Goal: Task Accomplishment & Management: Manage account settings

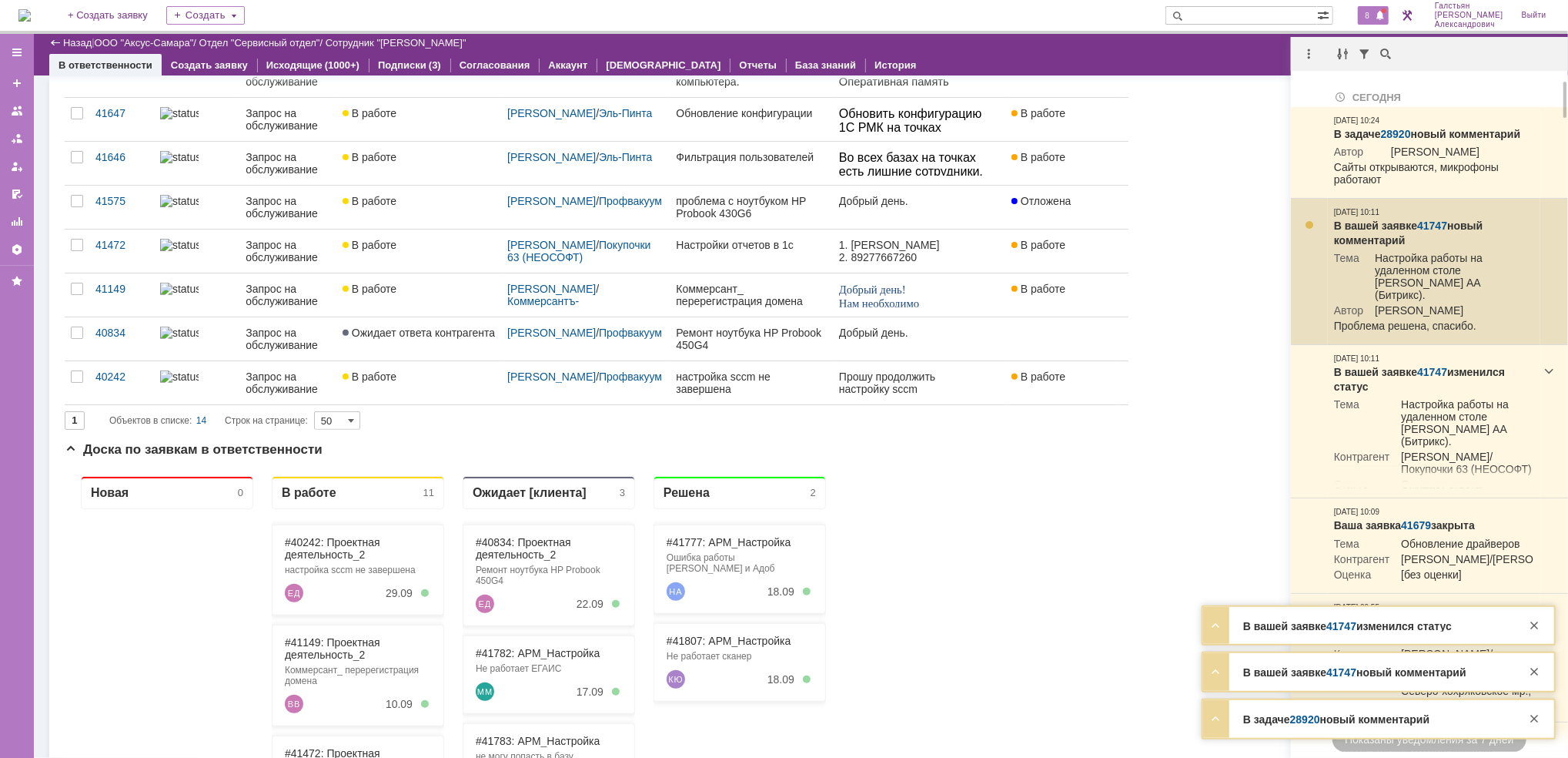
click at [1426, 231] on link "41747" at bounding box center [1432, 226] width 30 height 13
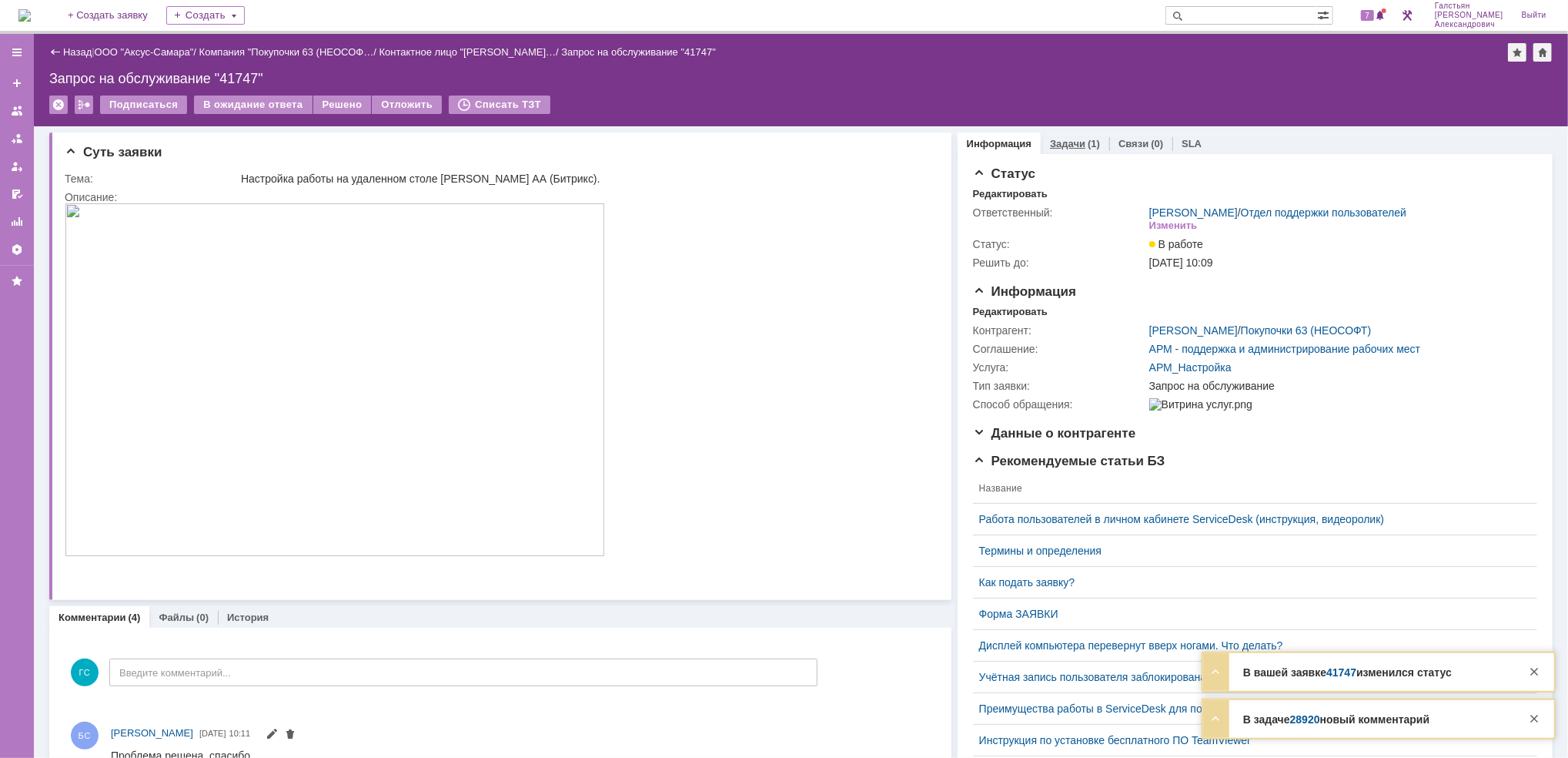
click at [1067, 138] on link "Задачи" at bounding box center [1067, 144] width 35 height 12
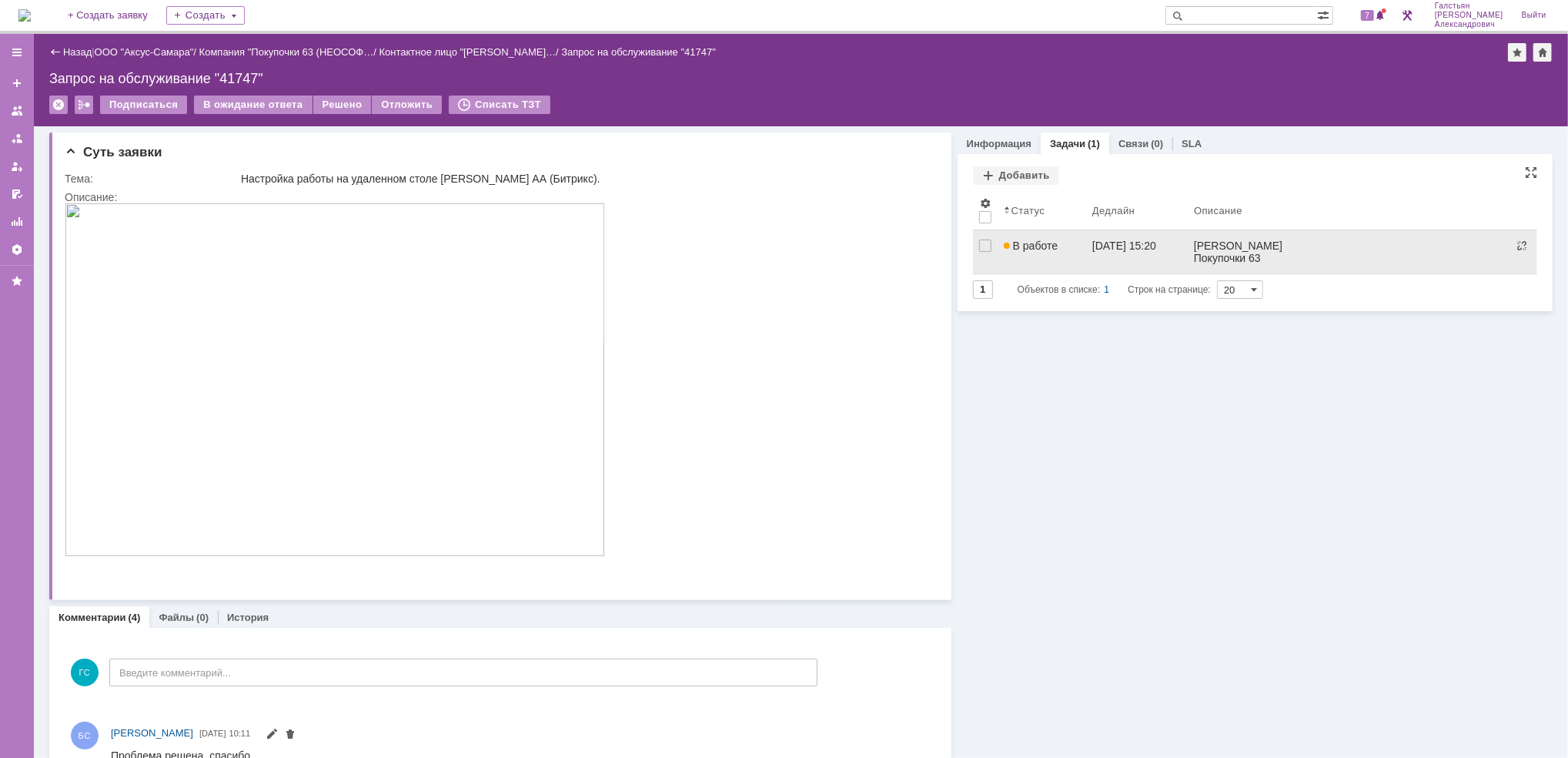
click at [1039, 242] on span "В работе" at bounding box center [1030, 245] width 54 height 13
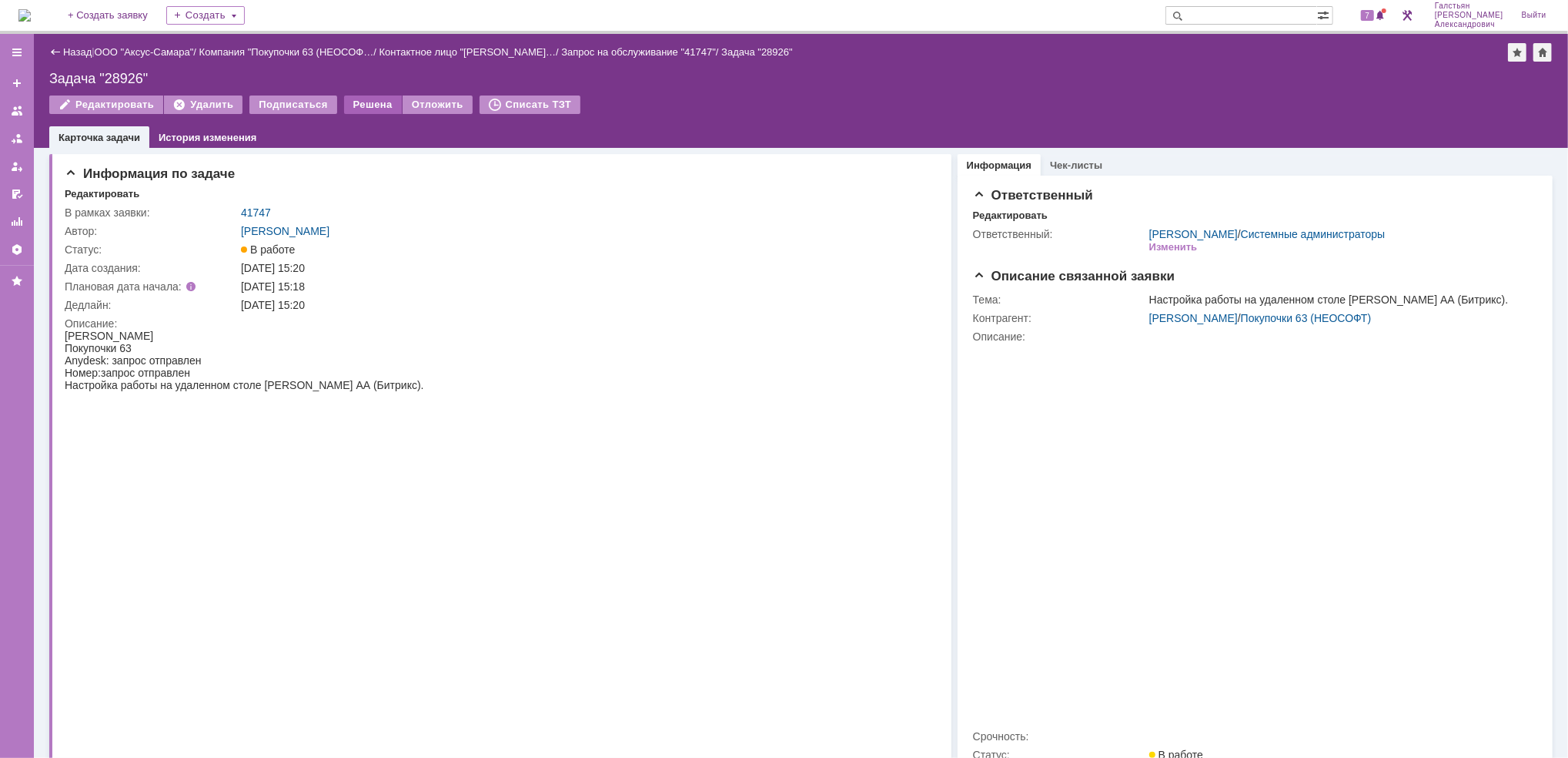
click at [357, 102] on div "Решена" at bounding box center [372, 104] width 58 height 19
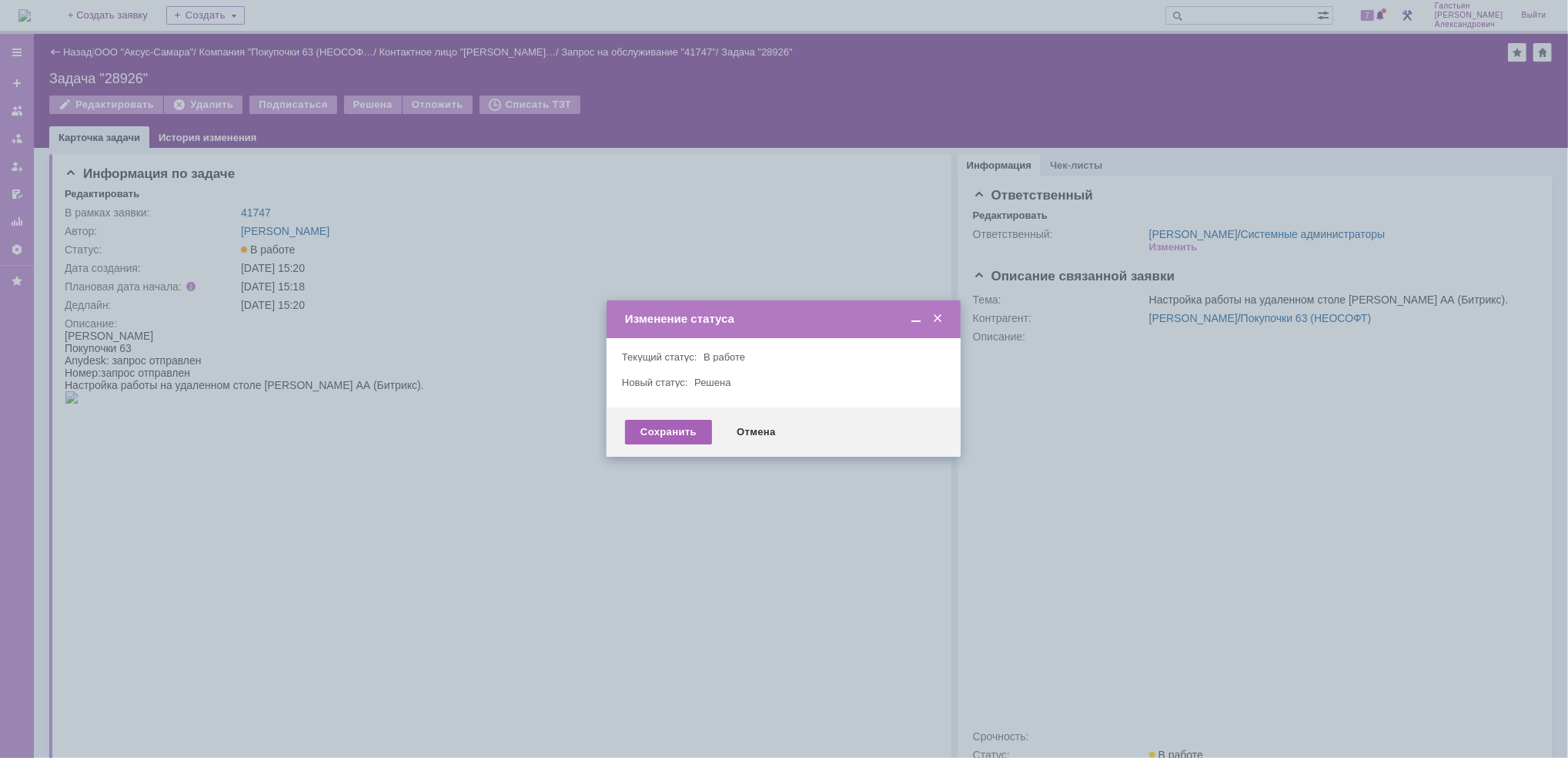
click at [667, 431] on div "Сохранить" at bounding box center [668, 431] width 87 height 25
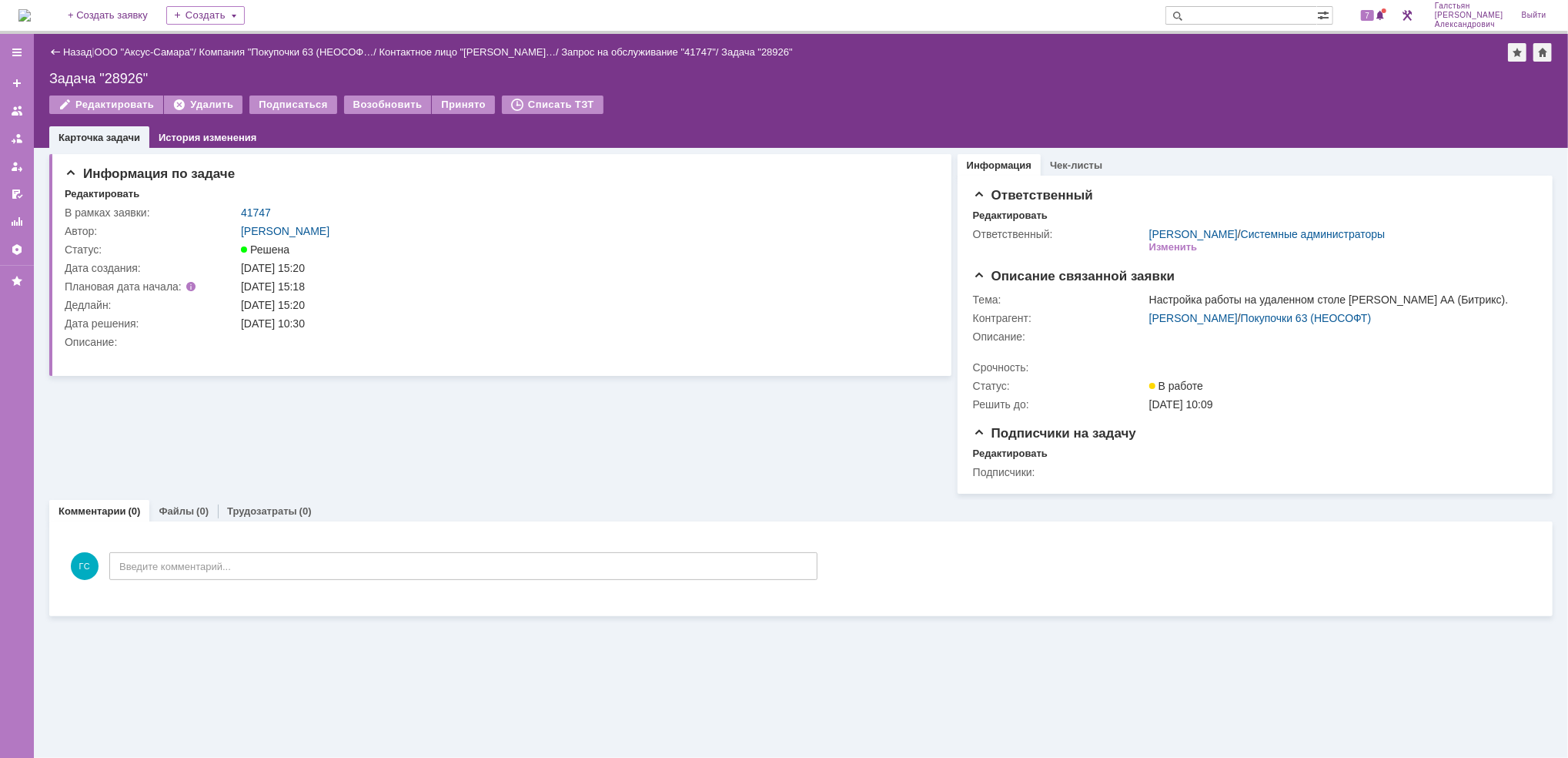
drag, startPoint x: 72, startPoint y: 44, endPoint x: 73, endPoint y: 52, distance: 8.1
click at [72, 45] on div "Назад | ООО "Аксус-Самара" / Компания "Покупочки 63 (НЕОСОФ… / Контактное лицо …" at bounding box center [801, 52] width 1503 height 19
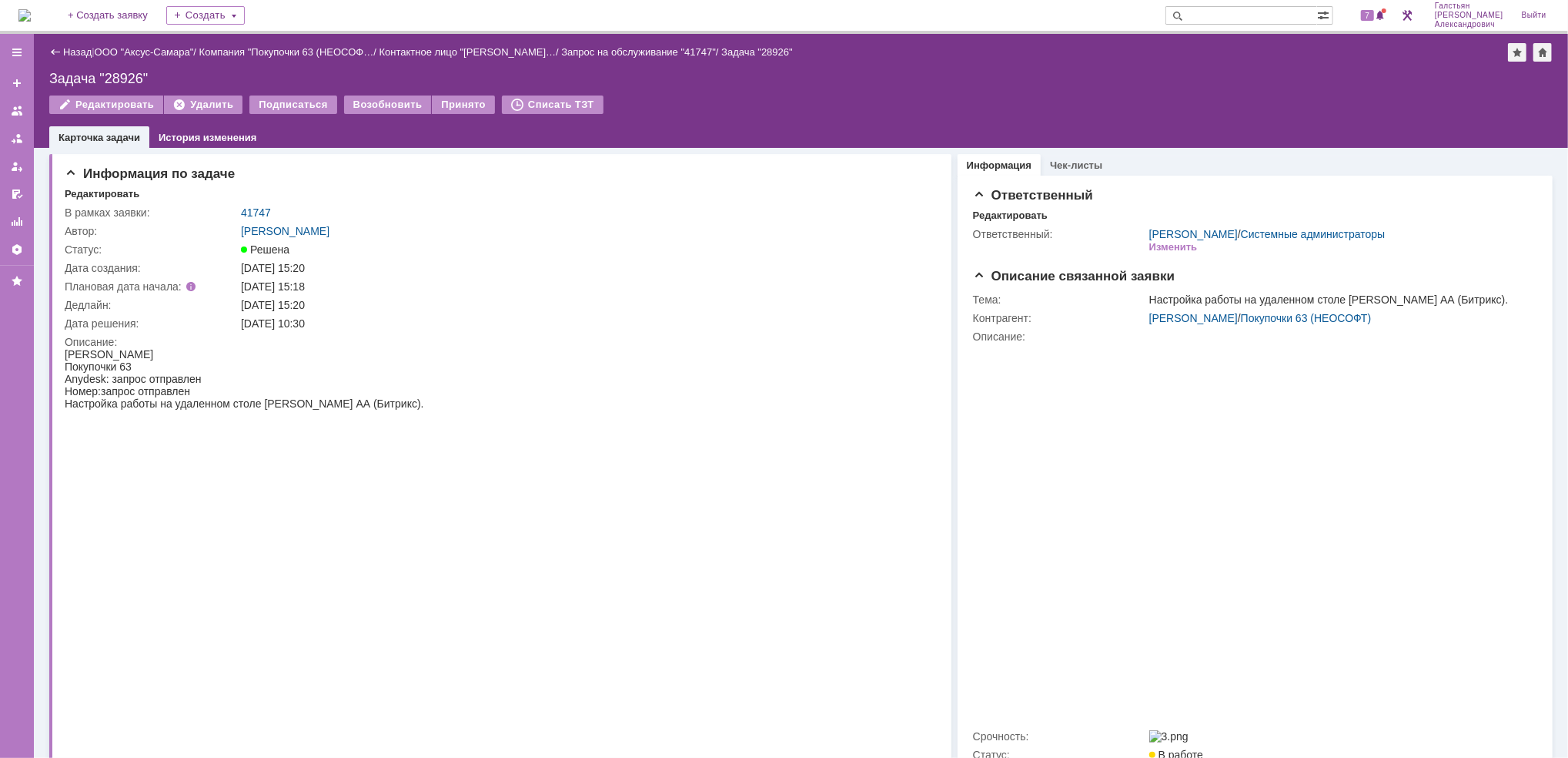
click at [73, 59] on div "Назад | ООО "Аксус-Самара" / Компания "Покупочки 63 (НЕОСОФ… / Контактное лицо …" at bounding box center [801, 52] width 1503 height 19
click at [74, 49] on link "Назад" at bounding box center [76, 52] width 28 height 12
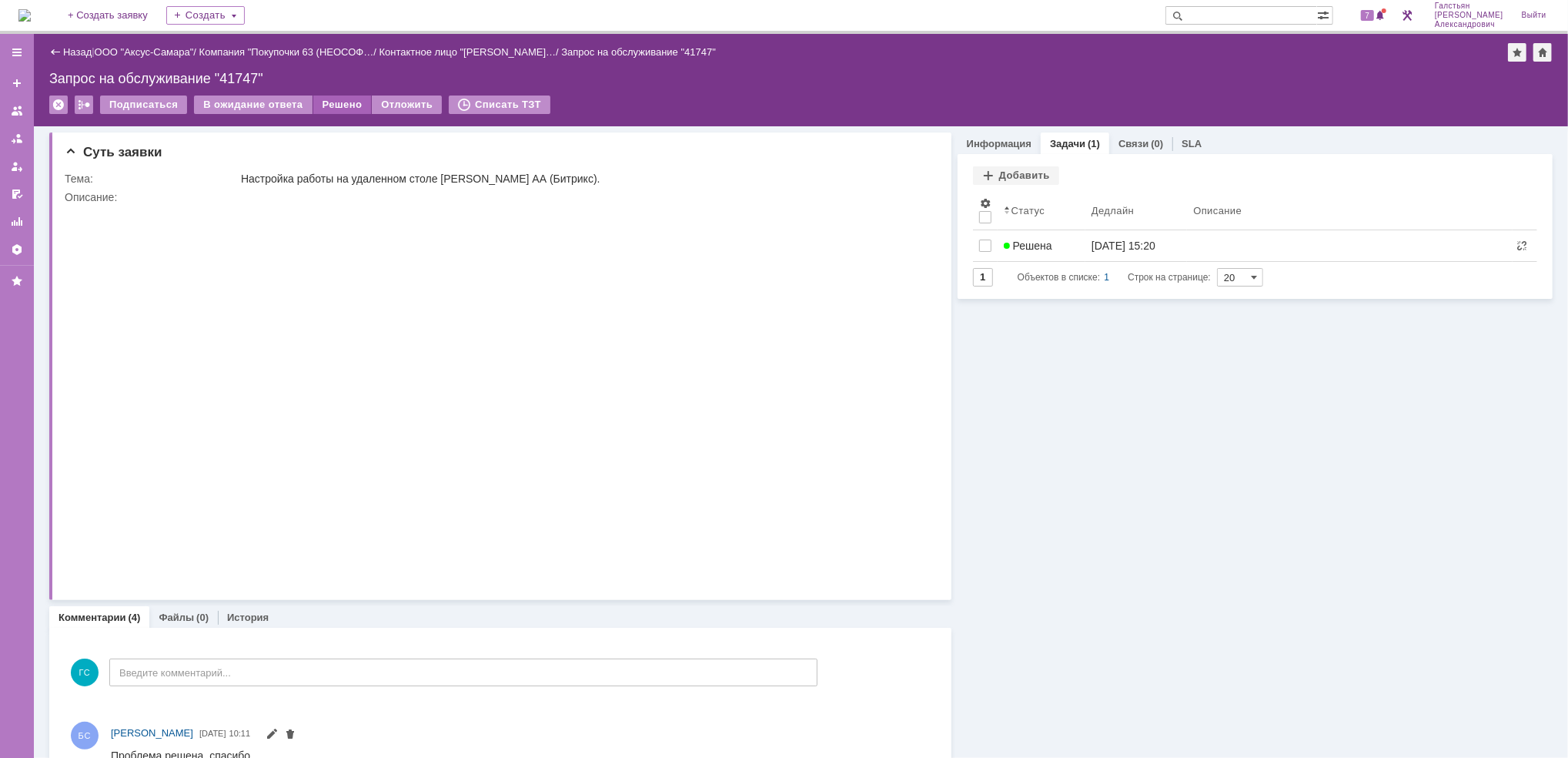
click at [346, 105] on div "Решено" at bounding box center [343, 104] width 59 height 19
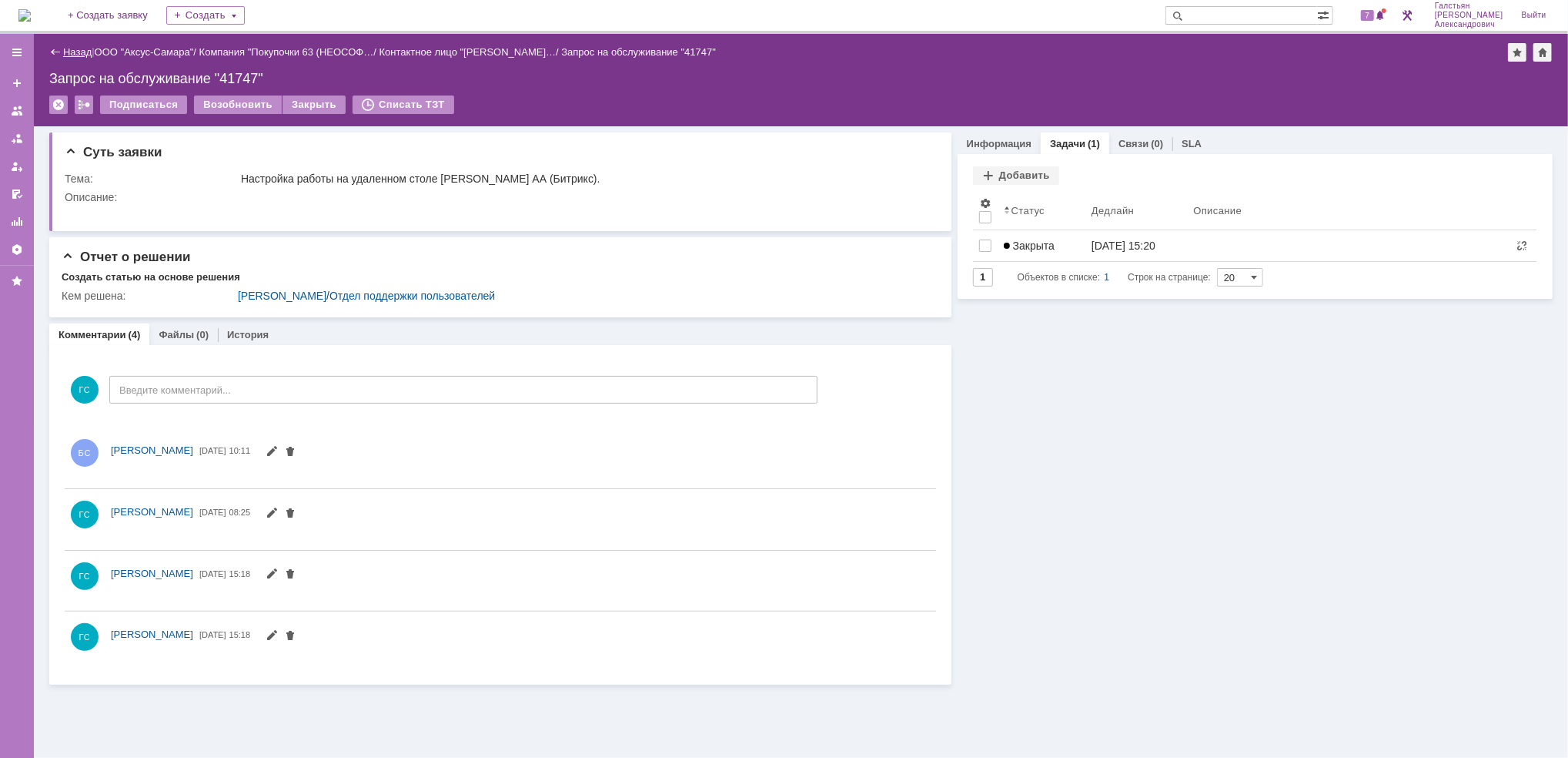
click at [88, 48] on link "Назад" at bounding box center [76, 52] width 28 height 12
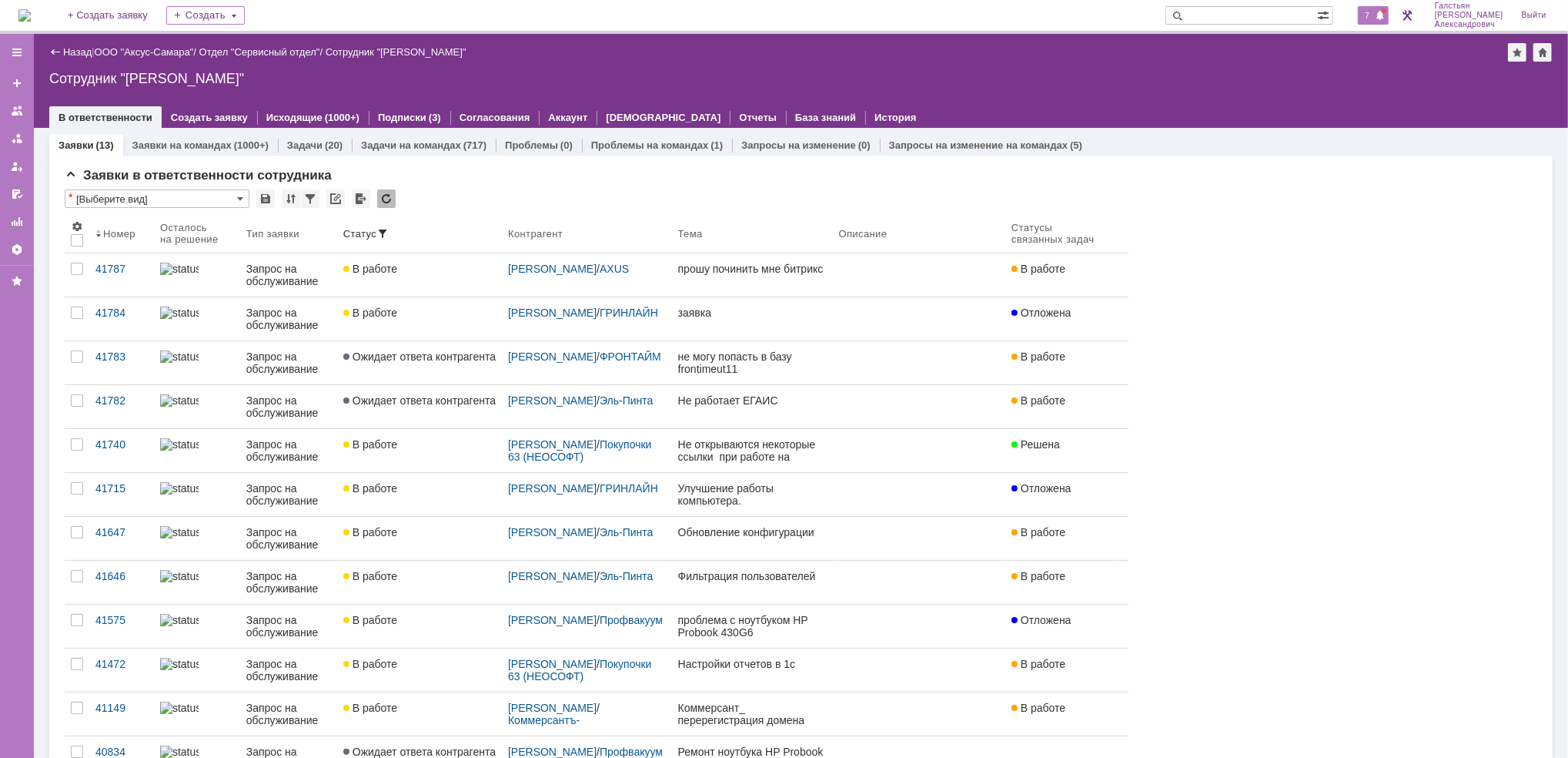
click at [1386, 12] on span at bounding box center [1380, 16] width 11 height 13
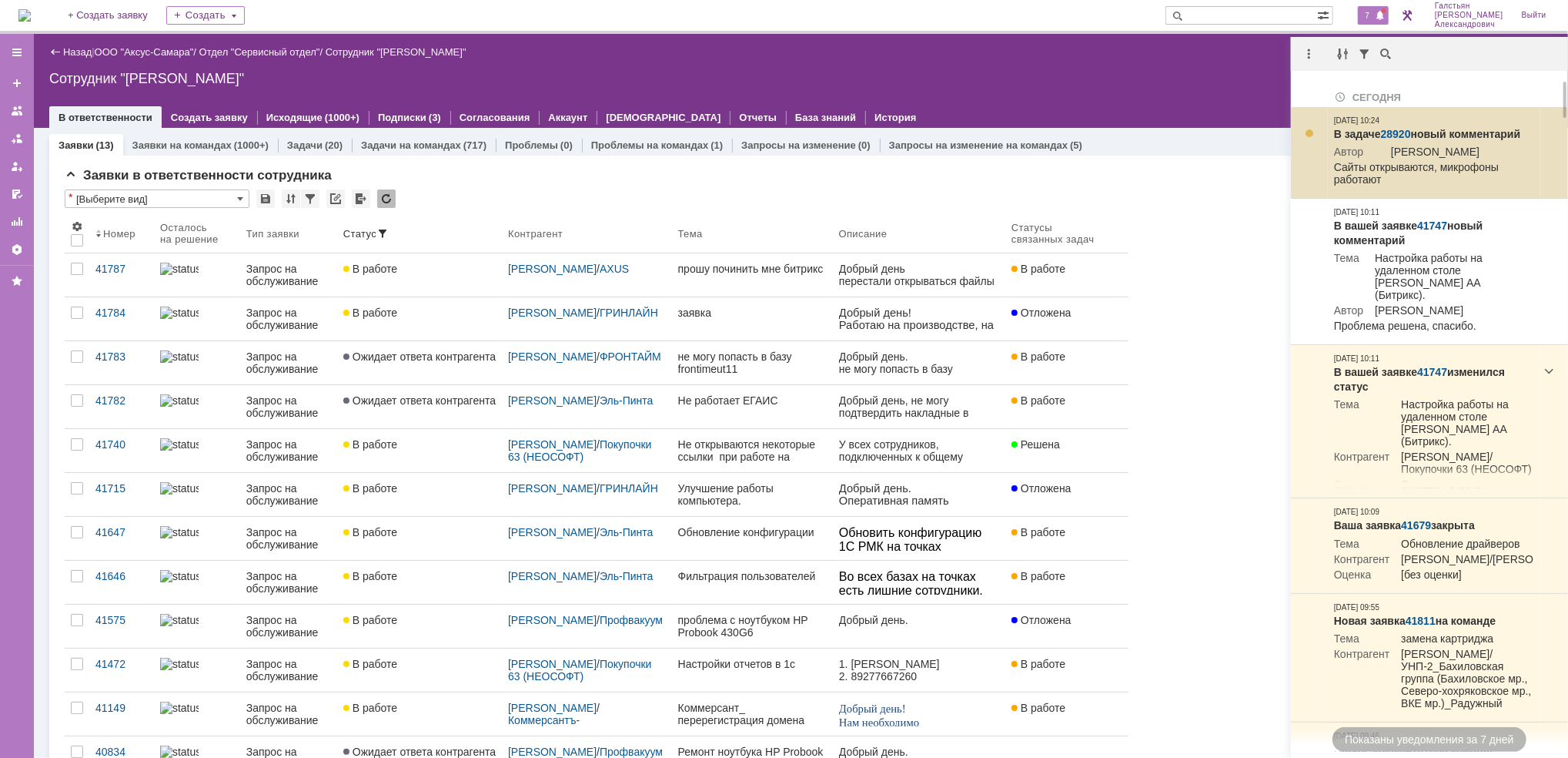
click at [1402, 134] on link "28920" at bounding box center [1396, 133] width 30 height 13
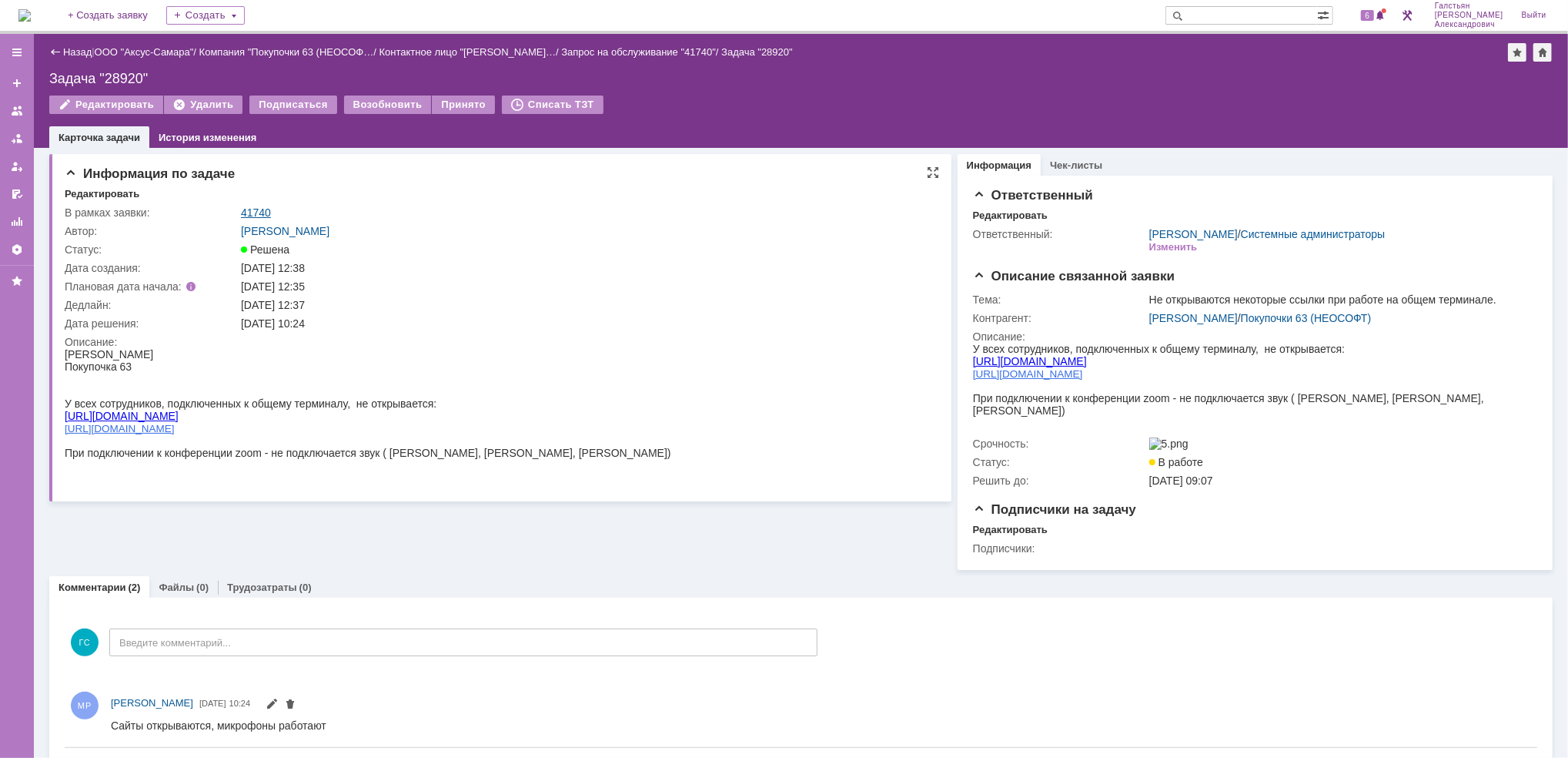
click at [254, 214] on link "41740" at bounding box center [256, 212] width 30 height 13
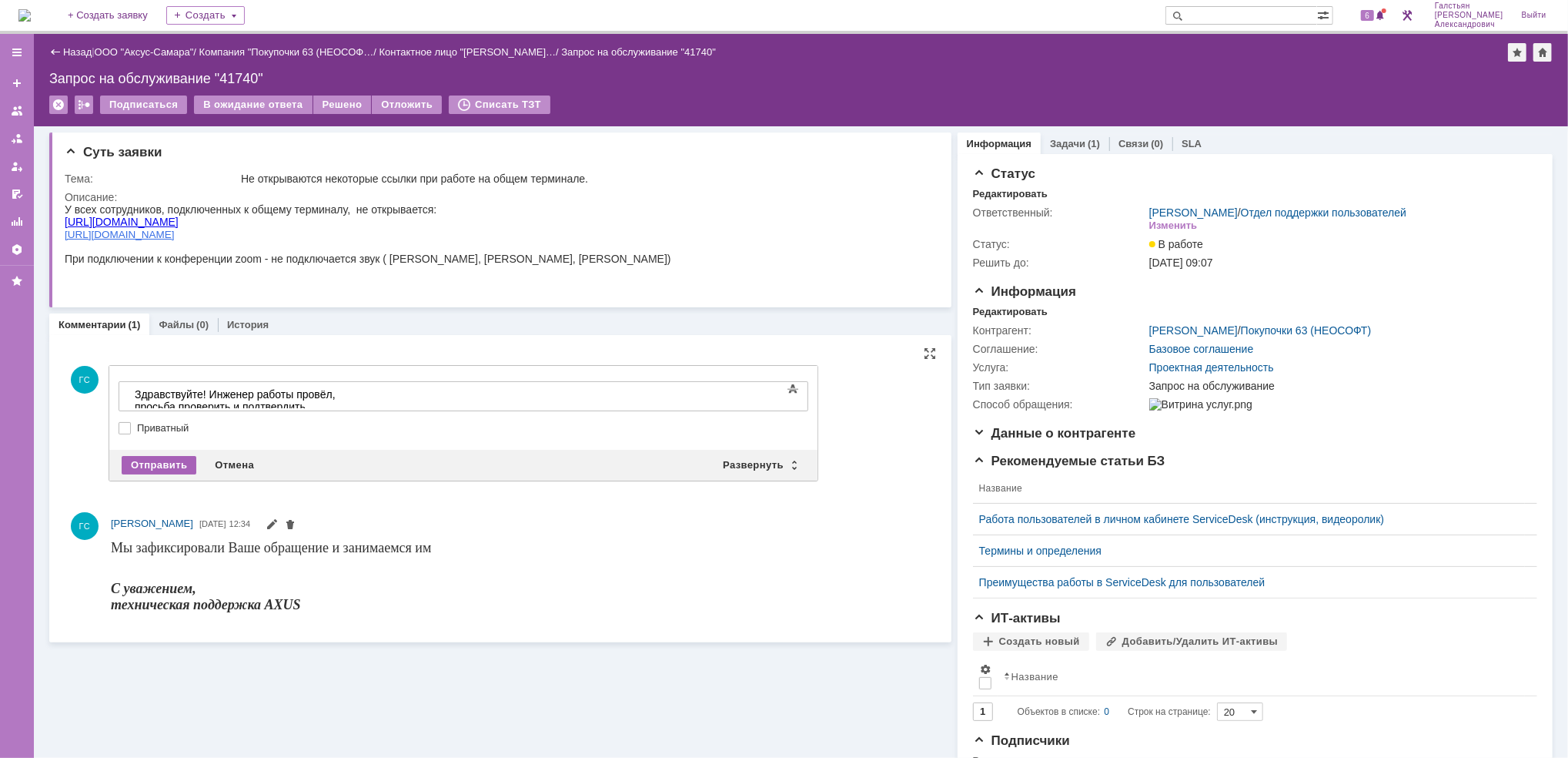
click at [135, 465] on div "Отправить" at bounding box center [159, 465] width 74 height 19
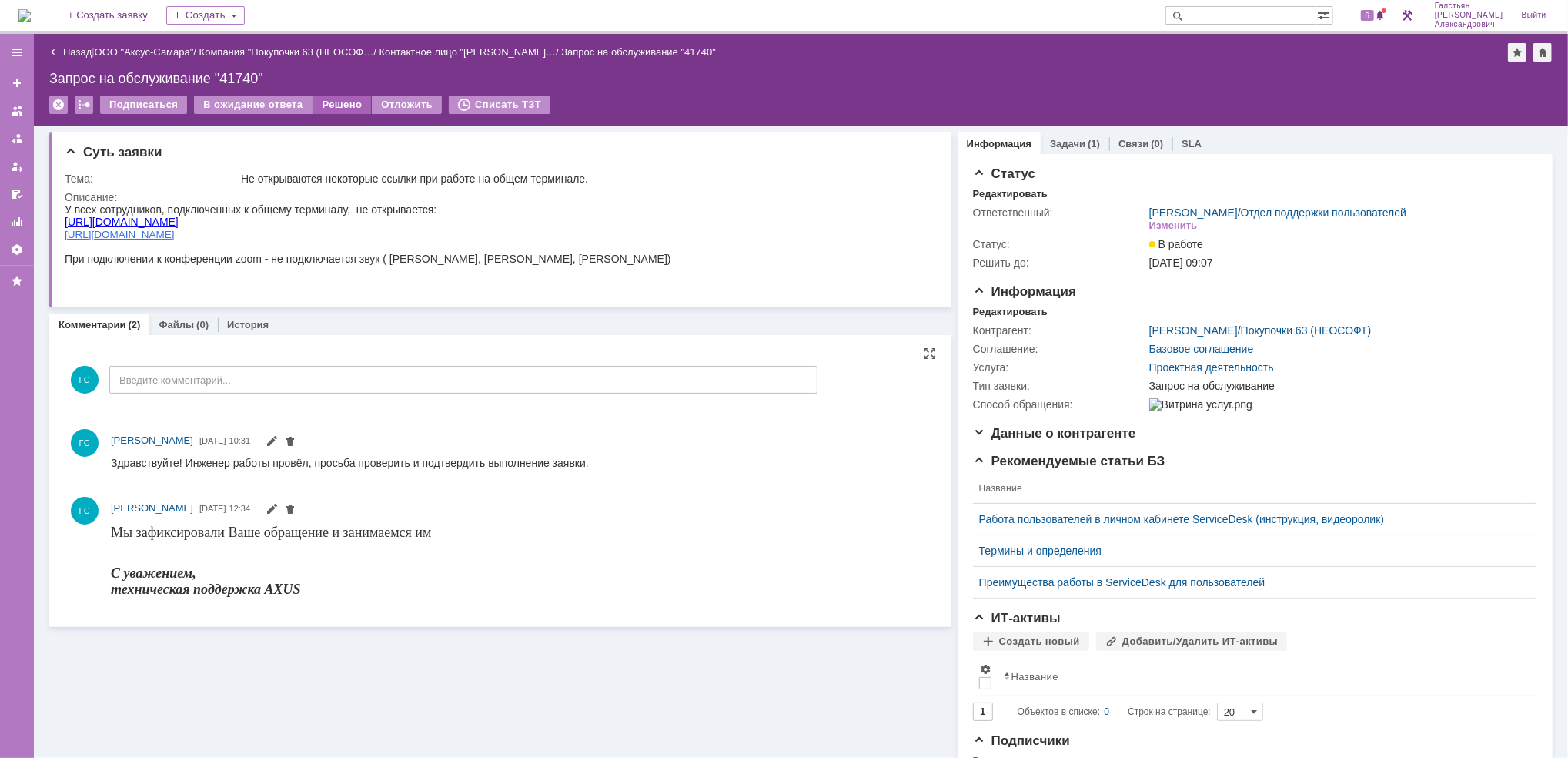
click at [334, 106] on div "Решено" at bounding box center [343, 104] width 59 height 19
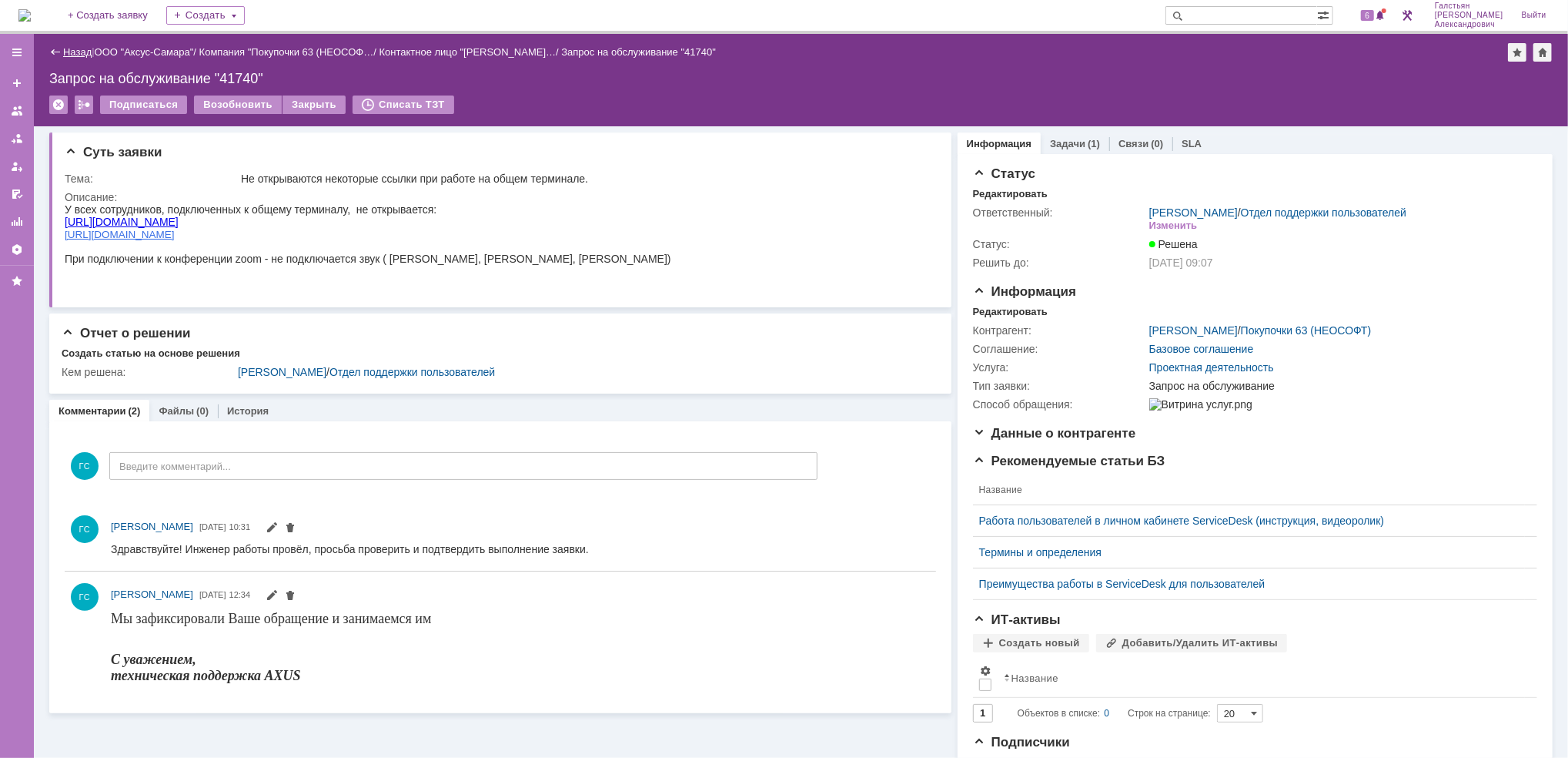
click at [80, 48] on link "Назад" at bounding box center [76, 52] width 28 height 12
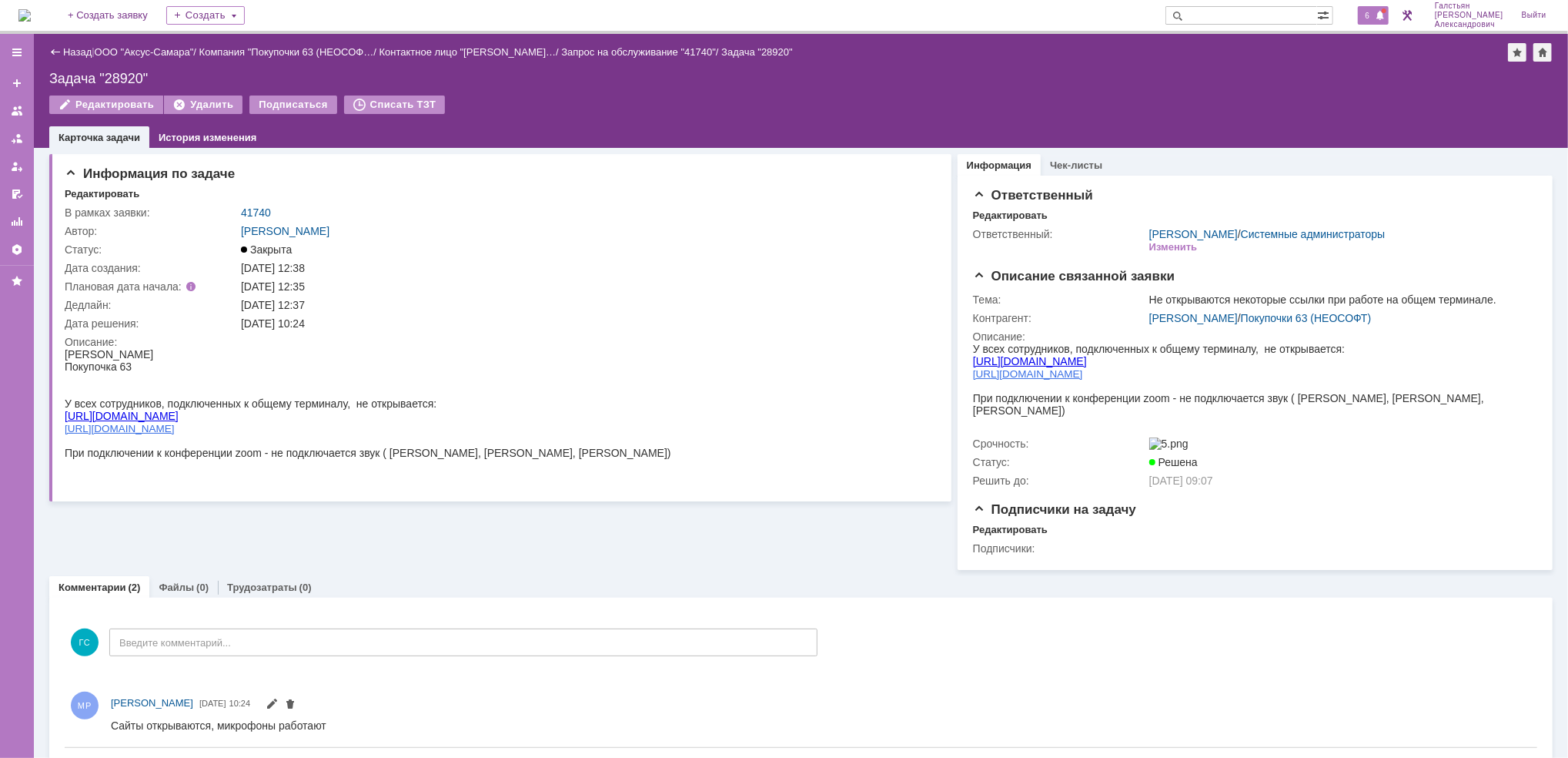
click at [1373, 14] on span "6" at bounding box center [1368, 15] width 14 height 11
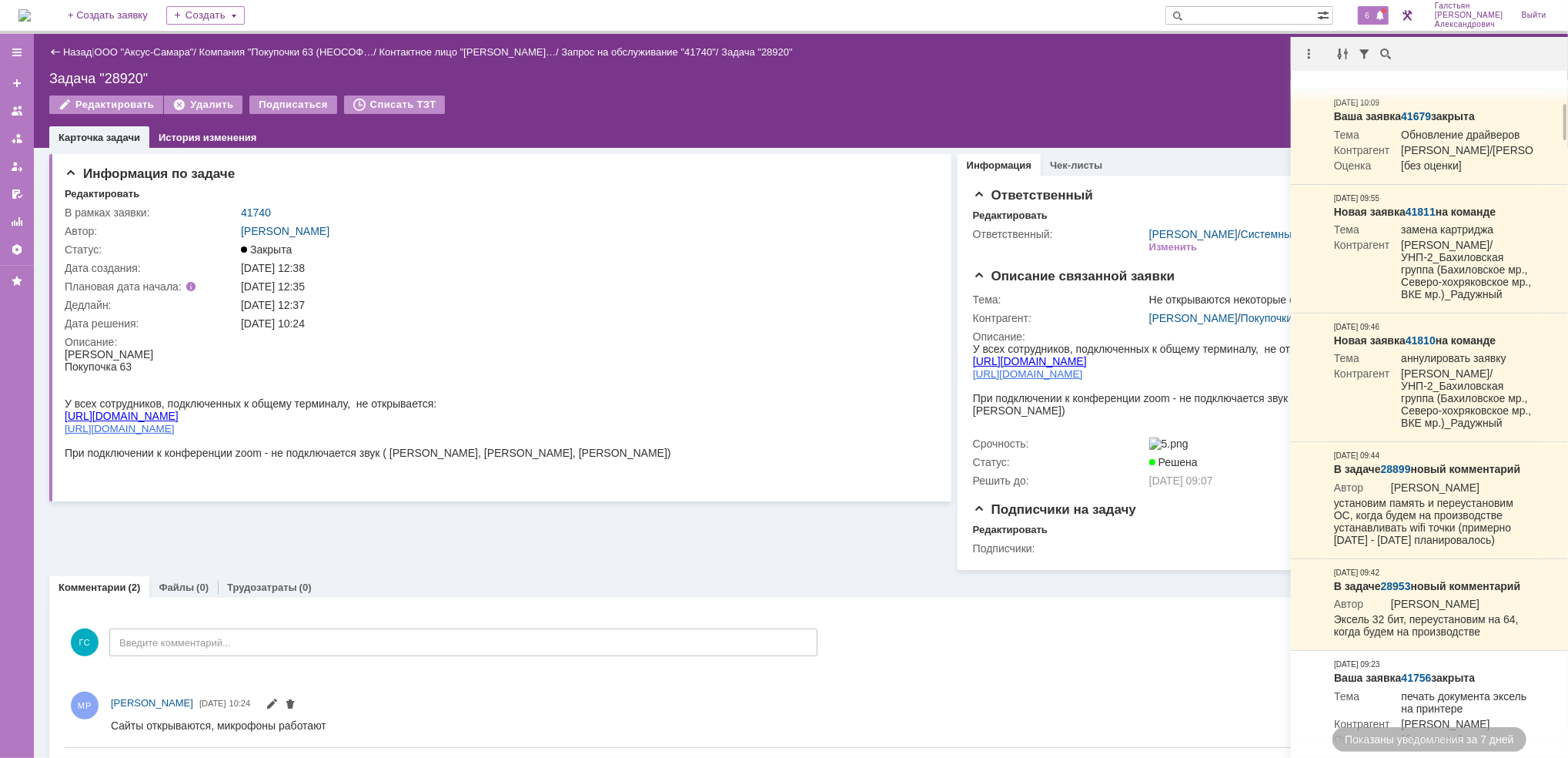
scroll to position [512, 0]
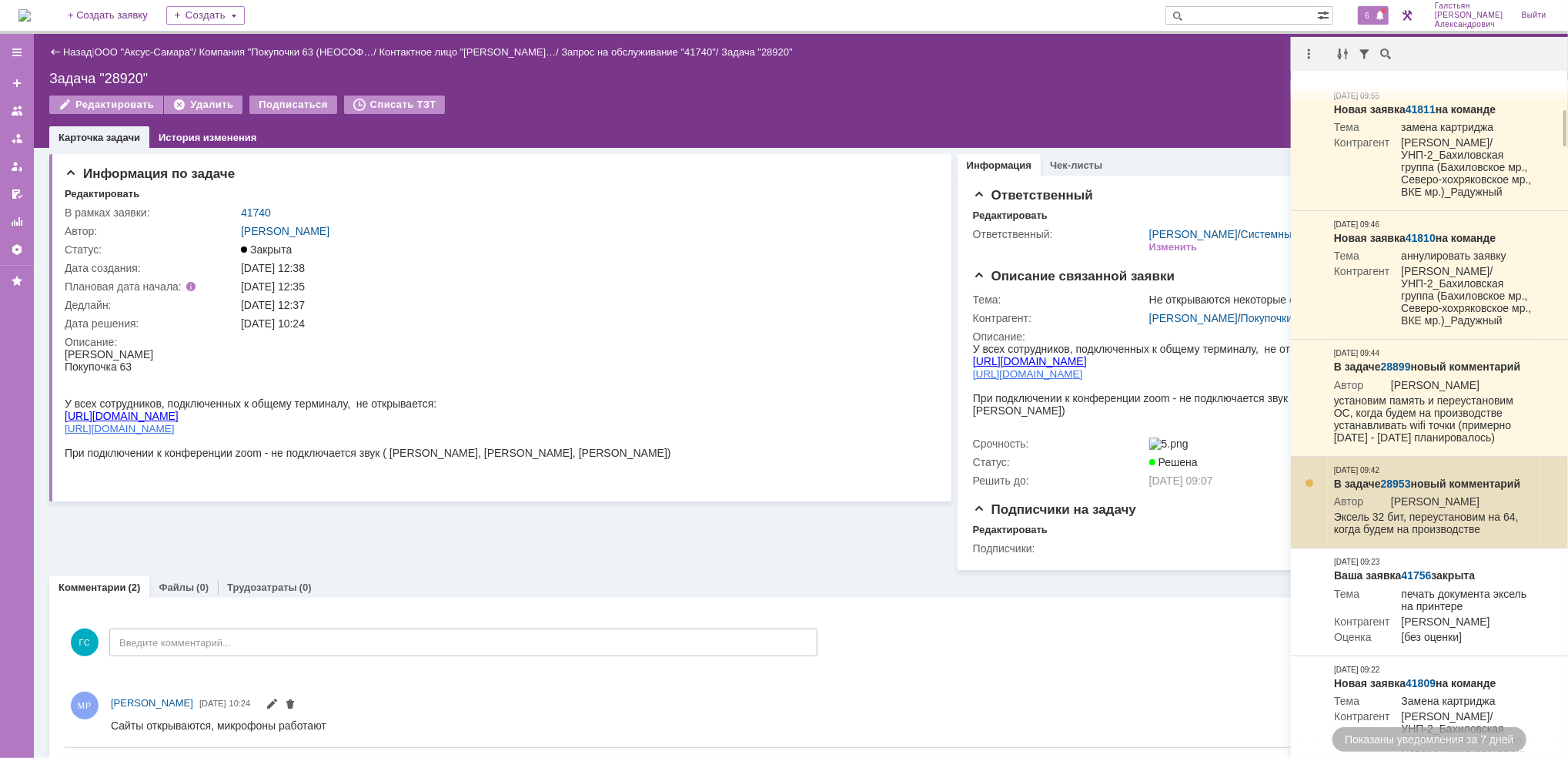
click at [1399, 490] on link "28953" at bounding box center [1396, 483] width 30 height 13
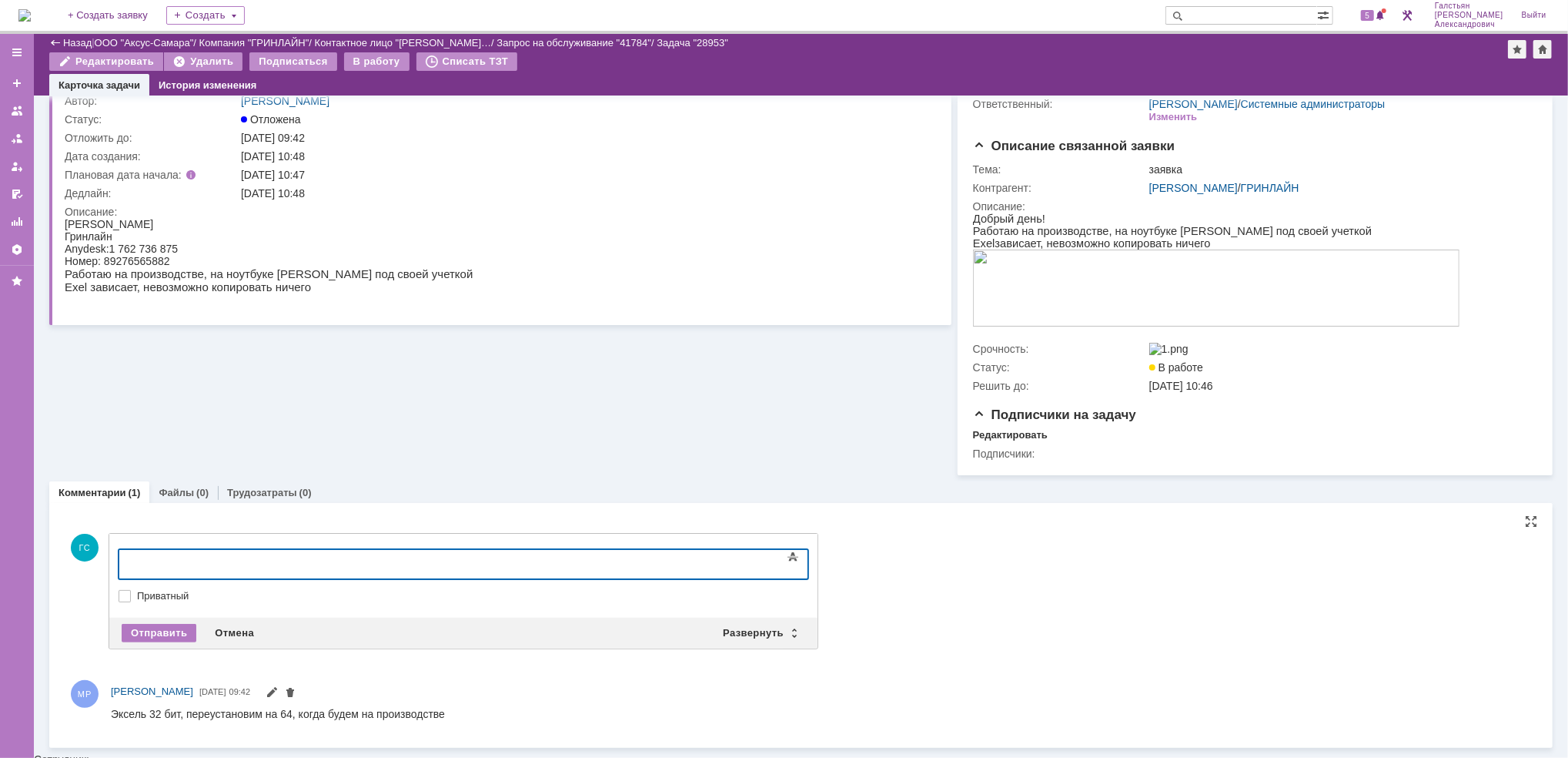
scroll to position [76, 0]
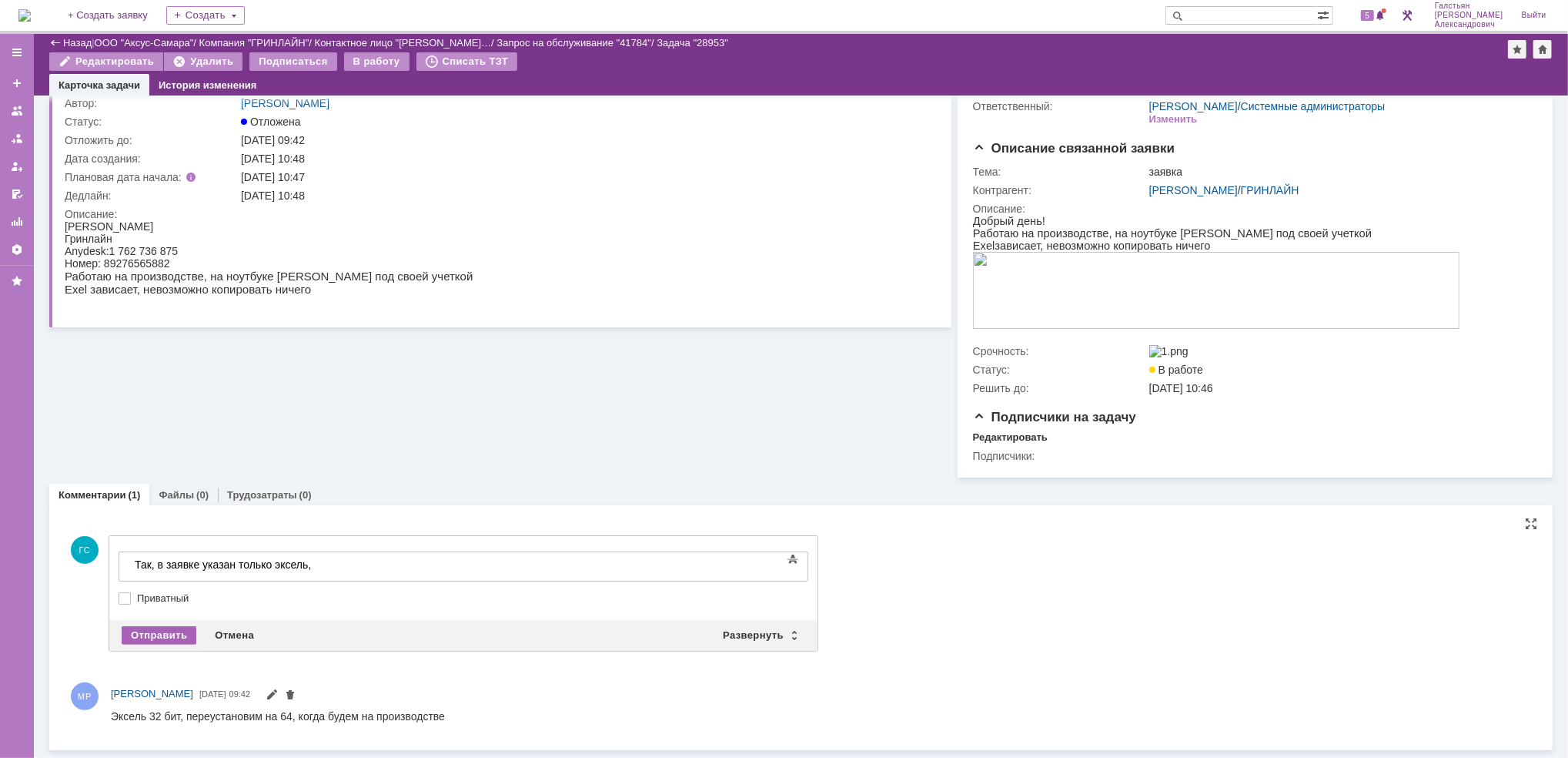
click at [172, 632] on div "Отправить" at bounding box center [159, 635] width 74 height 19
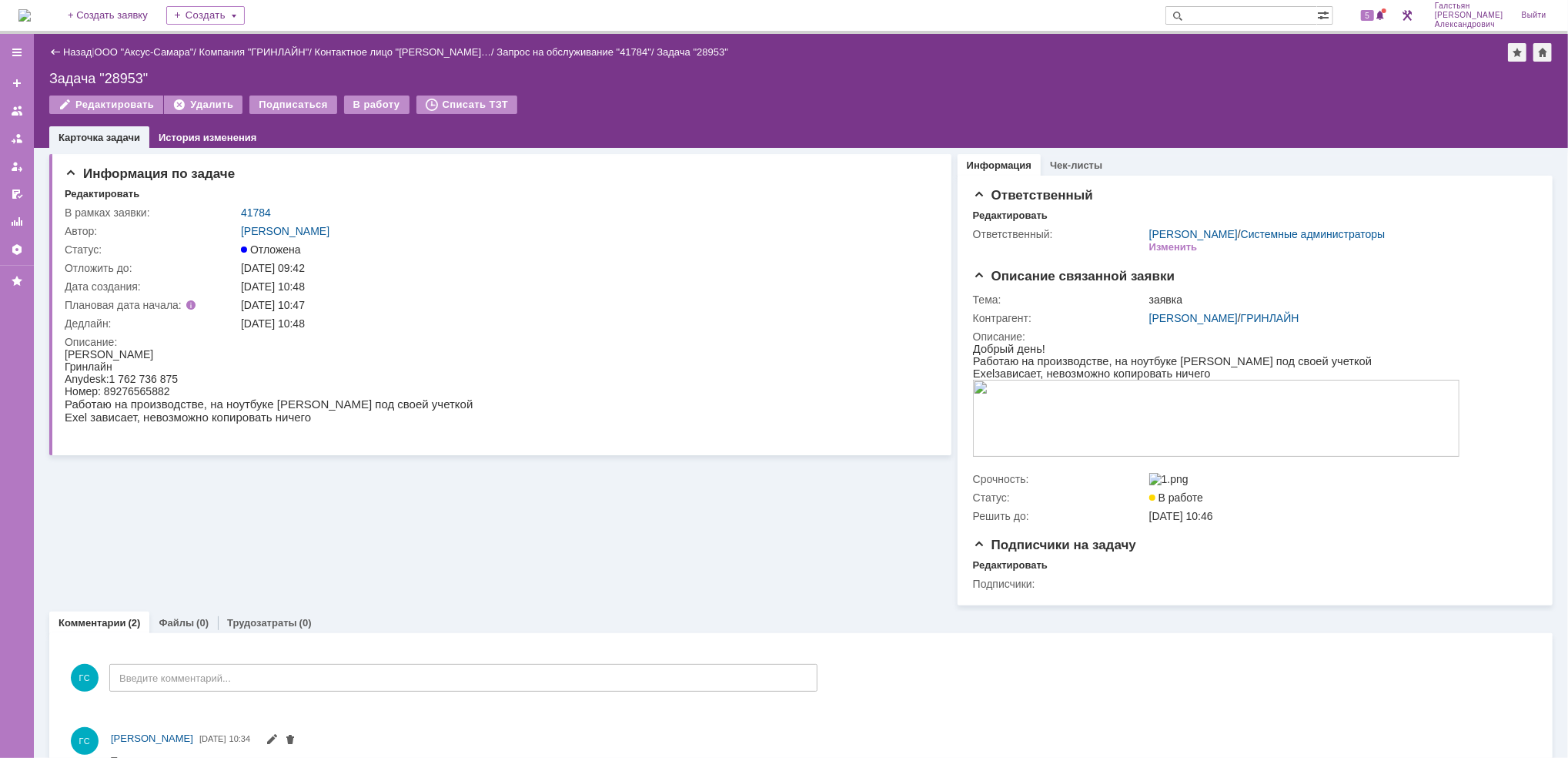
scroll to position [0, 0]
click at [253, 211] on link "41784" at bounding box center [256, 212] width 30 height 13
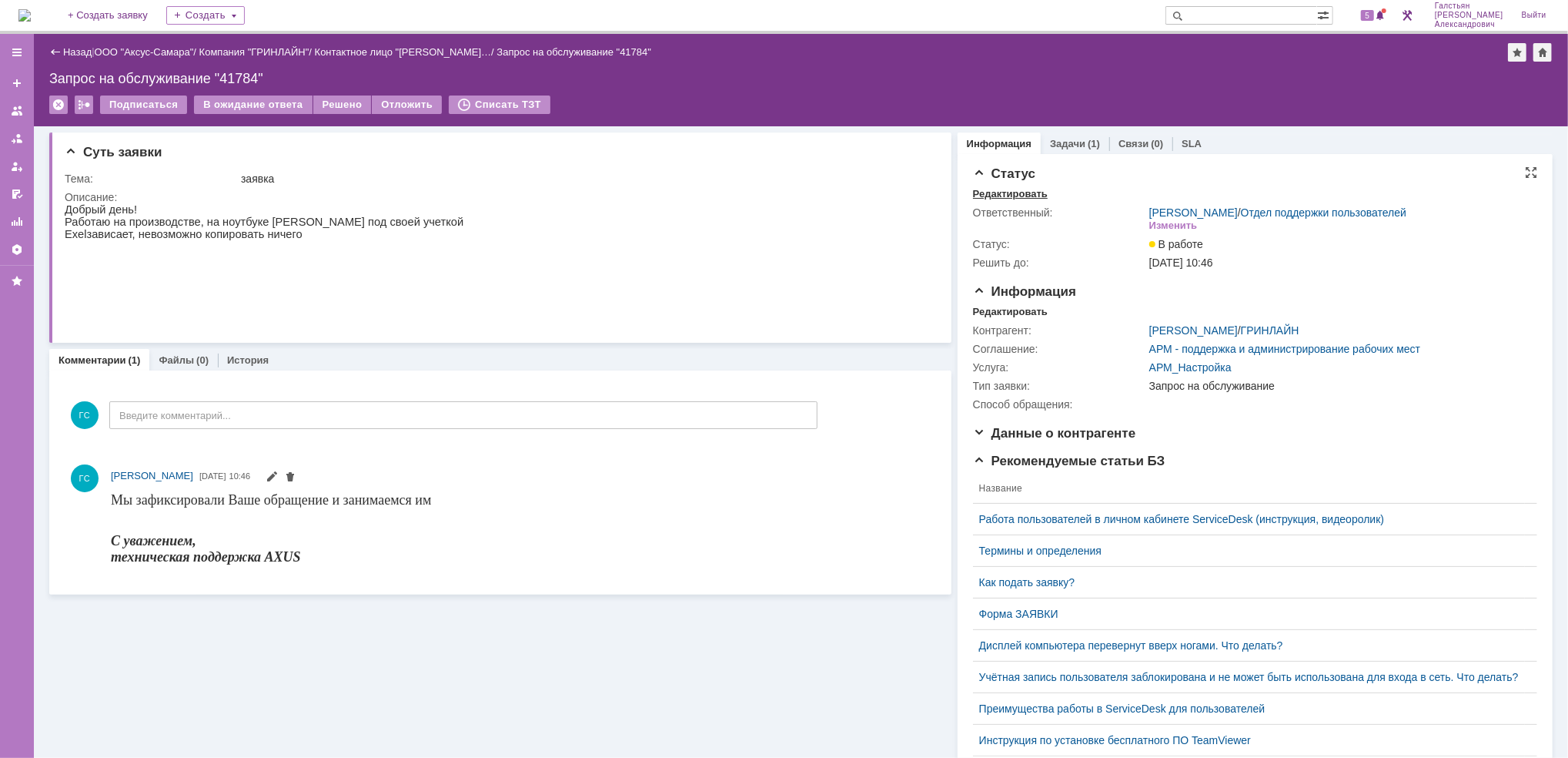
click at [994, 192] on div "Редактировать" at bounding box center [1010, 194] width 74 height 13
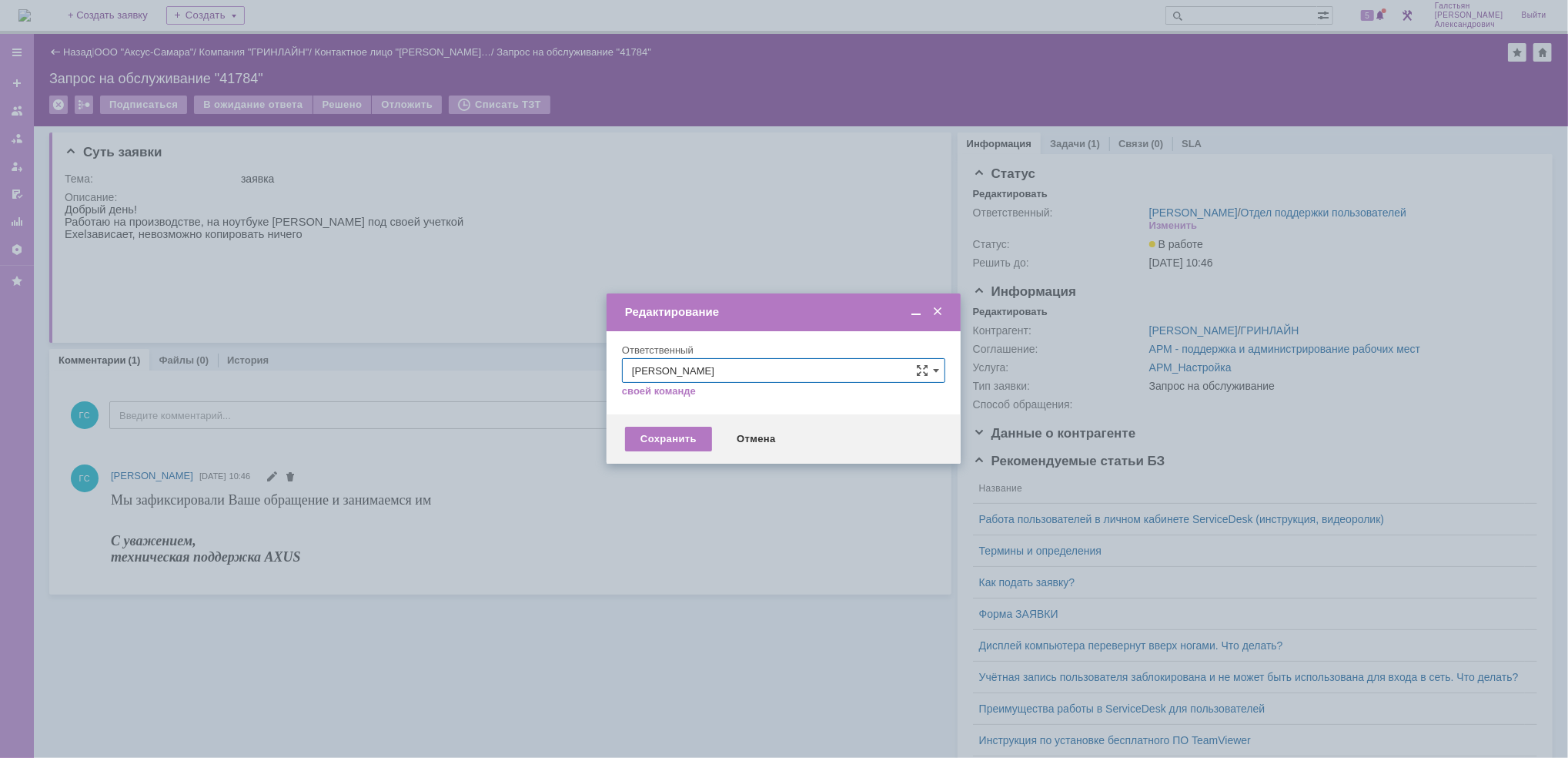
click at [941, 306] on span at bounding box center [938, 312] width 16 height 14
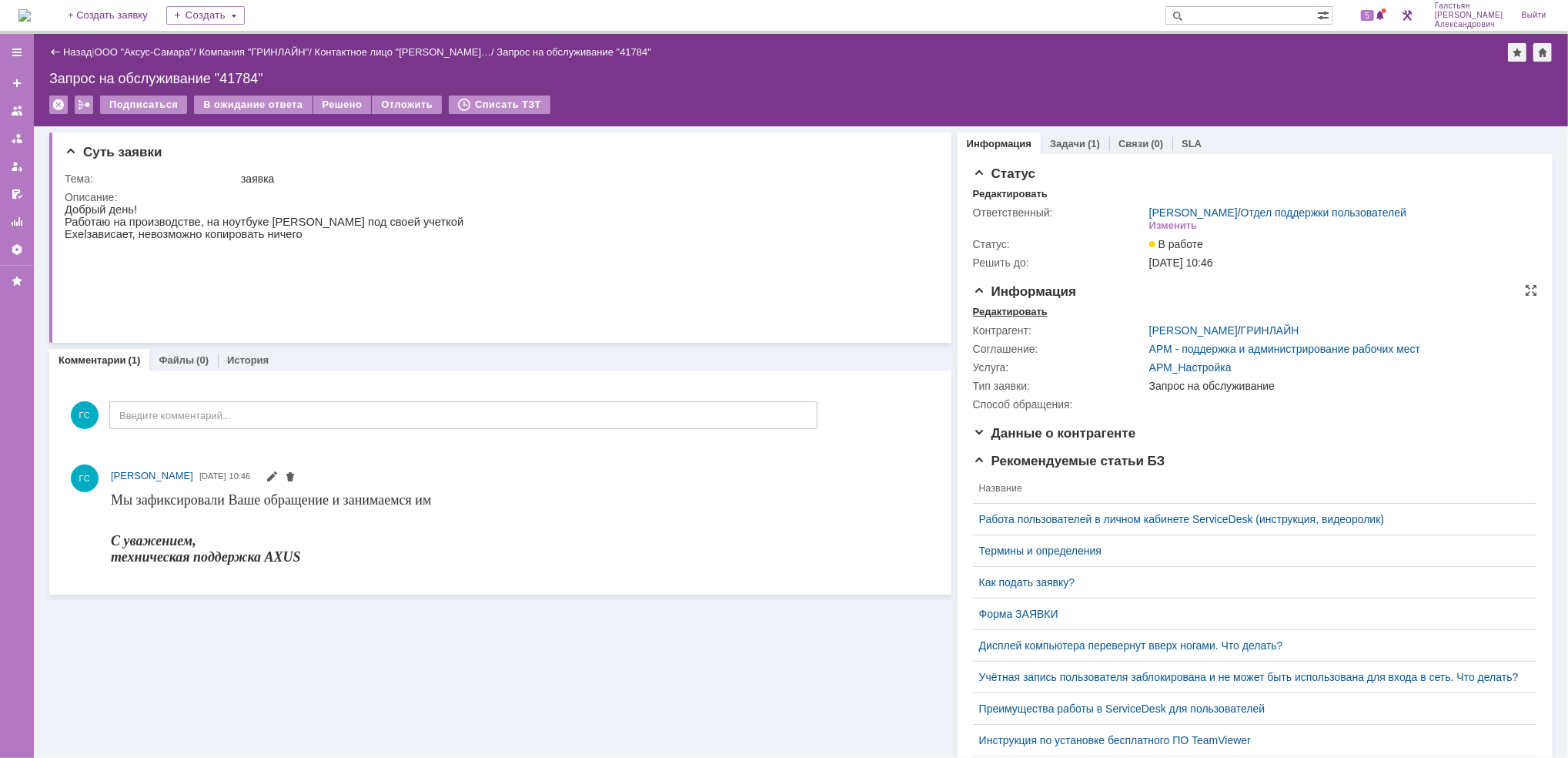
click at [1002, 308] on div "Редактировать" at bounding box center [1010, 312] width 74 height 13
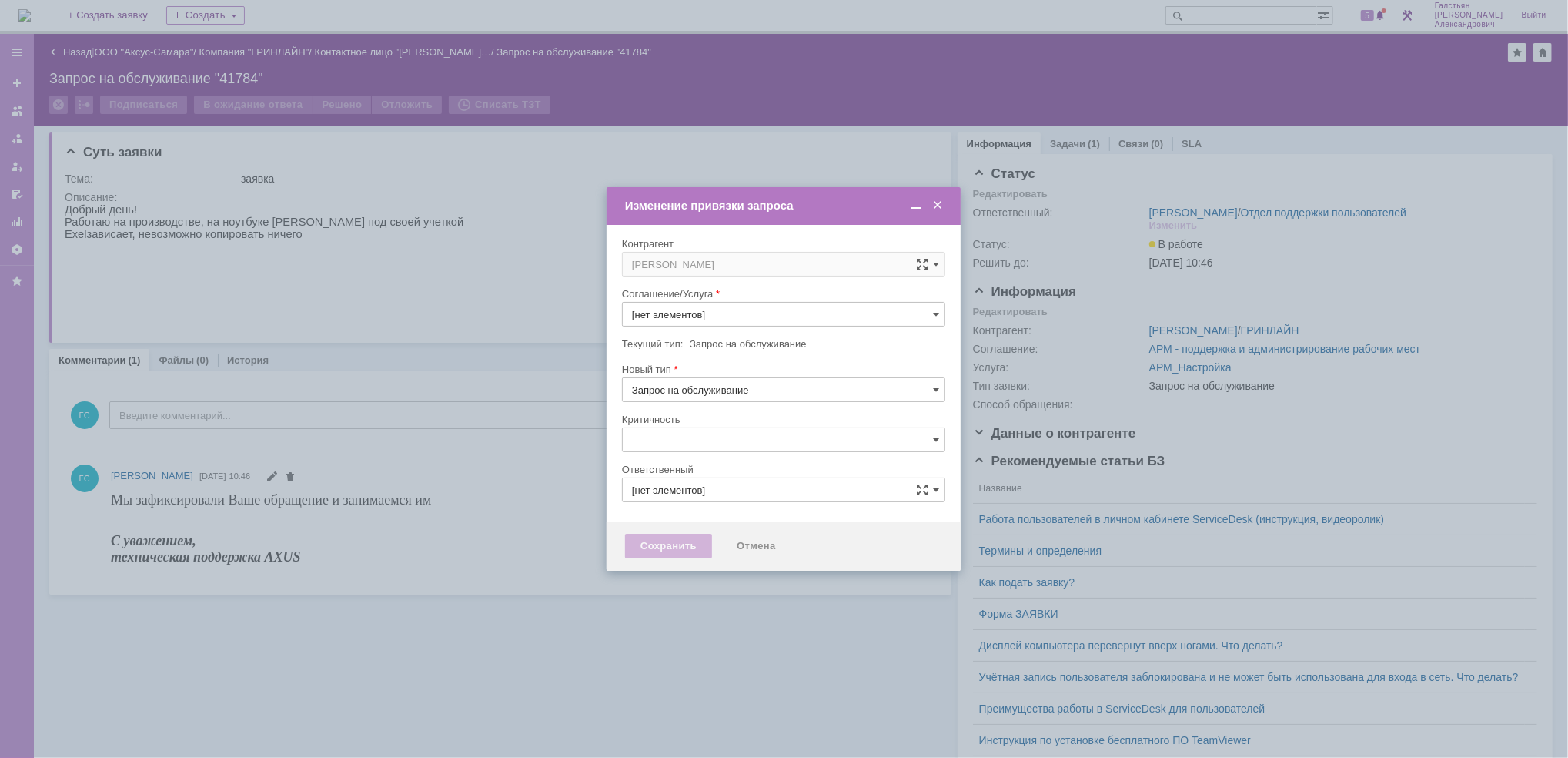
type input "АРМ_Настройка"
type input "[не указано]"
type input "[PERSON_NAME]"
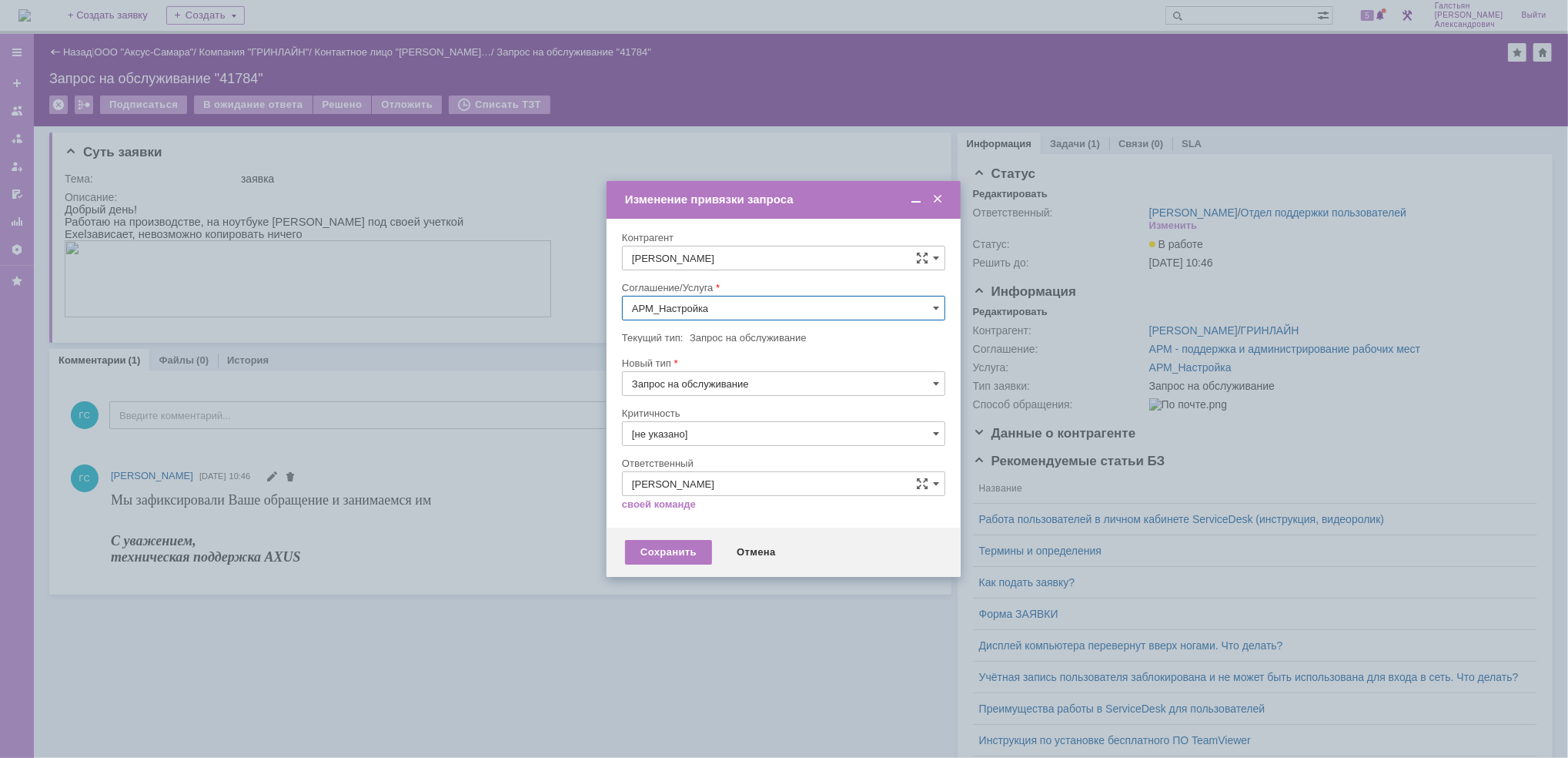
click at [745, 306] on input "АРМ_Настройка" at bounding box center [784, 308] width 323 height 25
click at [790, 413] on div "Проектная деятельность" at bounding box center [783, 420] width 321 height 25
type input "Проектная деятельность"
click at [687, 563] on div "Сохранить" at bounding box center [668, 552] width 87 height 25
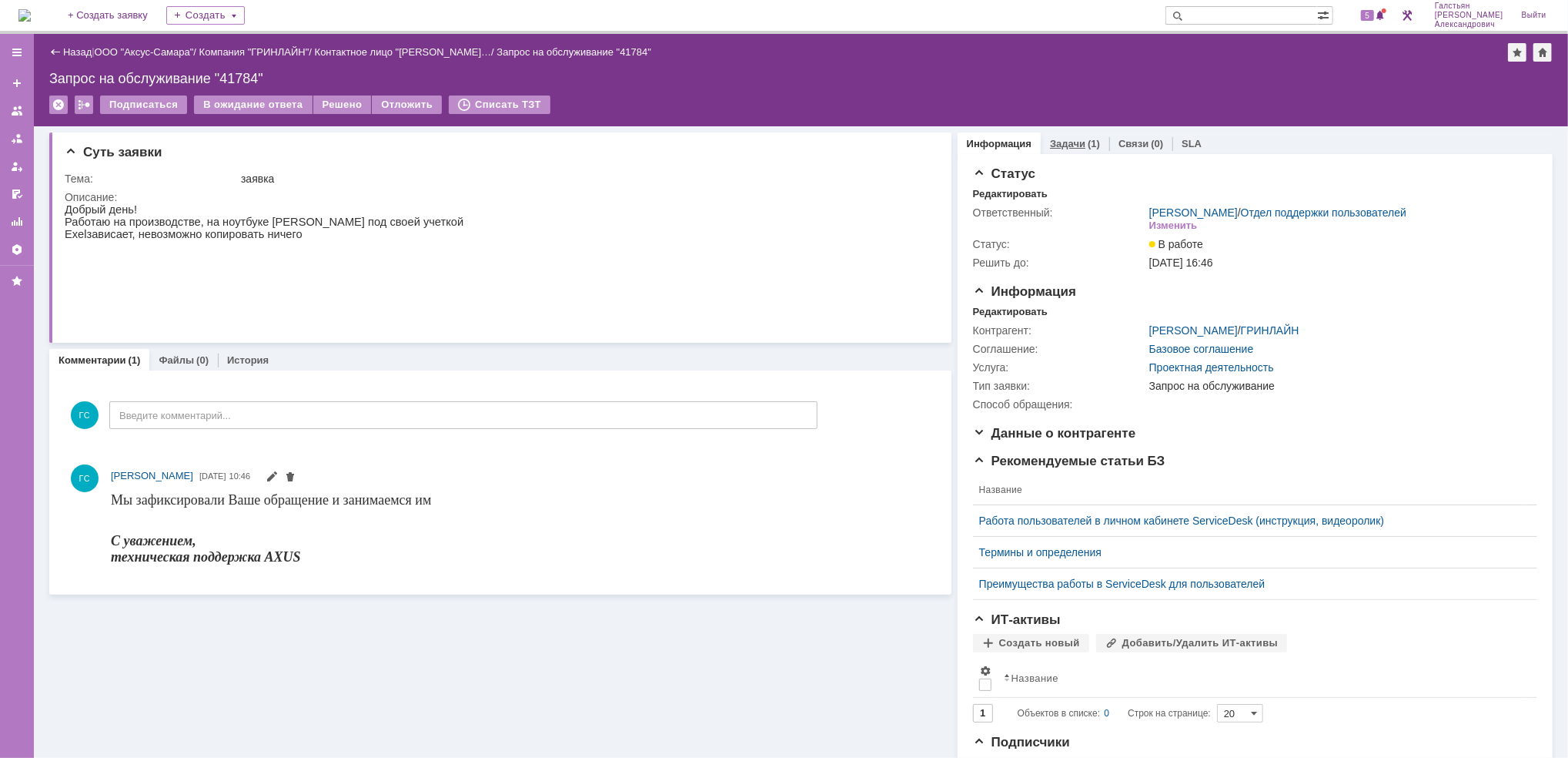
click at [1066, 143] on link "Задачи" at bounding box center [1067, 144] width 35 height 12
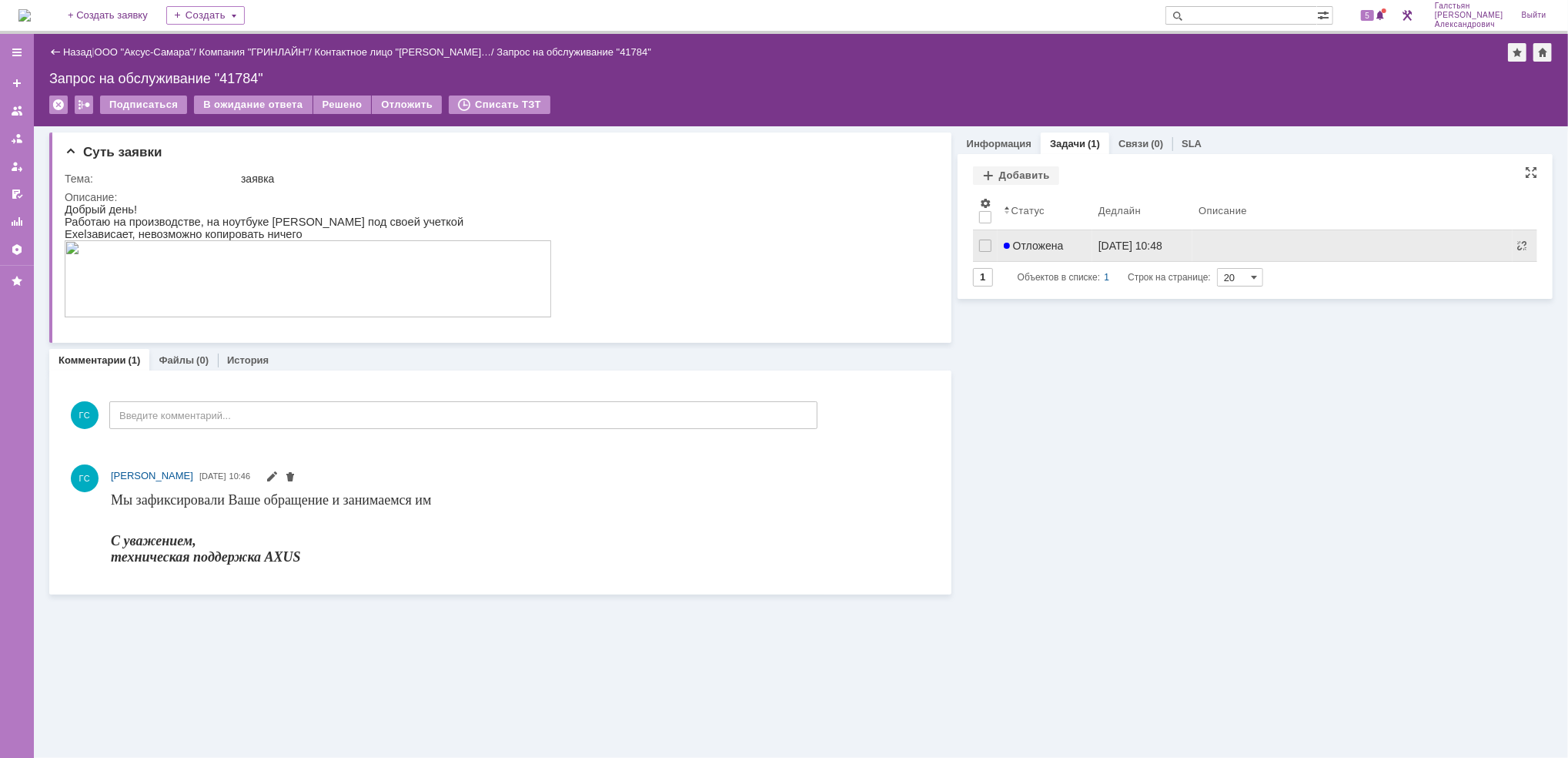
click at [1071, 247] on div "Отложена" at bounding box center [1045, 245] width 82 height 13
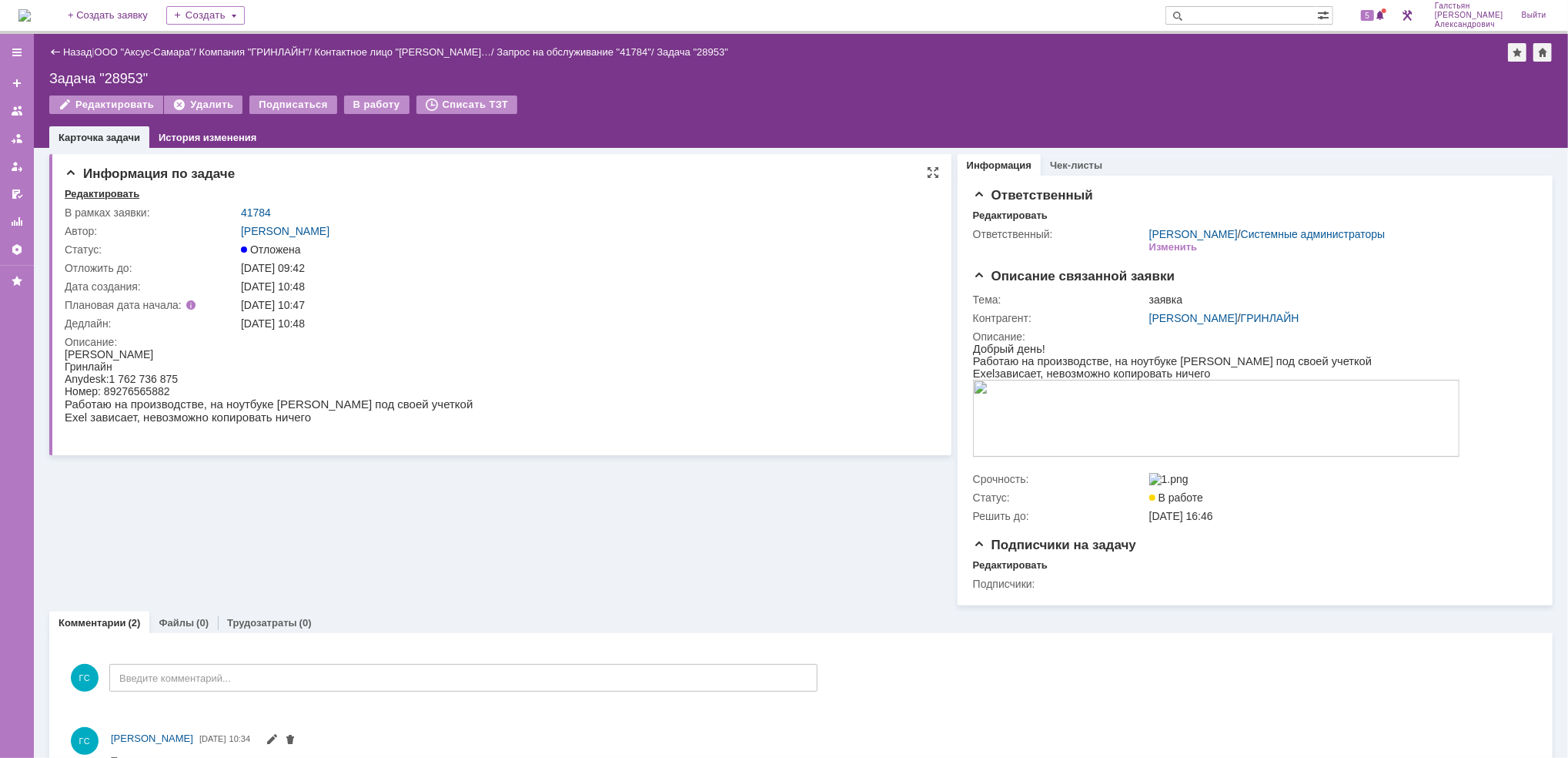
click at [99, 188] on div "Редактировать" at bounding box center [102, 194] width 74 height 13
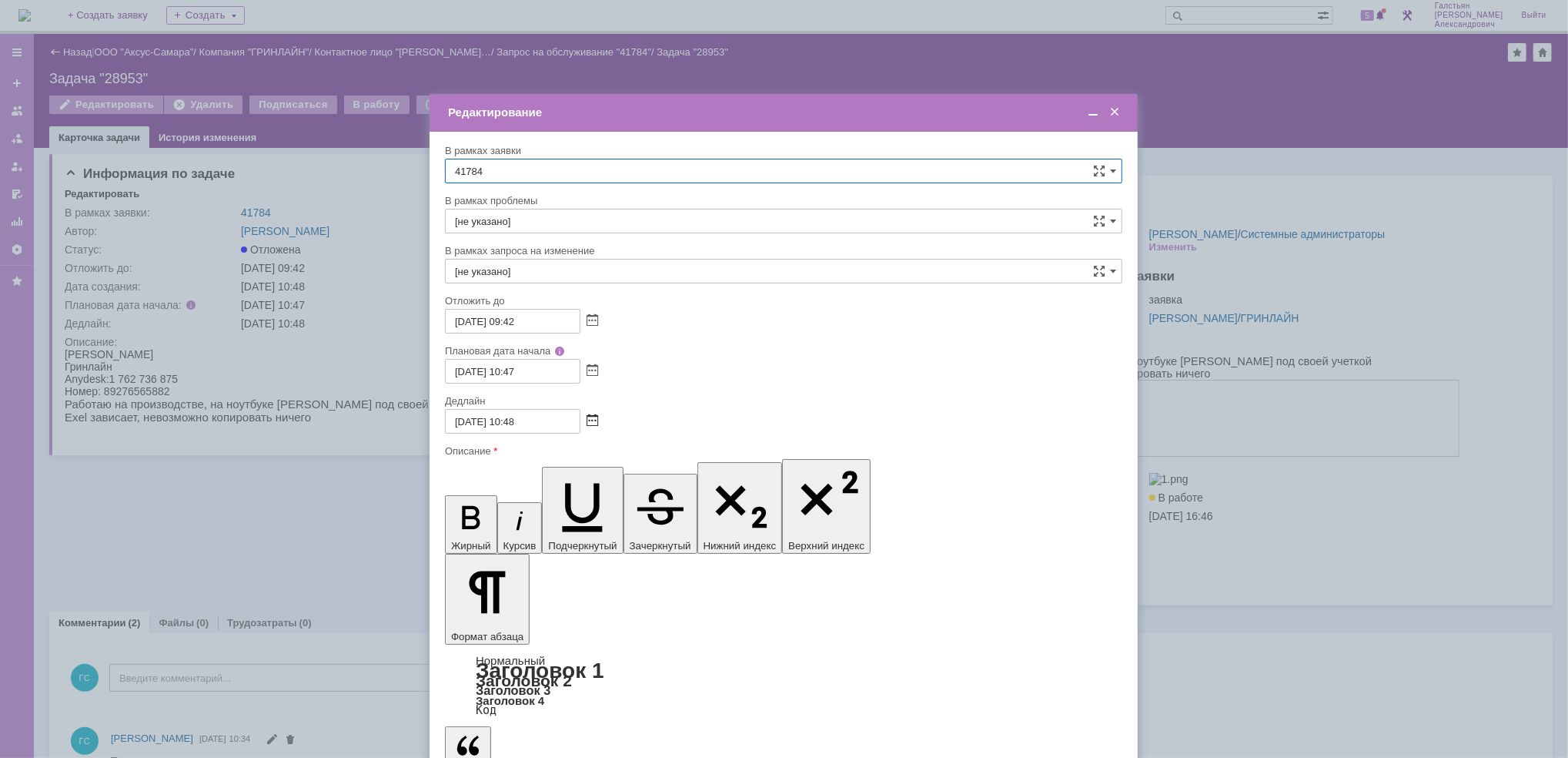
click at [588, 421] on span at bounding box center [592, 421] width 12 height 13
click at [496, 537] on div "23" at bounding box center [496, 541] width 16 height 13
type input "[DATE] 10:48"
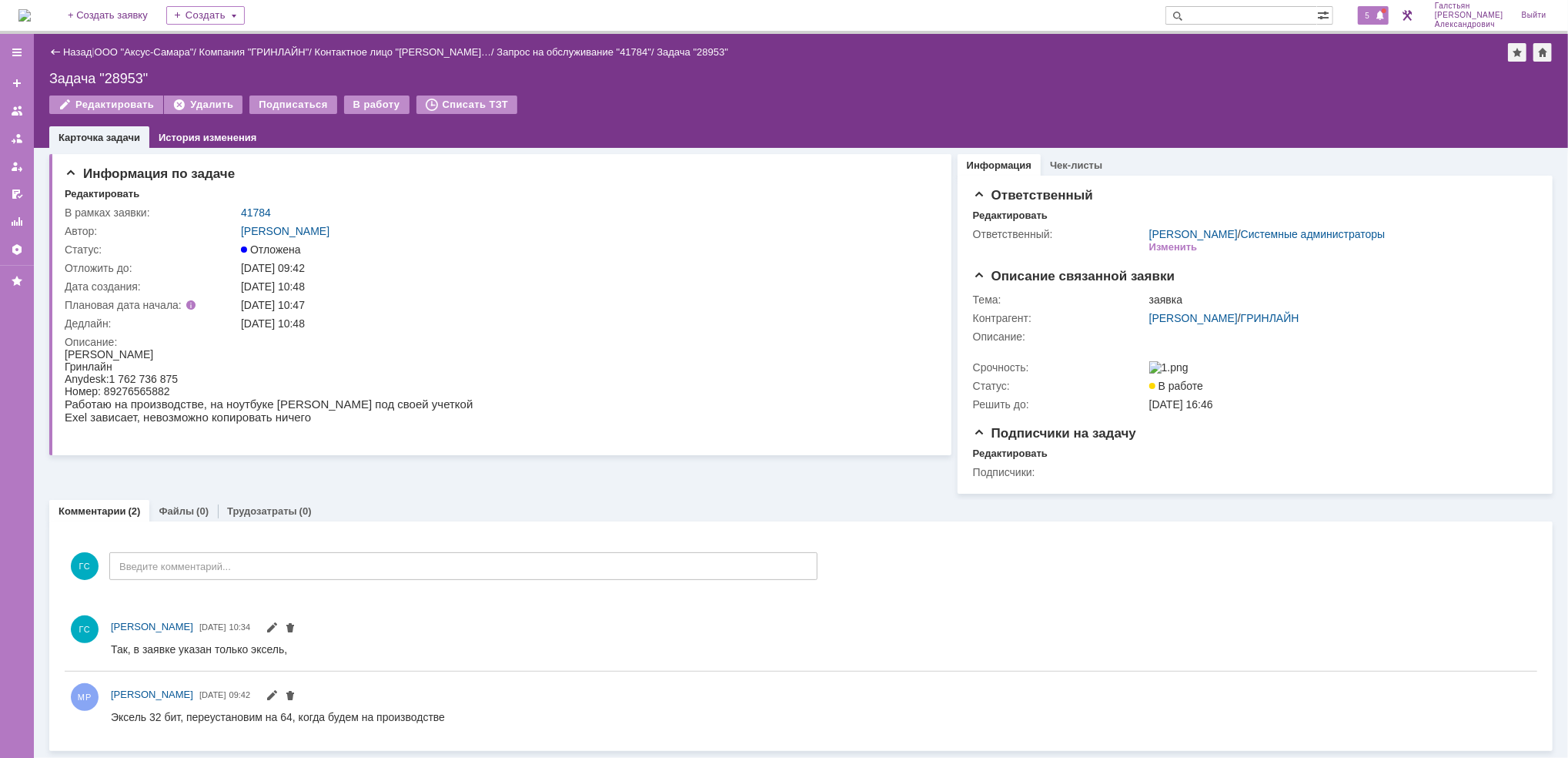
click at [1381, 16] on span at bounding box center [1380, 16] width 11 height 13
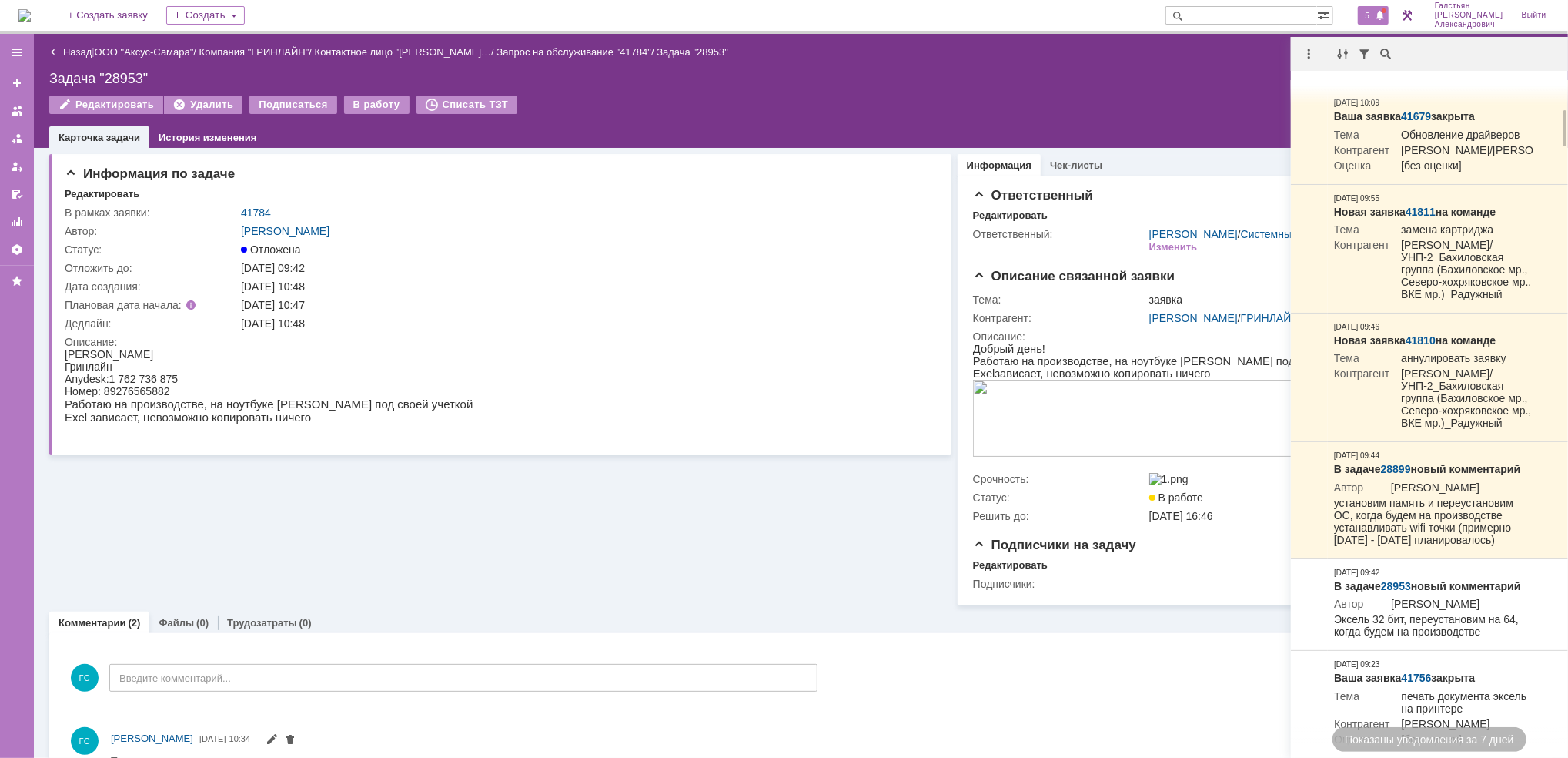
scroll to position [512, 0]
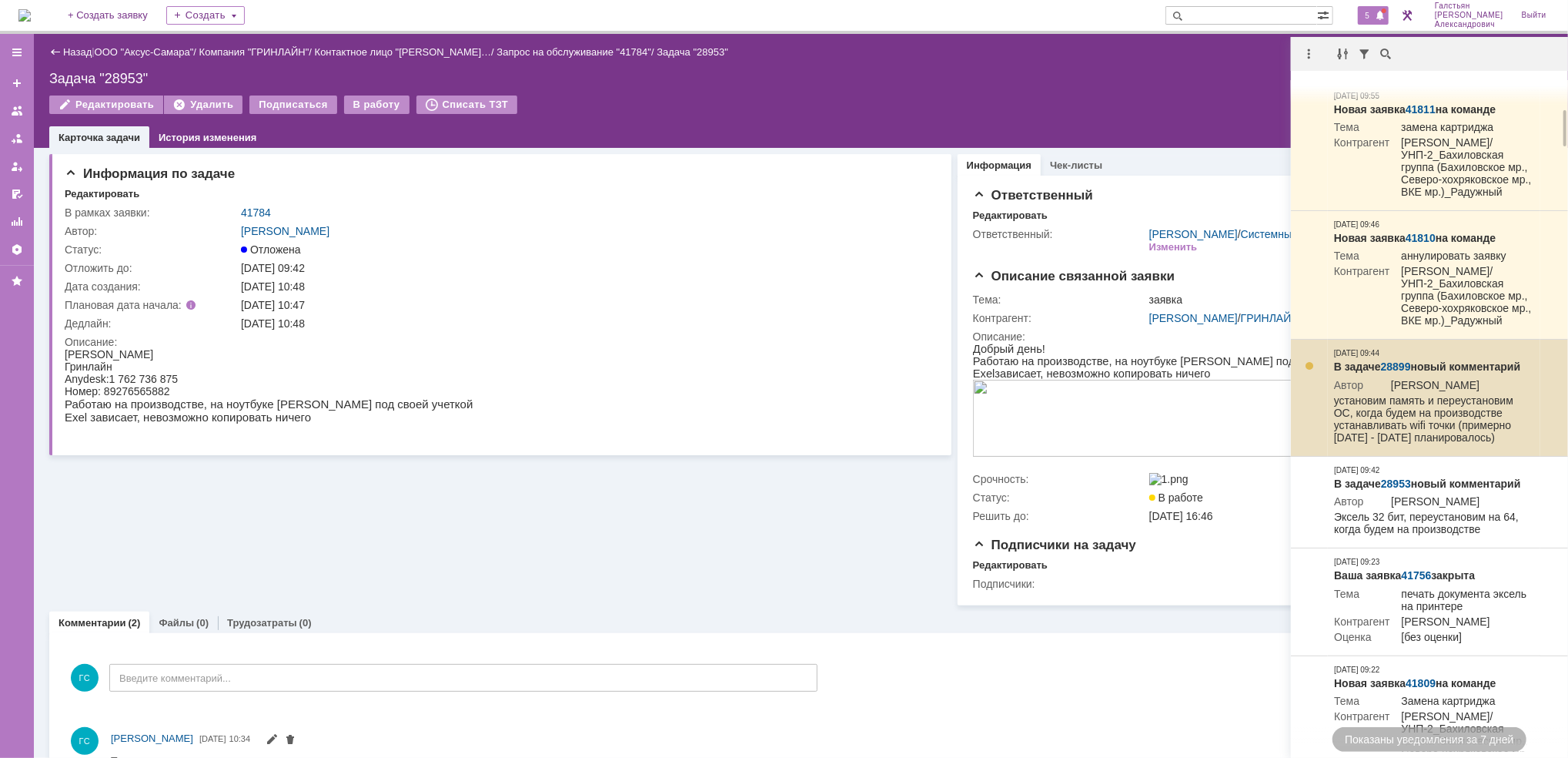
click at [1401, 373] on link "28899" at bounding box center [1396, 367] width 30 height 13
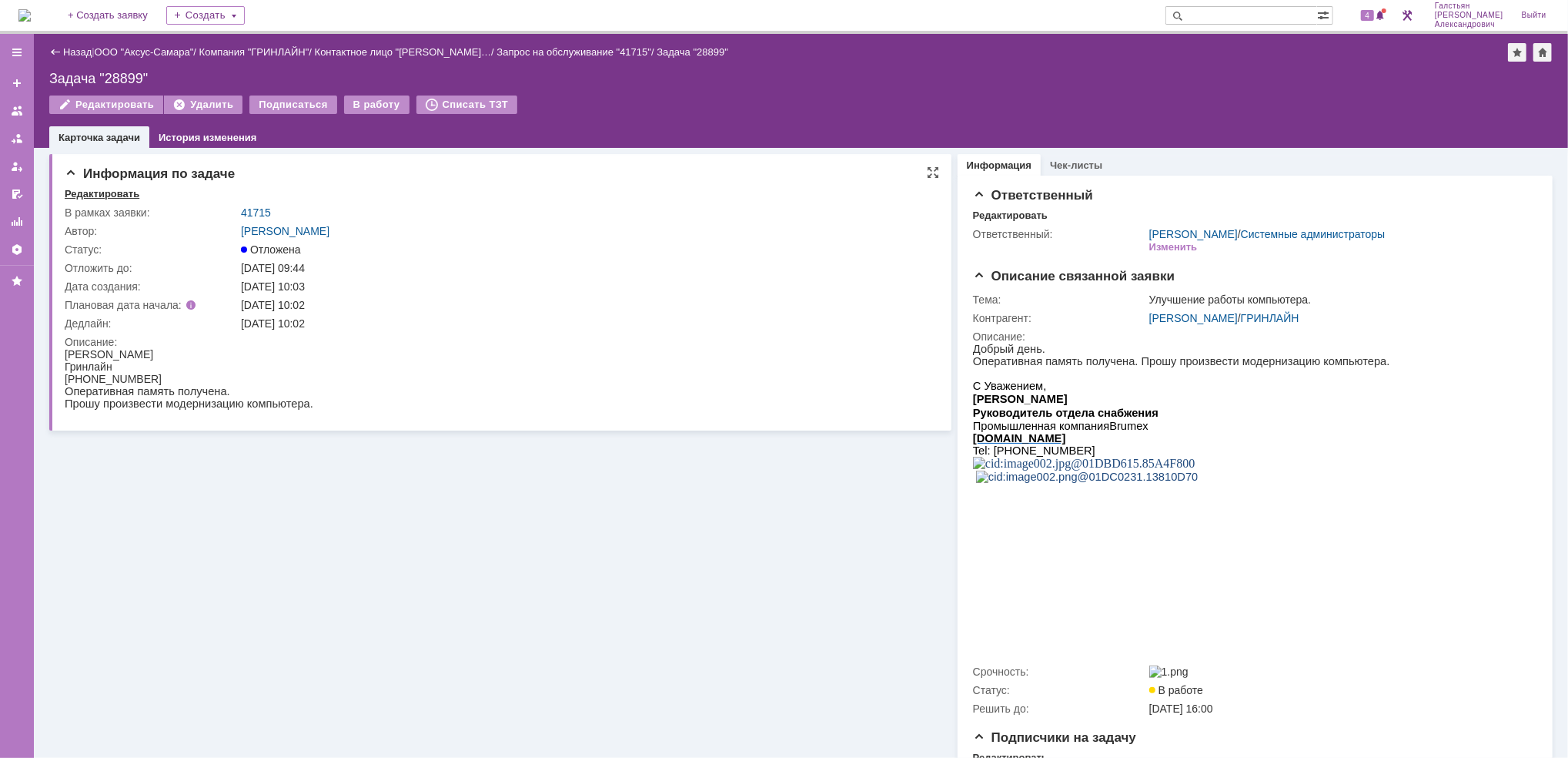
click at [84, 189] on div "Редактировать" at bounding box center [102, 194] width 74 height 13
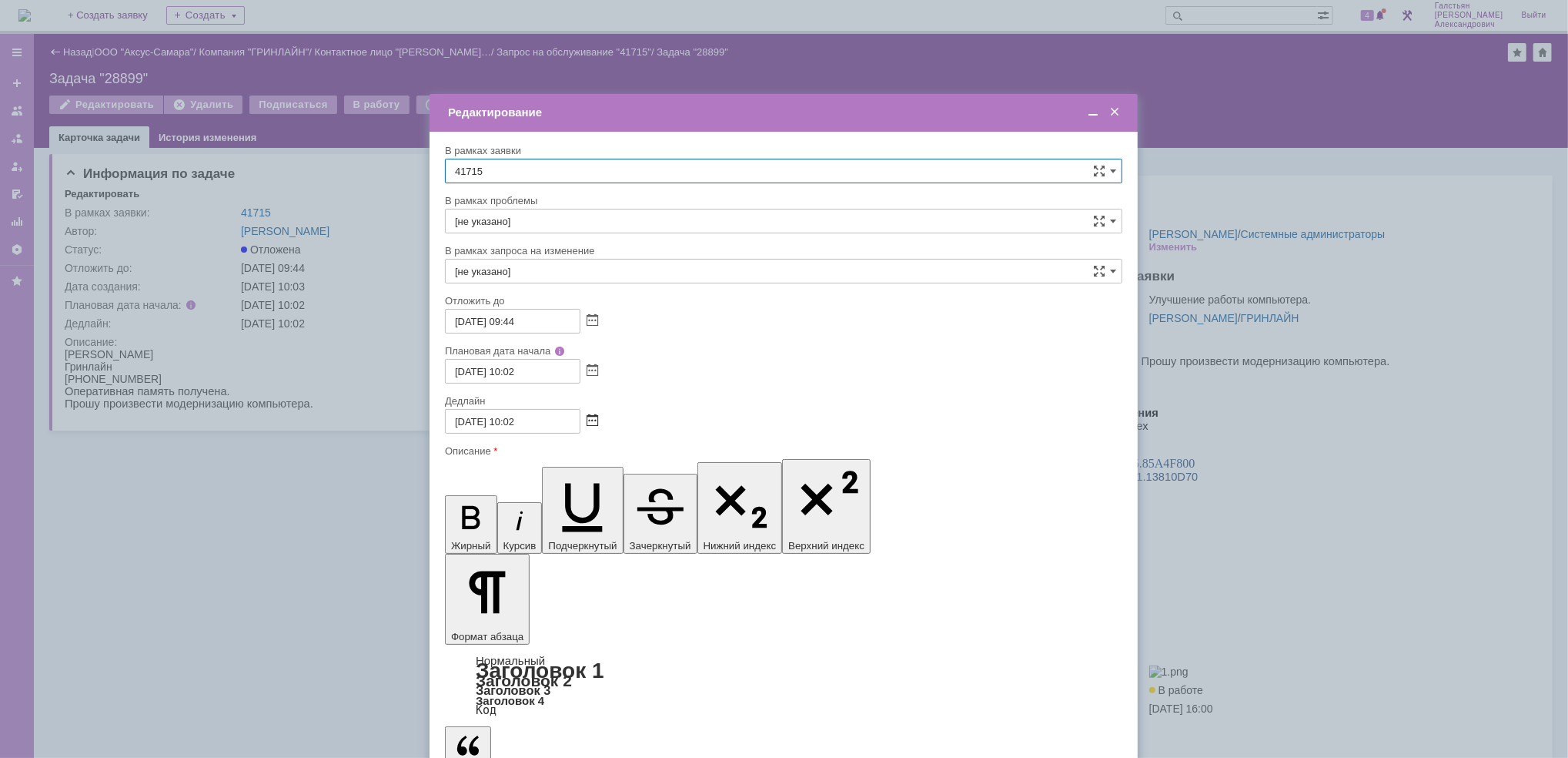
click at [597, 418] on span at bounding box center [592, 421] width 12 height 13
click at [511, 538] on div "24" at bounding box center [514, 541] width 16 height 13
type input "24.09.2025 10:02"
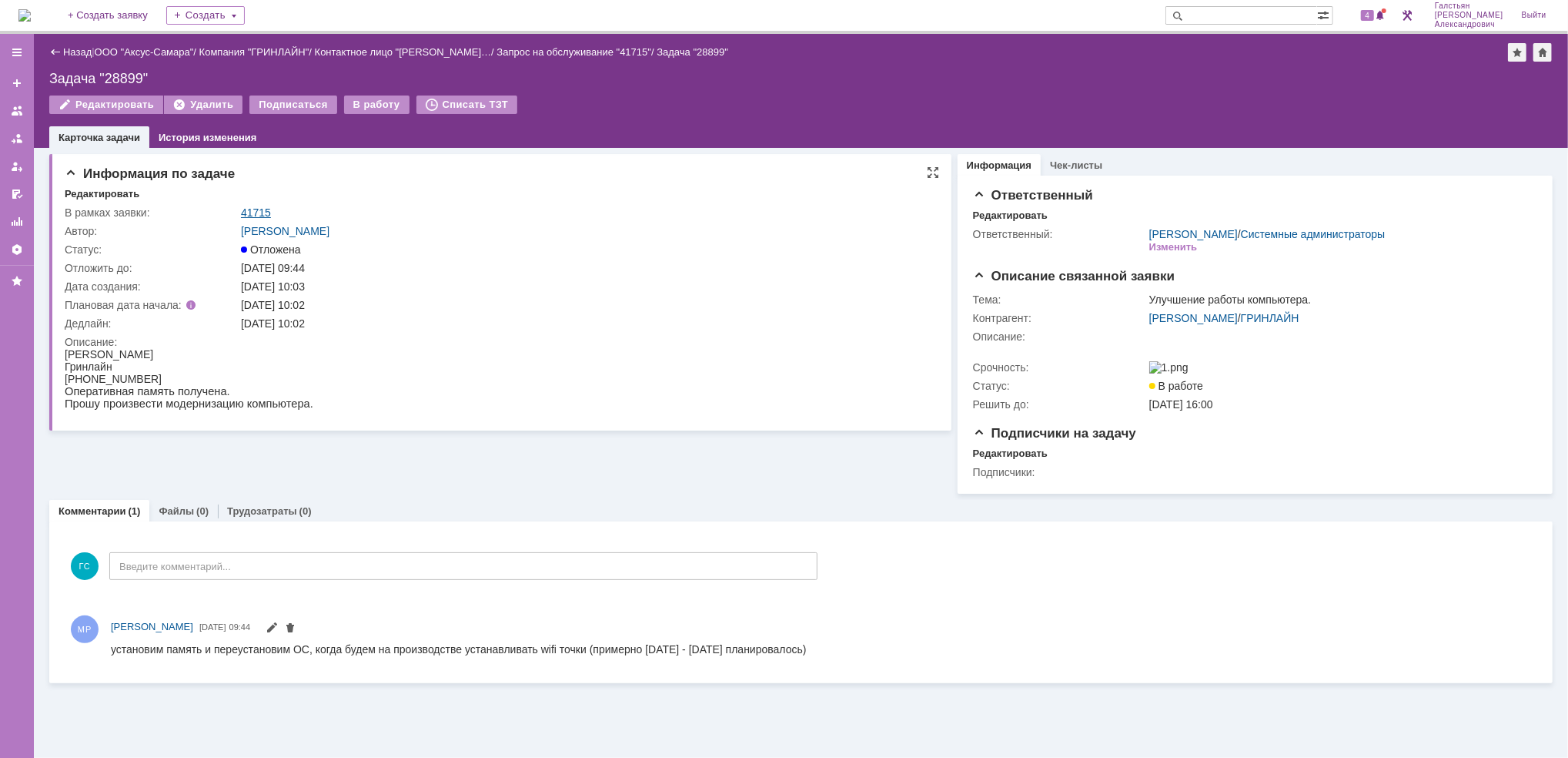
click at [256, 211] on link "41715" at bounding box center [256, 212] width 30 height 13
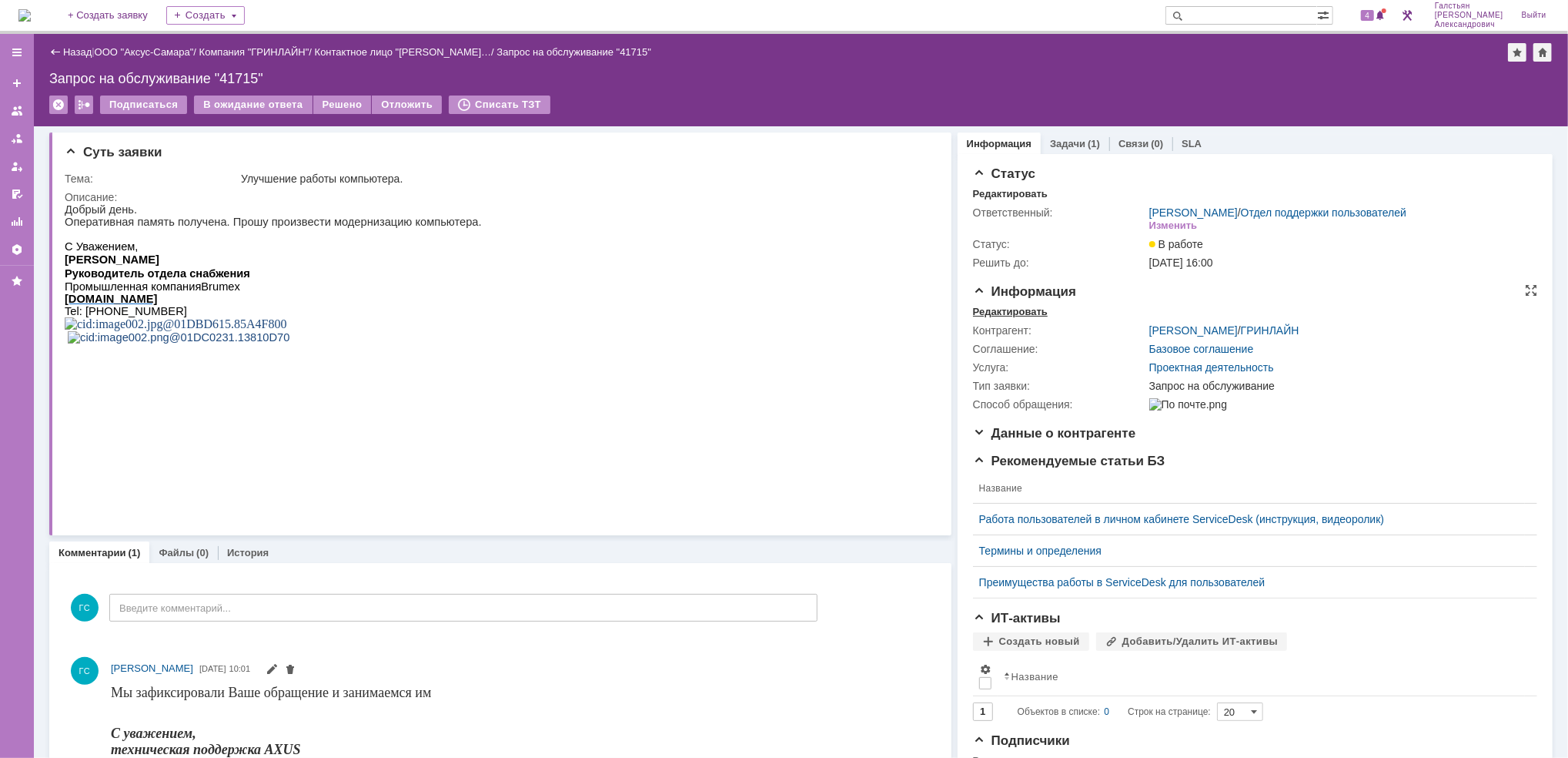
click at [1001, 310] on div "Редактировать" at bounding box center [1010, 312] width 74 height 13
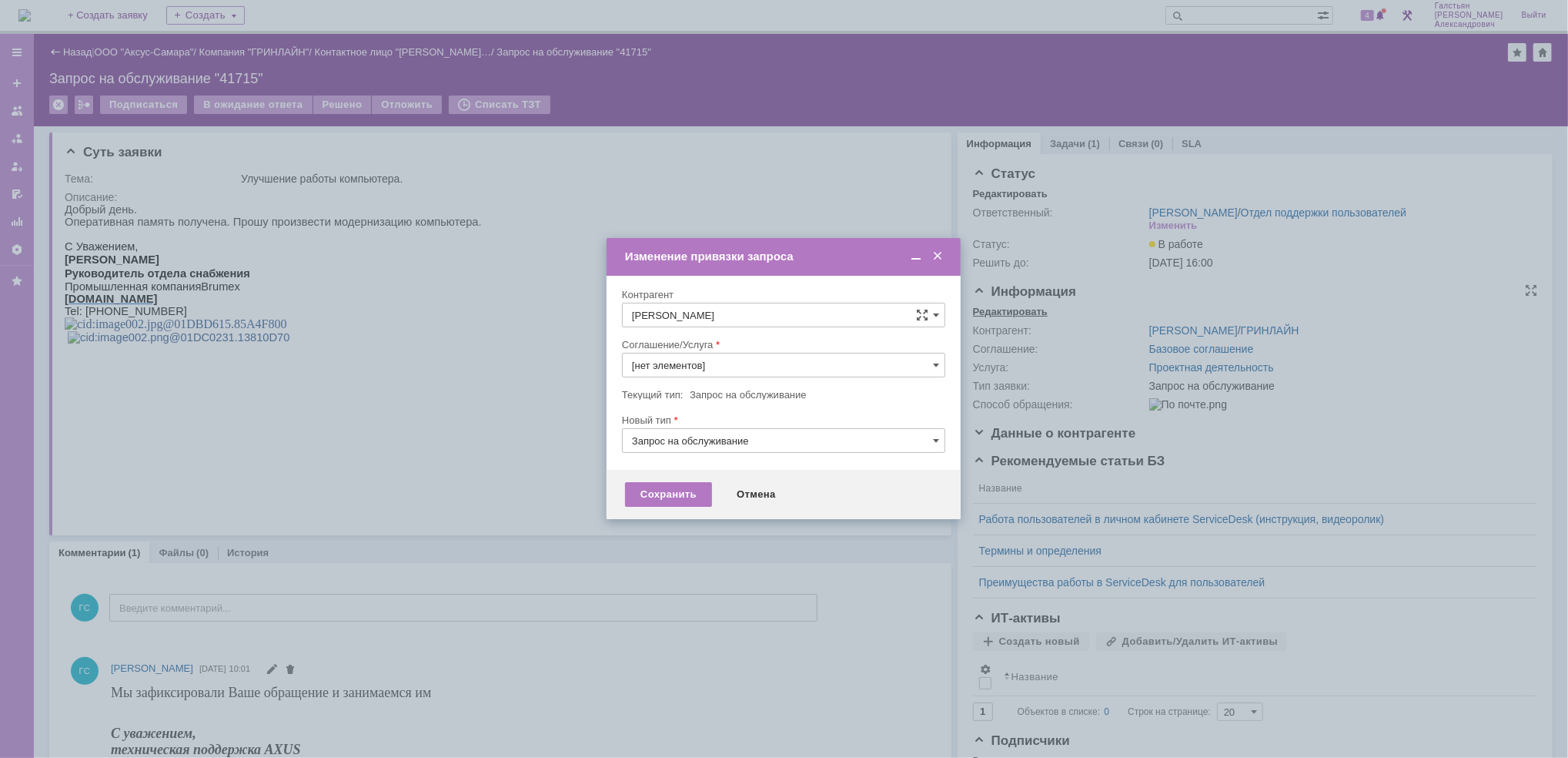
type input "Проектная деятельность"
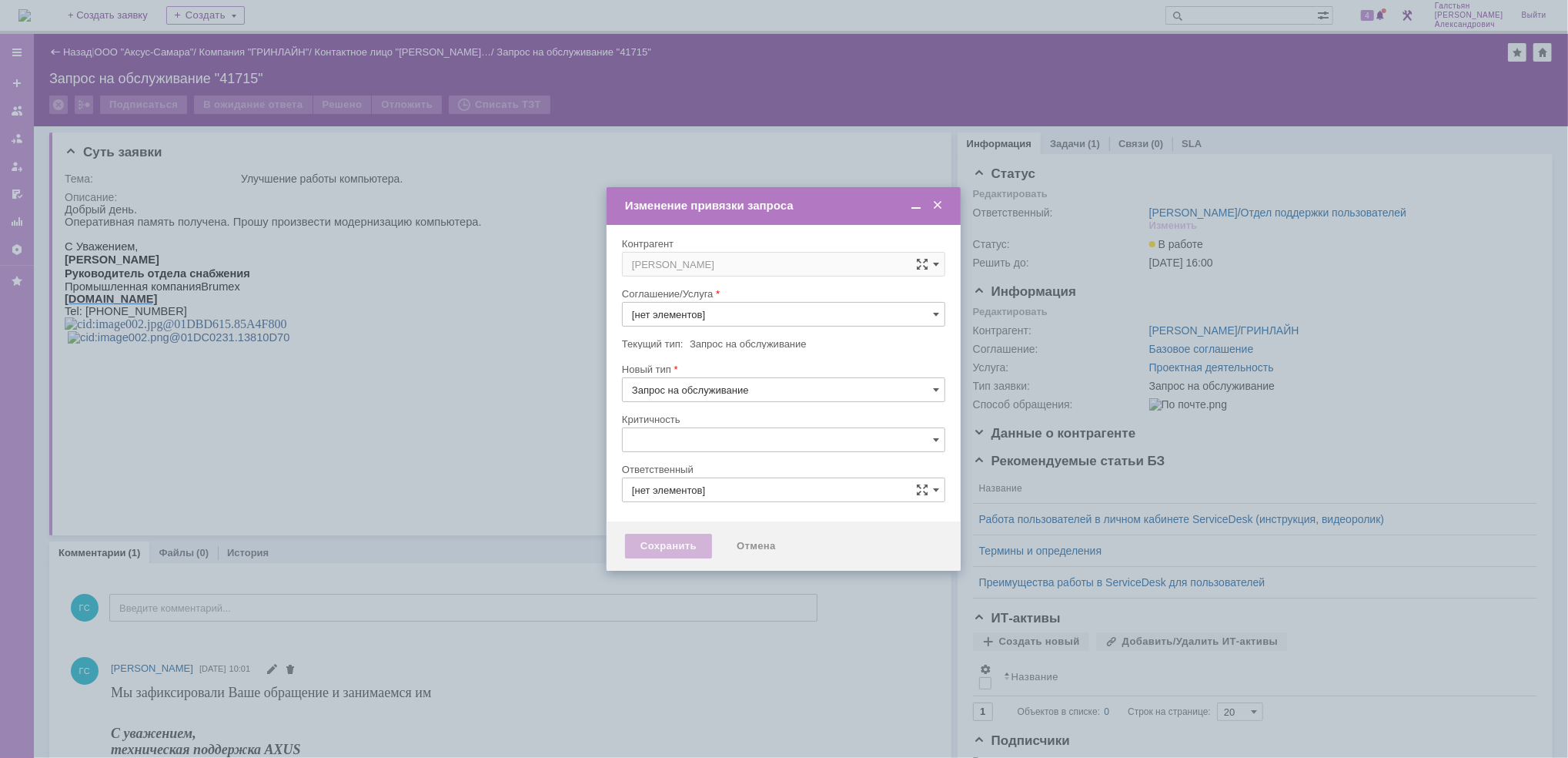
type input "Проектная деятельность"
type input "[не указано]"
type input "[PERSON_NAME]"
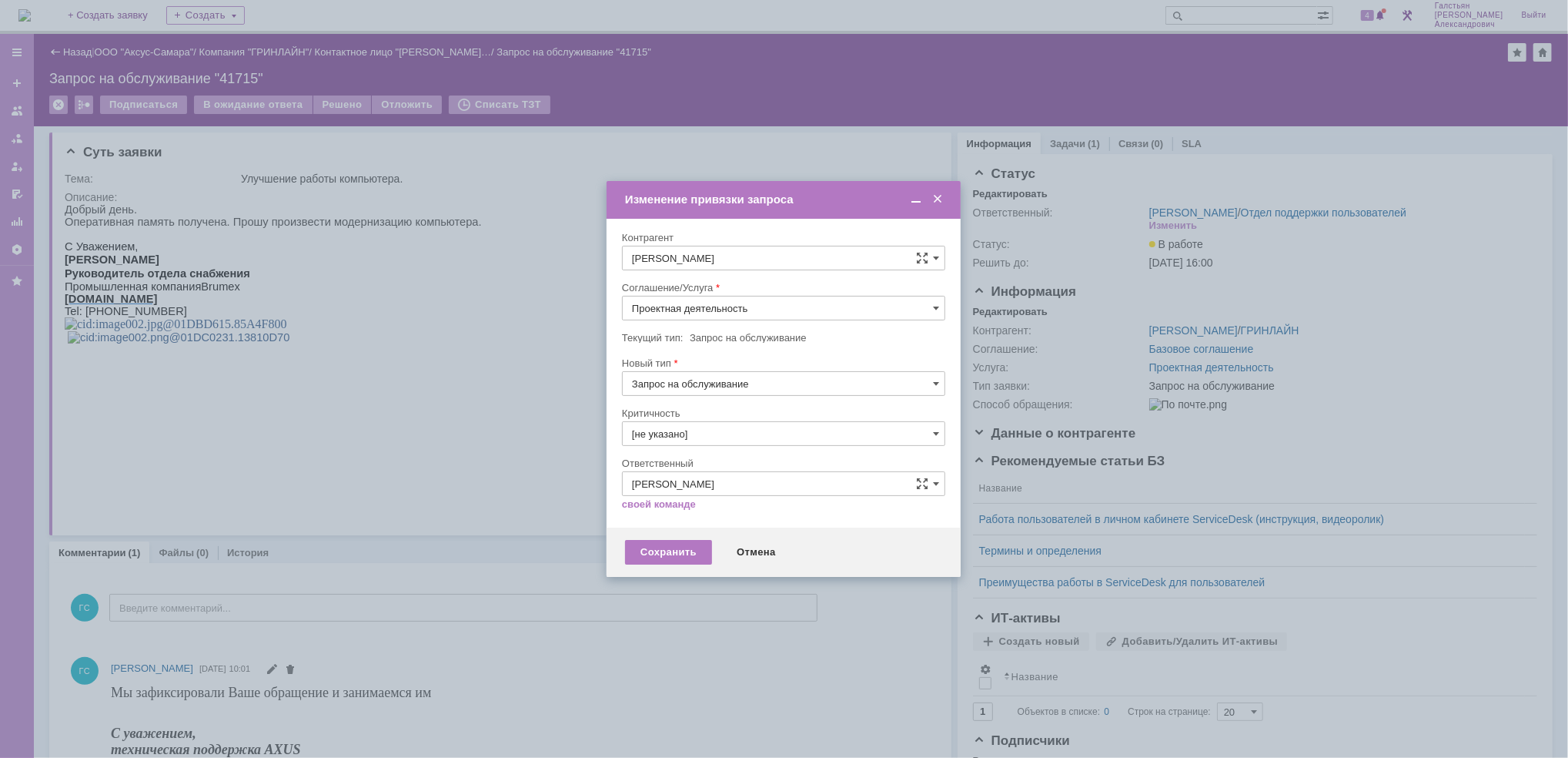
click at [760, 297] on input "Проектная деятельность" at bounding box center [784, 308] width 323 height 25
click at [771, 307] on input "Проектная деятельность" at bounding box center [784, 308] width 323 height 25
click at [776, 339] on div "Проектная деятельность 2" at bounding box center [785, 343] width 318 height 13
click at [798, 296] on input "Проектная деятельность 2" at bounding box center [784, 308] width 323 height 25
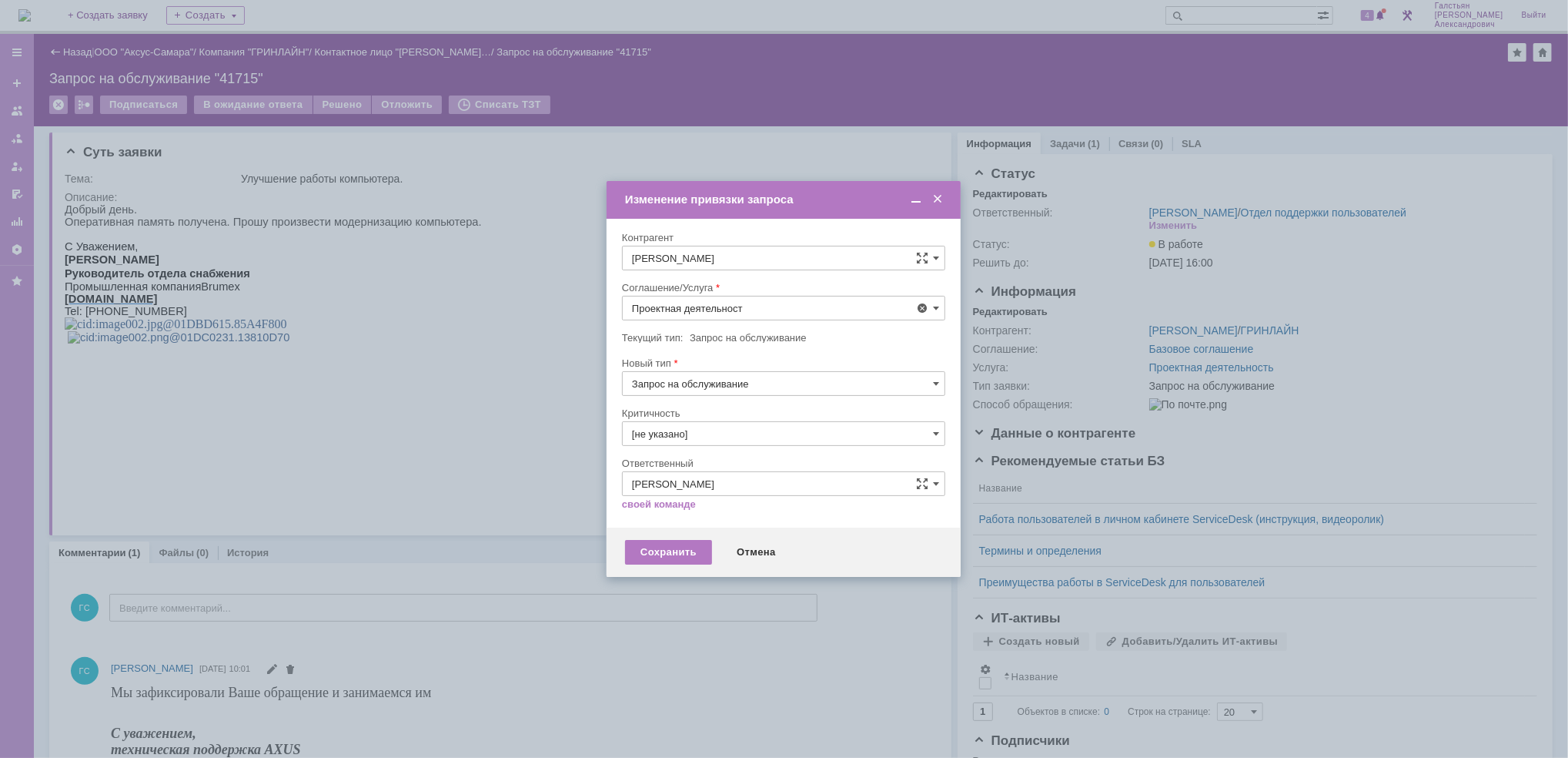
click at [773, 441] on span "Проектная деятельность_2" at bounding box center [783, 445] width 303 height 13
type input "Проектная деятельность_2"
click at [680, 551] on div "Сохранить" at bounding box center [668, 552] width 87 height 25
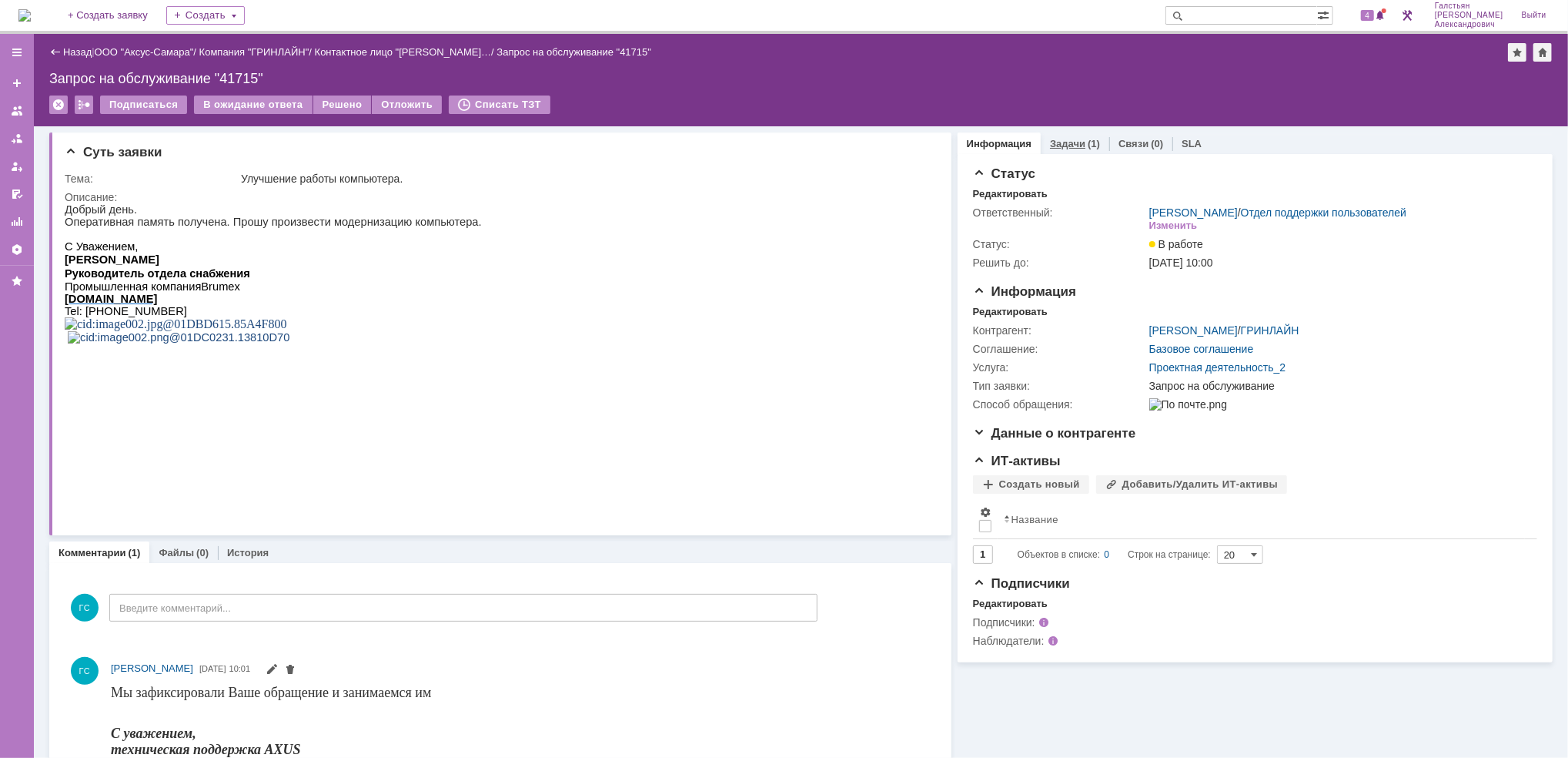
click at [1088, 142] on div "(1)" at bounding box center [1094, 144] width 13 height 12
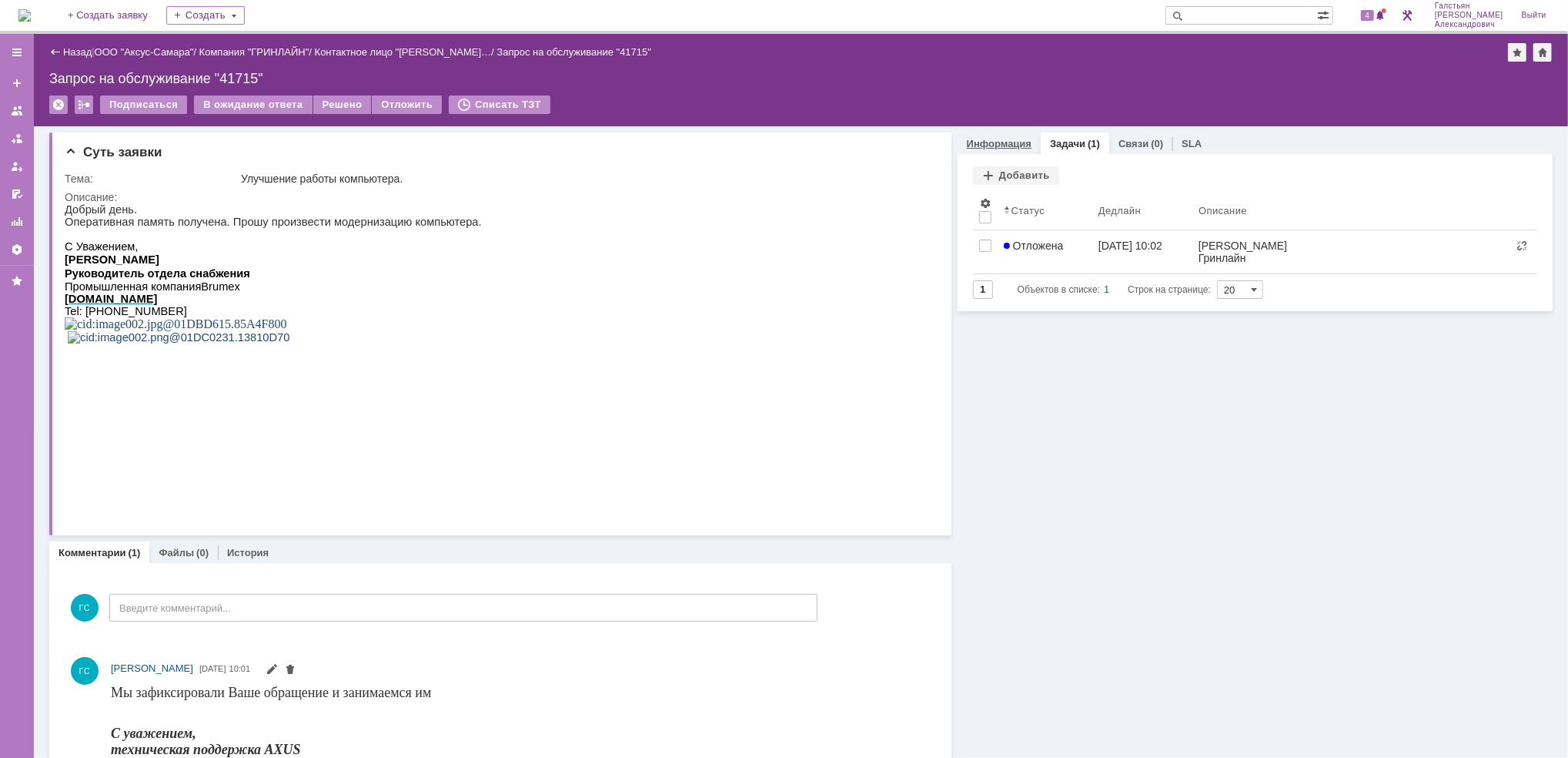
click at [1005, 149] on div "Информация" at bounding box center [999, 143] width 83 height 23
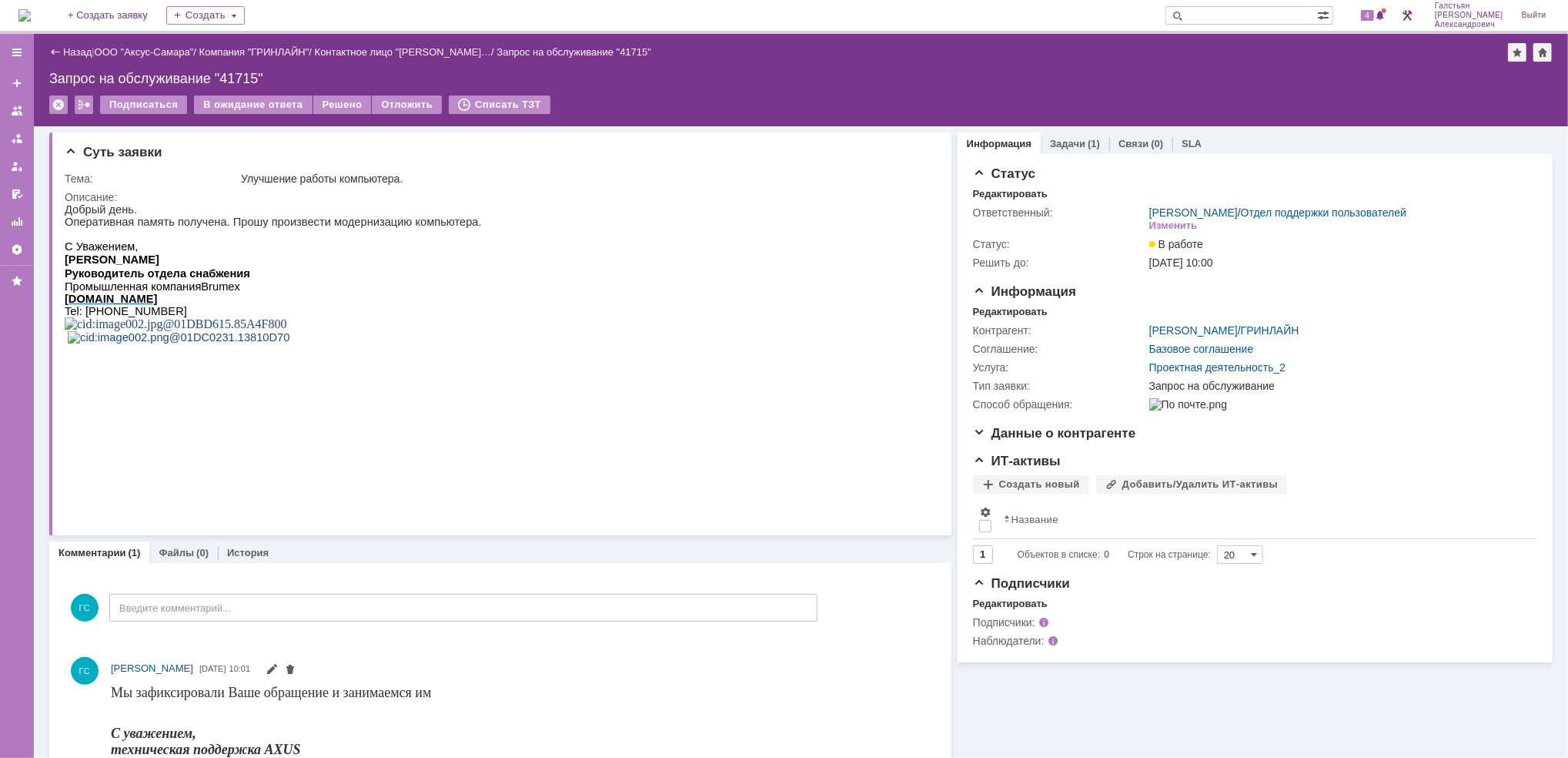
click at [30, 14] on img at bounding box center [24, 15] width 13 height 13
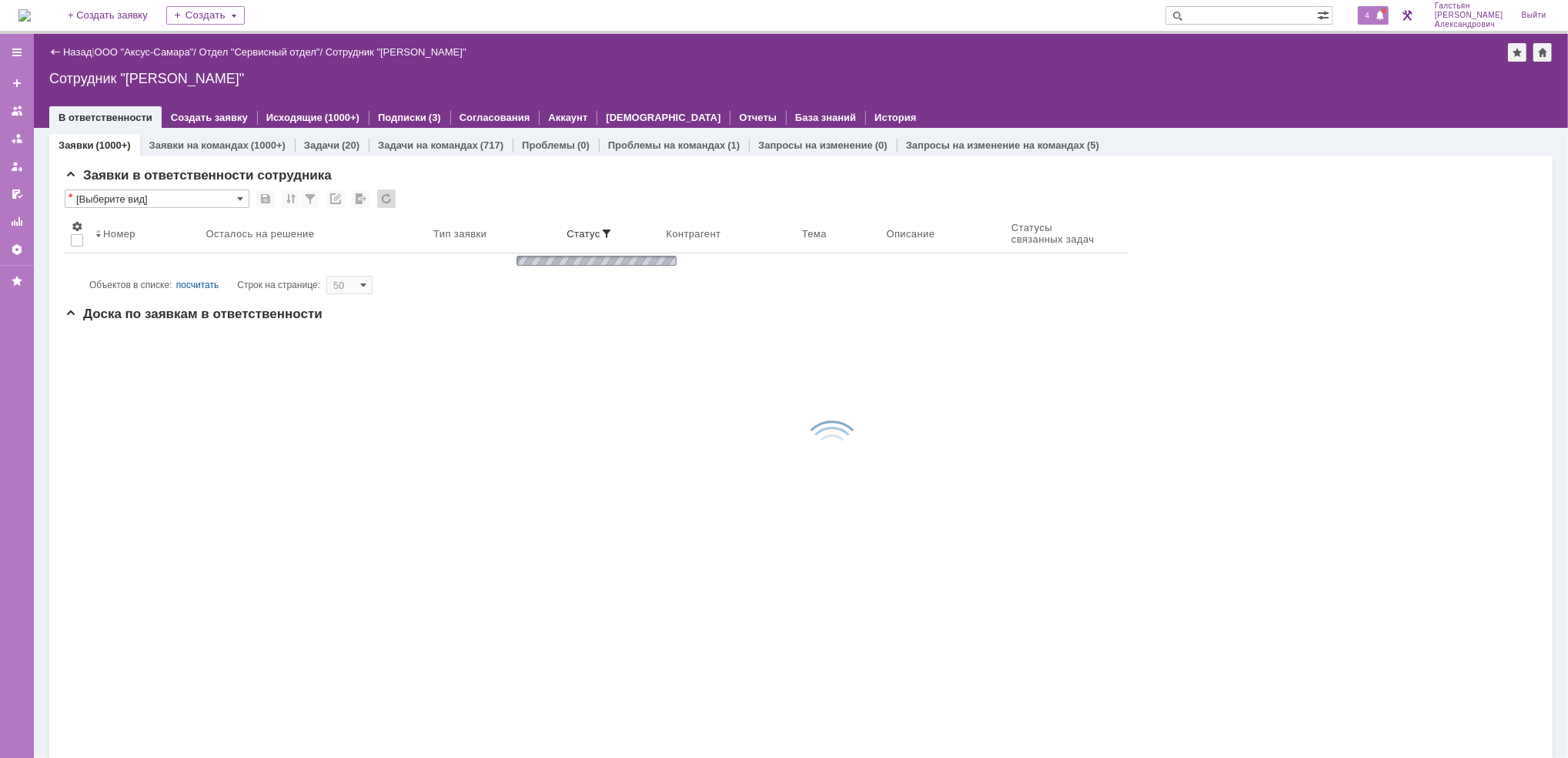
click at [1367, 15] on span "4" at bounding box center [1368, 15] width 14 height 11
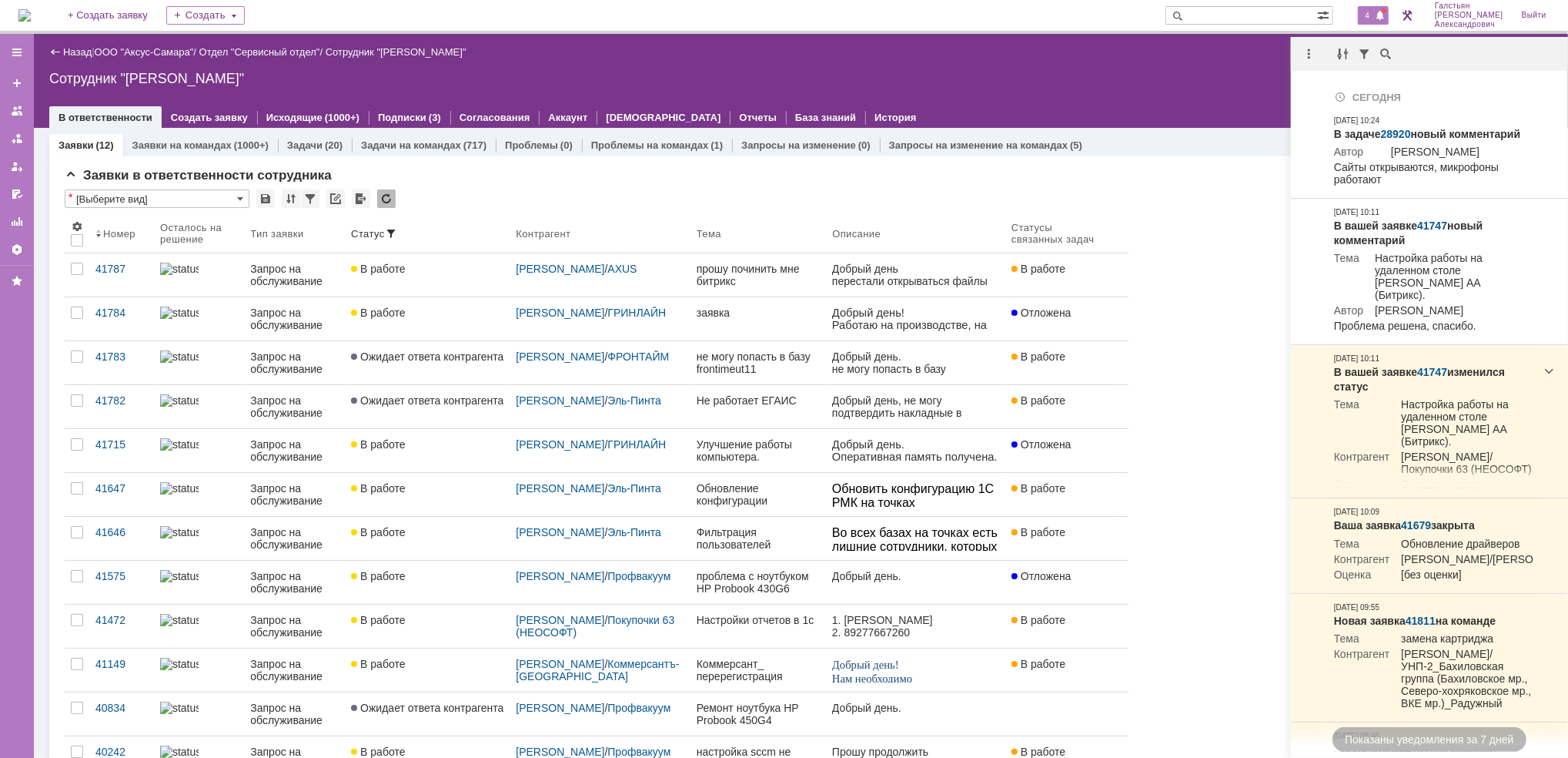
click at [1144, 83] on div "Сотрудник "[PERSON_NAME]"" at bounding box center [801, 78] width 1503 height 16
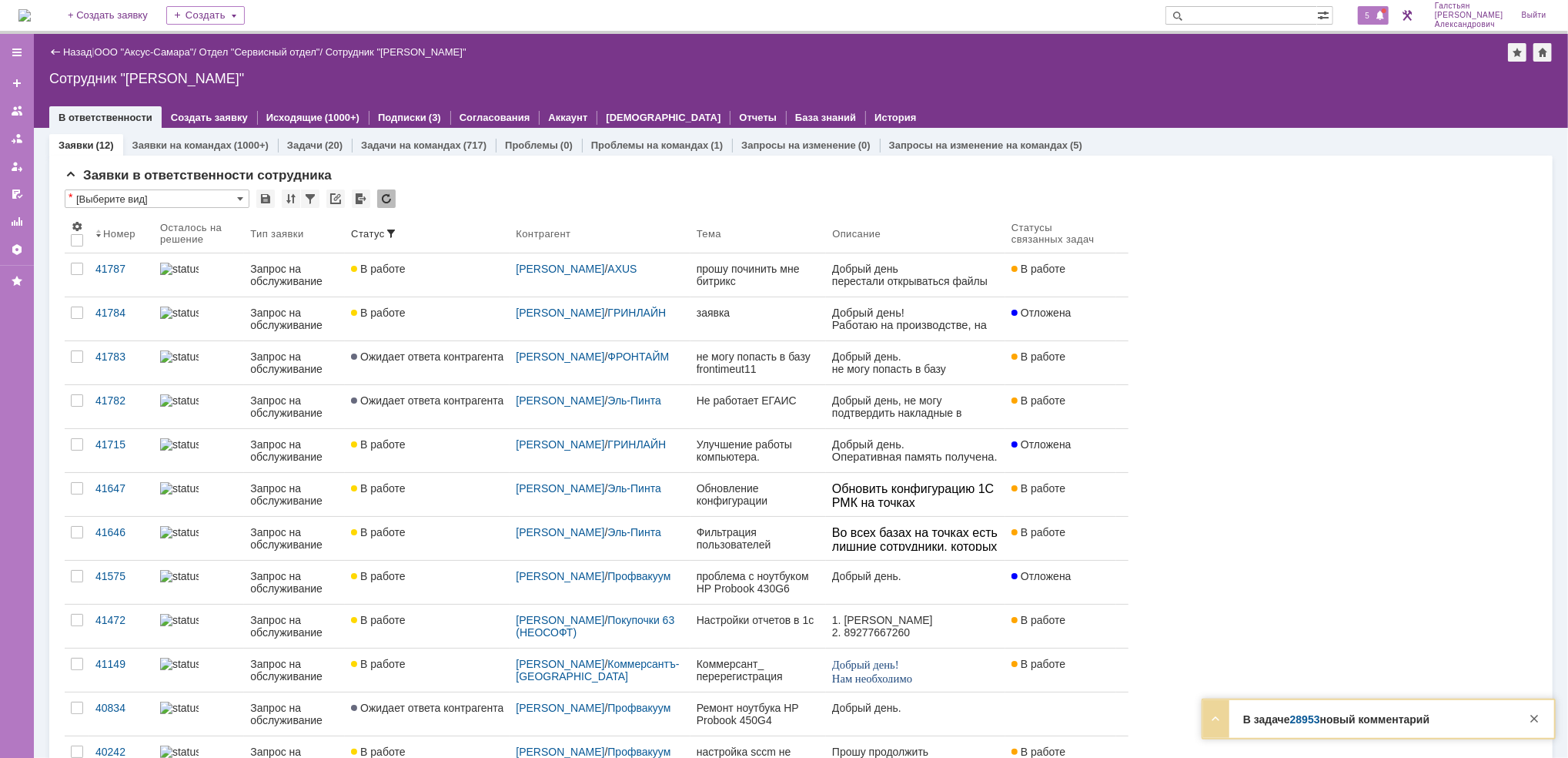
click at [1378, 23] on div "5" at bounding box center [1373, 15] width 31 height 19
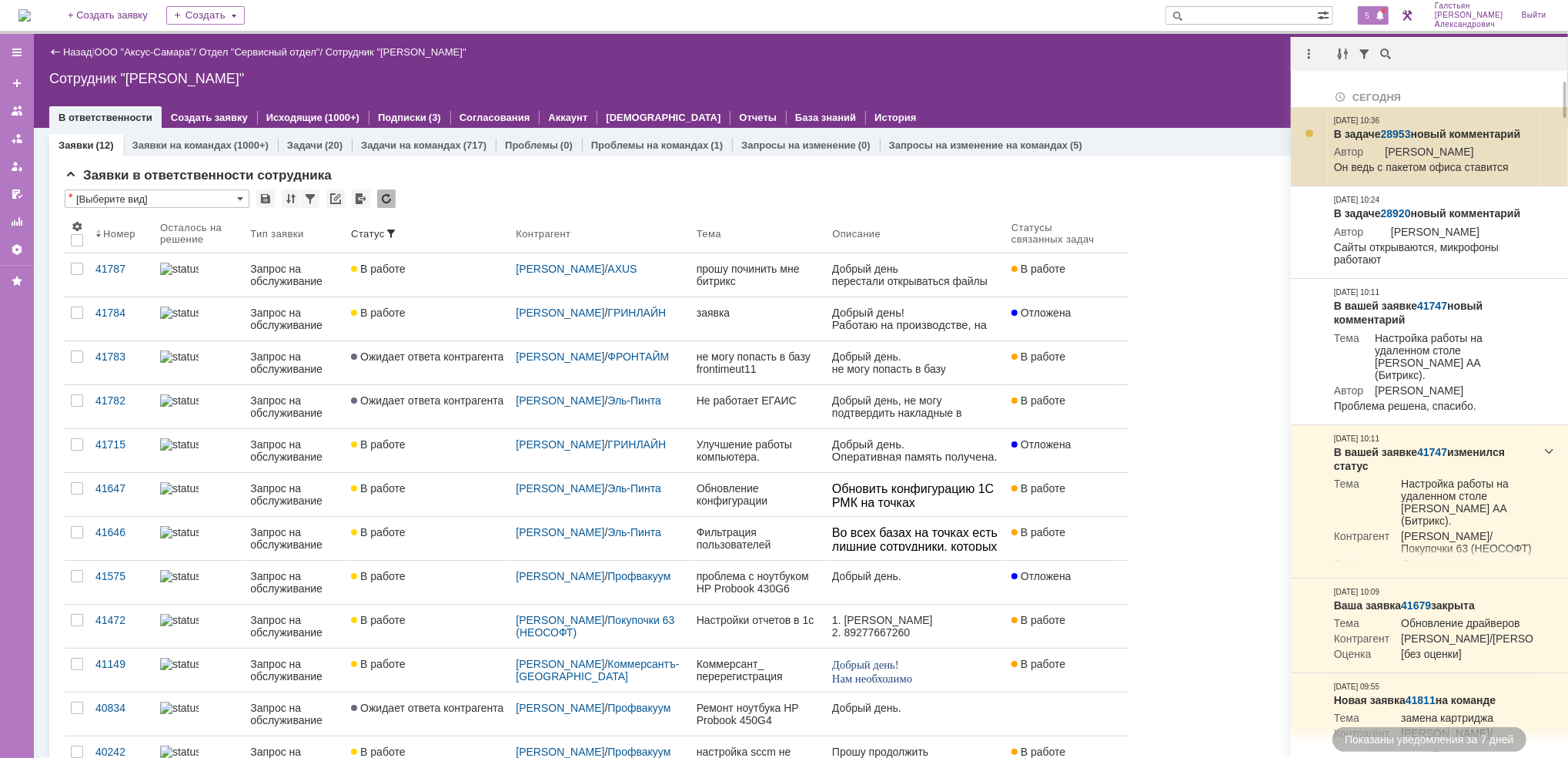
click at [1397, 133] on link "28953" at bounding box center [1396, 133] width 30 height 13
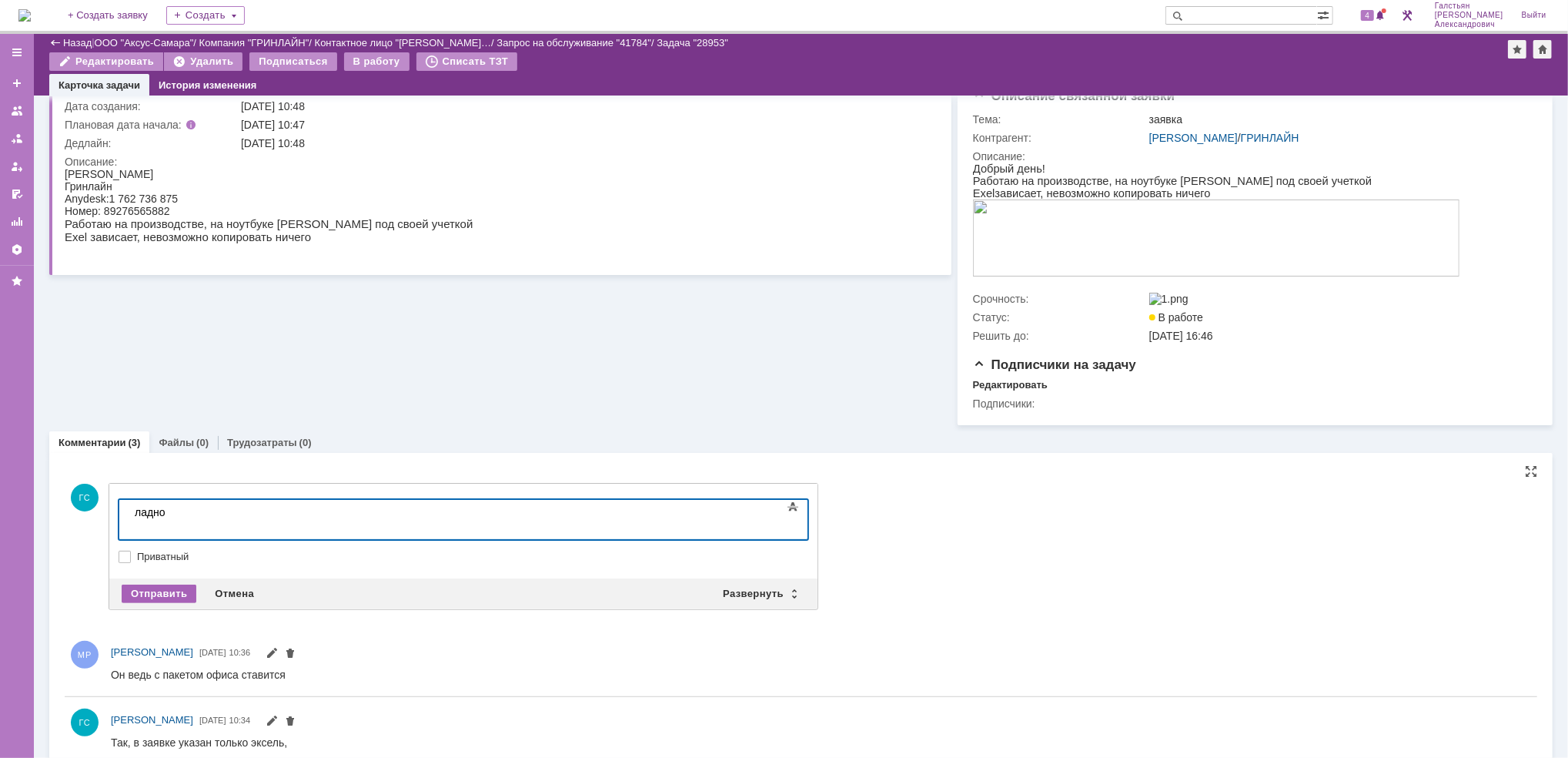
click at [171, 599] on div "Отправить" at bounding box center [159, 593] width 74 height 19
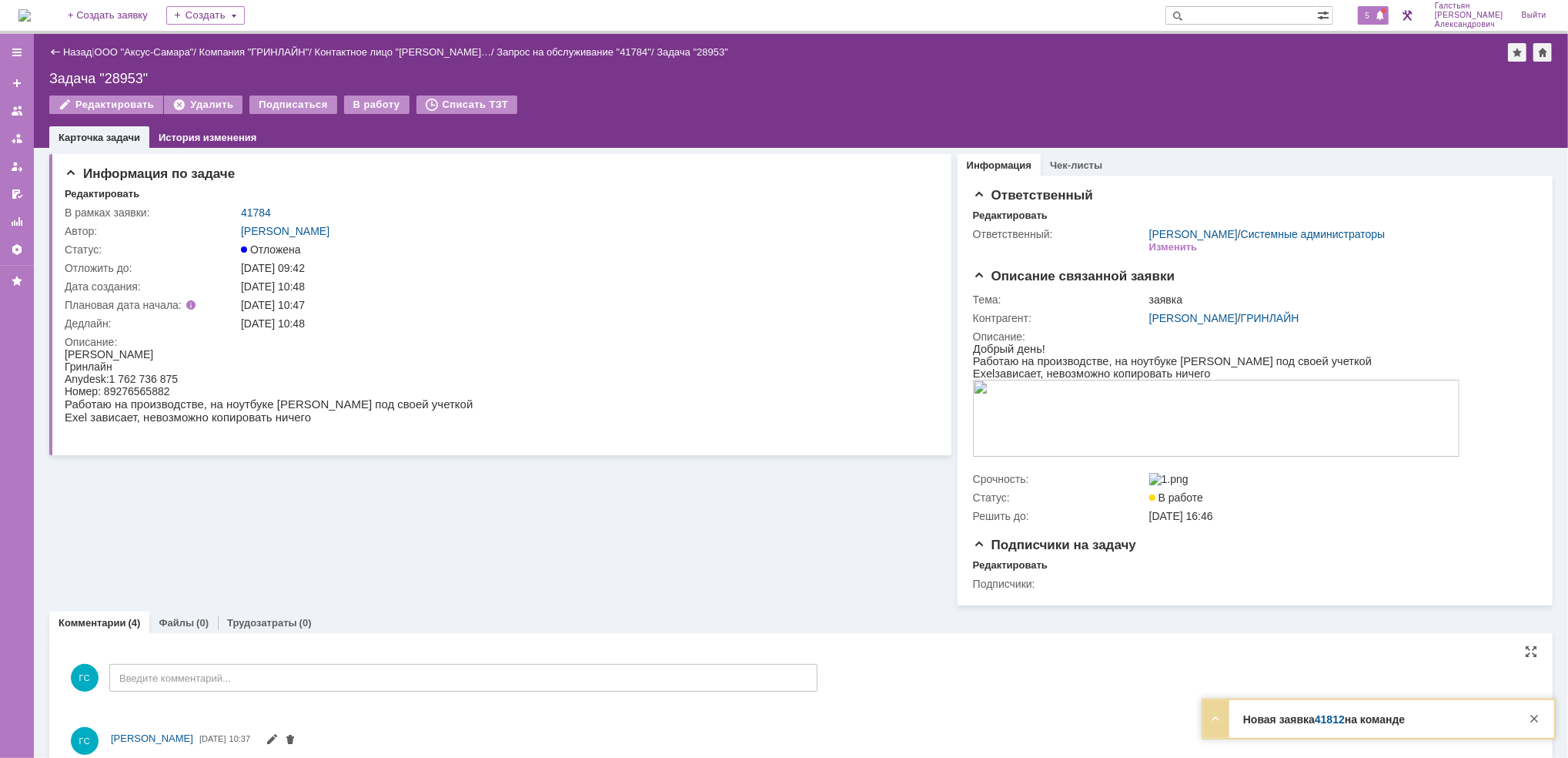
click at [1375, 10] on span "5" at bounding box center [1368, 15] width 14 height 11
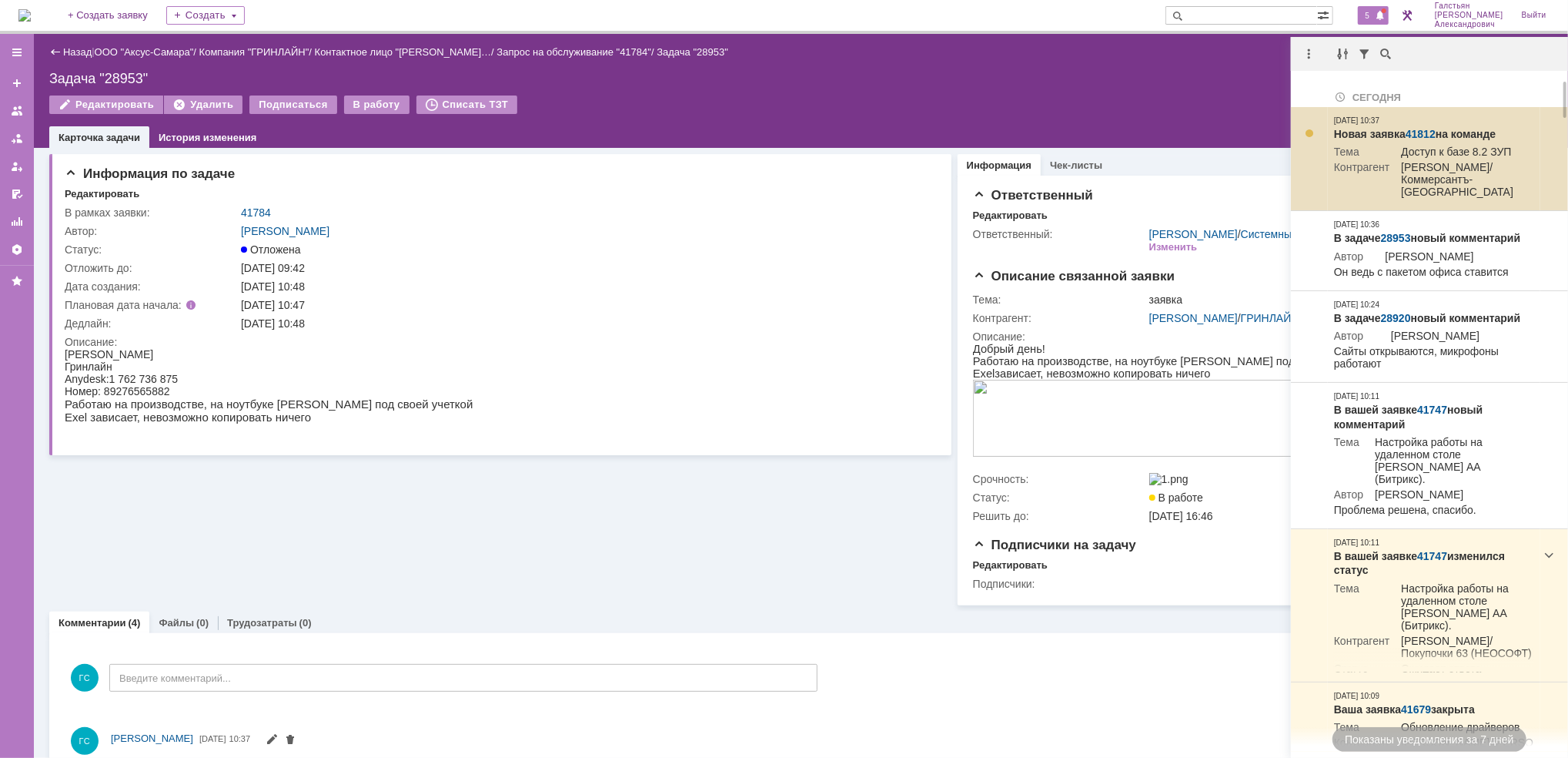
click at [1432, 132] on link "41812" at bounding box center [1420, 133] width 30 height 13
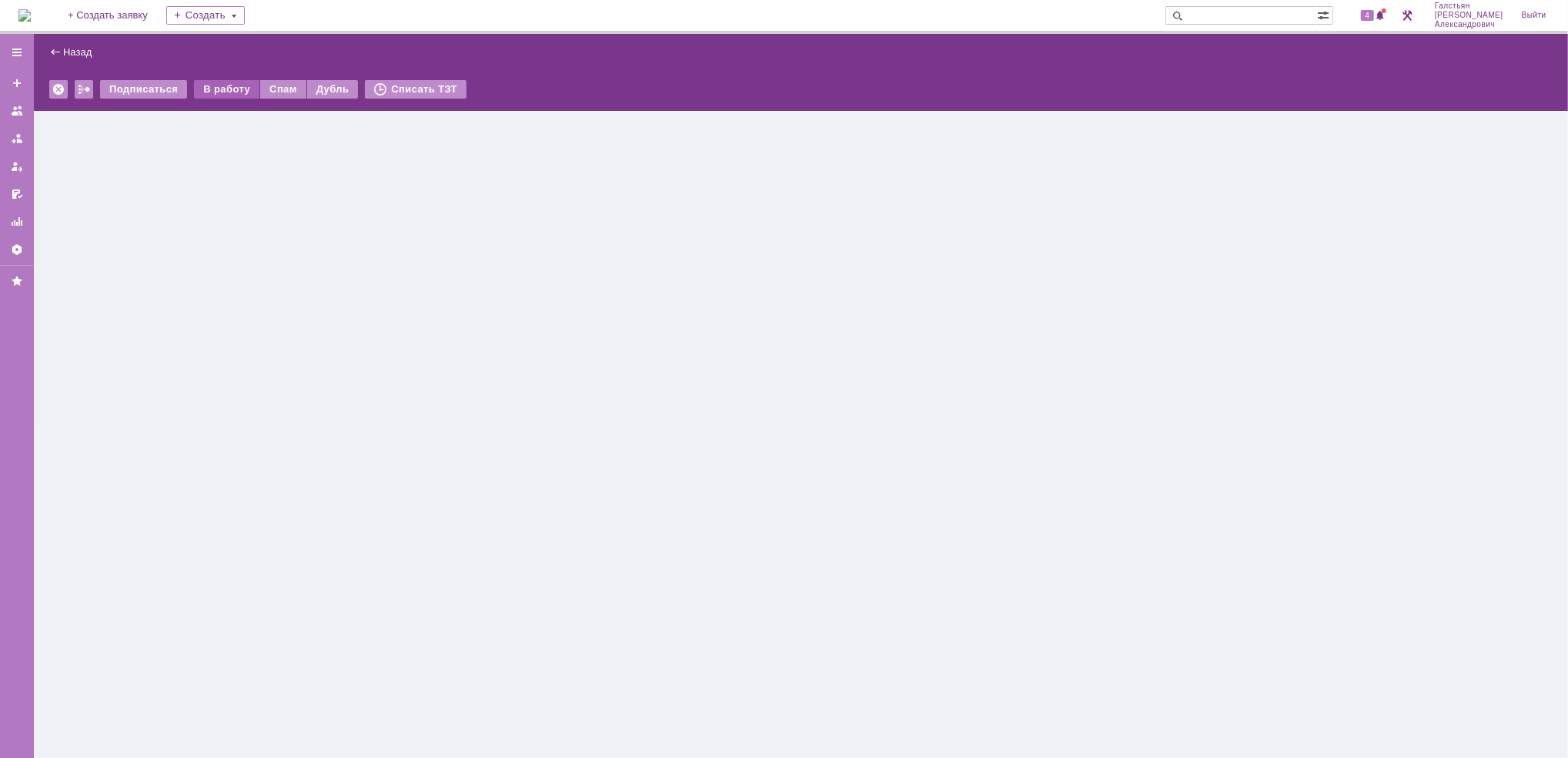
click at [231, 80] on div "В работу" at bounding box center [226, 89] width 66 height 19
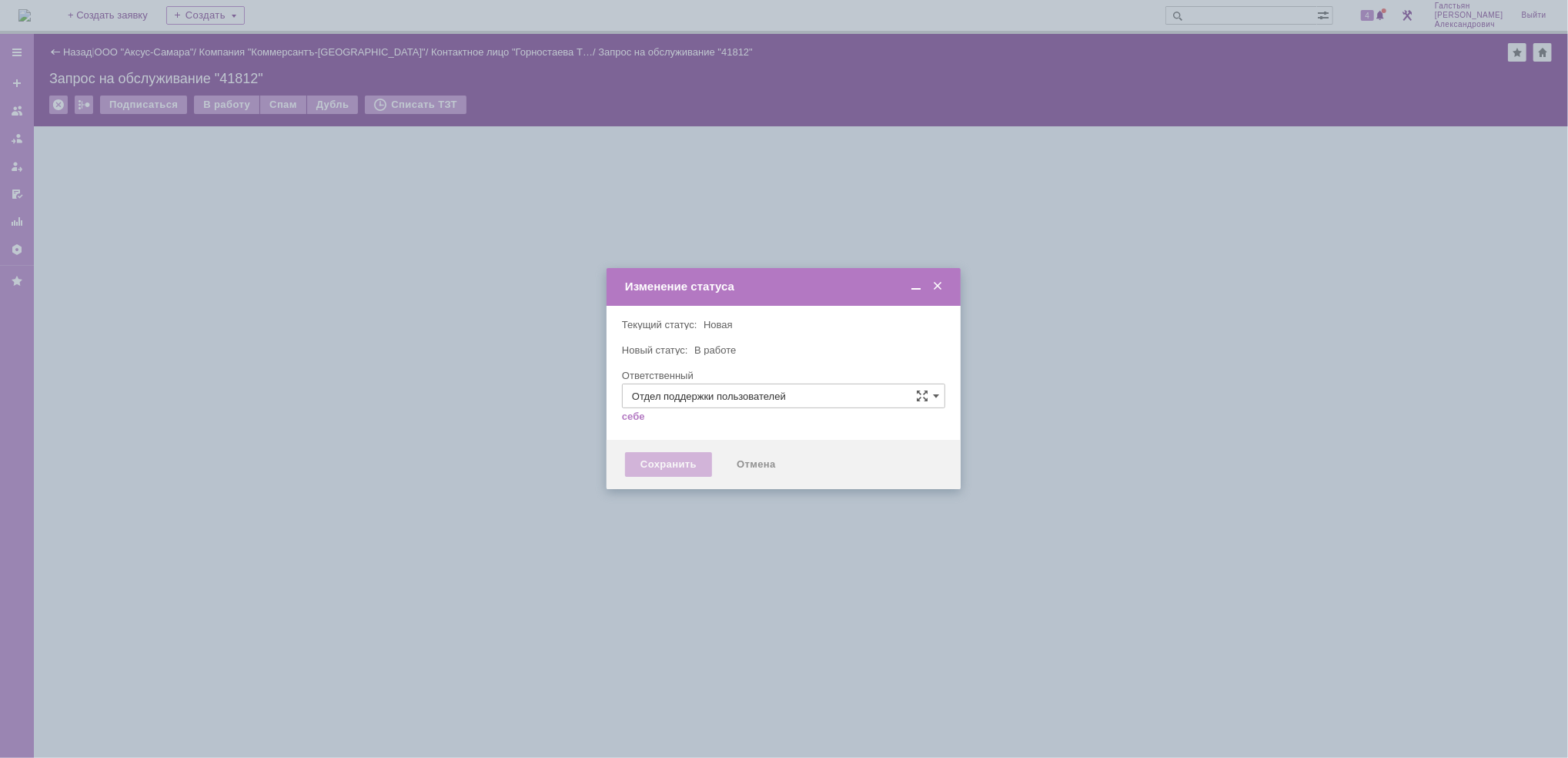
type input "[PERSON_NAME]"
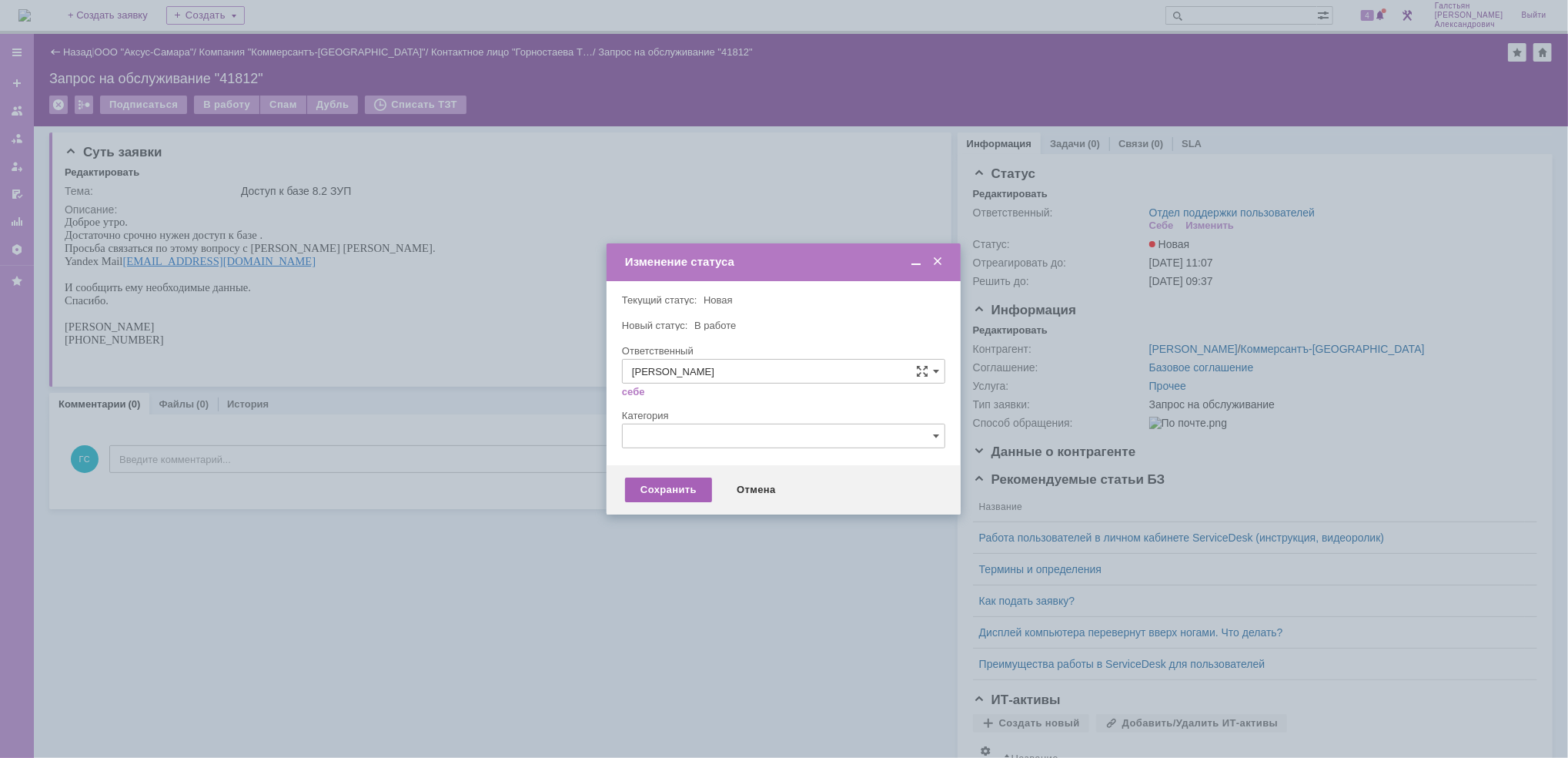
click at [665, 489] on div "Сохранить" at bounding box center [668, 489] width 87 height 25
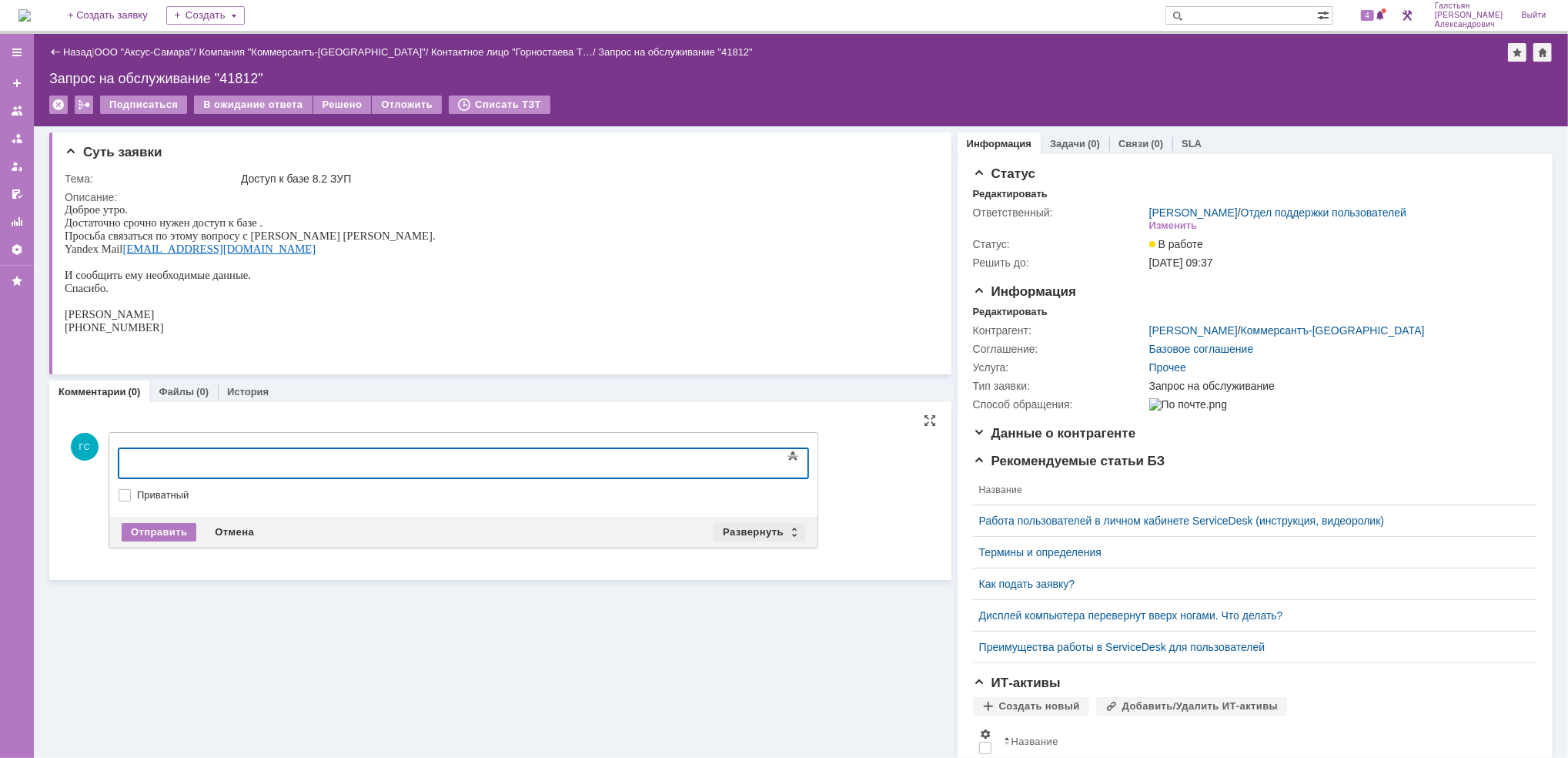
click at [730, 526] on div "Развернуть" at bounding box center [759, 531] width 91 height 19
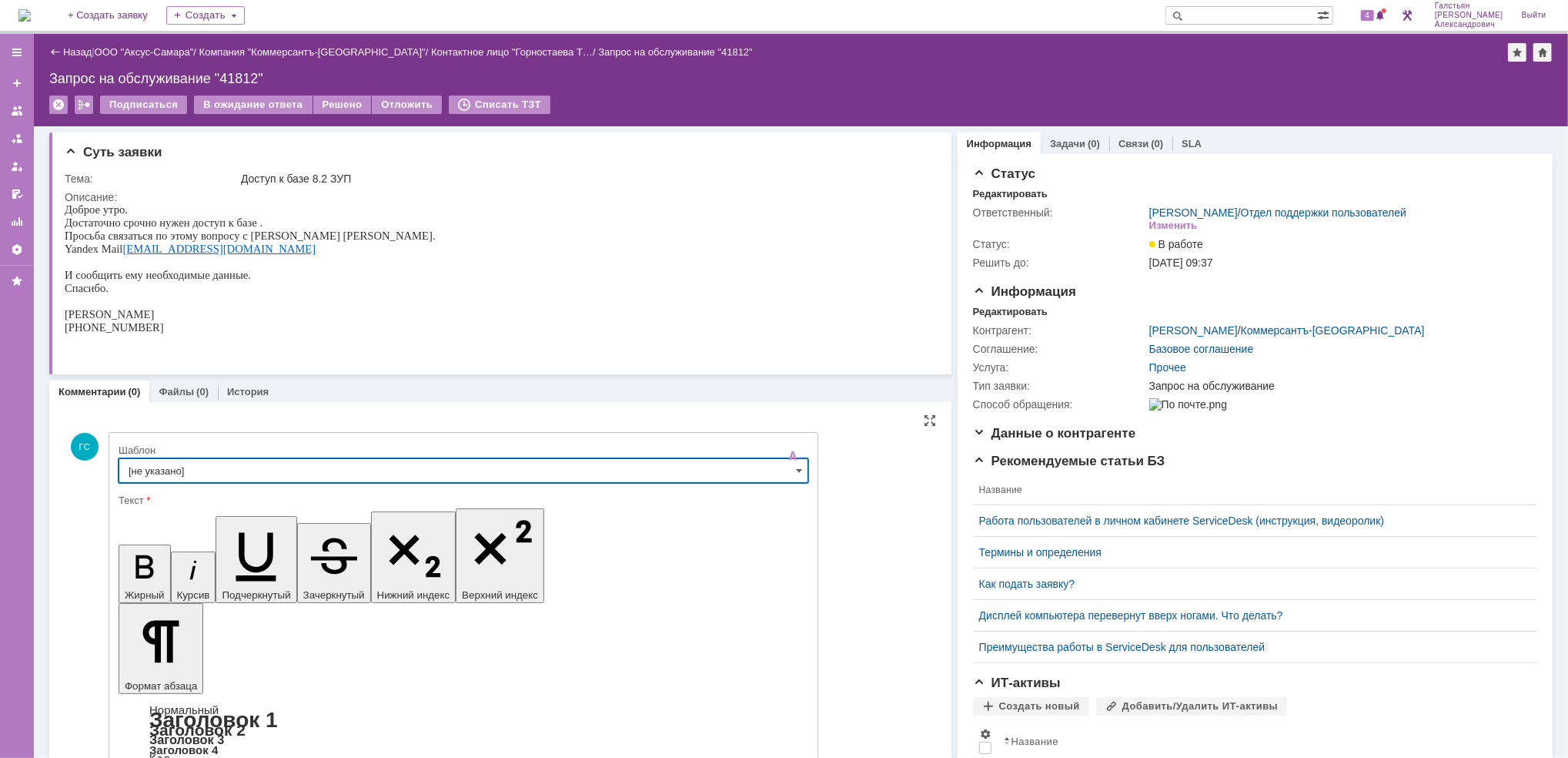
click at [359, 478] on input "[не указано]" at bounding box center [464, 470] width 690 height 25
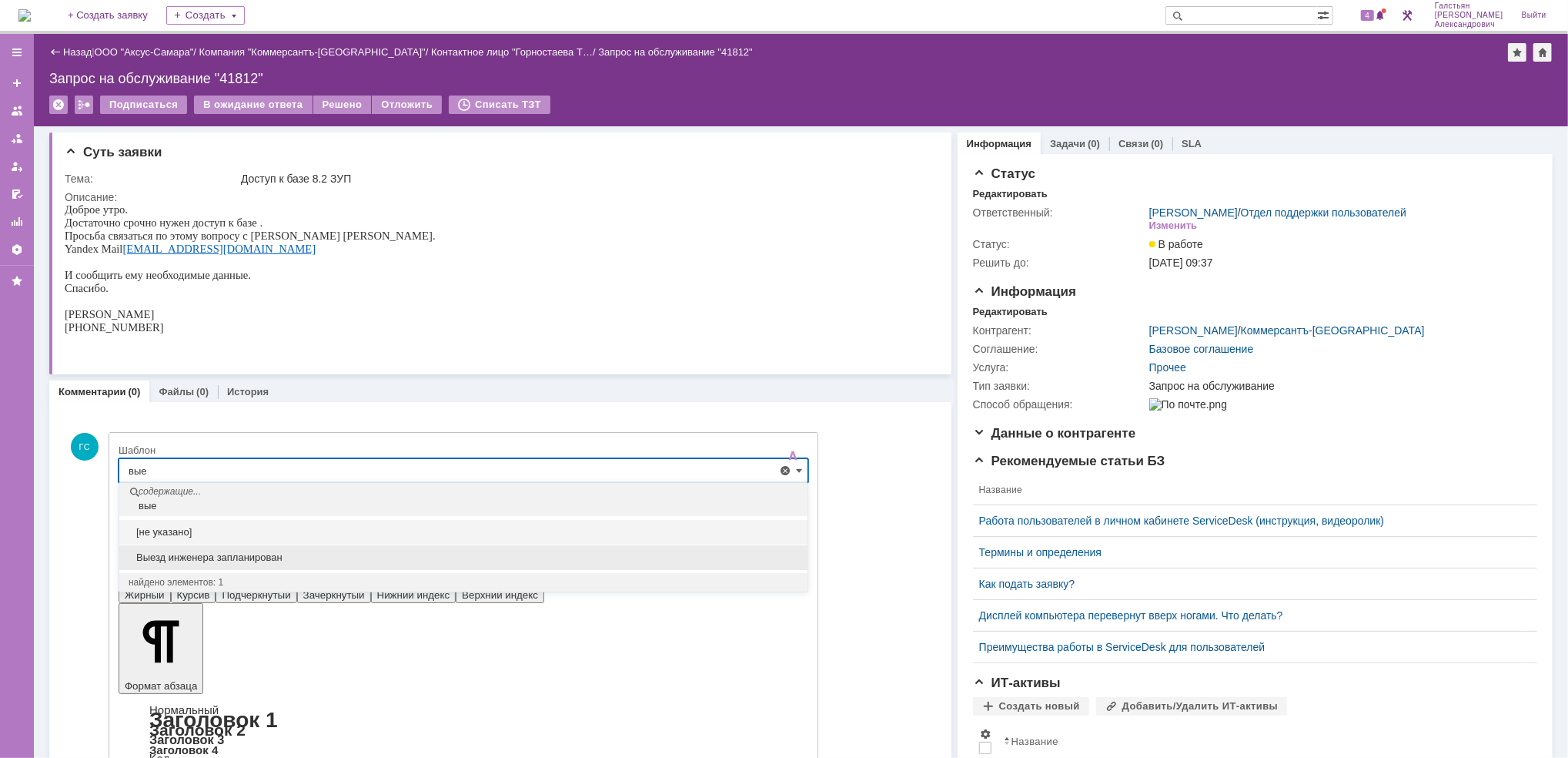
click at [317, 553] on span "Выезд инженера запланирован" at bounding box center [463, 557] width 669 height 13
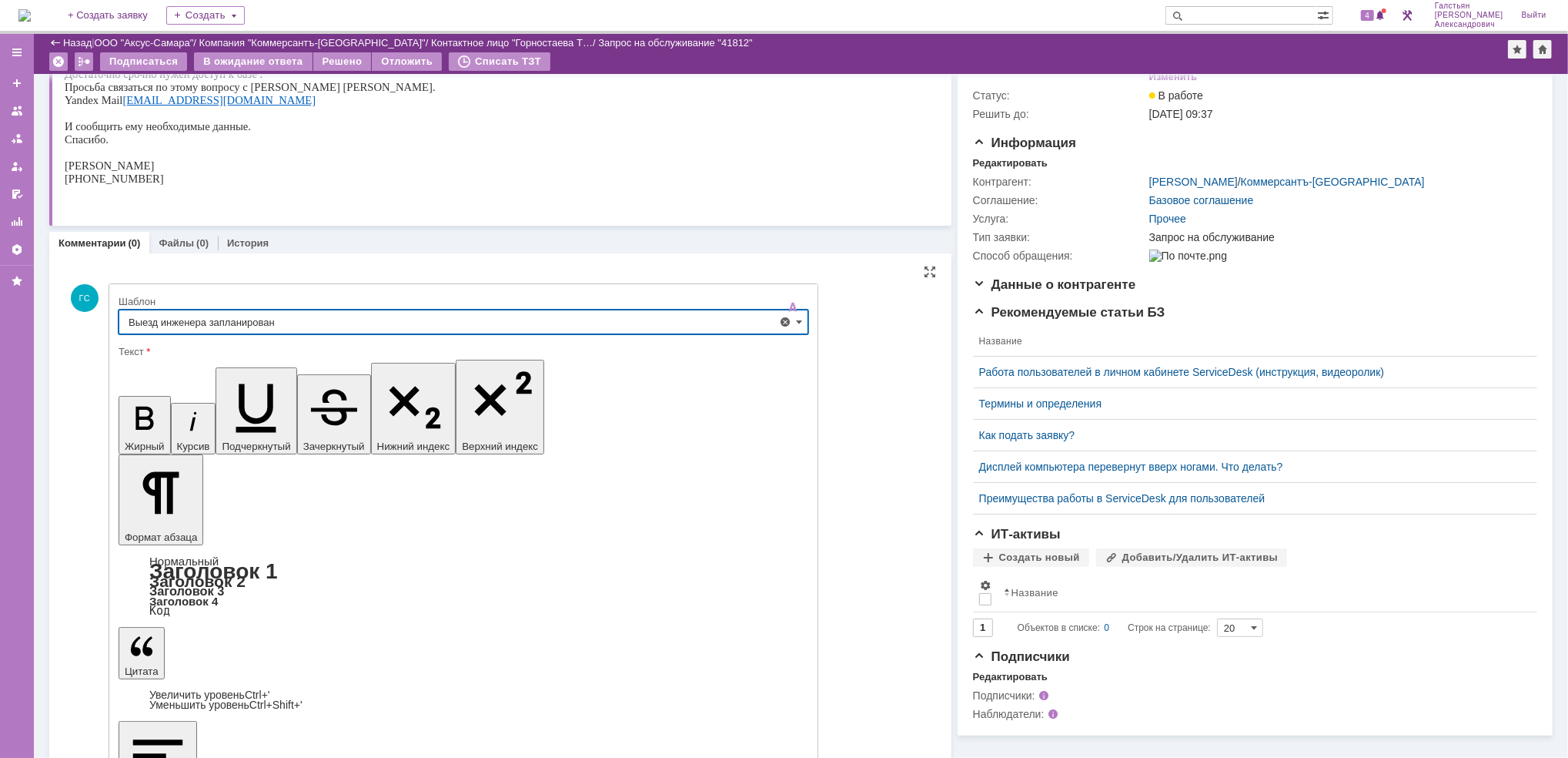
type input "Выезд инженера запланирован"
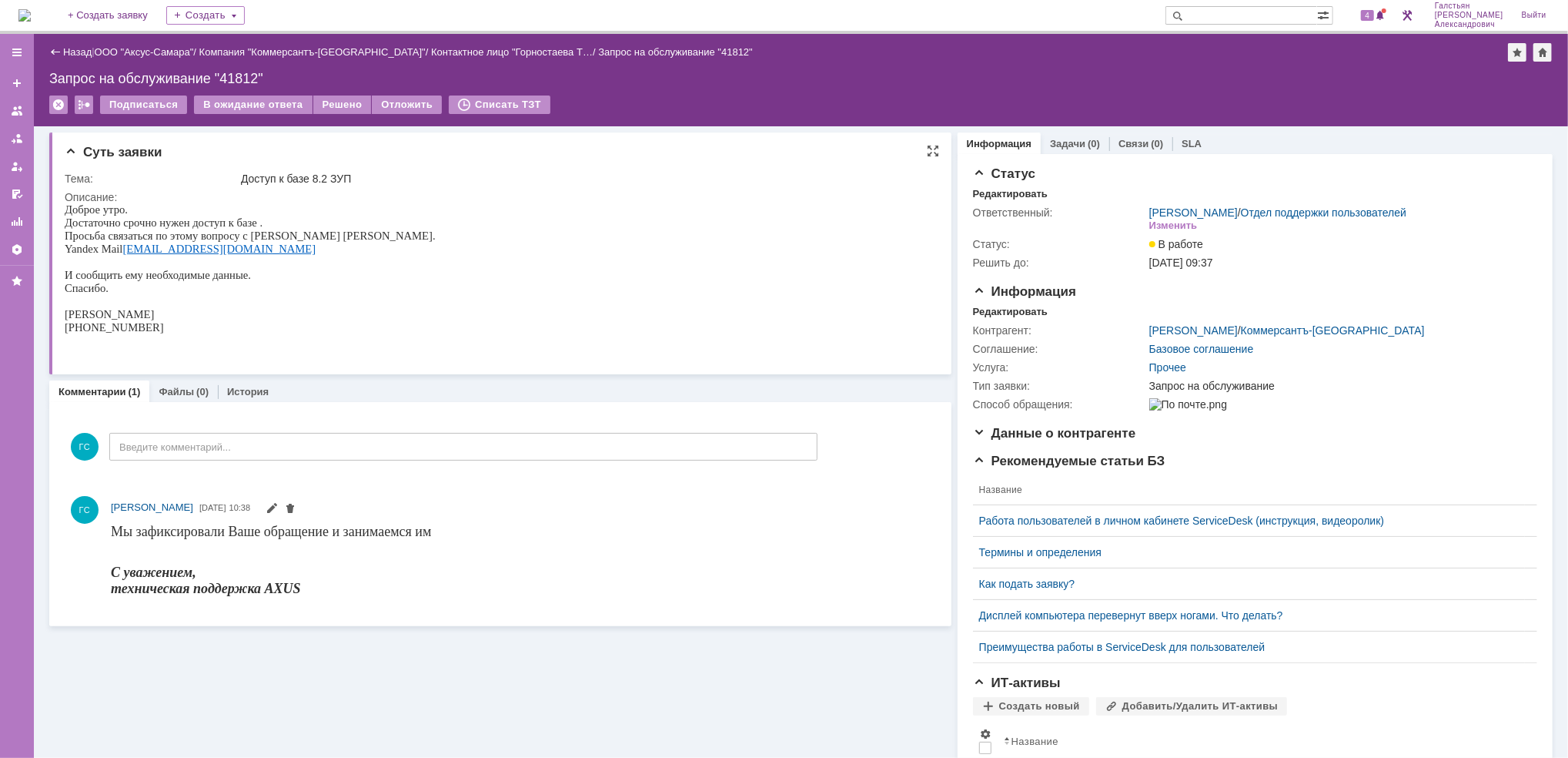
drag, startPoint x: 65, startPoint y: 219, endPoint x: 312, endPoint y: 333, distance: 272.0
click at [312, 333] on div "Доброе утро. Достаточно срочно нужен доступ к базе . Просьба связаться по этому…" at bounding box center [249, 275] width 371 height 144
copy div "Достаточно срочно нужен доступ к базе . Просьба связаться по этому вопросу с Шу…"
click at [1003, 311] on div "Редактировать" at bounding box center [1010, 312] width 74 height 13
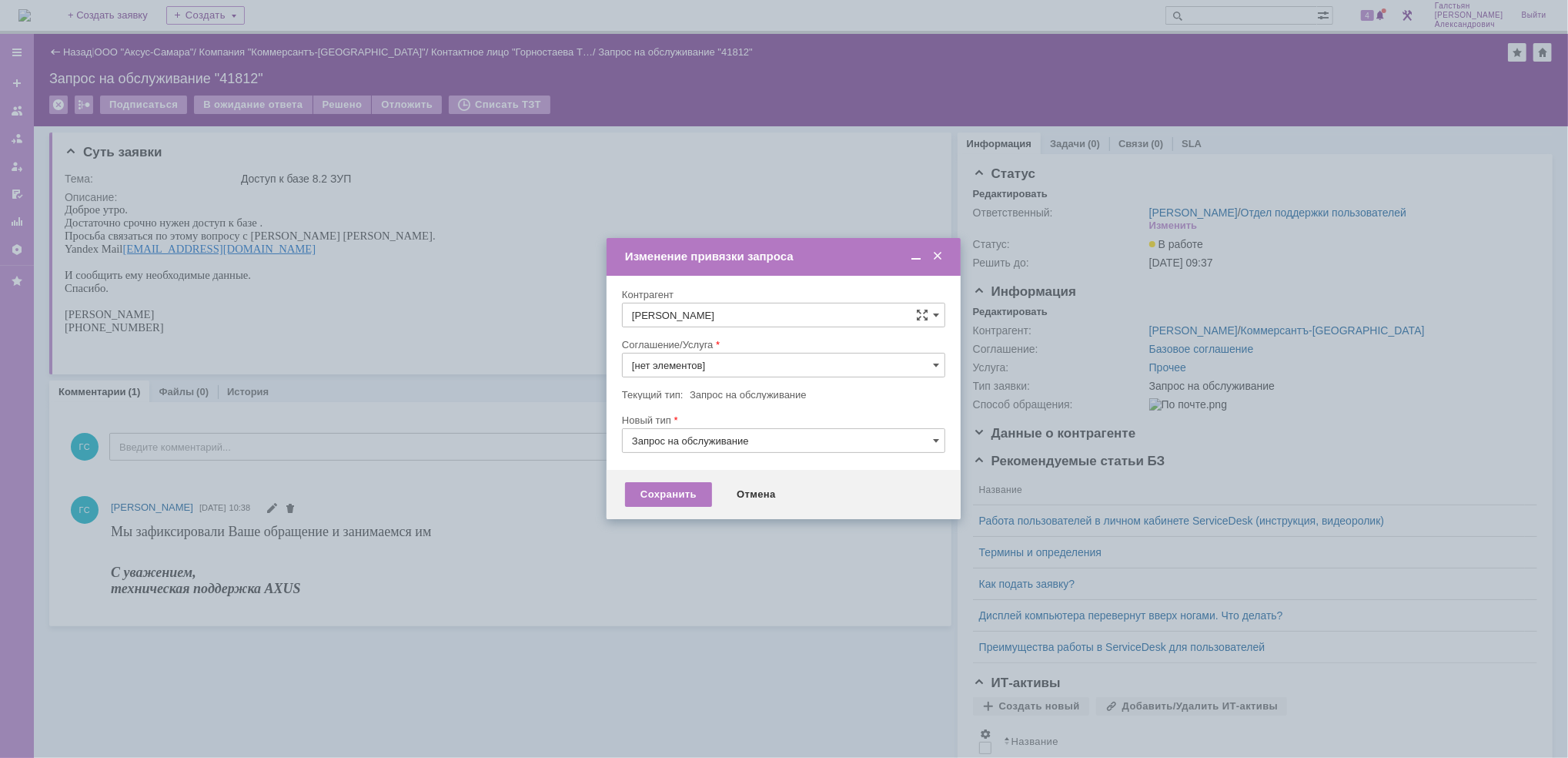
type input "Прочее"
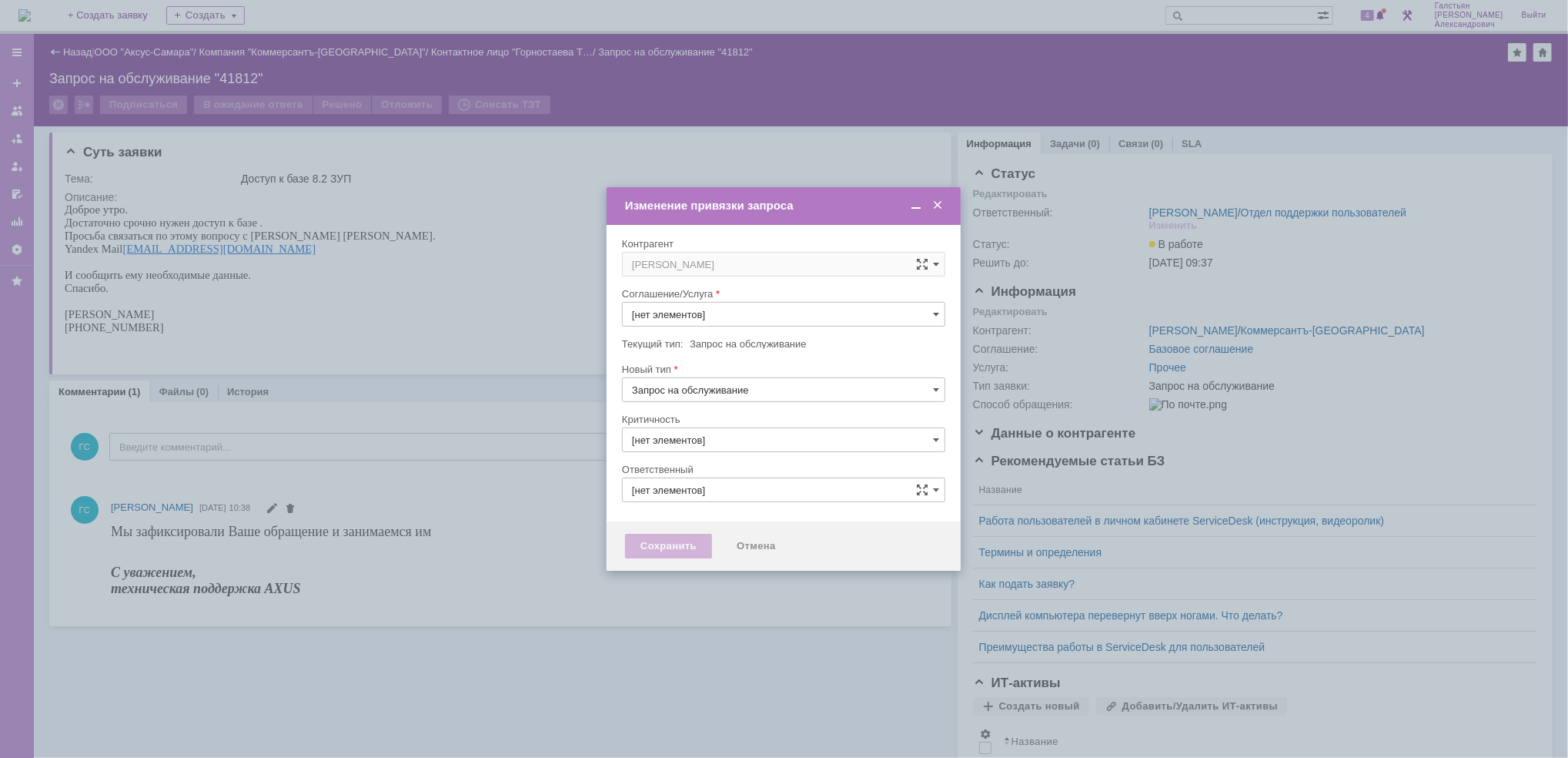
type input "Прочее"
type input "3. Низкая"
type input "[не указано]"
type input "[PERSON_NAME]"
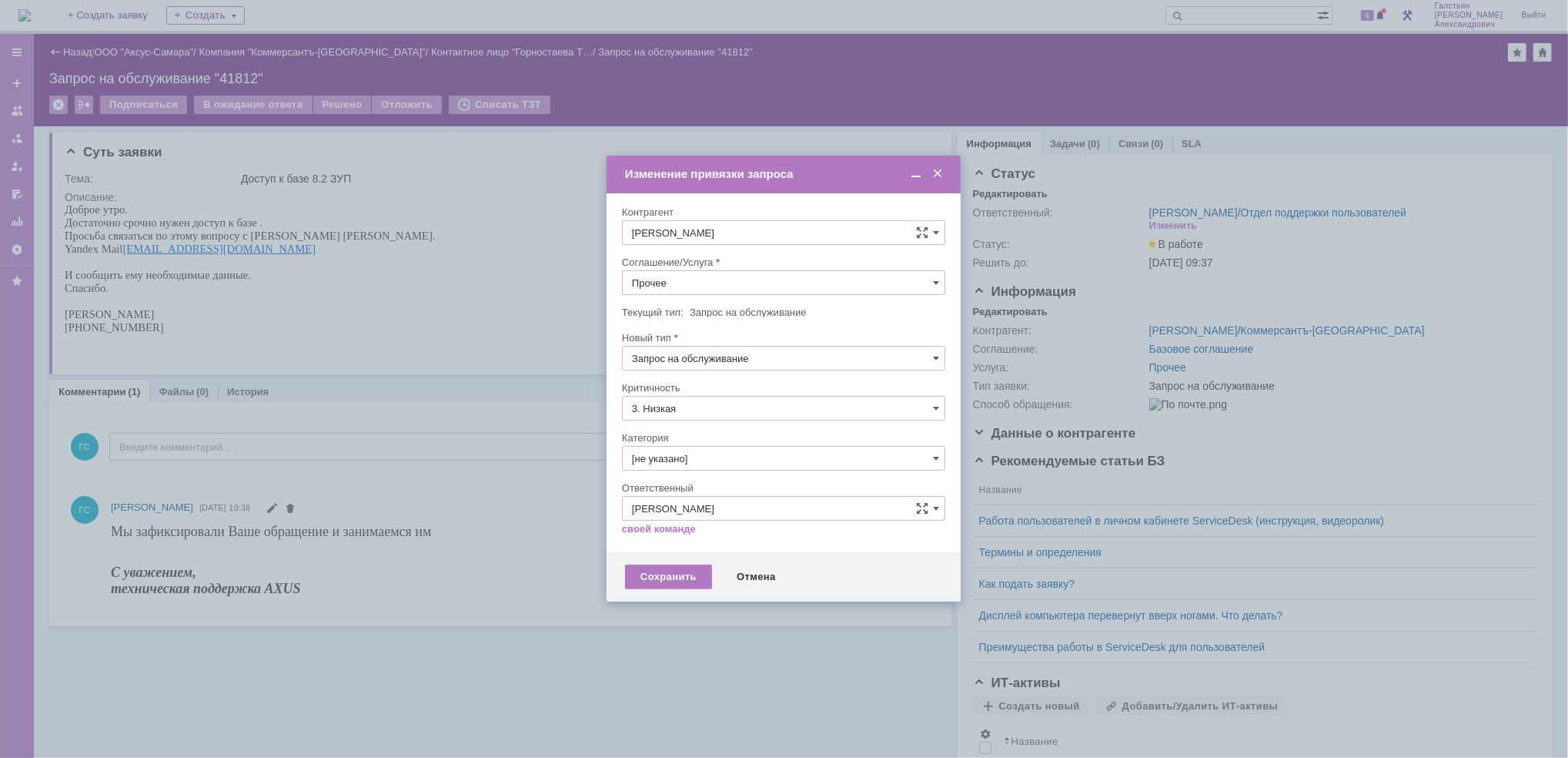
click at [759, 271] on input "Прочее" at bounding box center [784, 282] width 323 height 25
click at [721, 427] on span "АРМ_Настройка" at bounding box center [783, 432] width 303 height 13
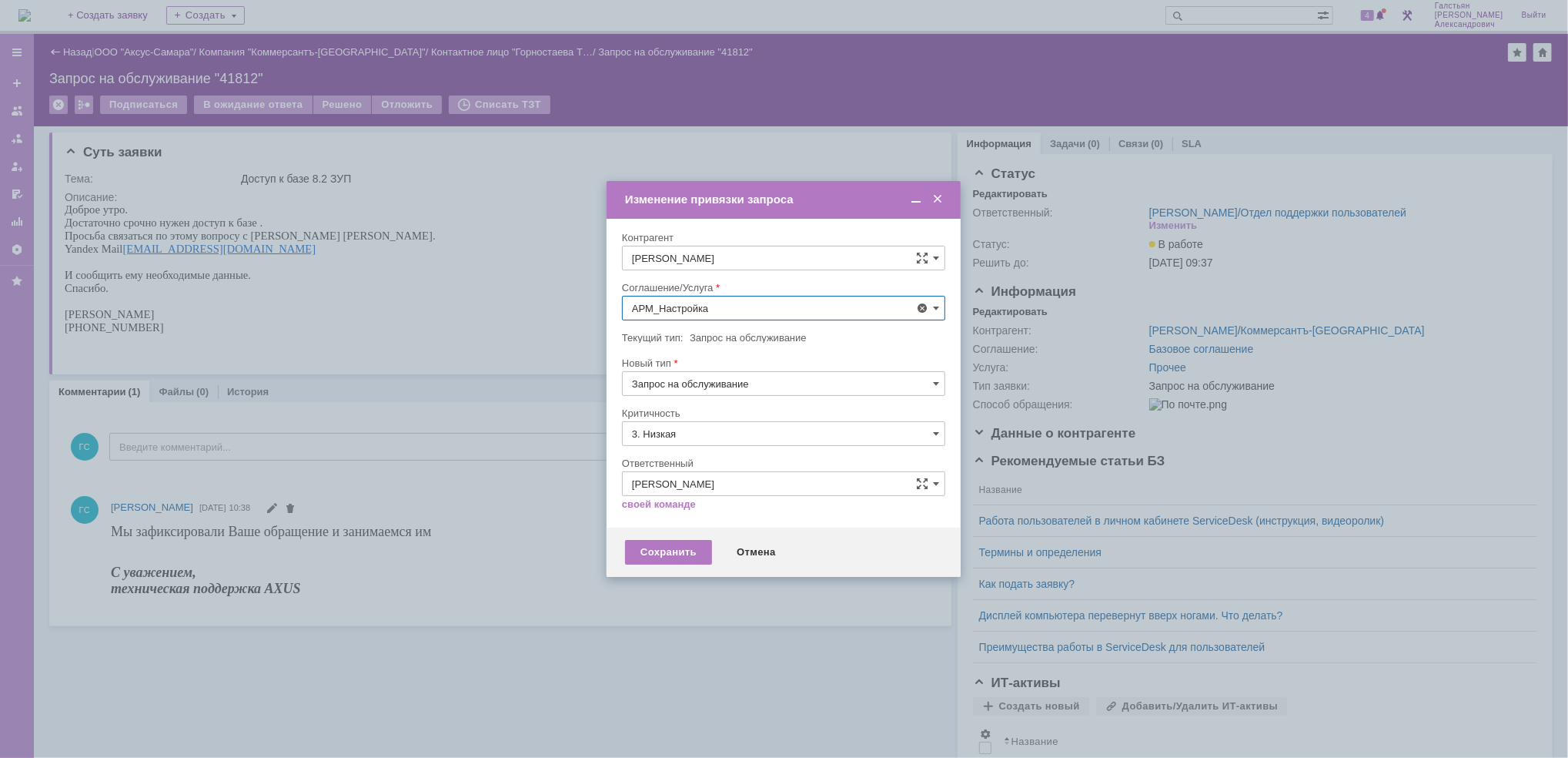
type input "АРМ_Настройка"
click at [706, 418] on div "Критичность" at bounding box center [784, 414] width 323 height 15
click at [709, 433] on input "3. Низкая" at bounding box center [784, 433] width 323 height 25
click at [709, 462] on span "[не указано]" at bounding box center [783, 462] width 303 height 13
type input "[не указано]"
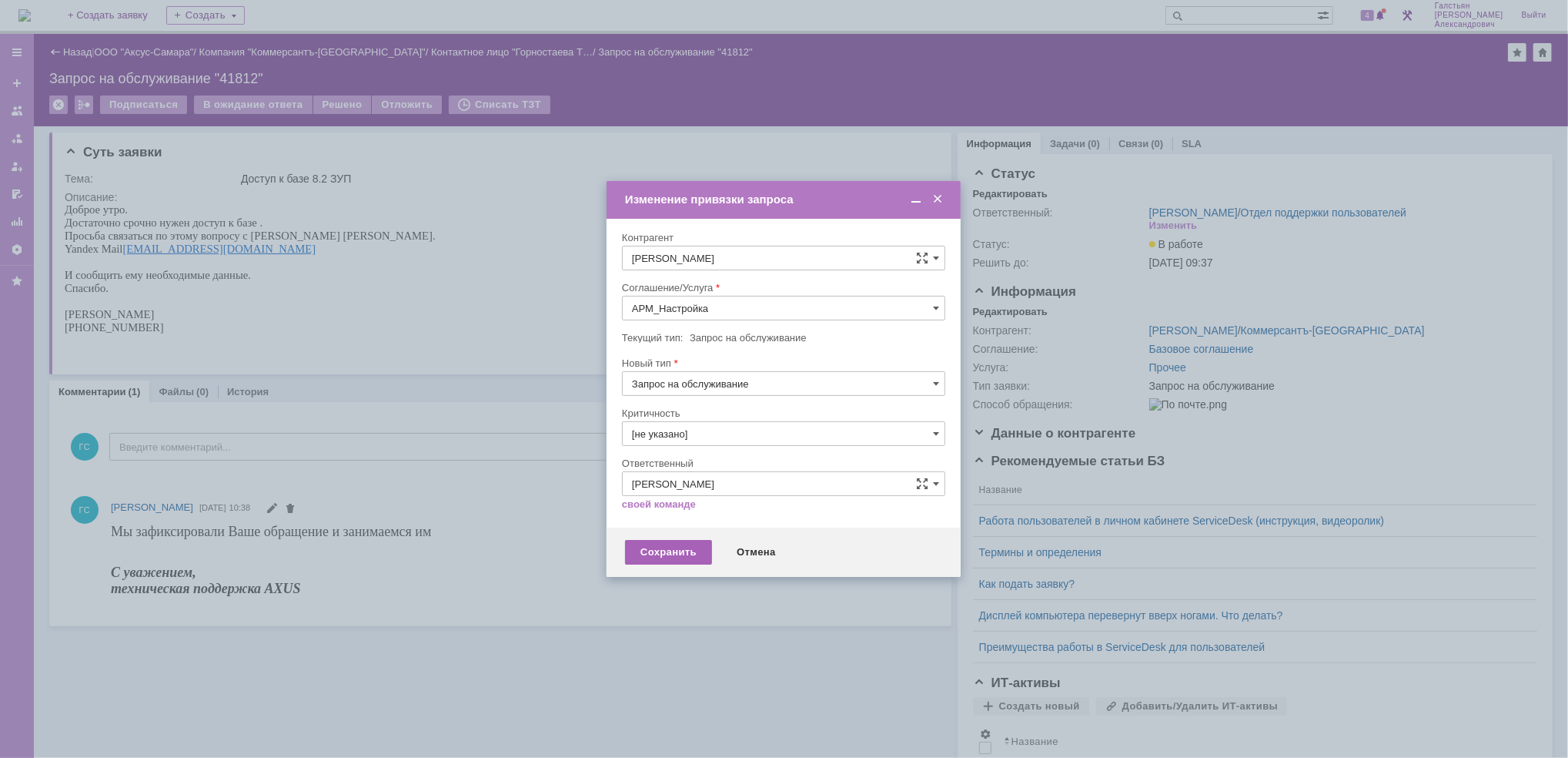
click at [669, 553] on div "Сохранить" at bounding box center [668, 552] width 87 height 25
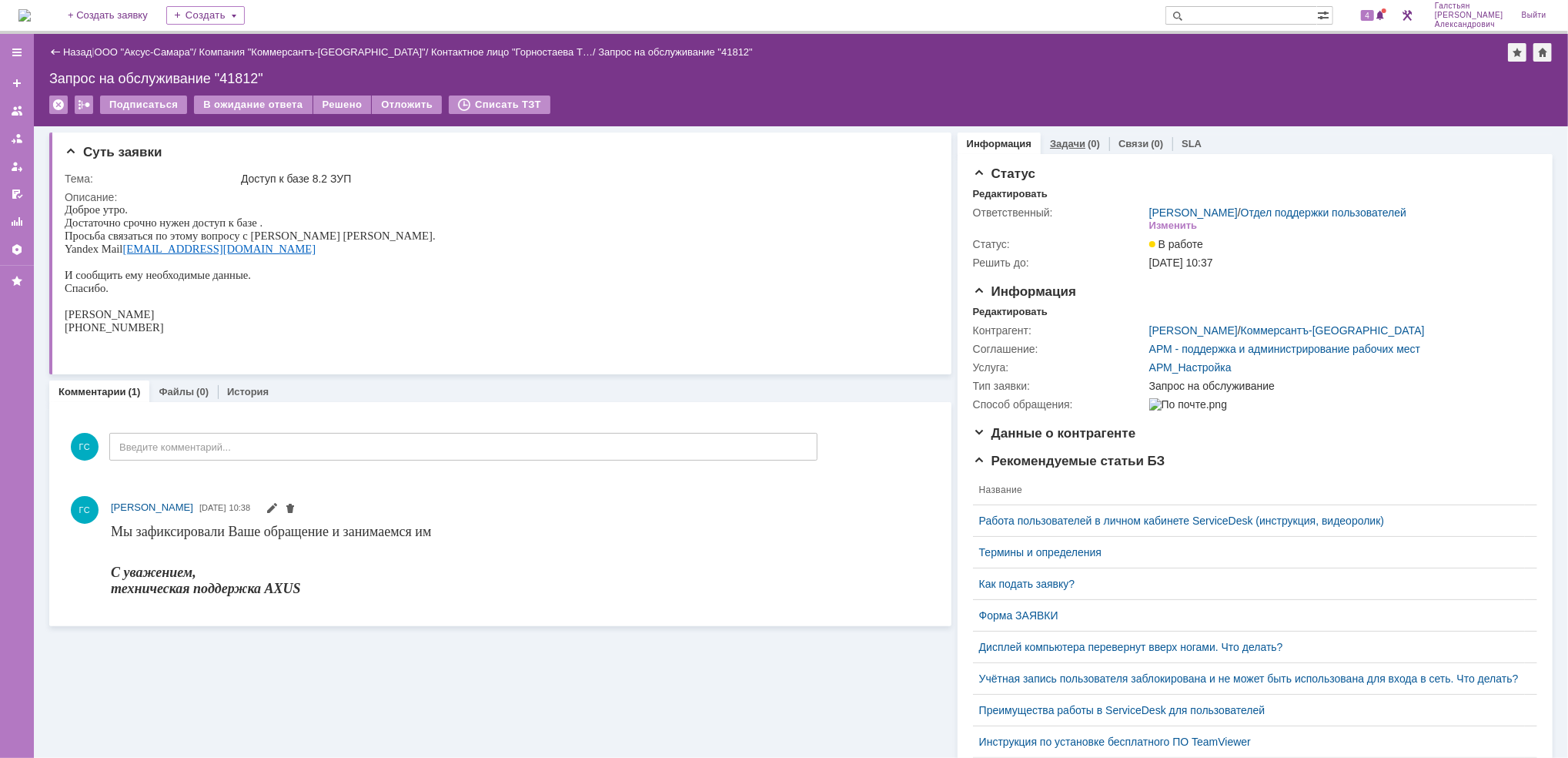
click at [1065, 132] on div "Задачи (0)" at bounding box center [1075, 143] width 69 height 23
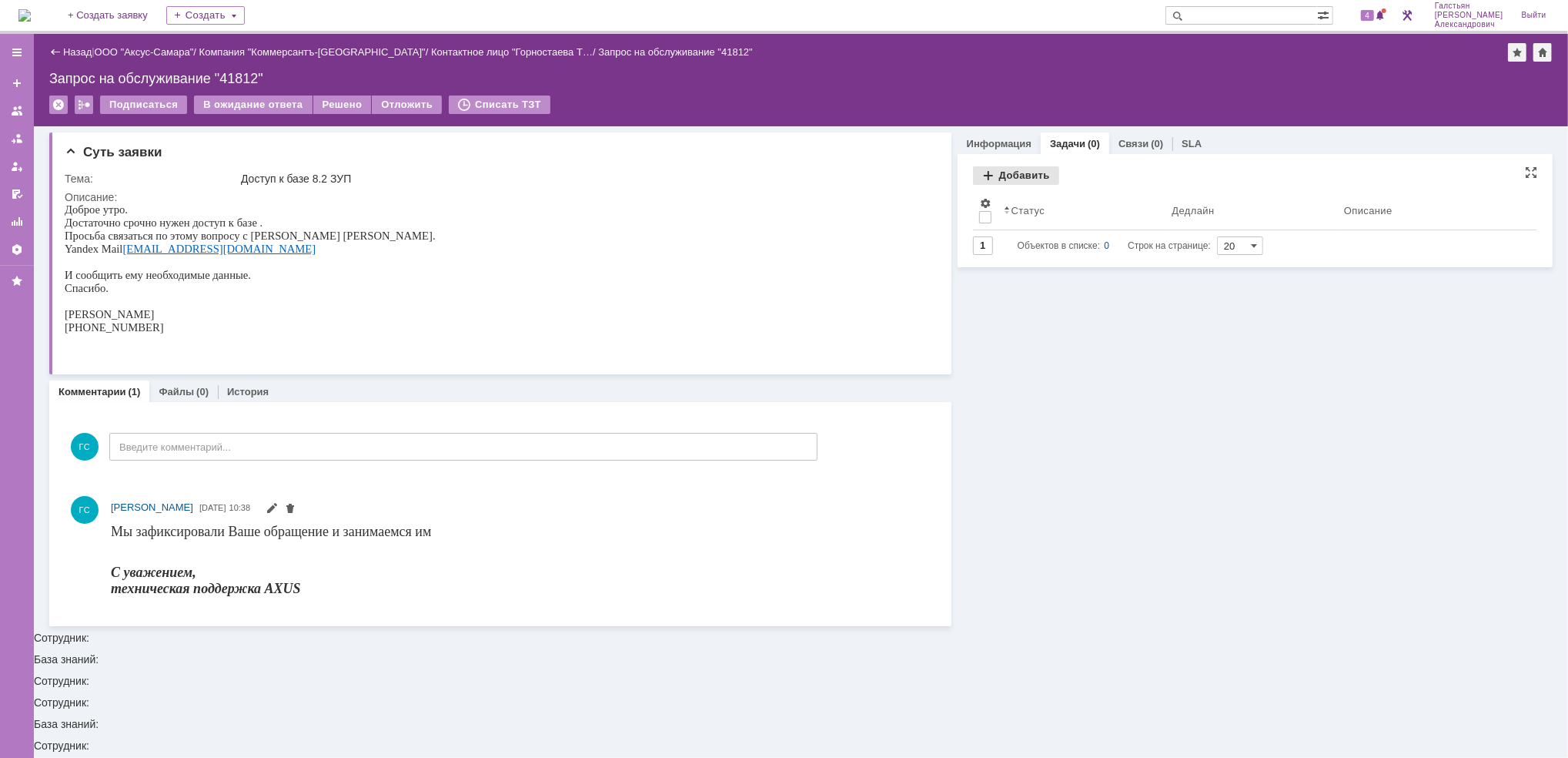
click at [1015, 171] on div "Добавить" at bounding box center [1016, 176] width 86 height 19
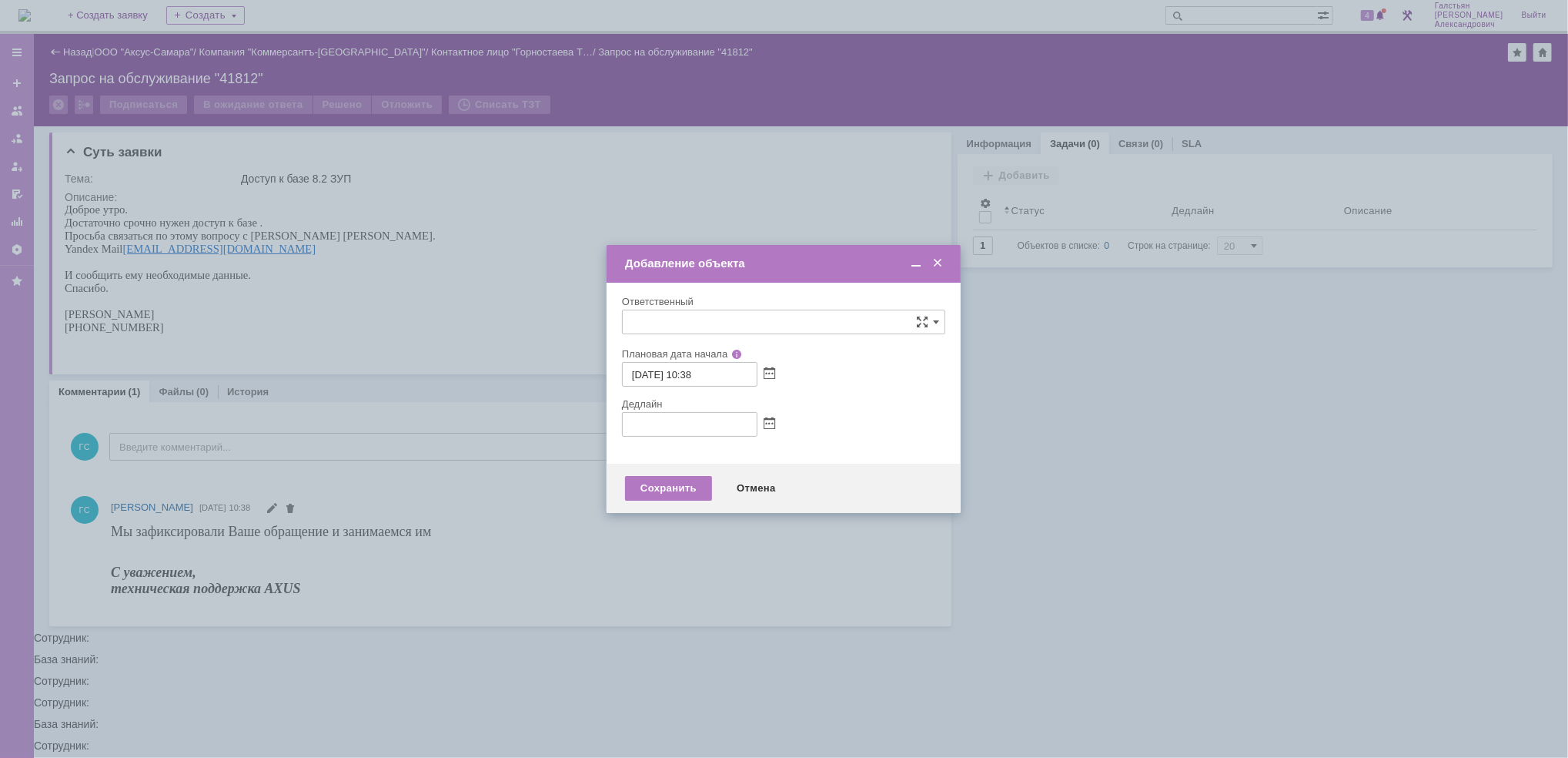
type input "[не указано]"
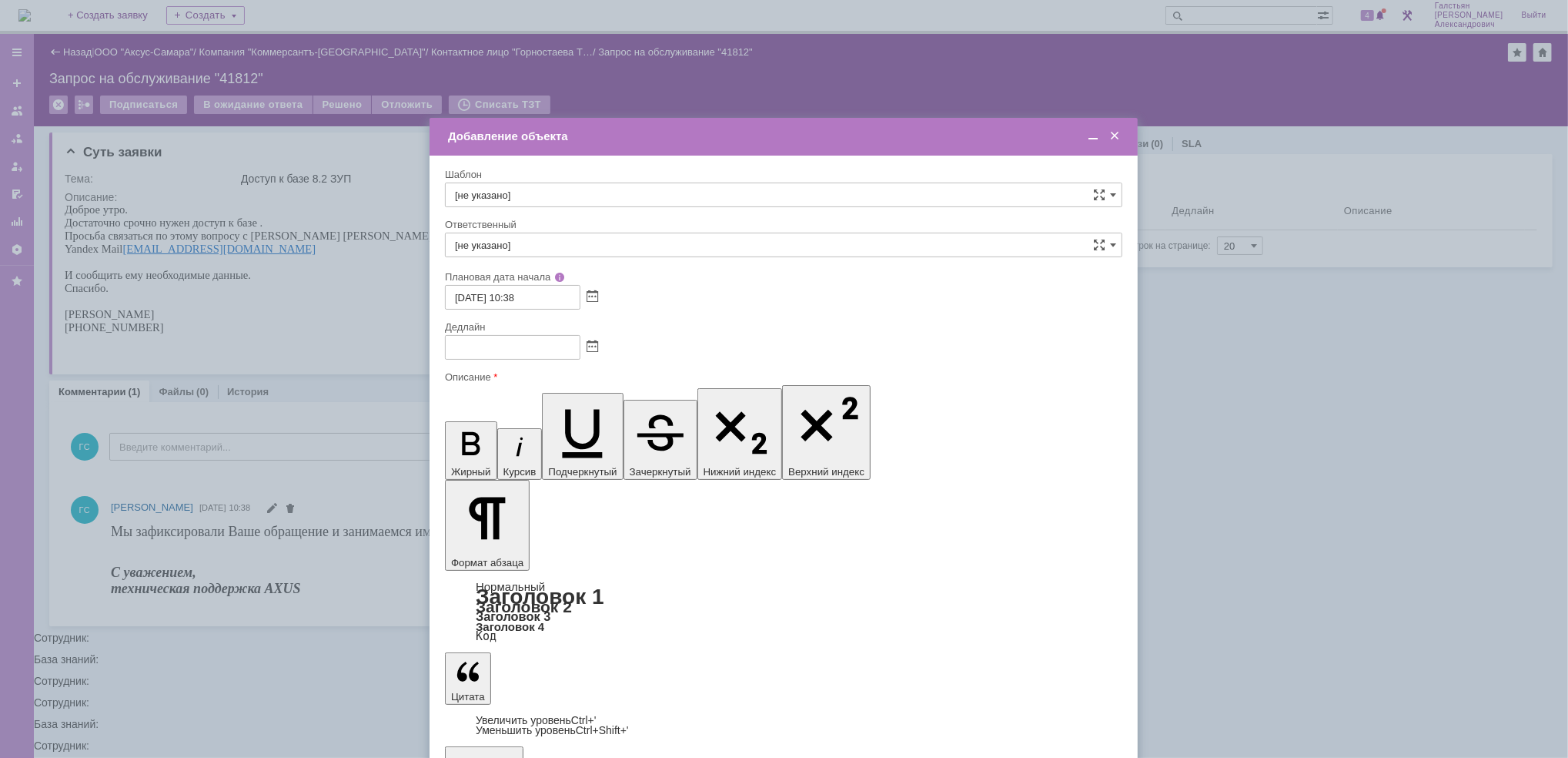
click at [596, 337] on div at bounding box center [783, 347] width 677 height 25
click at [594, 345] on span at bounding box center [592, 347] width 12 height 13
click at [530, 450] on div "18" at bounding box center [532, 453] width 16 height 13
type input "18.09.2025 10:38"
click at [487, 245] on input "[не указано]" at bounding box center [783, 244] width 677 height 25
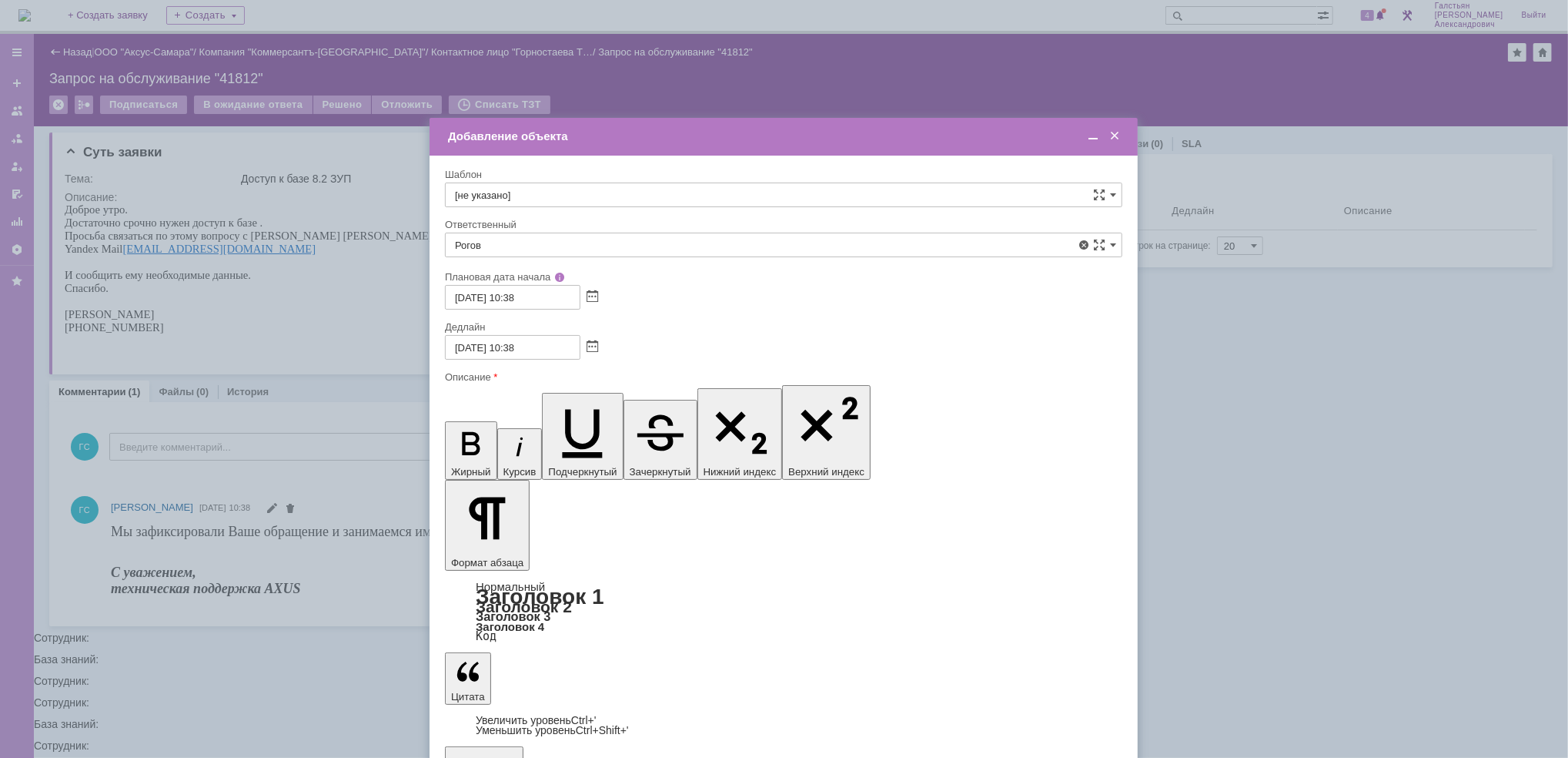
click at [568, 348] on div "Рогов Александр Евгеньевич" at bounding box center [784, 357] width 676 height 25
type input "Рогов Александр Евгеньевич"
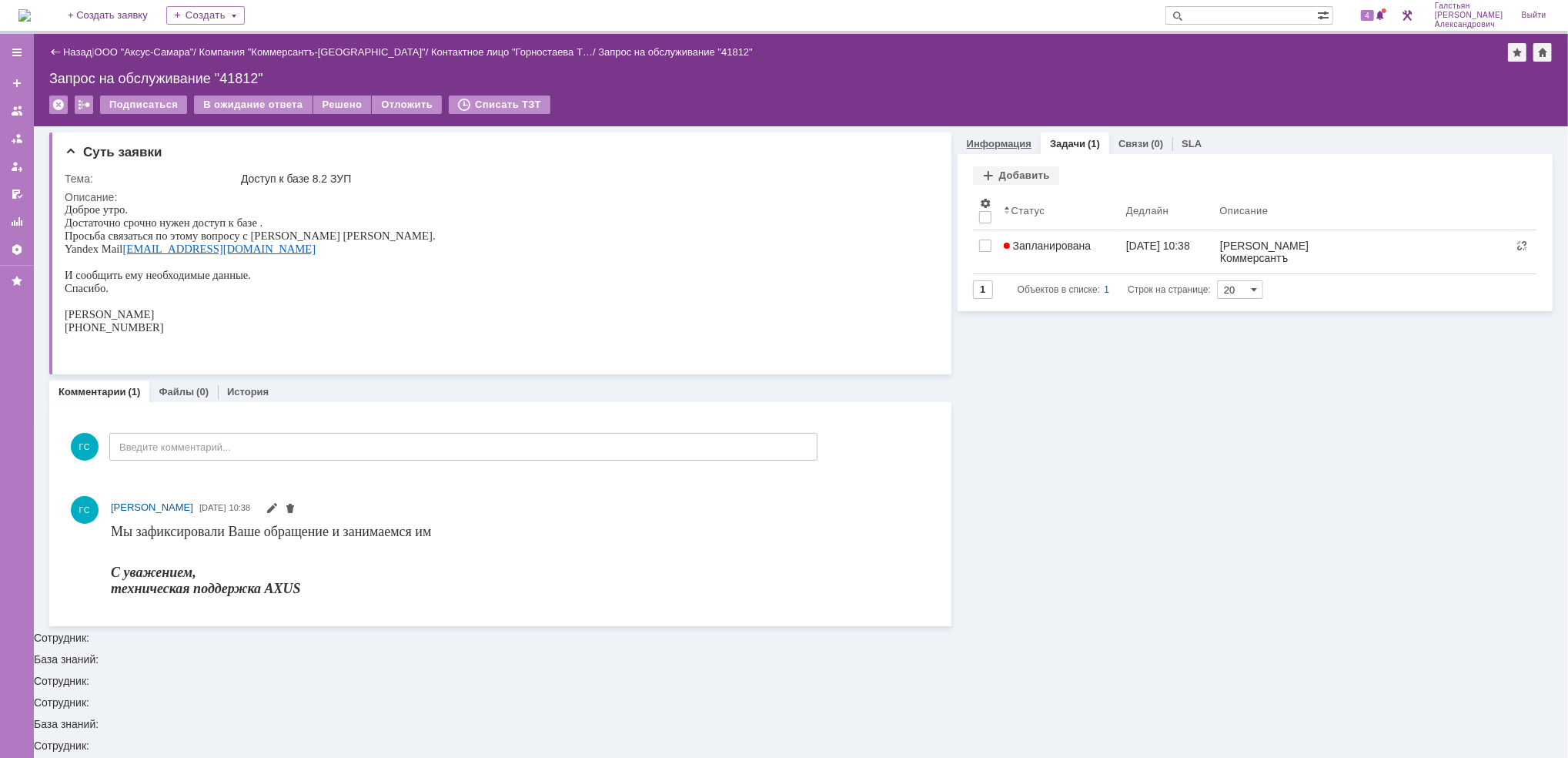
click at [1009, 144] on link "Информация" at bounding box center [999, 144] width 65 height 12
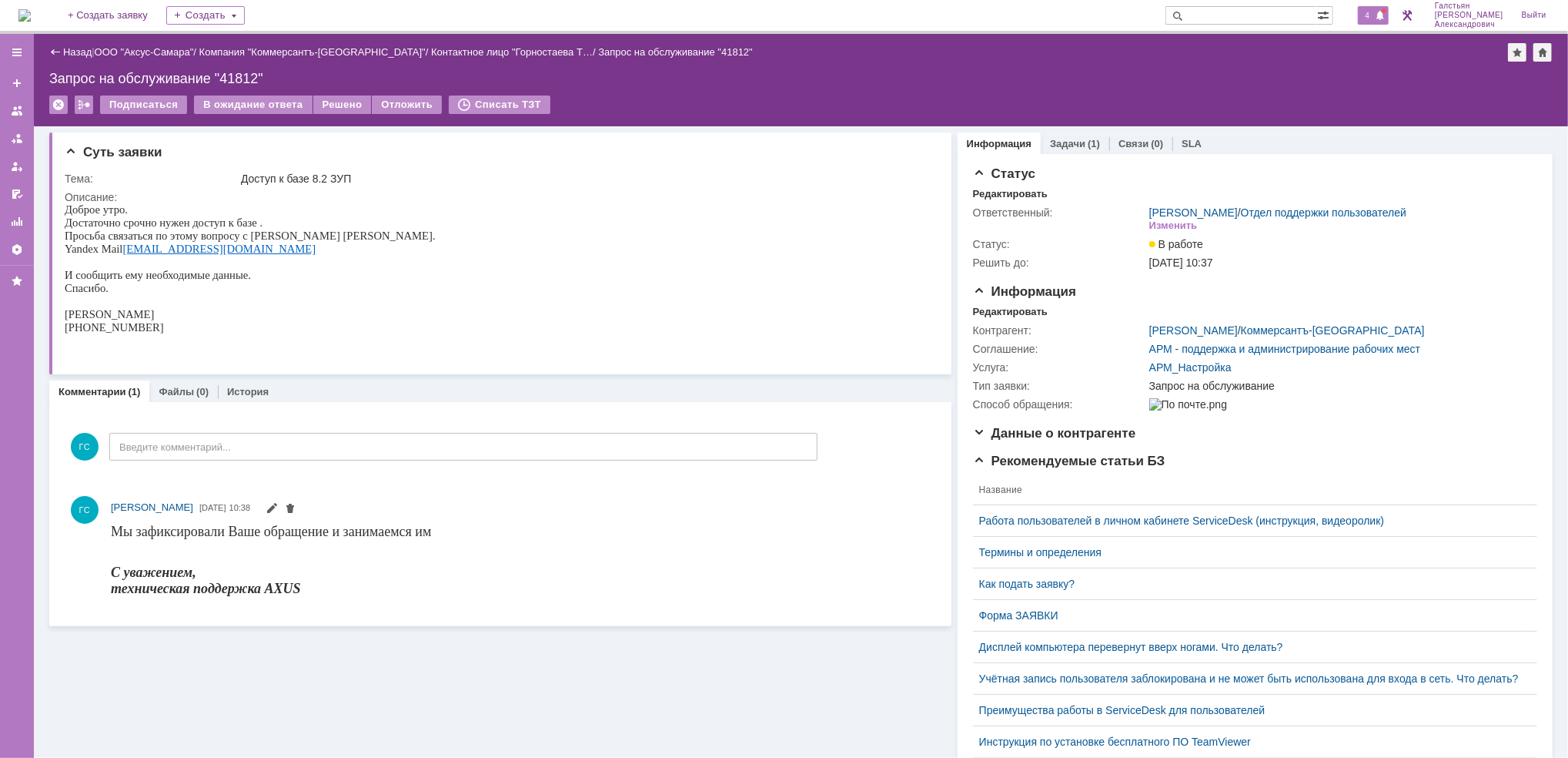
click at [1383, 14] on span at bounding box center [1380, 16] width 11 height 13
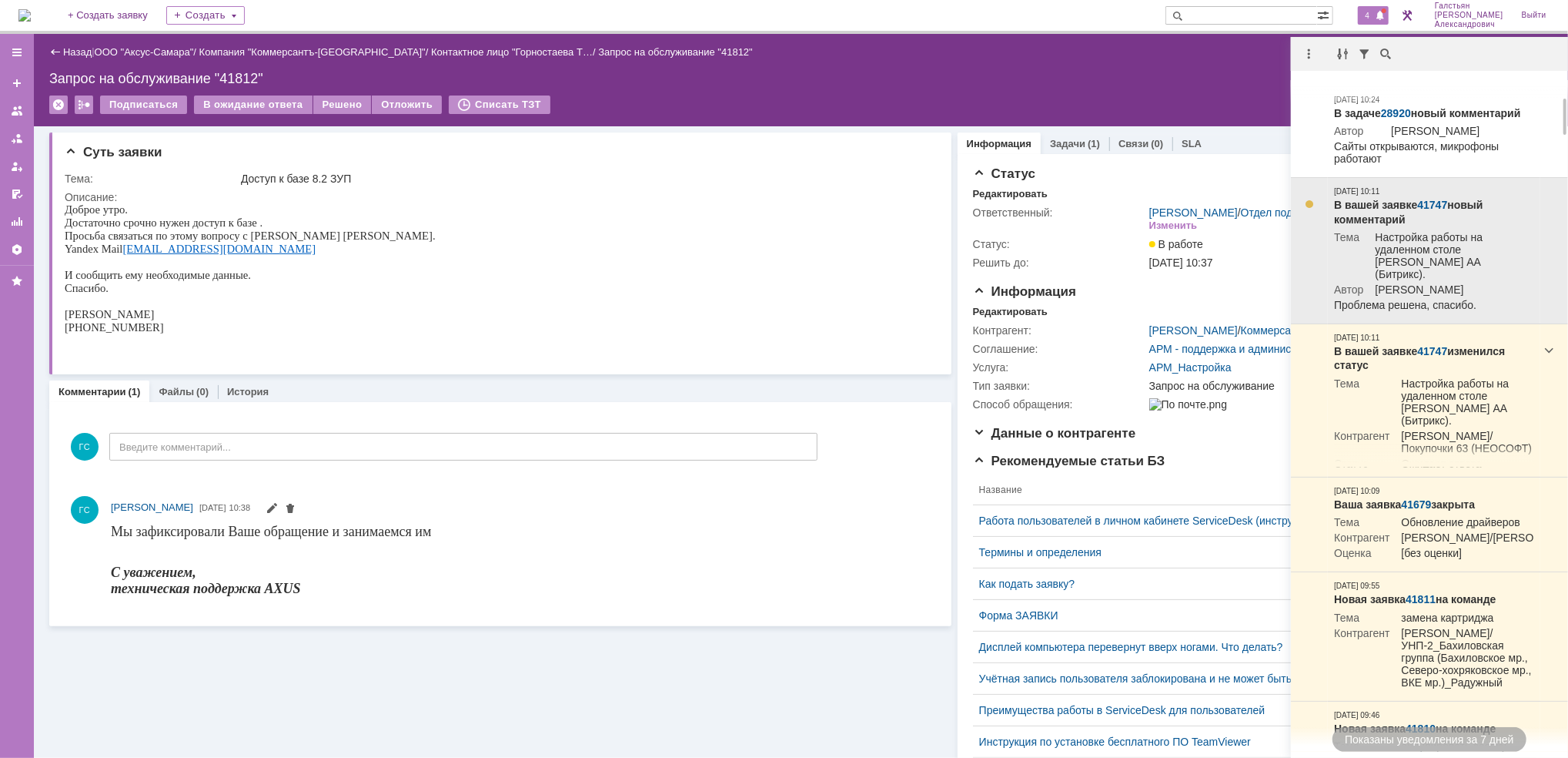
scroll to position [512, 0]
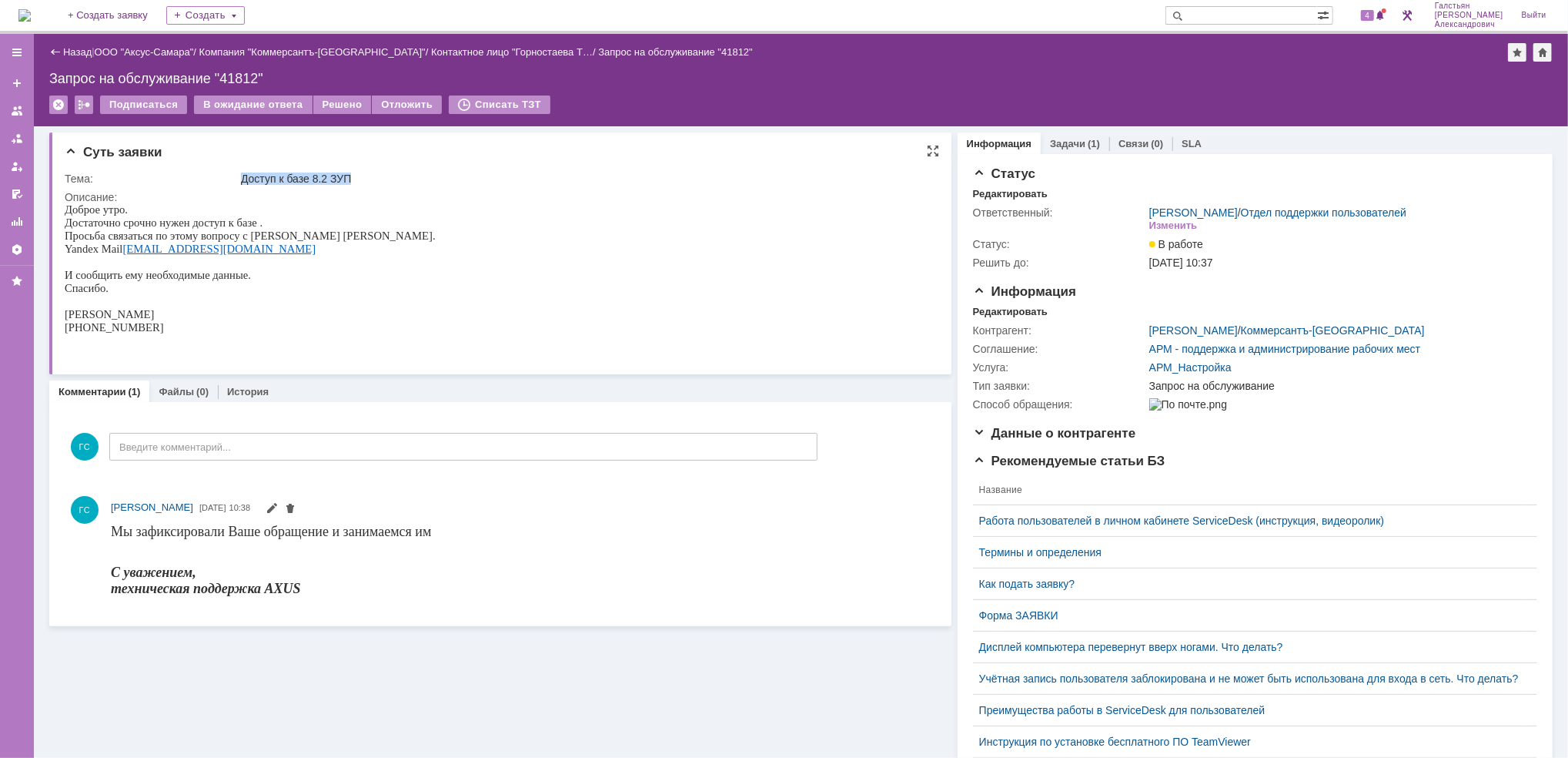
drag, startPoint x: 238, startPoint y: 175, endPoint x: 389, endPoint y: 177, distance: 151.0
click at [389, 177] on td "Доступ к базе 8.2 ЗУП" at bounding box center [584, 178] width 692 height 19
copy div "Доступ к базе 8.2 ЗУП"
click at [1078, 132] on div "Задачи (1)" at bounding box center [1075, 143] width 69 height 23
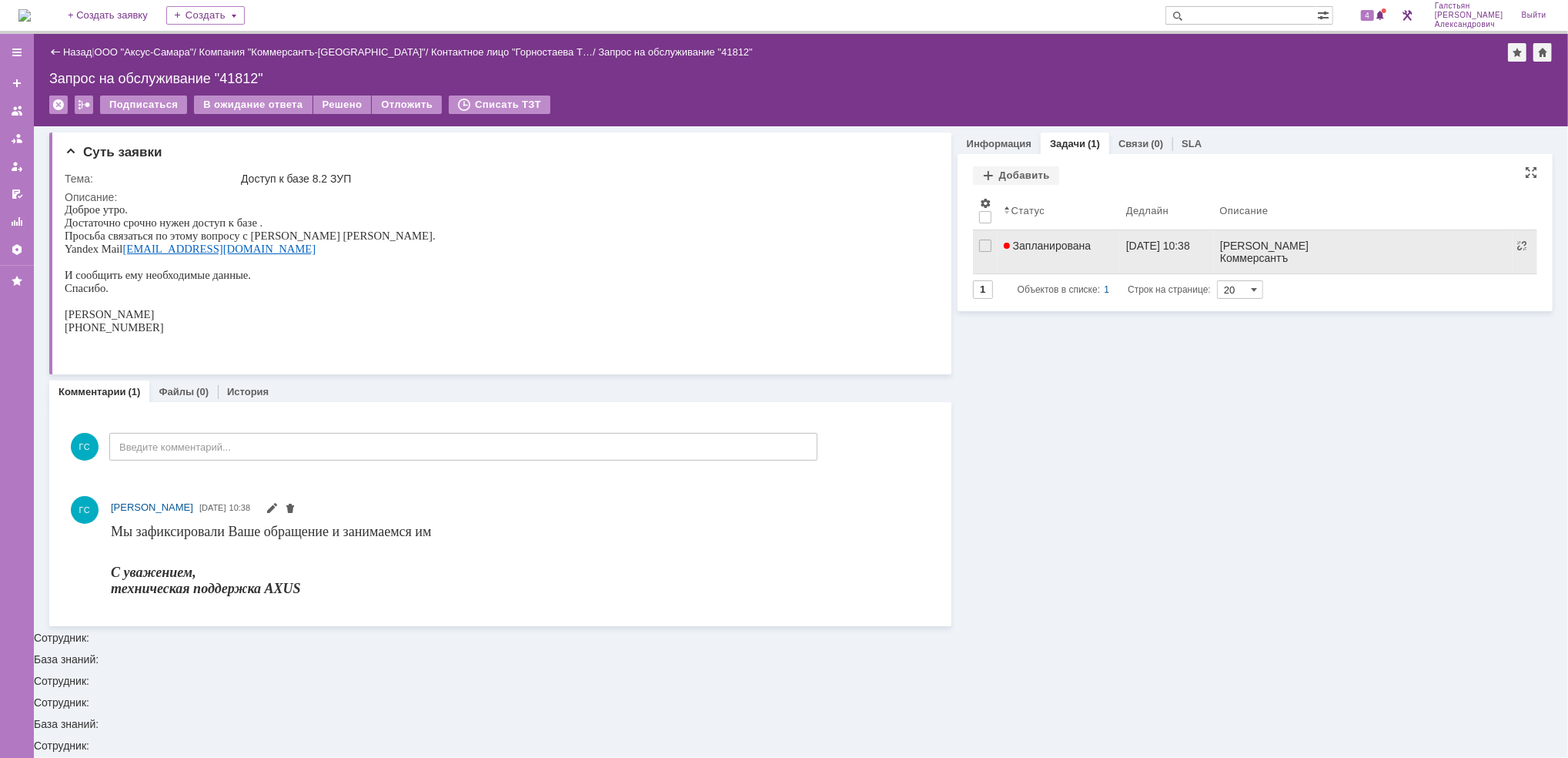
click at [1104, 258] on link "Запланирована" at bounding box center [1058, 252] width 122 height 43
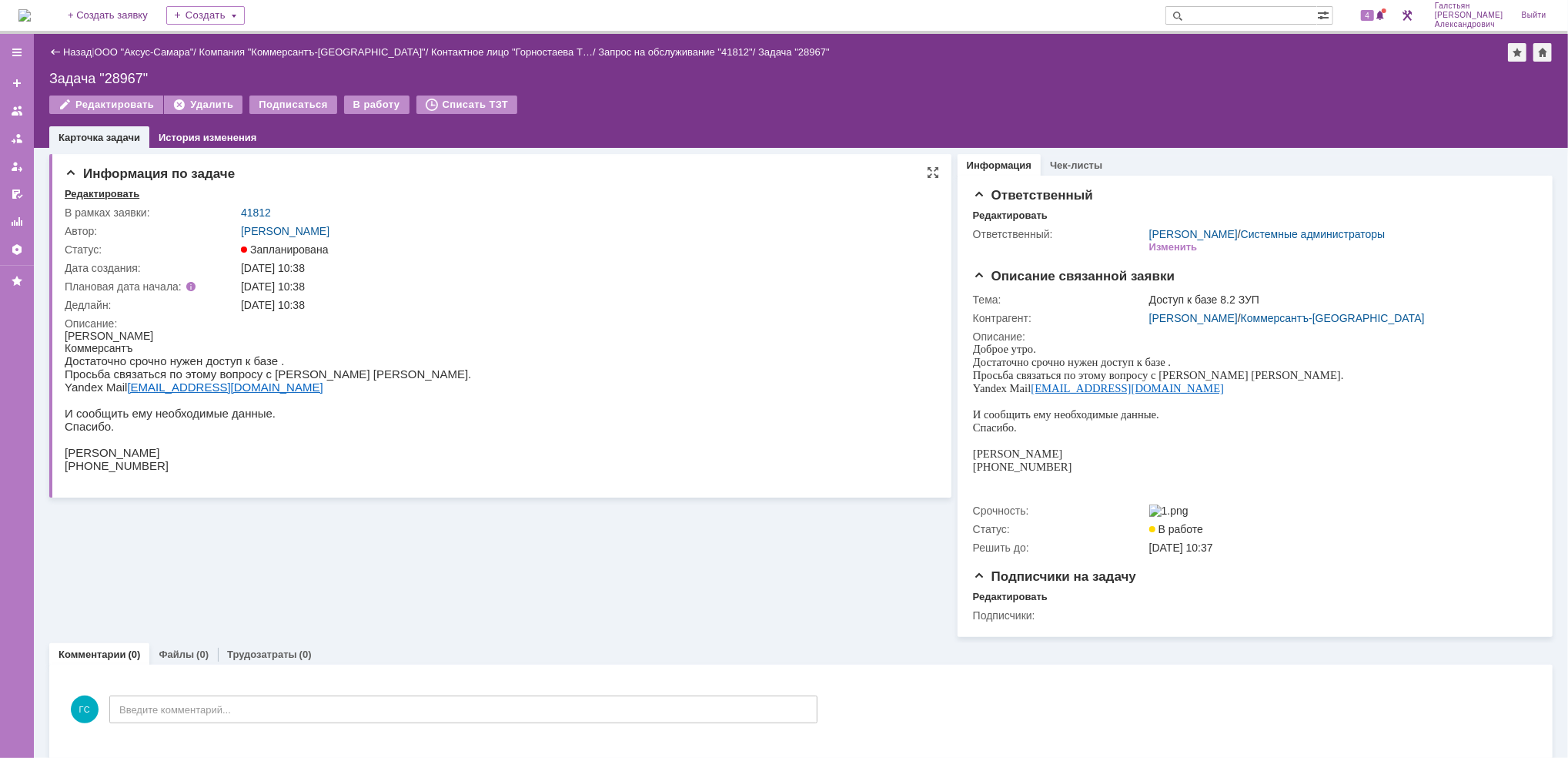
click at [105, 192] on div "Редактировать" at bounding box center [102, 194] width 74 height 13
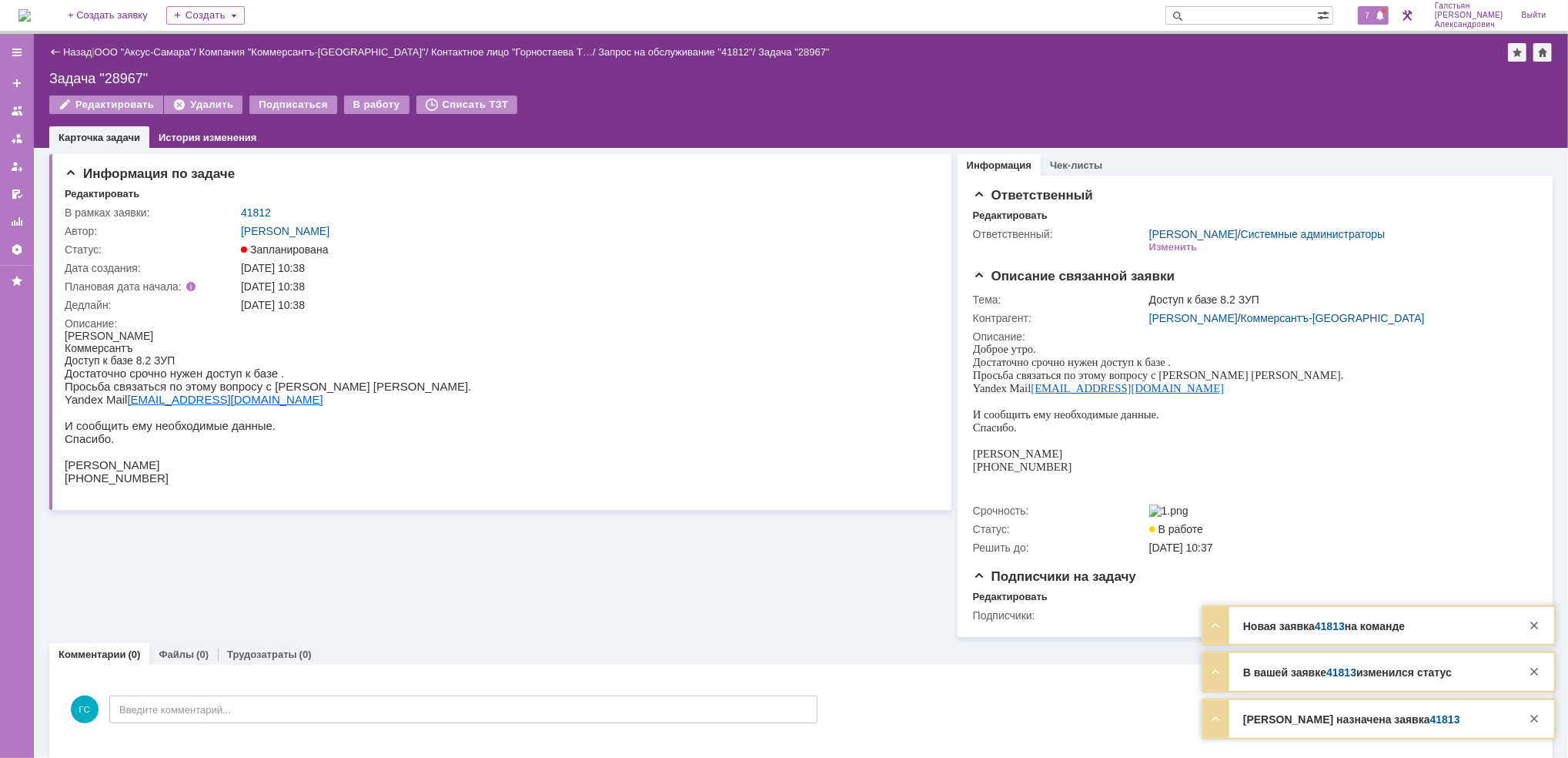
click at [1383, 15] on span at bounding box center [1380, 16] width 11 height 13
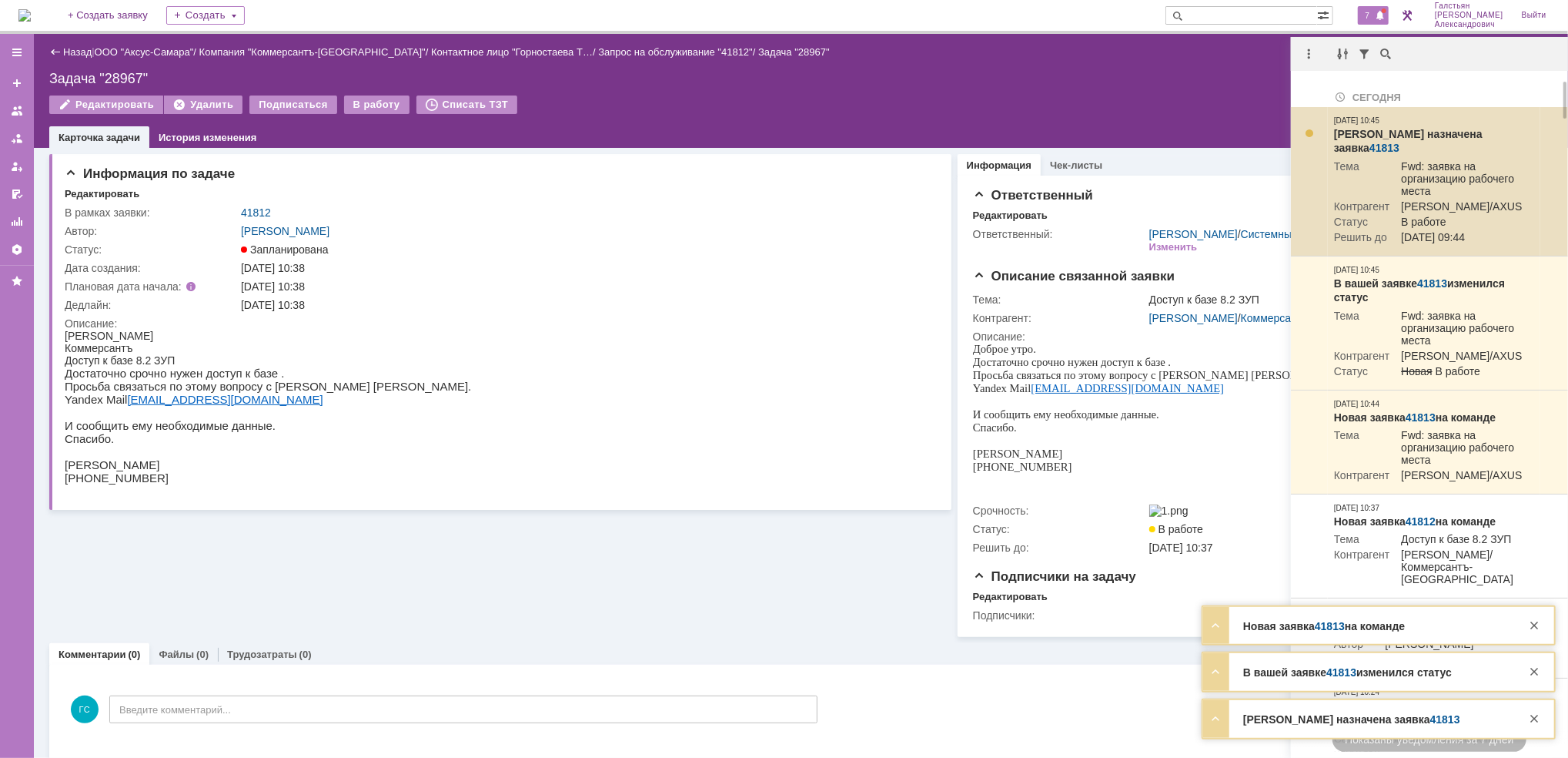
click at [1399, 142] on link "41813" at bounding box center [1384, 148] width 30 height 13
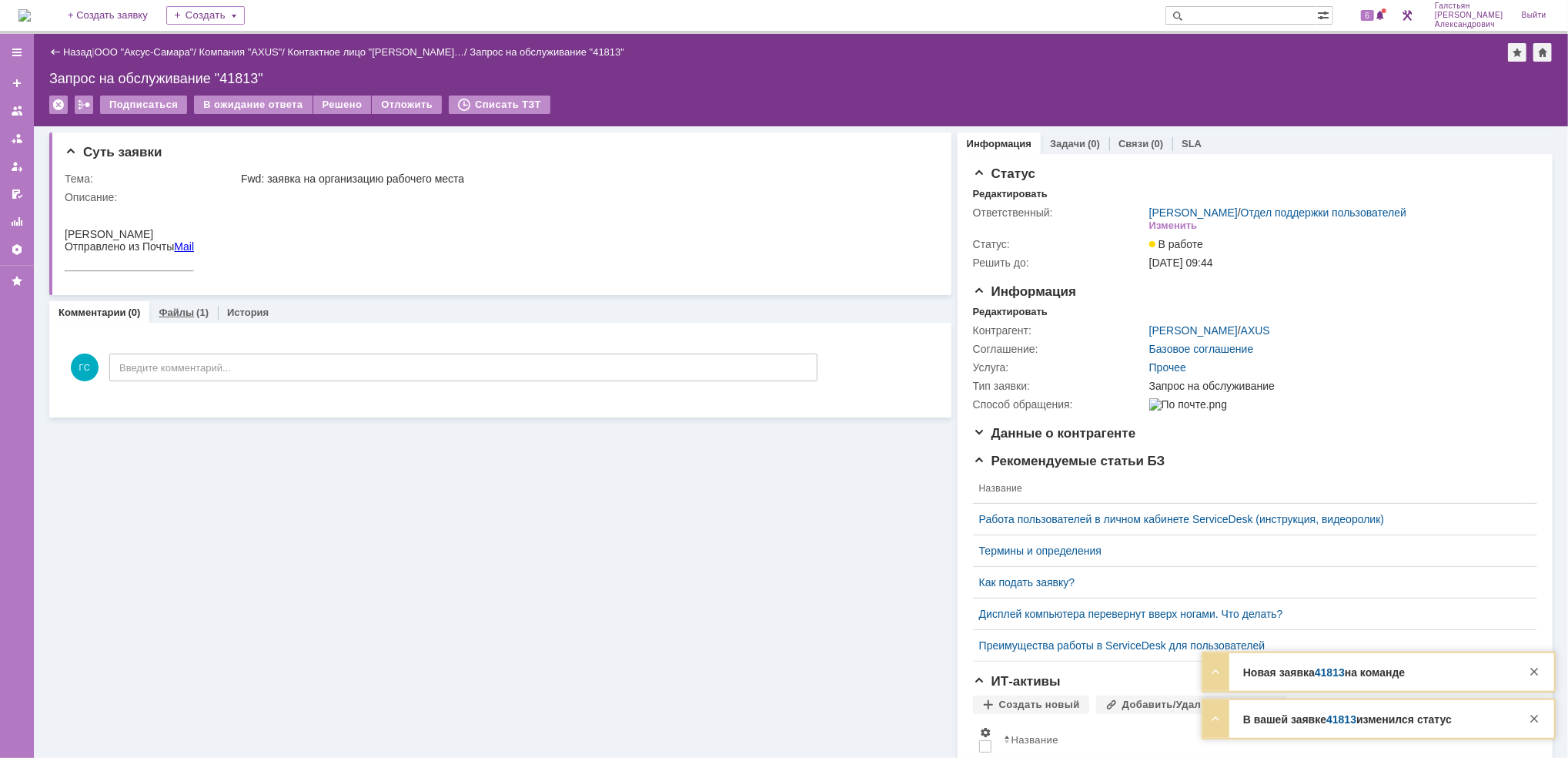
click at [185, 302] on div "Файлы (1)" at bounding box center [183, 312] width 69 height 23
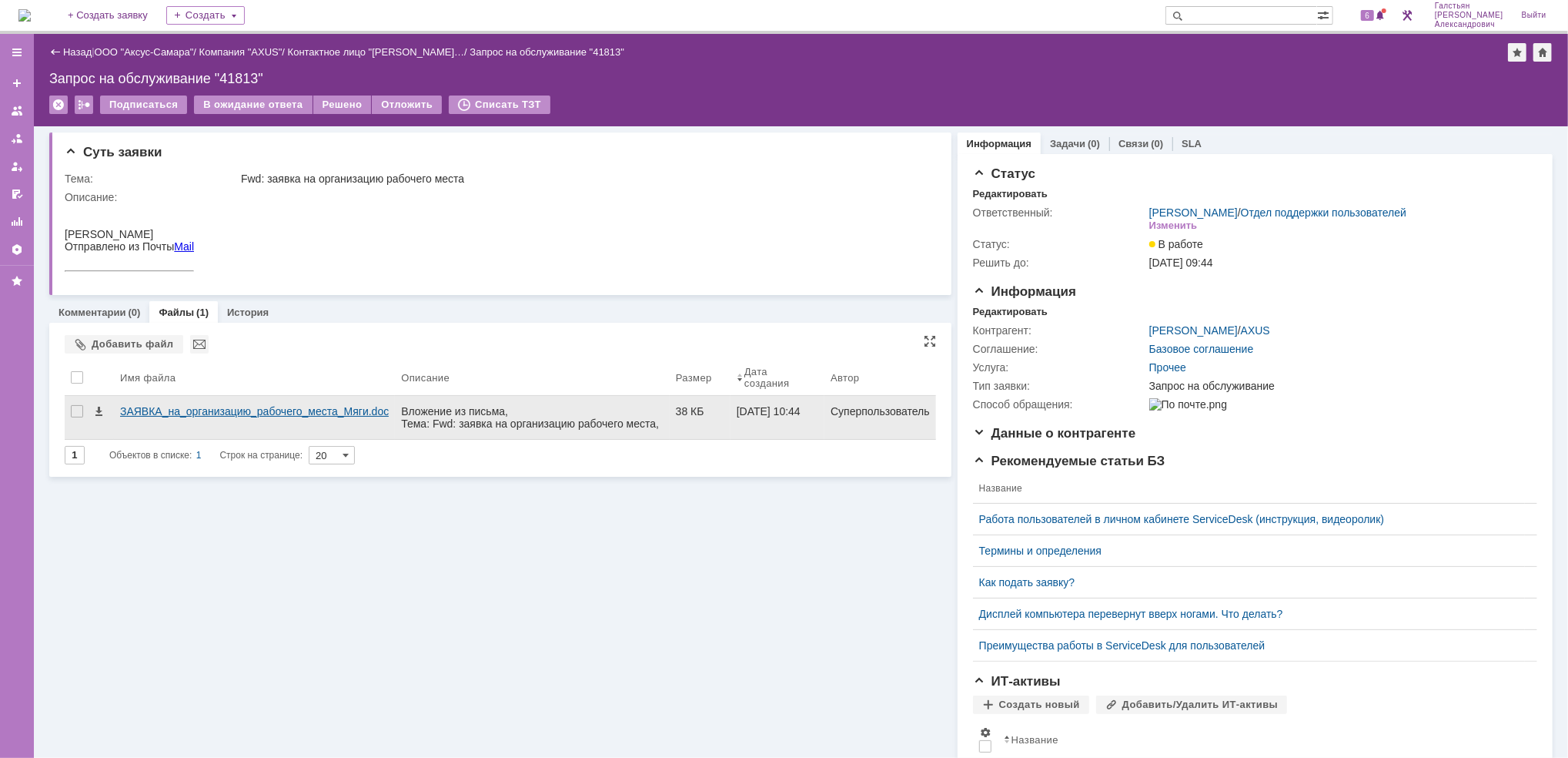
click at [232, 413] on div "ЗАЯВКА_на_организацию_рабочего_места_Мяги.doc" at bounding box center [255, 411] width 269 height 13
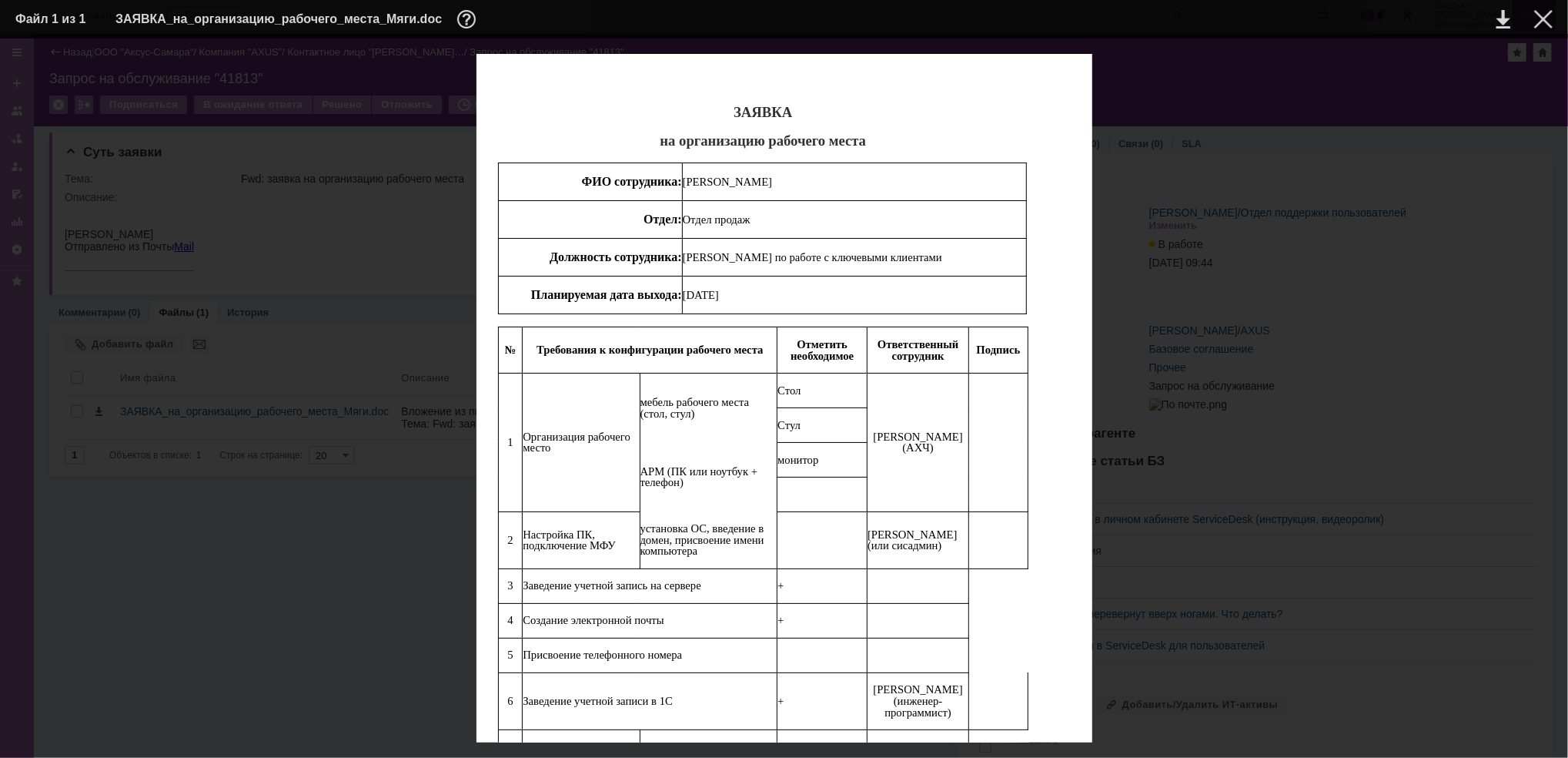
click at [1535, 23] on div at bounding box center [1543, 19] width 19 height 19
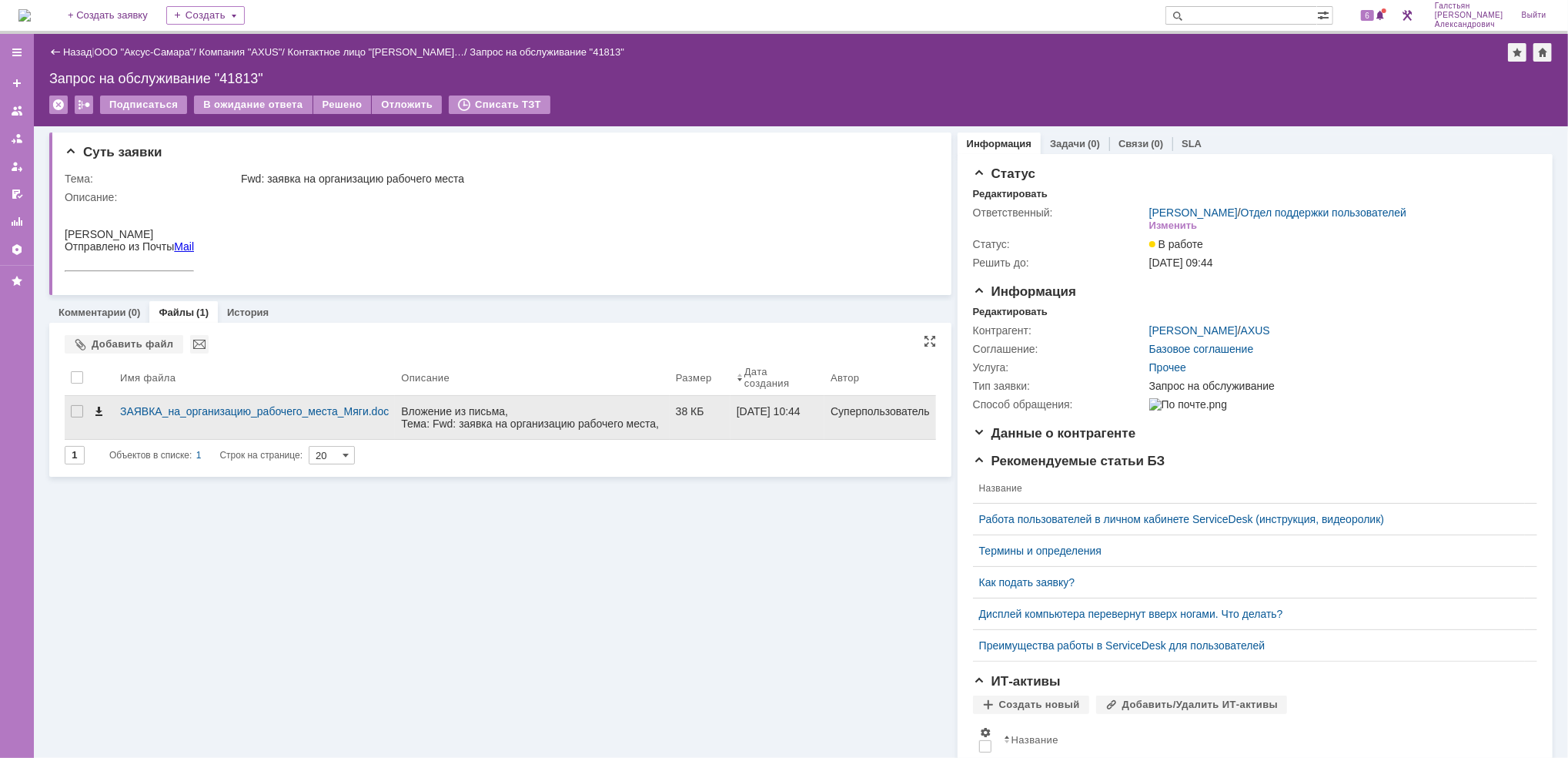
click at [95, 413] on span at bounding box center [98, 411] width 13 height 13
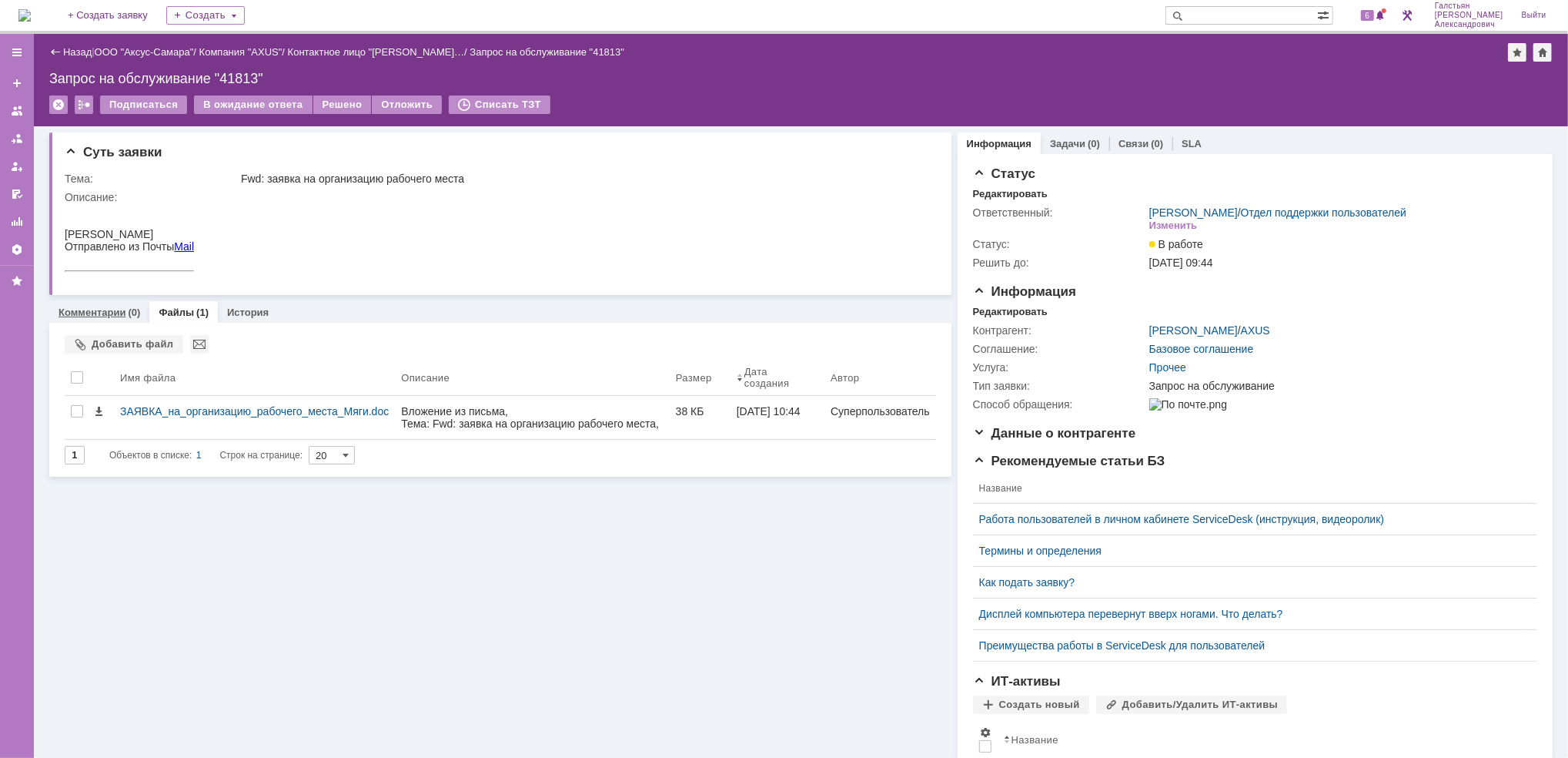
click at [95, 307] on link "Комментарии" at bounding box center [92, 313] width 68 height 12
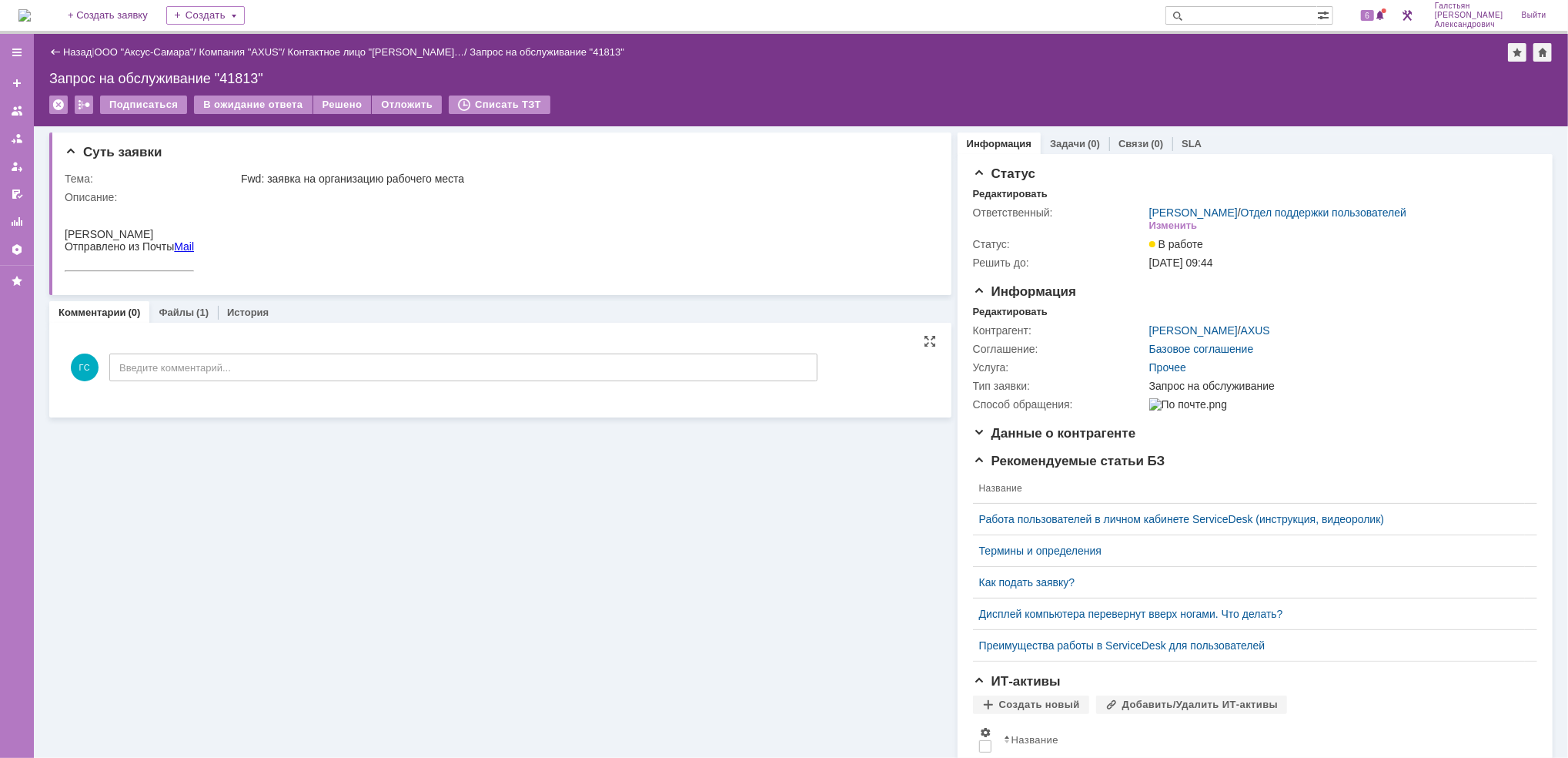
click at [292, 381] on div "ГС Введите комментарий..." at bounding box center [441, 369] width 753 height 72
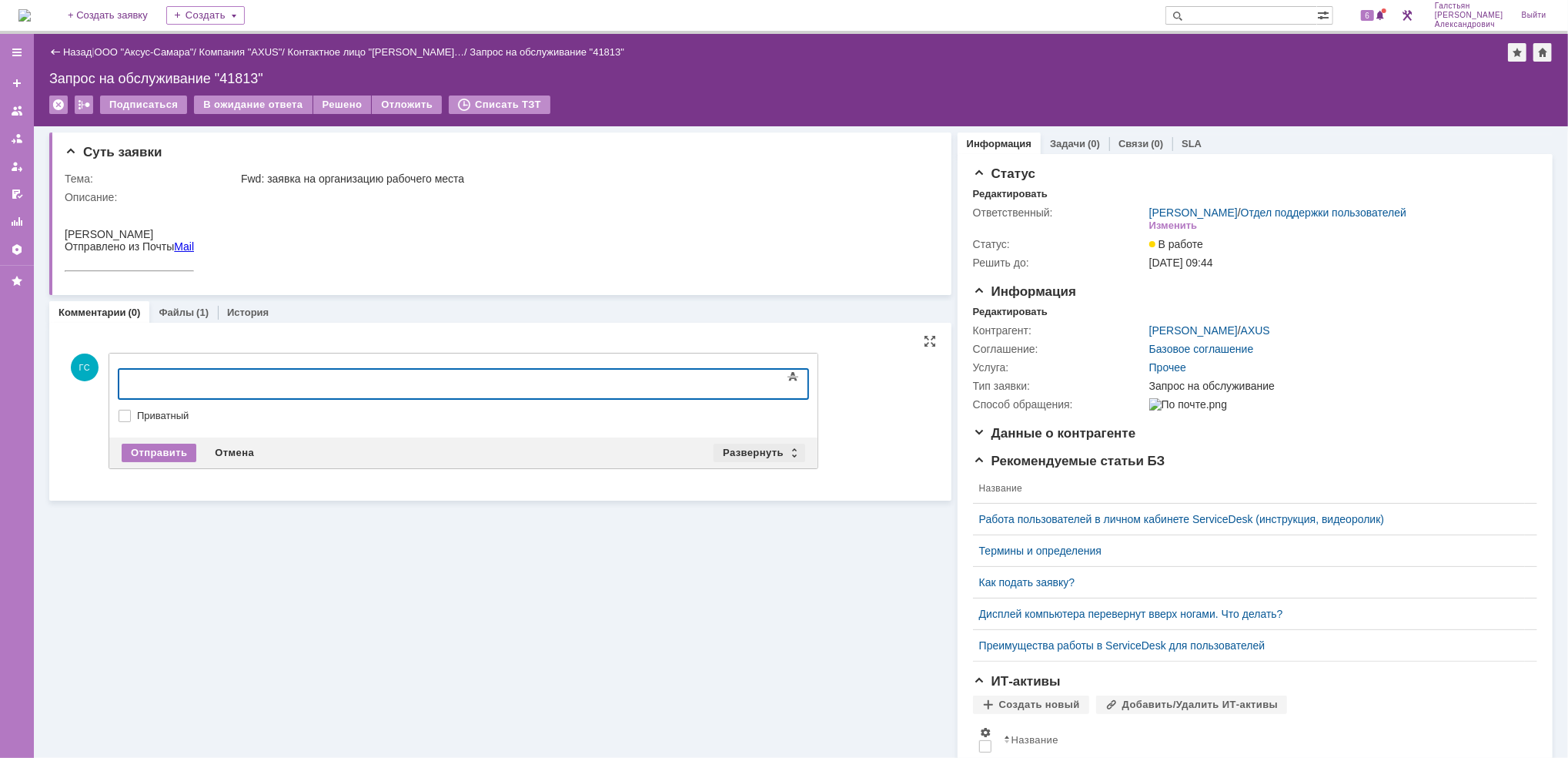
click at [752, 446] on div "Развернуть" at bounding box center [759, 452] width 91 height 19
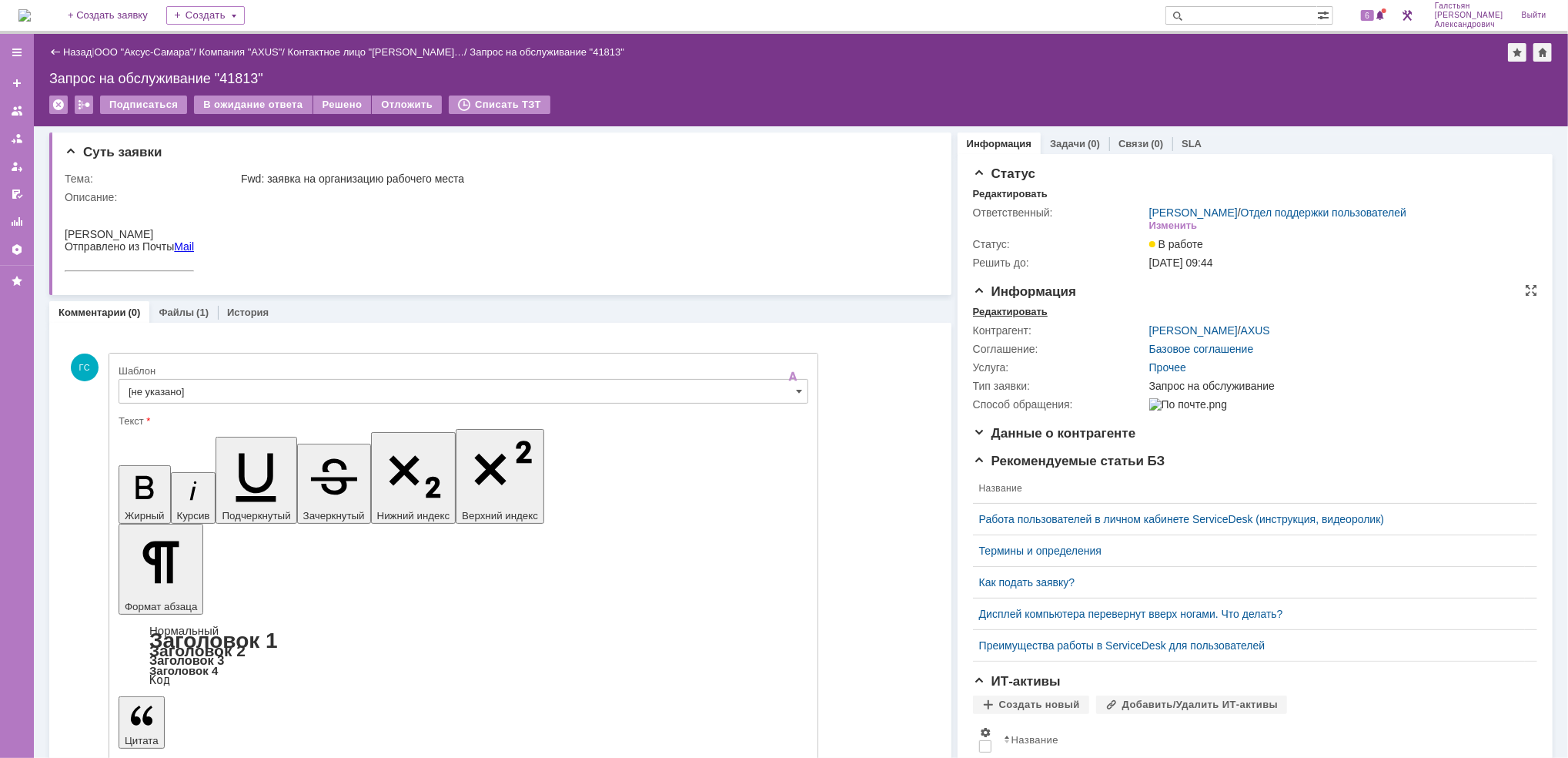
click at [980, 310] on div "Редактировать" at bounding box center [1010, 312] width 74 height 13
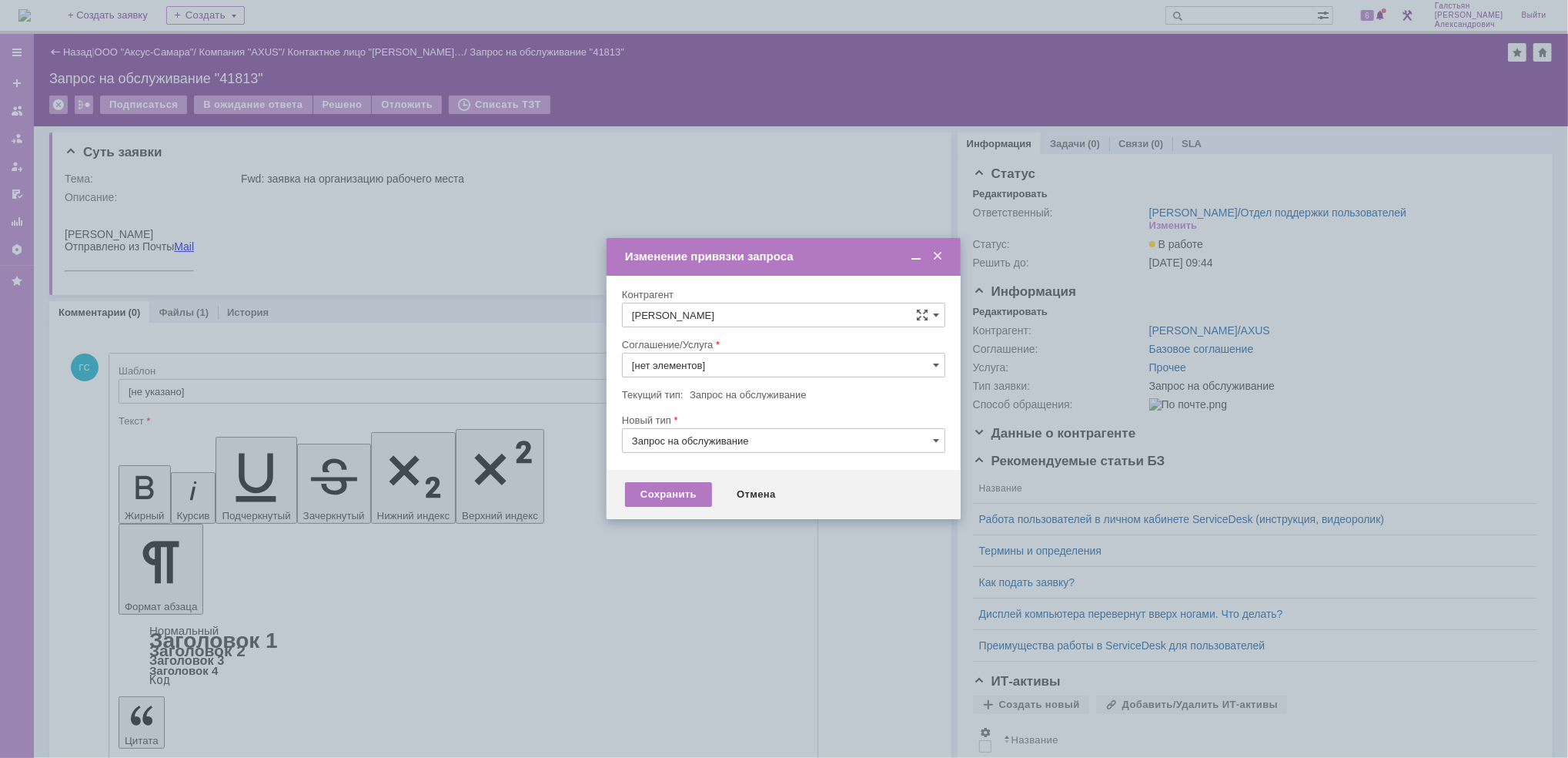
type input "Прочее"
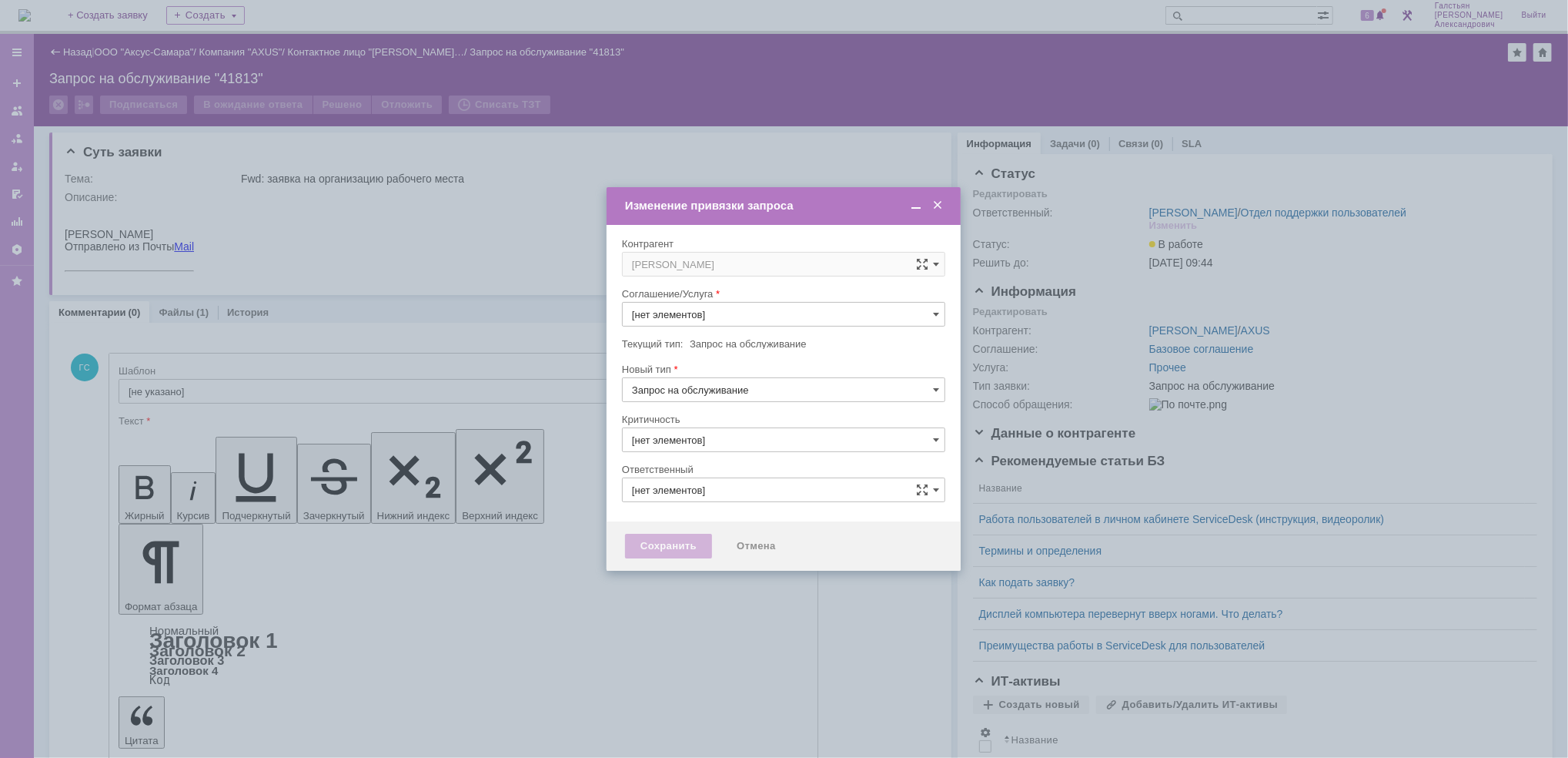
type input "3. Низкая"
type input "[не указано]"
type input "[PERSON_NAME]"
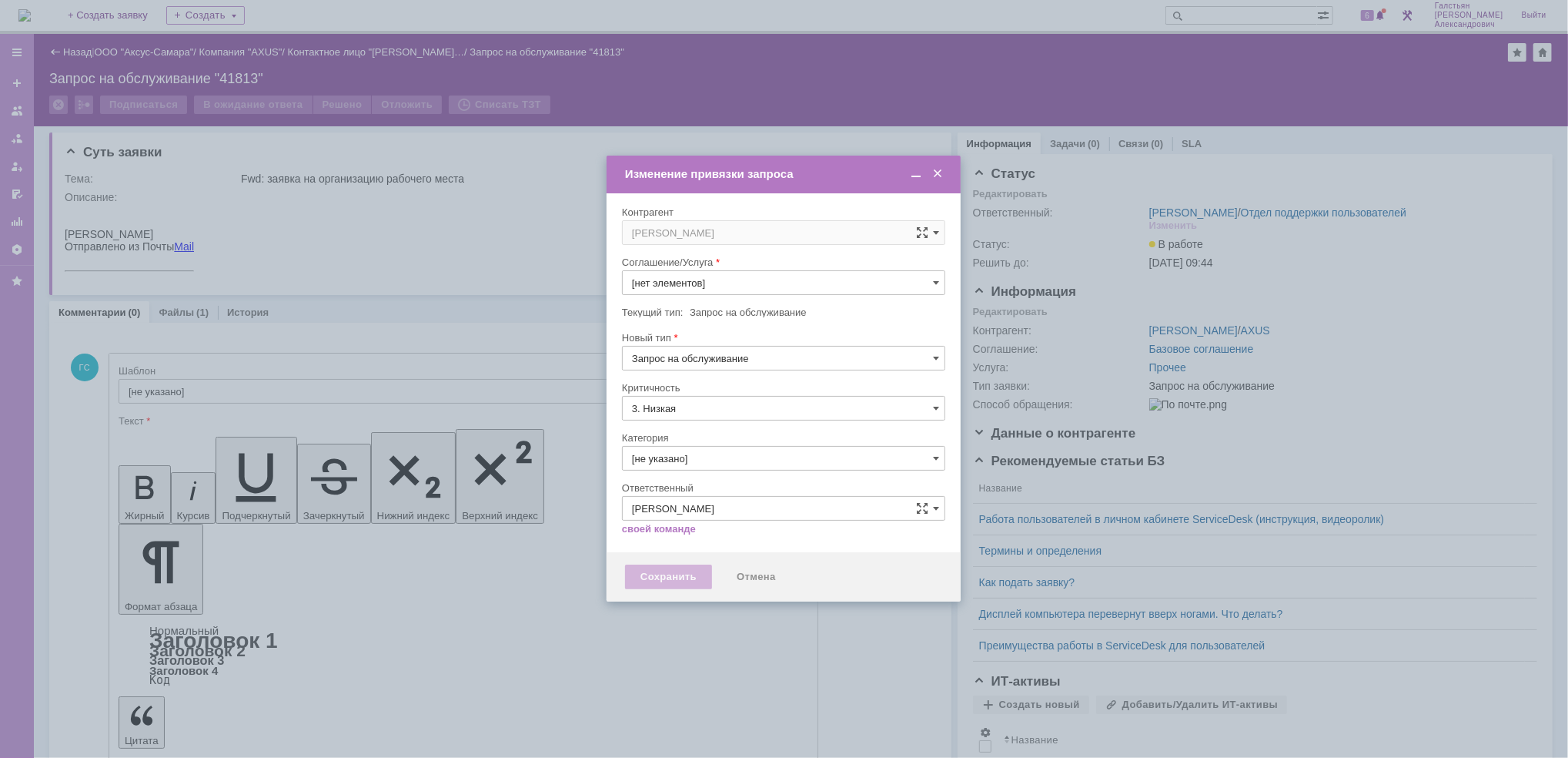
type input "Прочее"
click at [942, 172] on span at bounding box center [938, 174] width 16 height 14
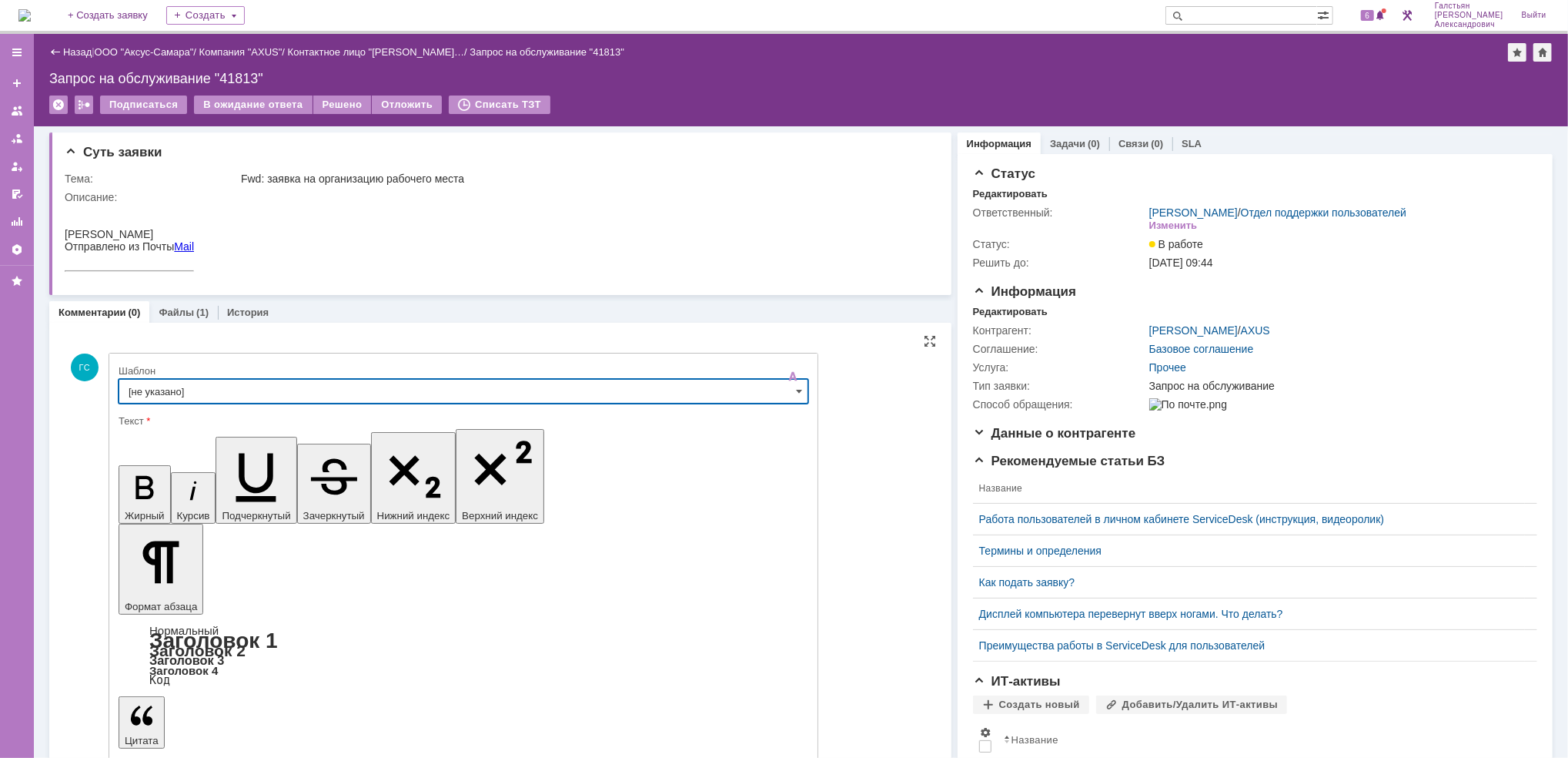
click at [210, 383] on input "[не указано]" at bounding box center [464, 390] width 690 height 25
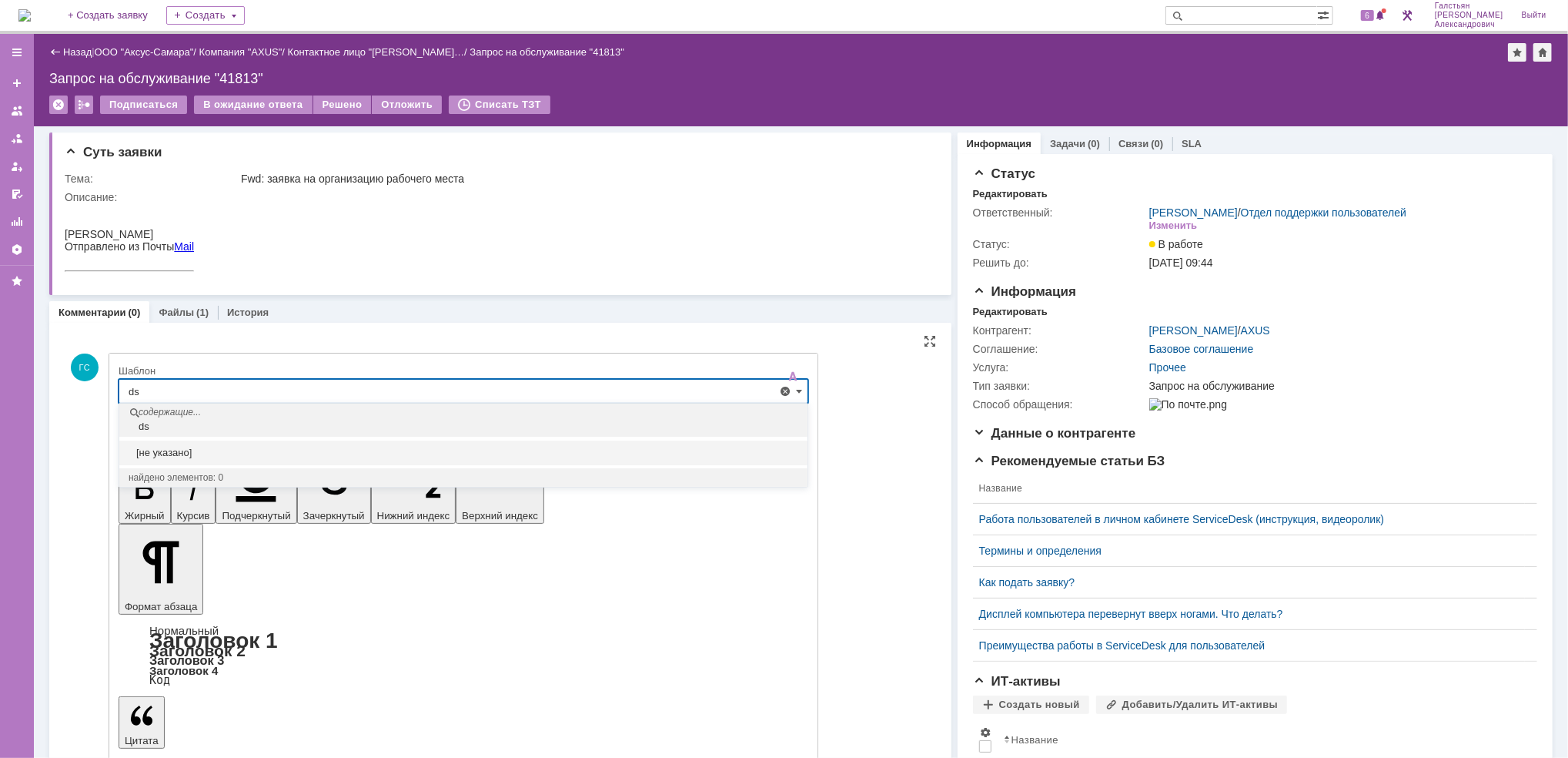
type input "d"
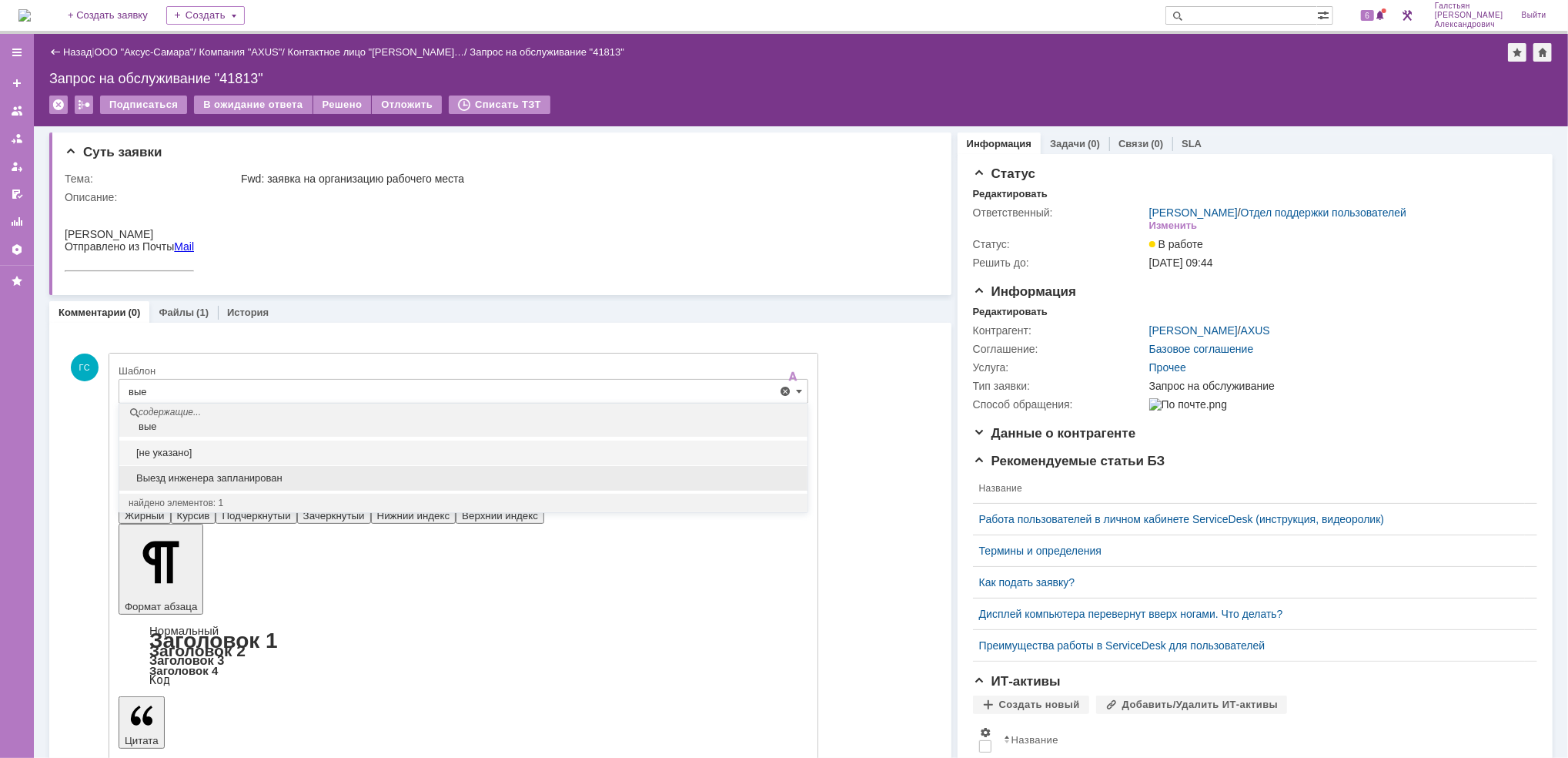
click at [224, 480] on span "Выезд инженера запланирован" at bounding box center [463, 478] width 669 height 13
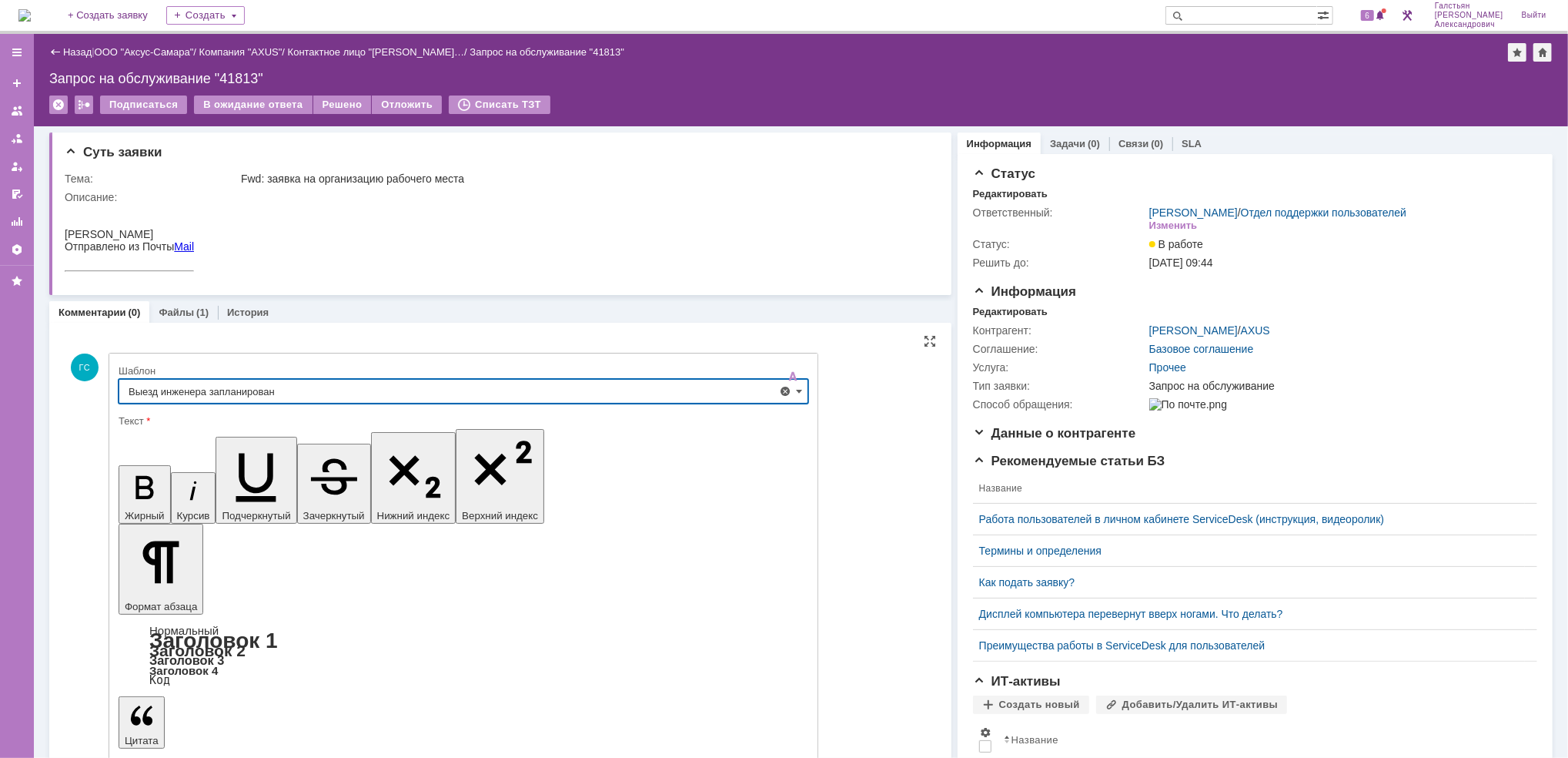
type input "Выезд инженера запланирован"
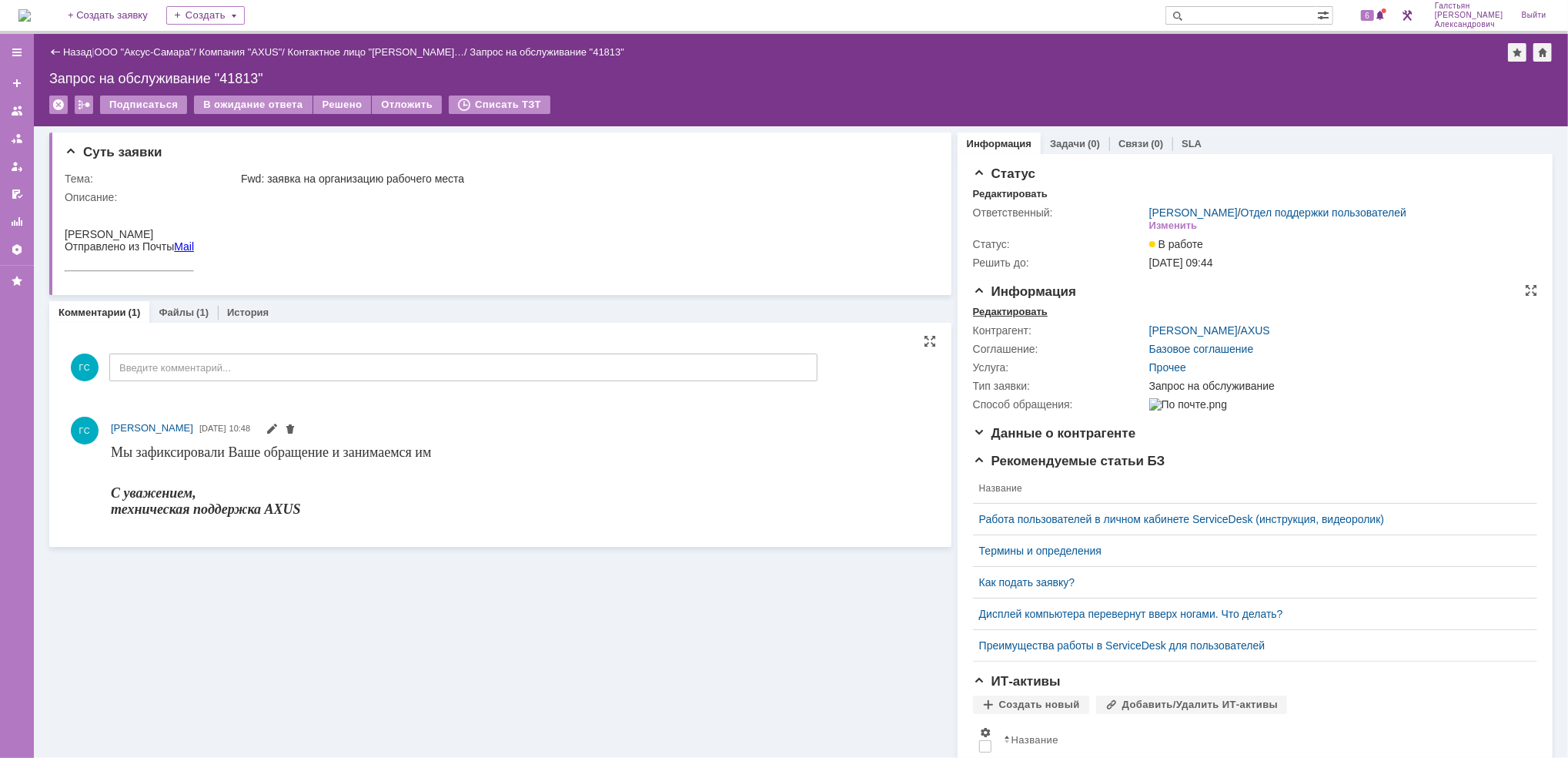
click at [1015, 308] on div "Редактировать" at bounding box center [1010, 312] width 74 height 13
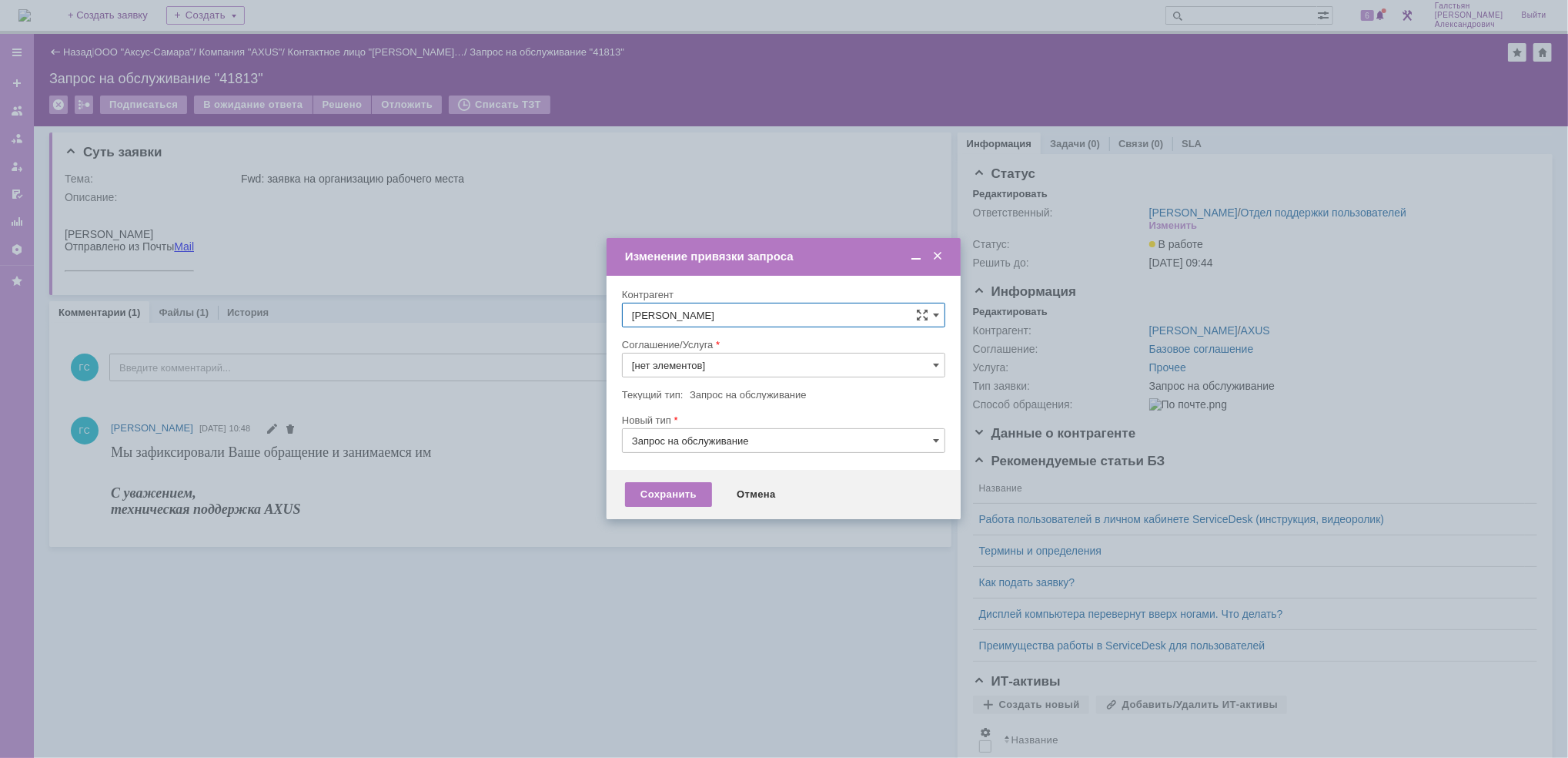
type input "Прочее"
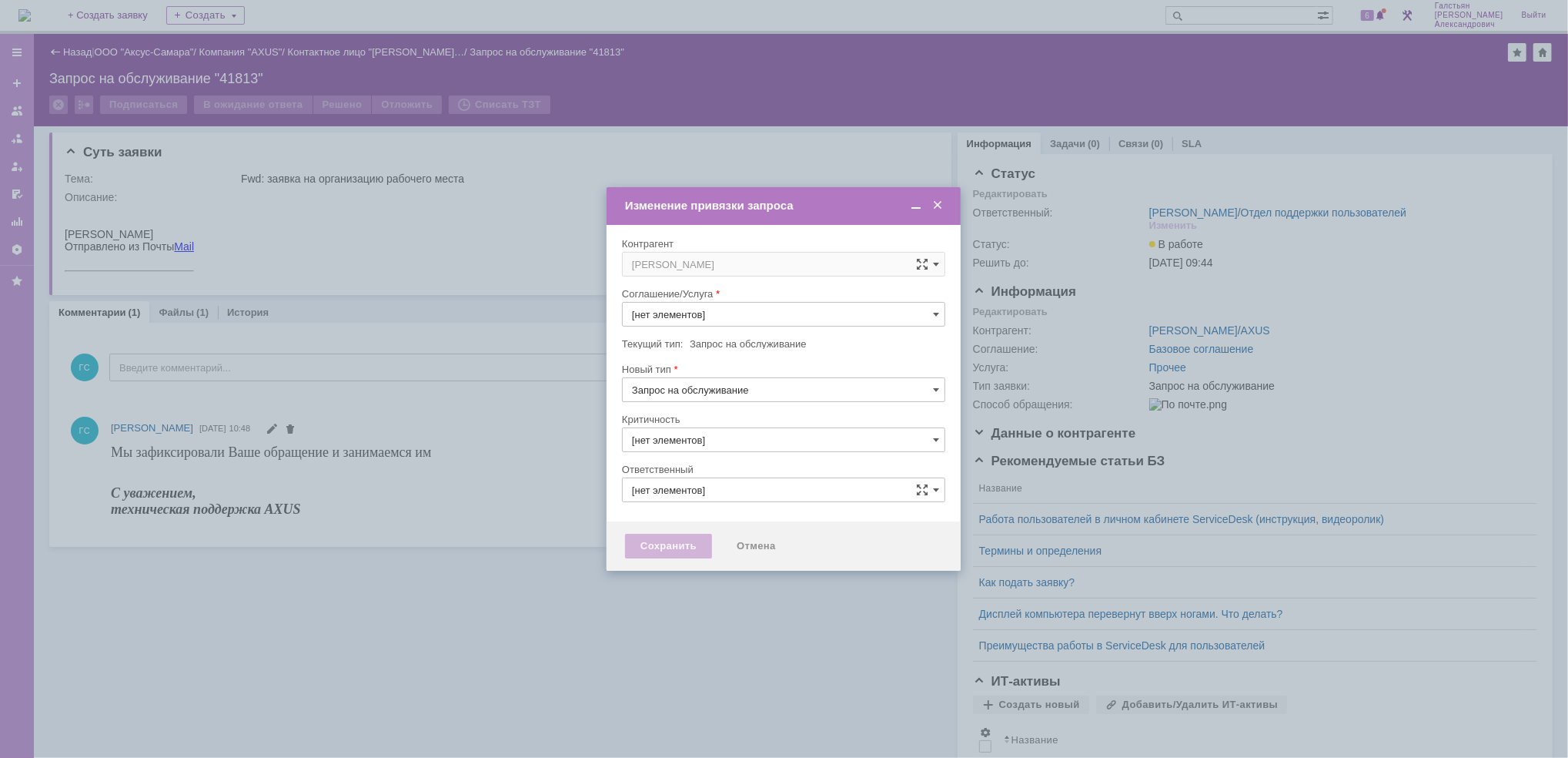
type input "Прочее"
type input "3. Низкая"
type input "[PERSON_NAME]"
type input "[не указано]"
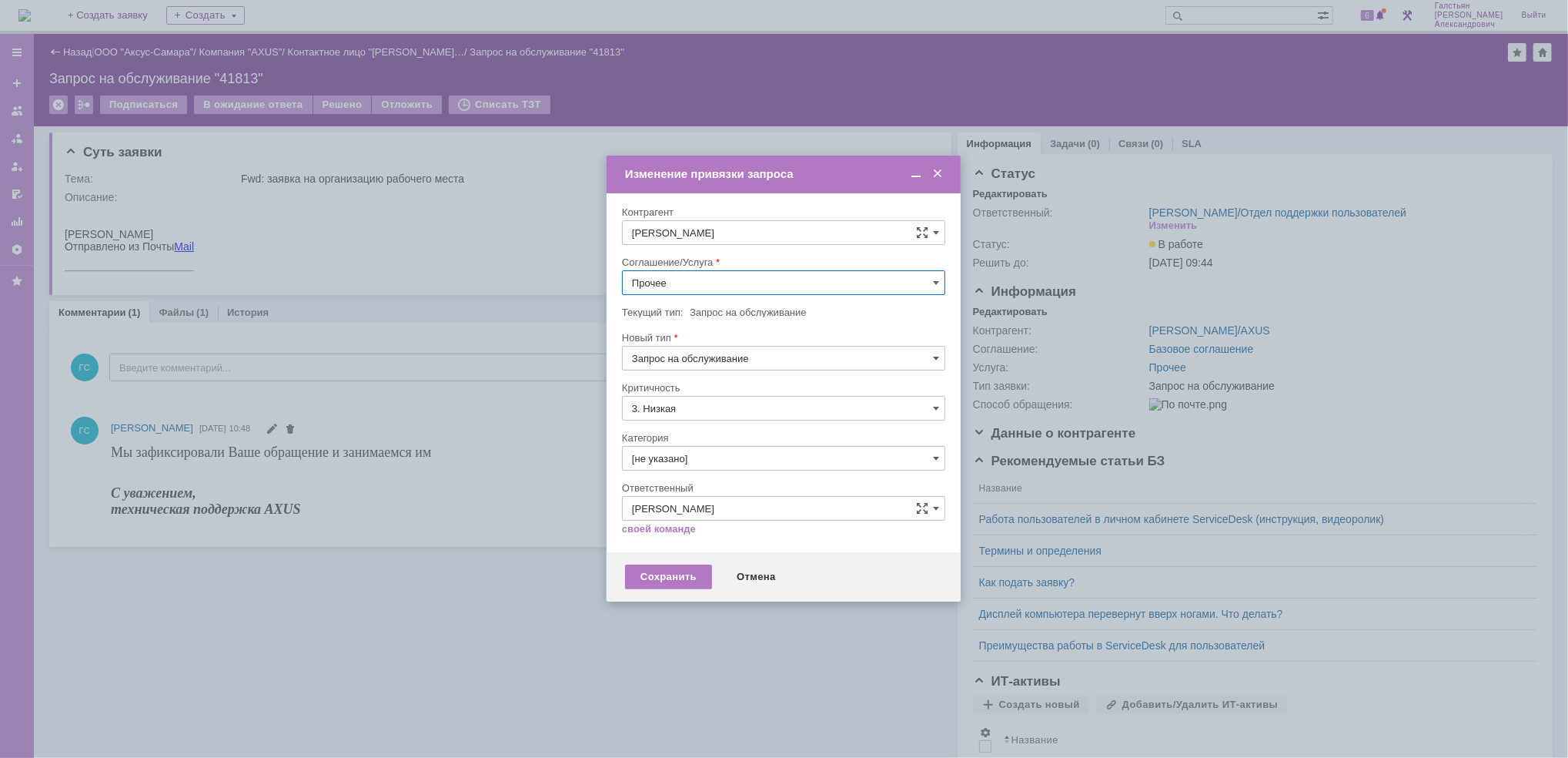
click at [735, 281] on input "Прочее" at bounding box center [784, 282] width 323 height 25
click at [761, 432] on span "АРМ_Настройка" at bounding box center [783, 432] width 303 height 13
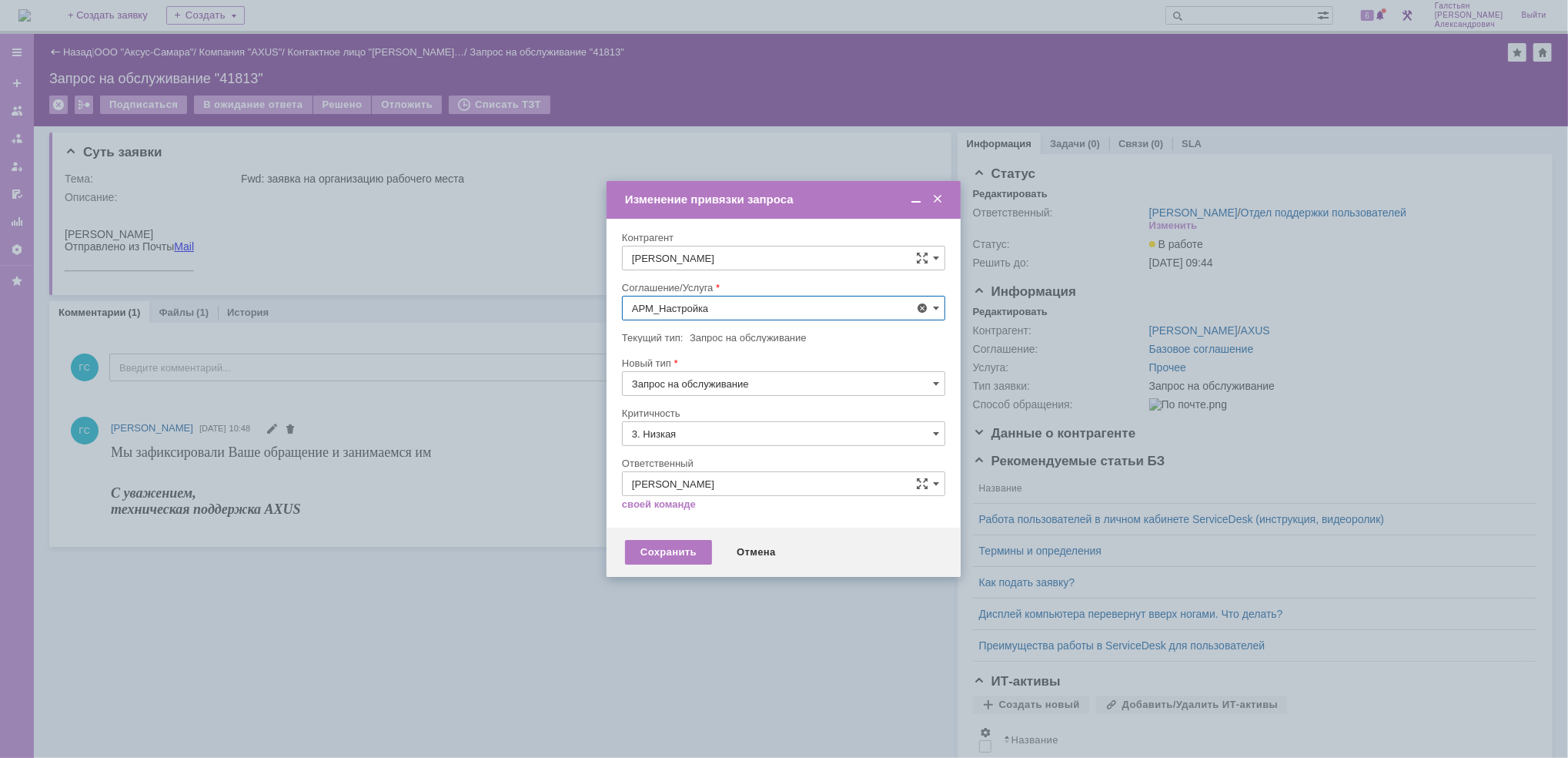
type input "АРМ_Настройка"
click at [743, 439] on input "3. Низкая" at bounding box center [784, 433] width 323 height 25
click at [719, 458] on span "[не указано]" at bounding box center [783, 462] width 303 height 13
type input "[не указано]"
click at [673, 553] on div "Сохранить" at bounding box center [668, 552] width 87 height 25
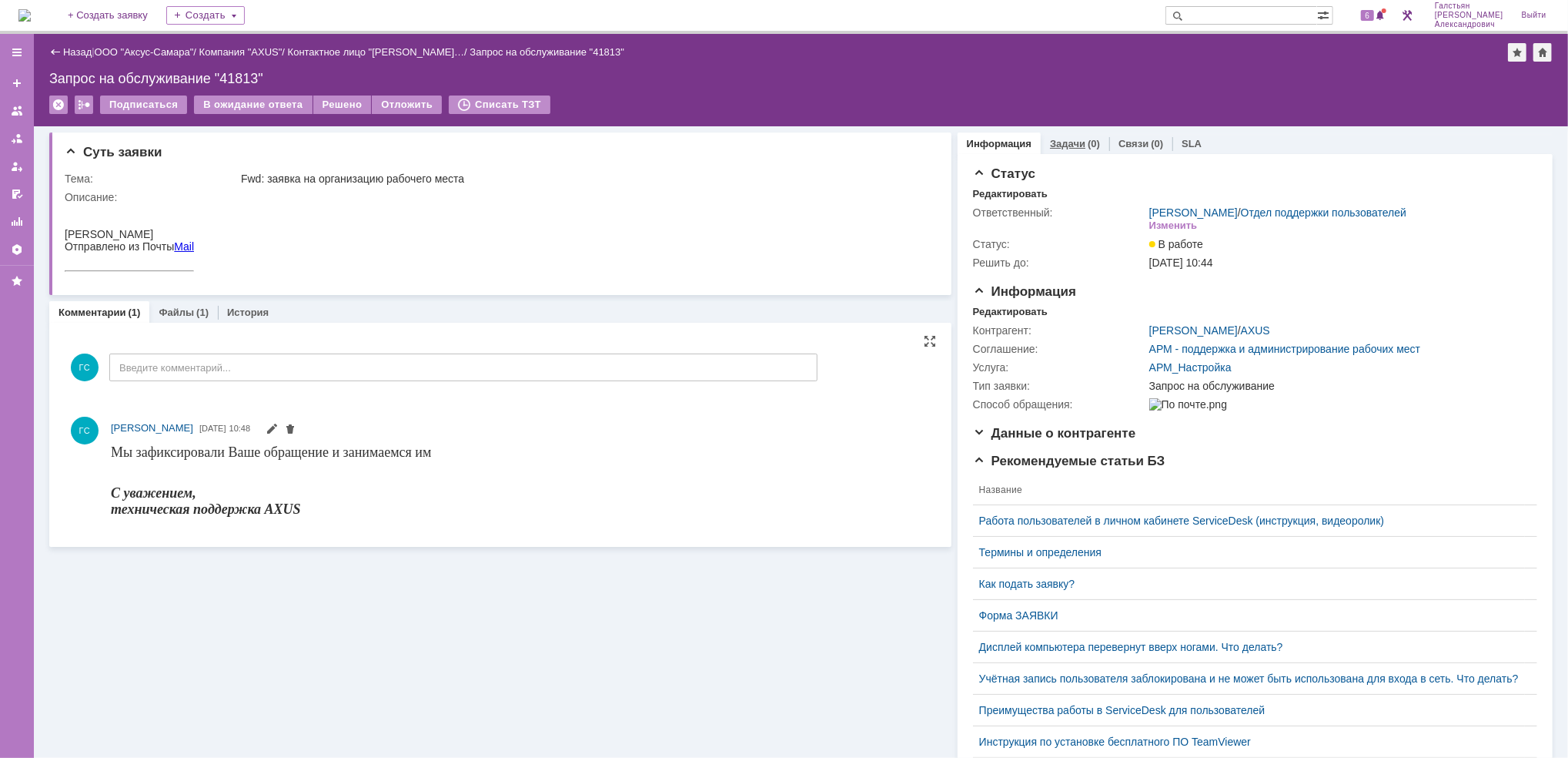
click at [1056, 140] on link "Задачи" at bounding box center [1067, 144] width 35 height 12
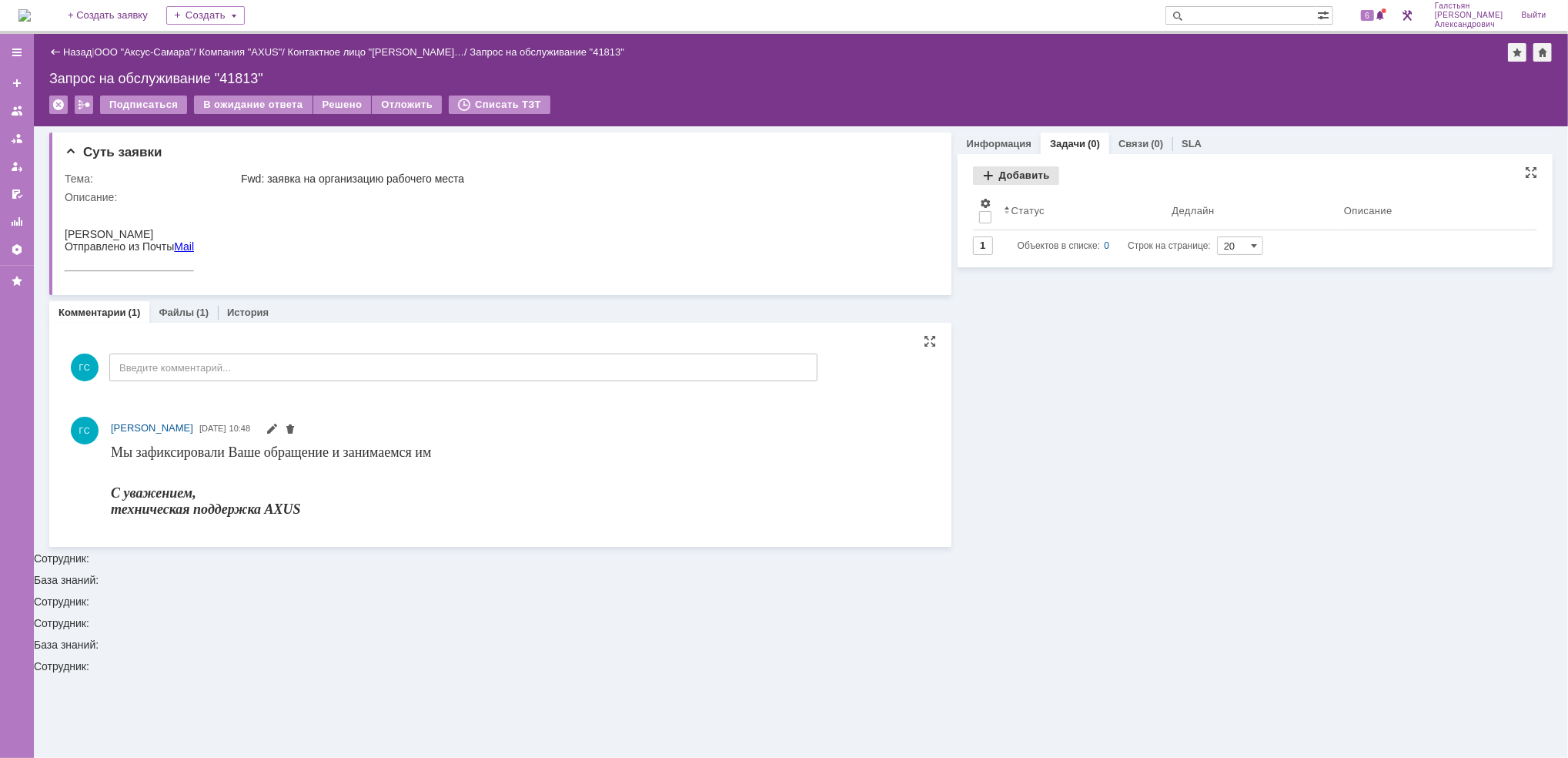
click at [1017, 172] on div "Добавить" at bounding box center [1016, 176] width 86 height 19
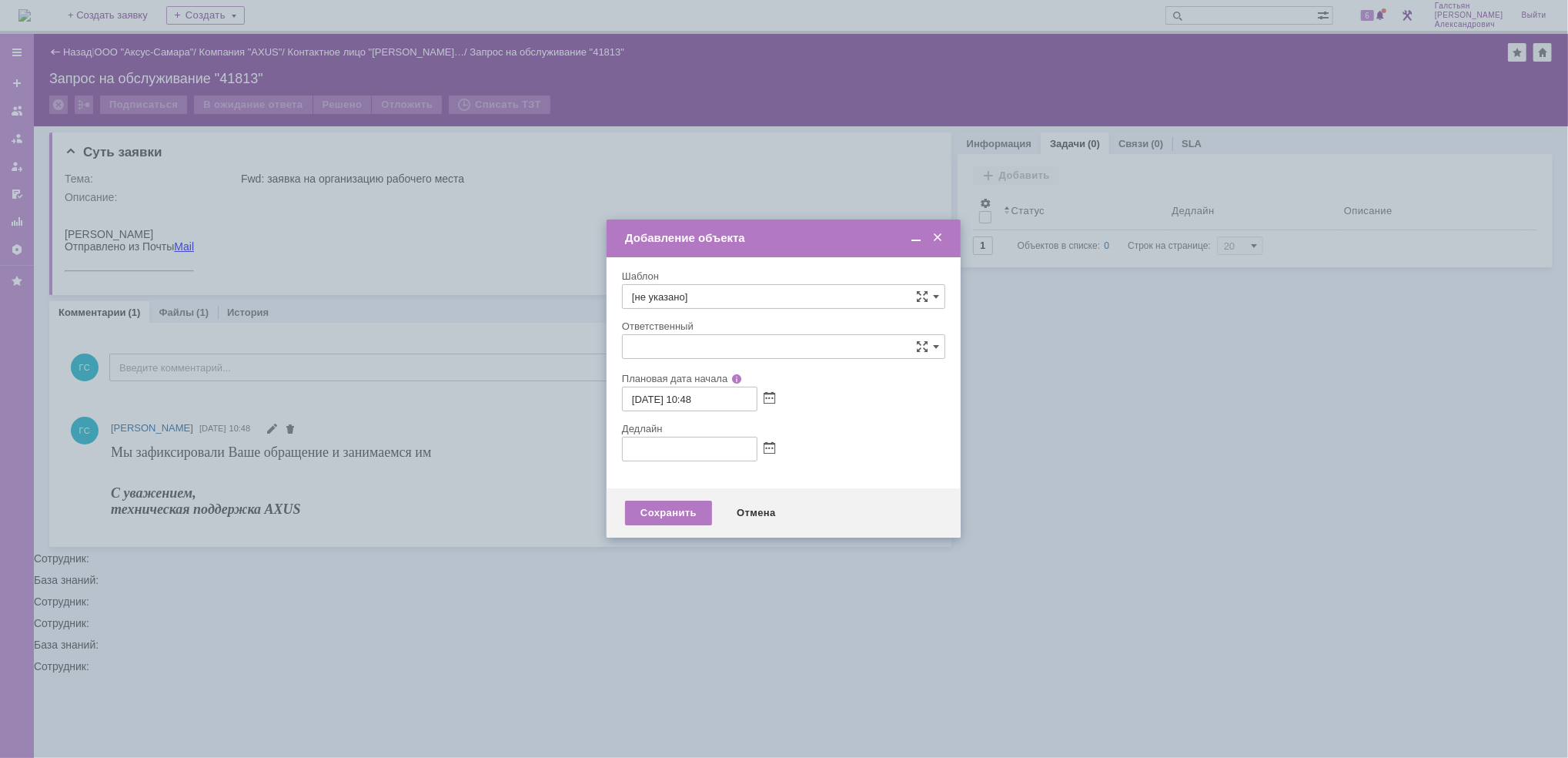
type input "[не указано]"
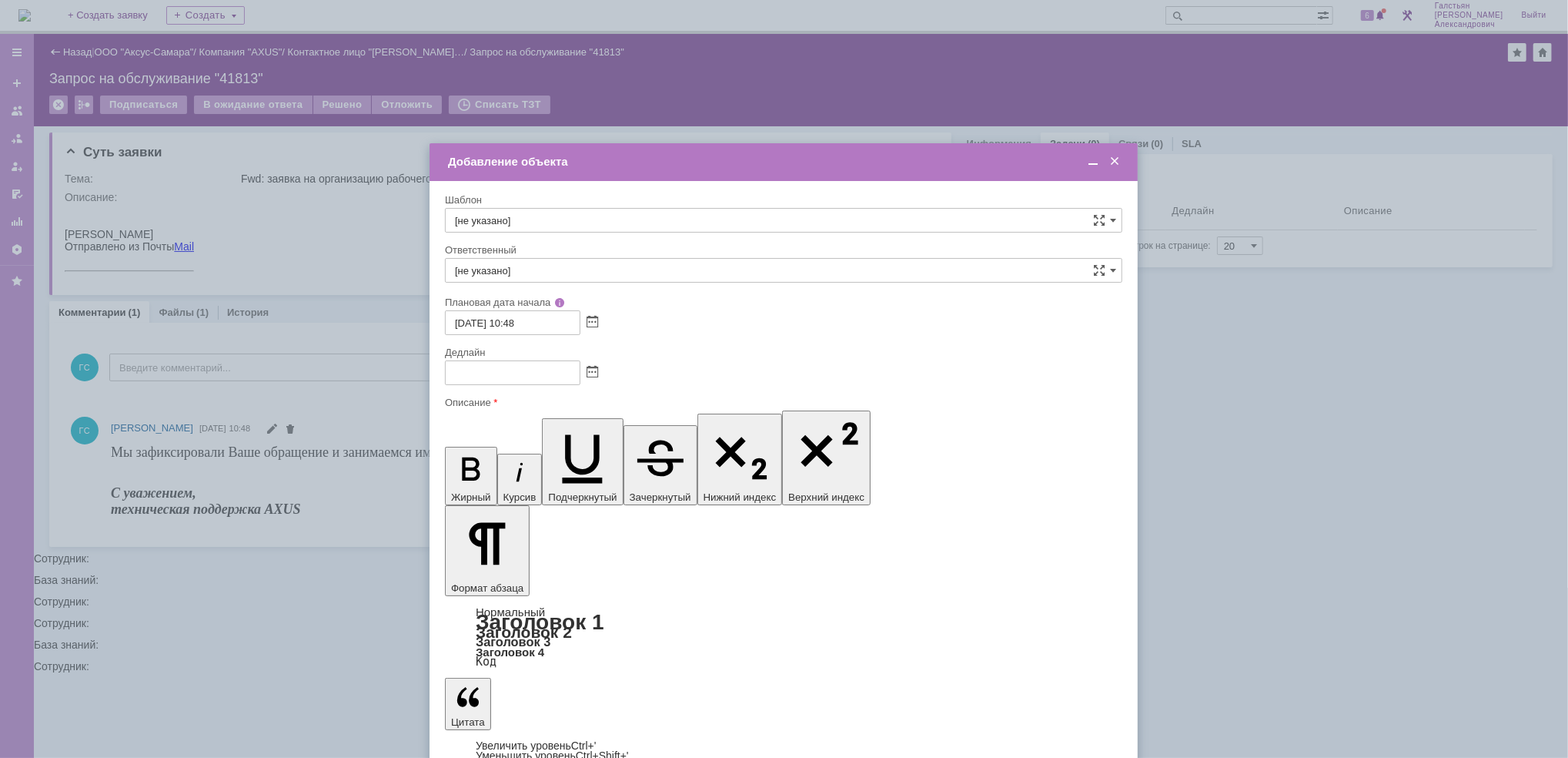
click at [594, 379] on div at bounding box center [783, 373] width 677 height 25
click at [589, 370] on span at bounding box center [592, 373] width 12 height 13
click at [536, 478] on div "18" at bounding box center [532, 478] width 16 height 13
type input "[DATE] 10:48"
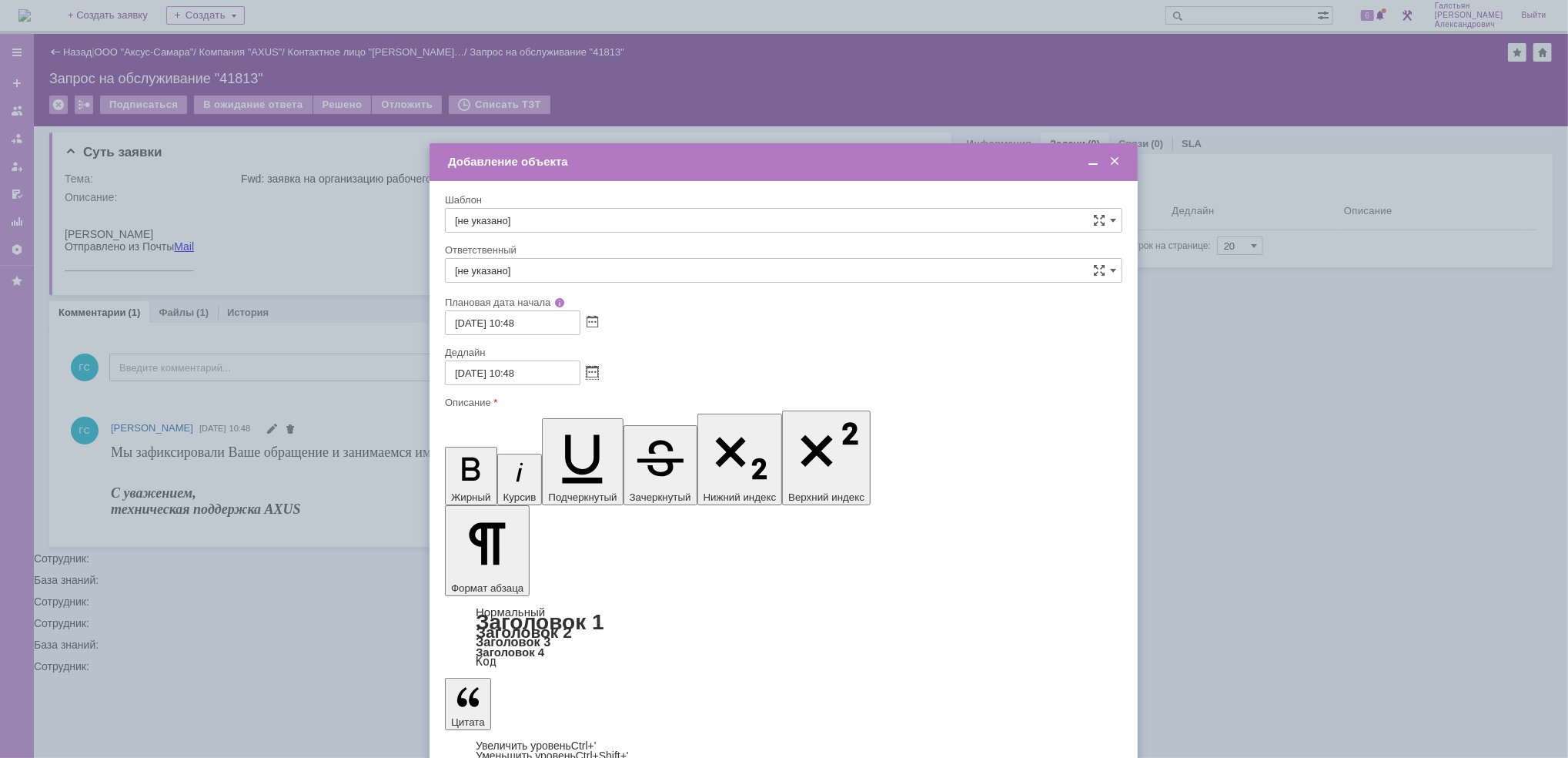
click at [581, 268] on input "[не указано]" at bounding box center [783, 270] width 677 height 25
click at [570, 431] on span "[PERSON_NAME]" at bounding box center [783, 433] width 658 height 13
type input "[PERSON_NAME]"
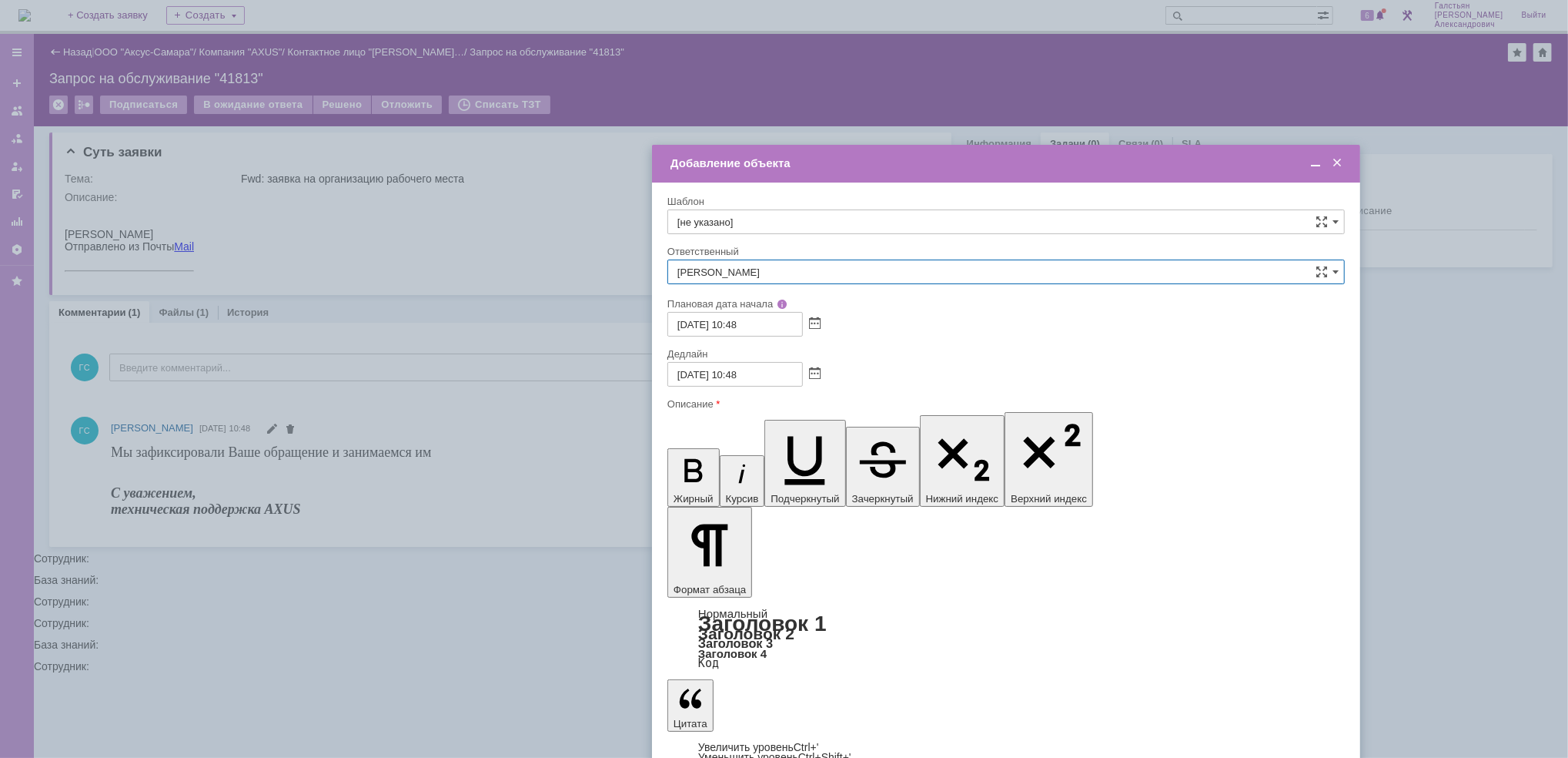
drag, startPoint x: 648, startPoint y: 160, endPoint x: 870, endPoint y: 162, distance: 222.0
click at [870, 162] on div "Добавление объекта" at bounding box center [1007, 163] width 674 height 14
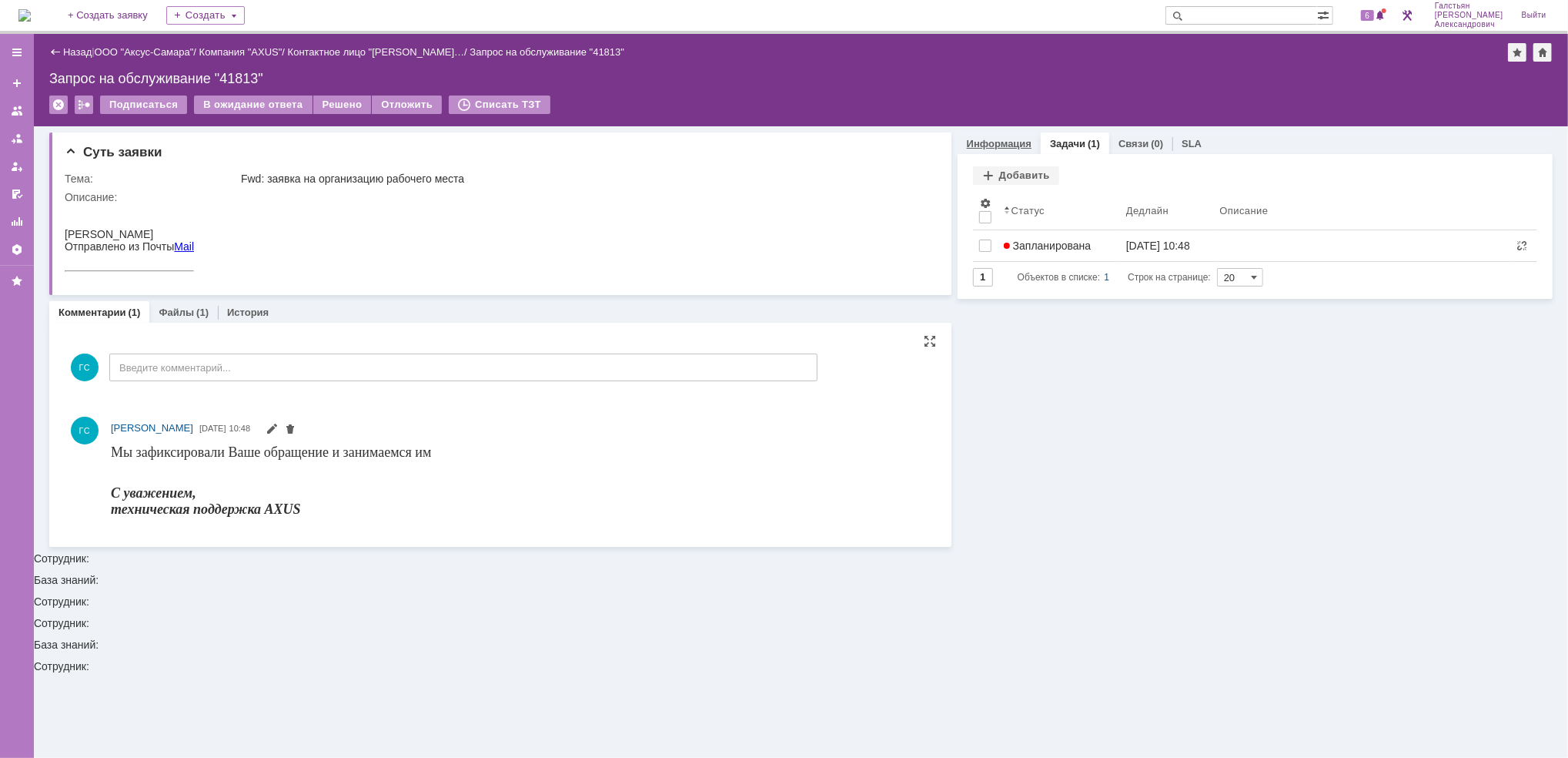
click at [1008, 138] on link "Информация" at bounding box center [999, 144] width 65 height 12
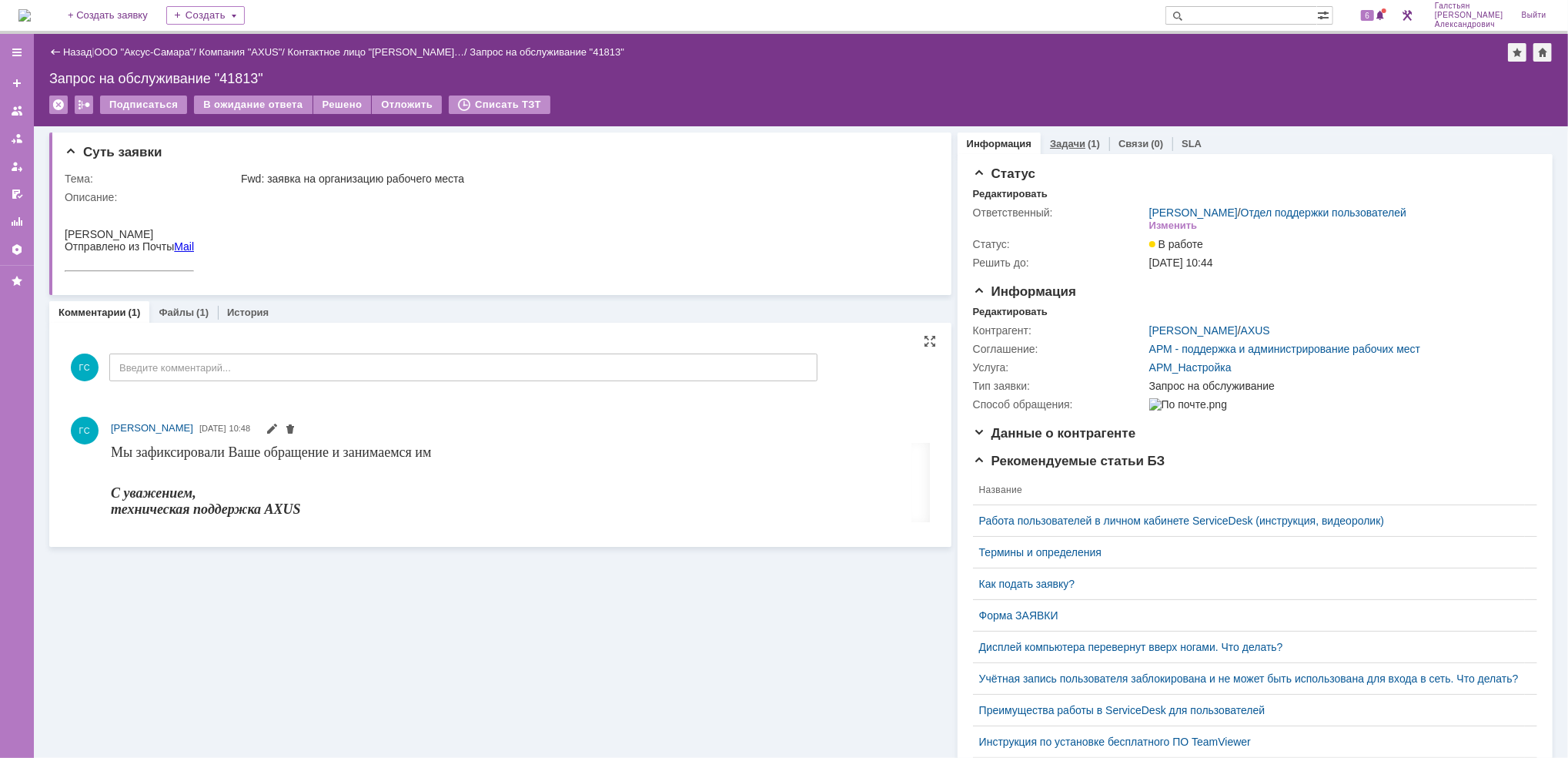
click at [1088, 139] on div "(1)" at bounding box center [1094, 144] width 13 height 12
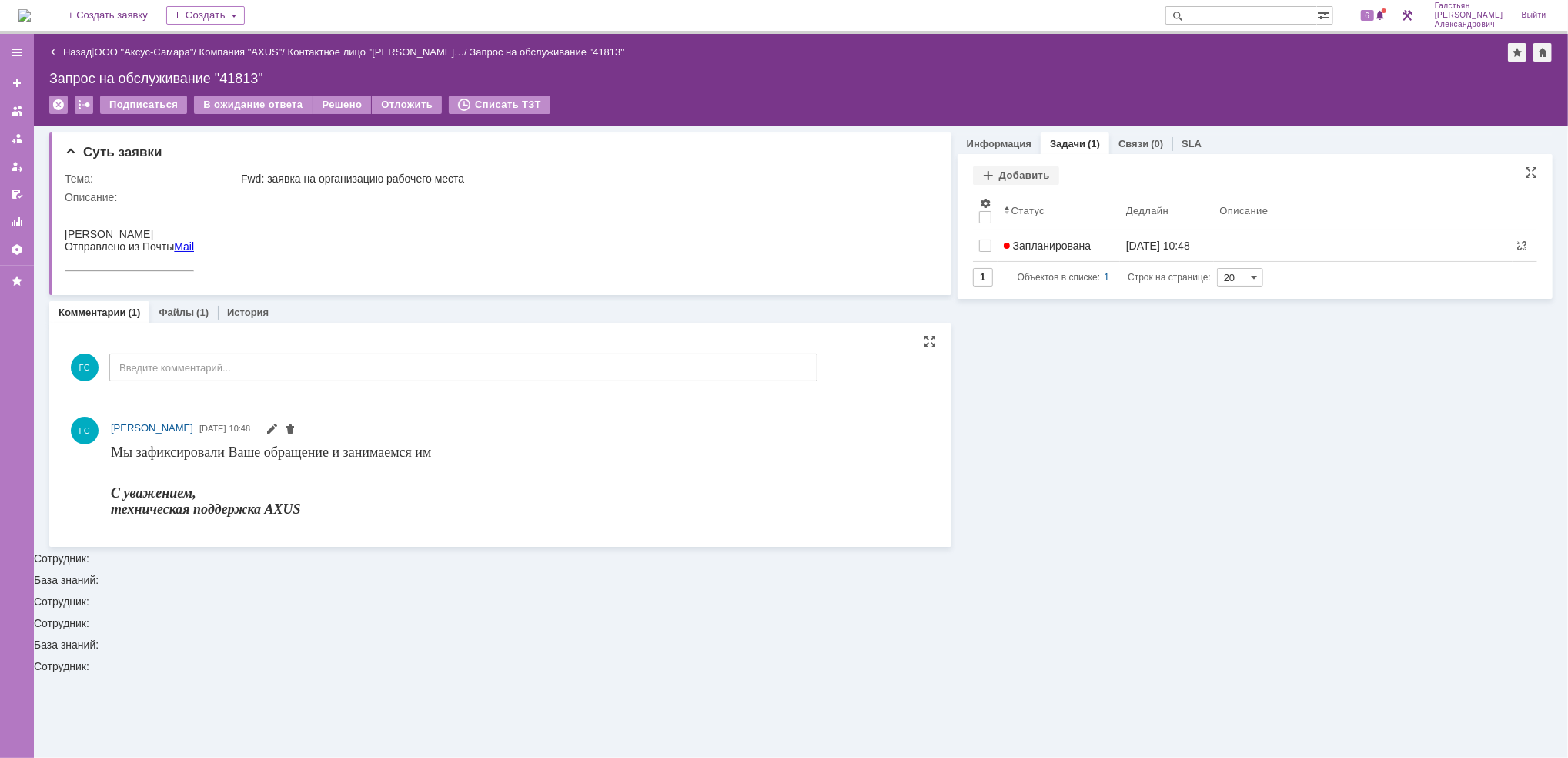
click at [1063, 264] on div "Добавить Результаты поиска: Изменить Сбросить Сортировать по: Статус 1 Объектов…" at bounding box center [1255, 227] width 564 height 121
click at [1060, 251] on link "Запланирована" at bounding box center [1058, 245] width 122 height 30
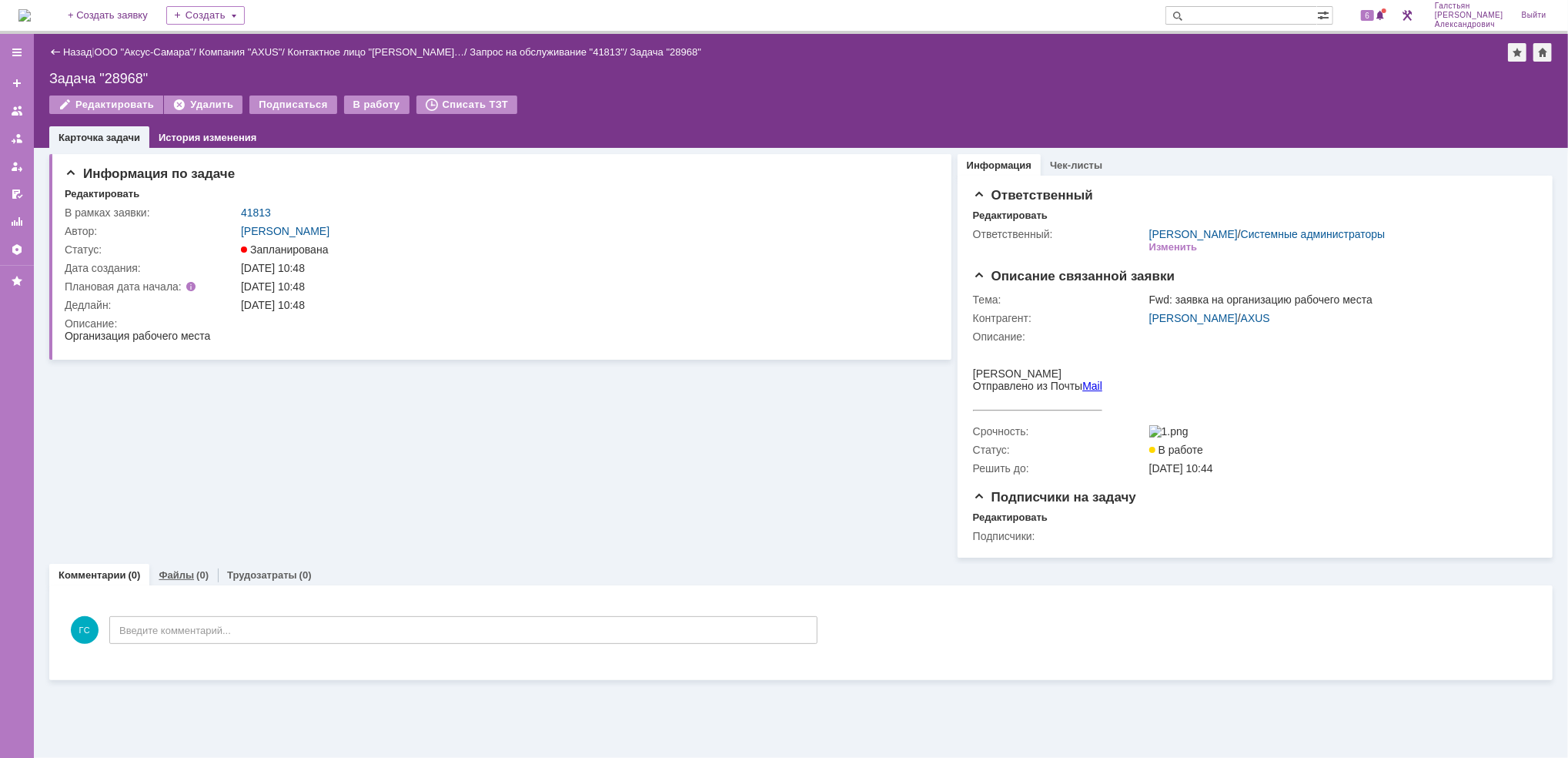
click at [190, 576] on div "Файлы (0)" at bounding box center [183, 575] width 50 height 10
click at [119, 616] on div "Добавить файл" at bounding box center [123, 606] width 119 height 19
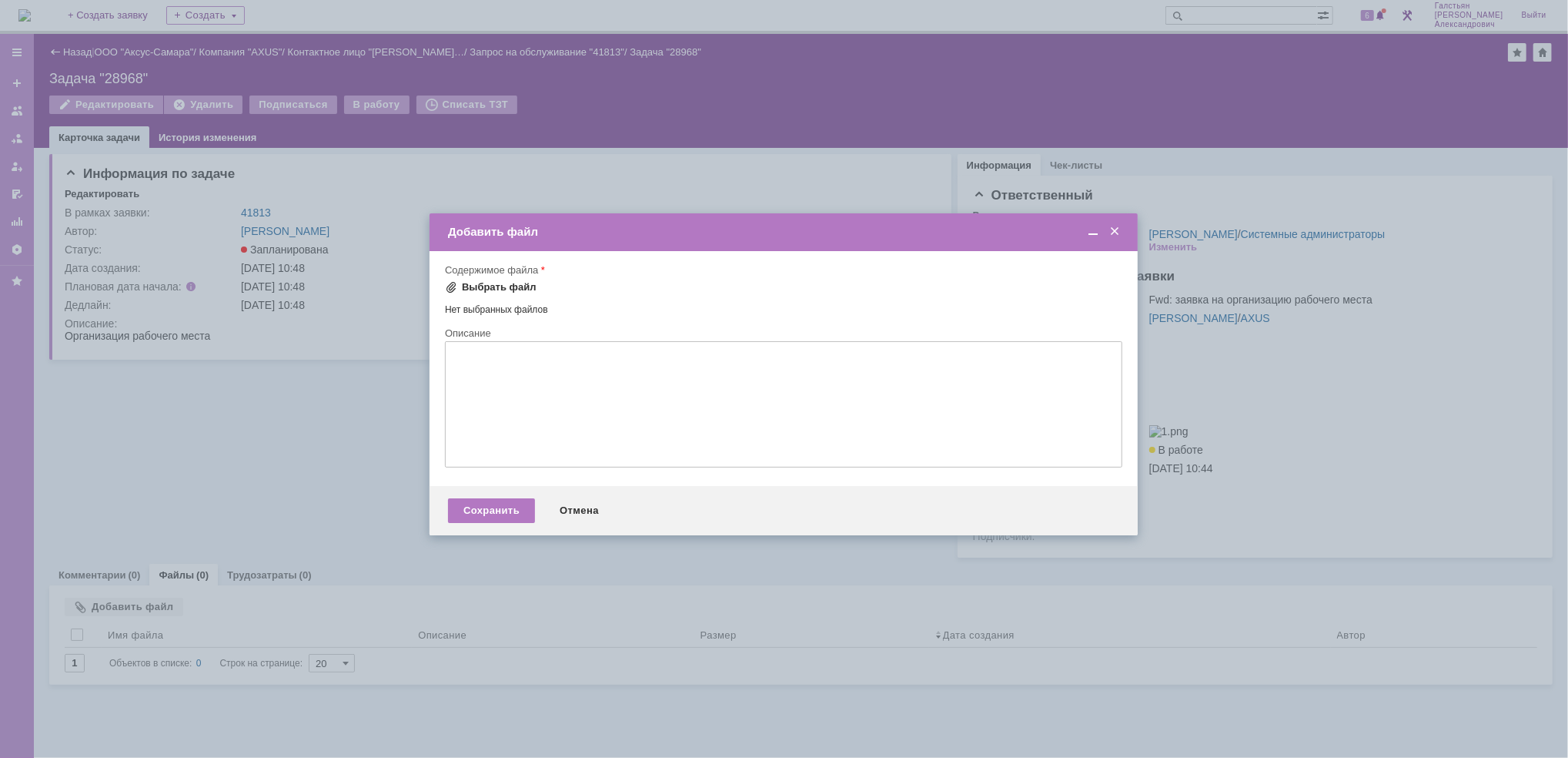
click at [518, 284] on div "Выбрать файл" at bounding box center [499, 287] width 74 height 13
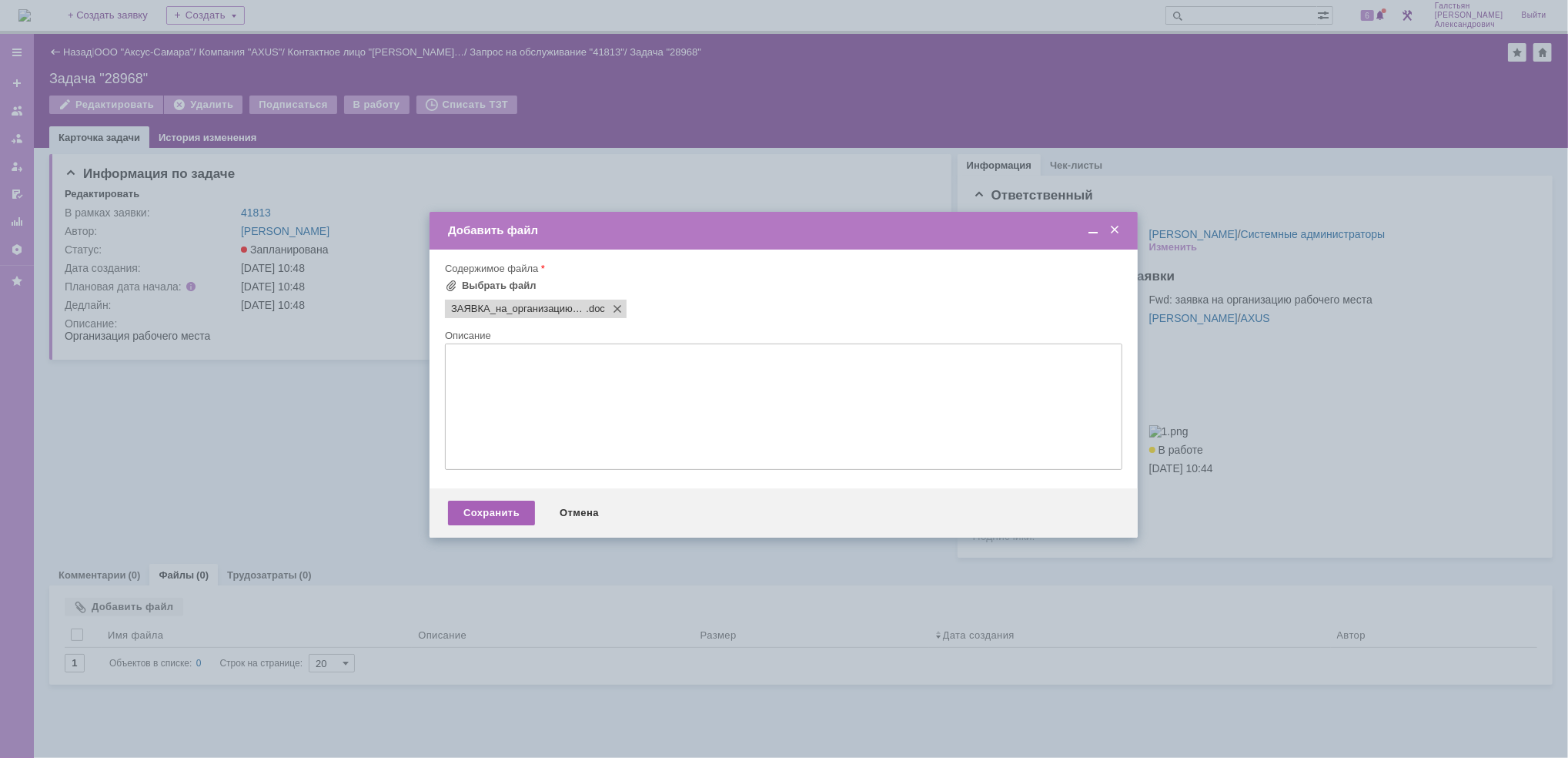
click at [484, 517] on div "Сохранить" at bounding box center [491, 513] width 87 height 25
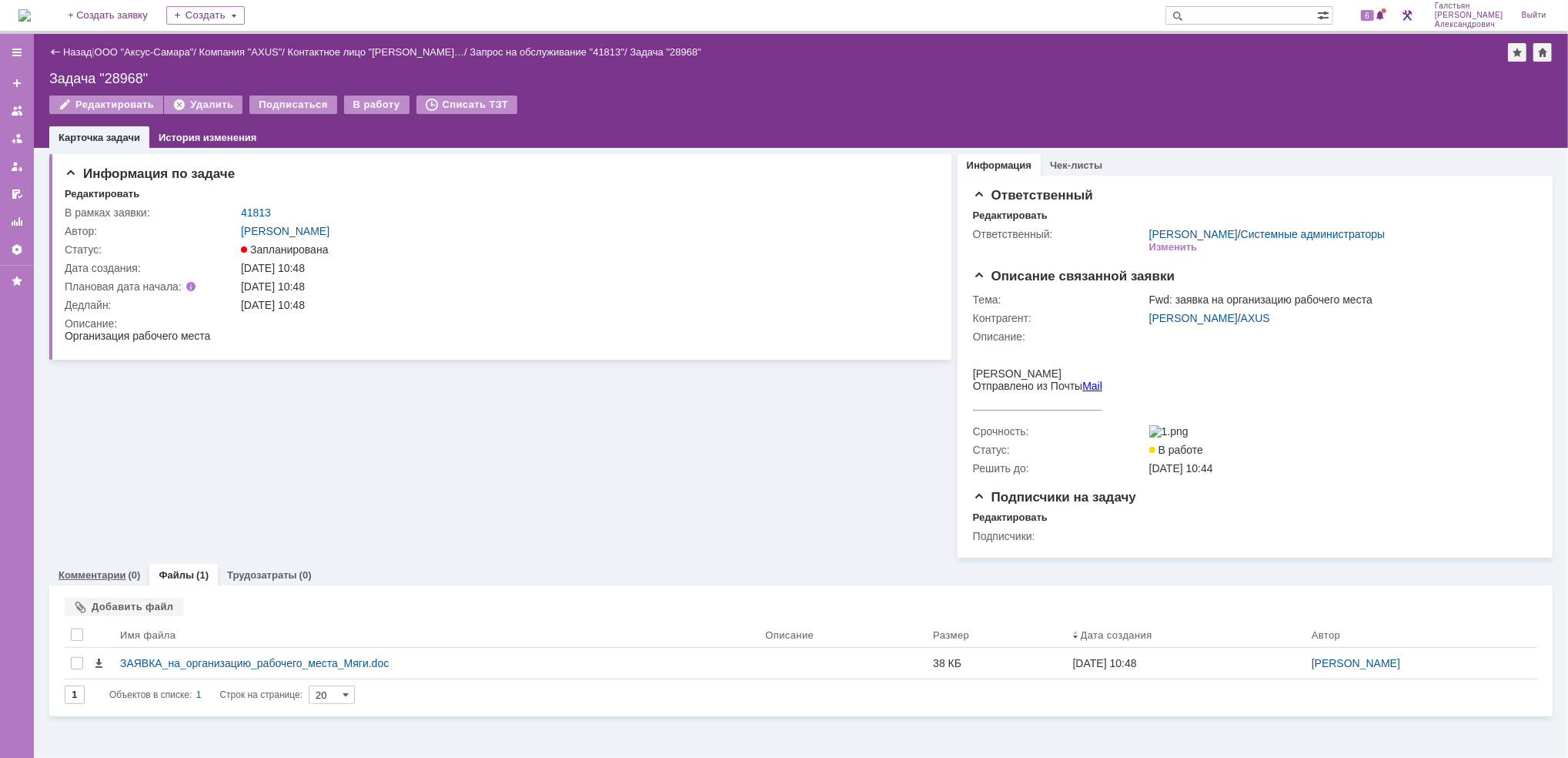
click at [92, 581] on link "Комментарии" at bounding box center [92, 575] width 68 height 12
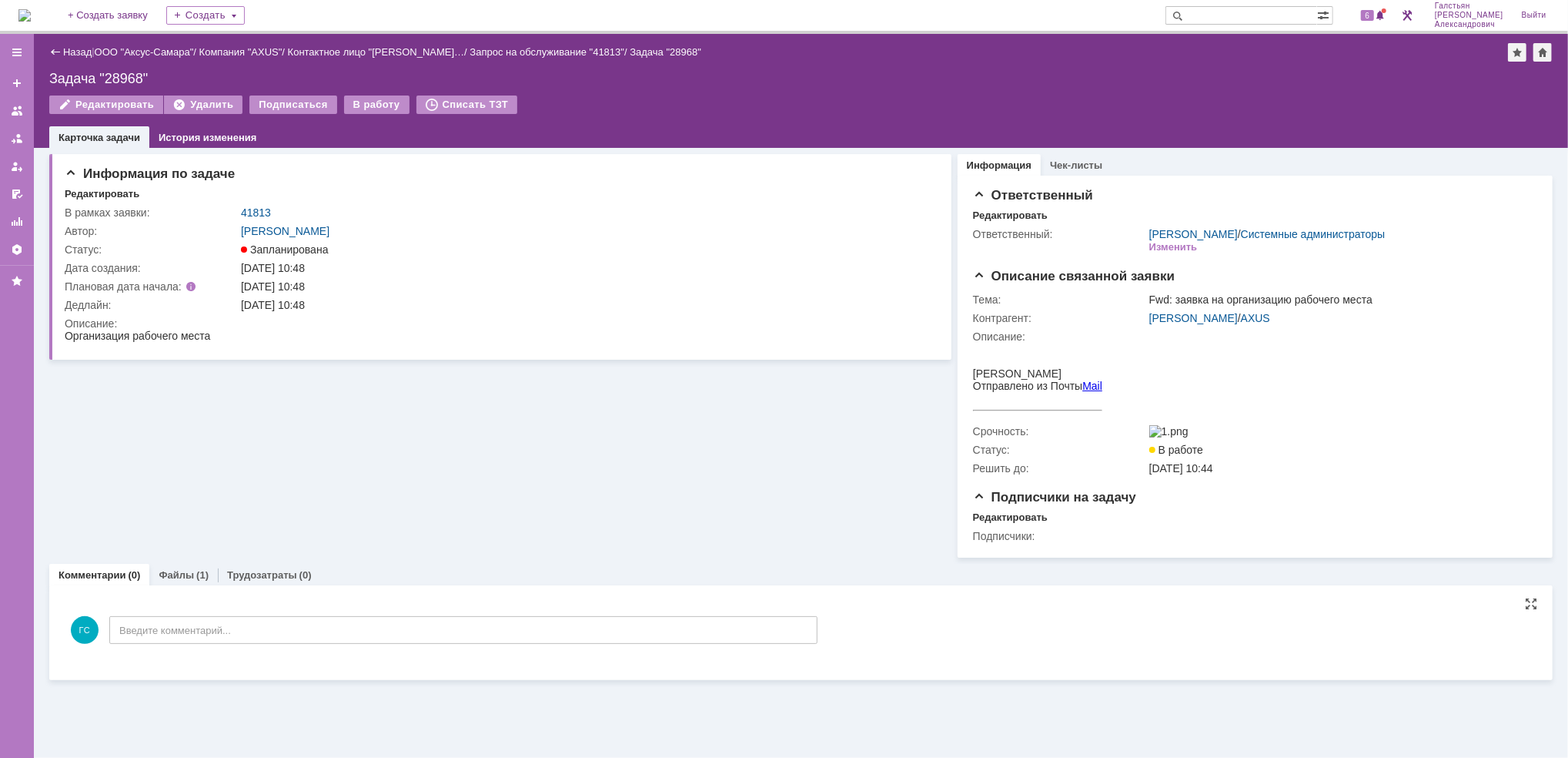
click at [195, 652] on div "ГС Введите комментарий..." at bounding box center [441, 632] width 753 height 72
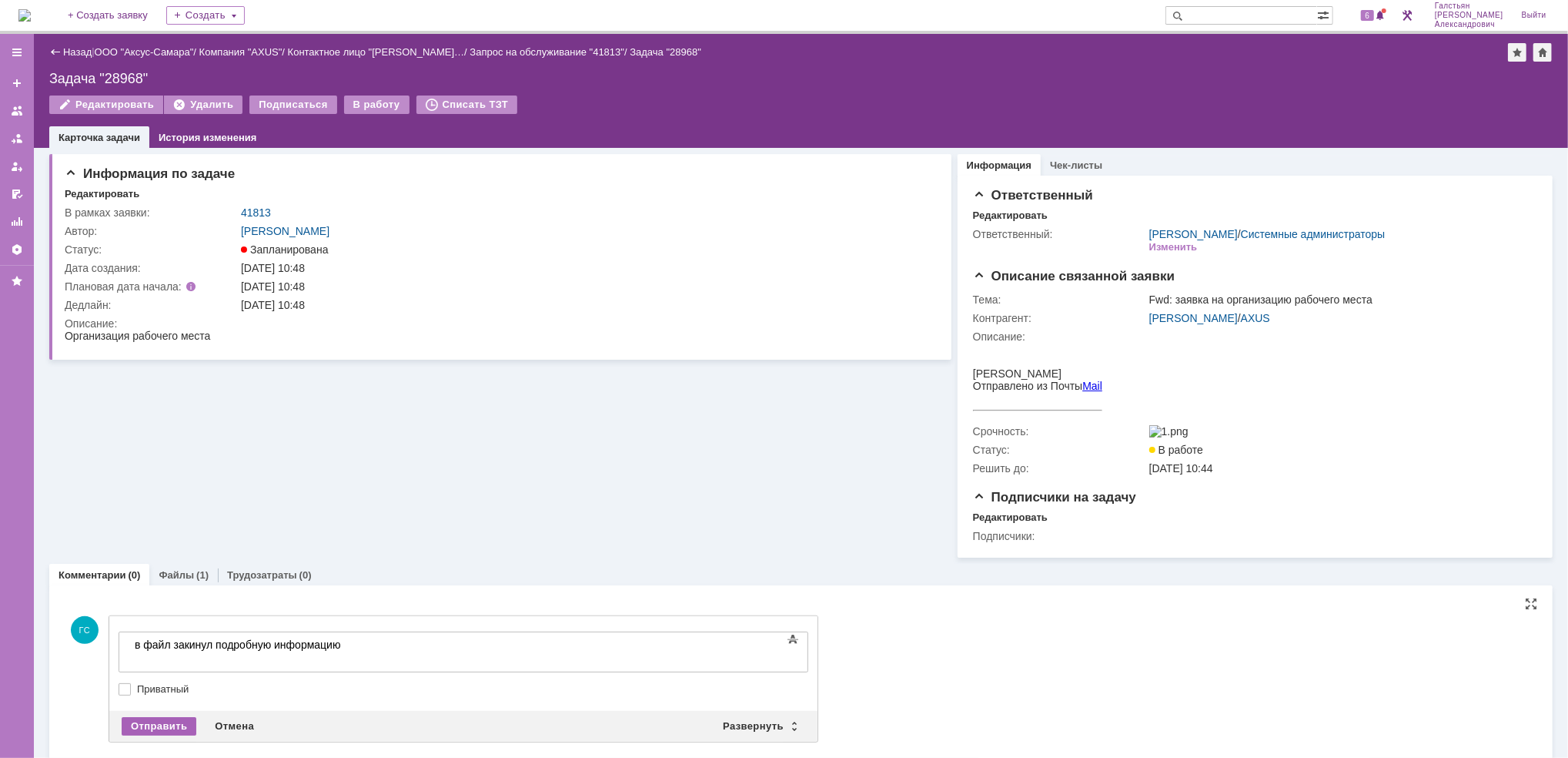
click at [166, 726] on div "Отправить" at bounding box center [159, 726] width 74 height 19
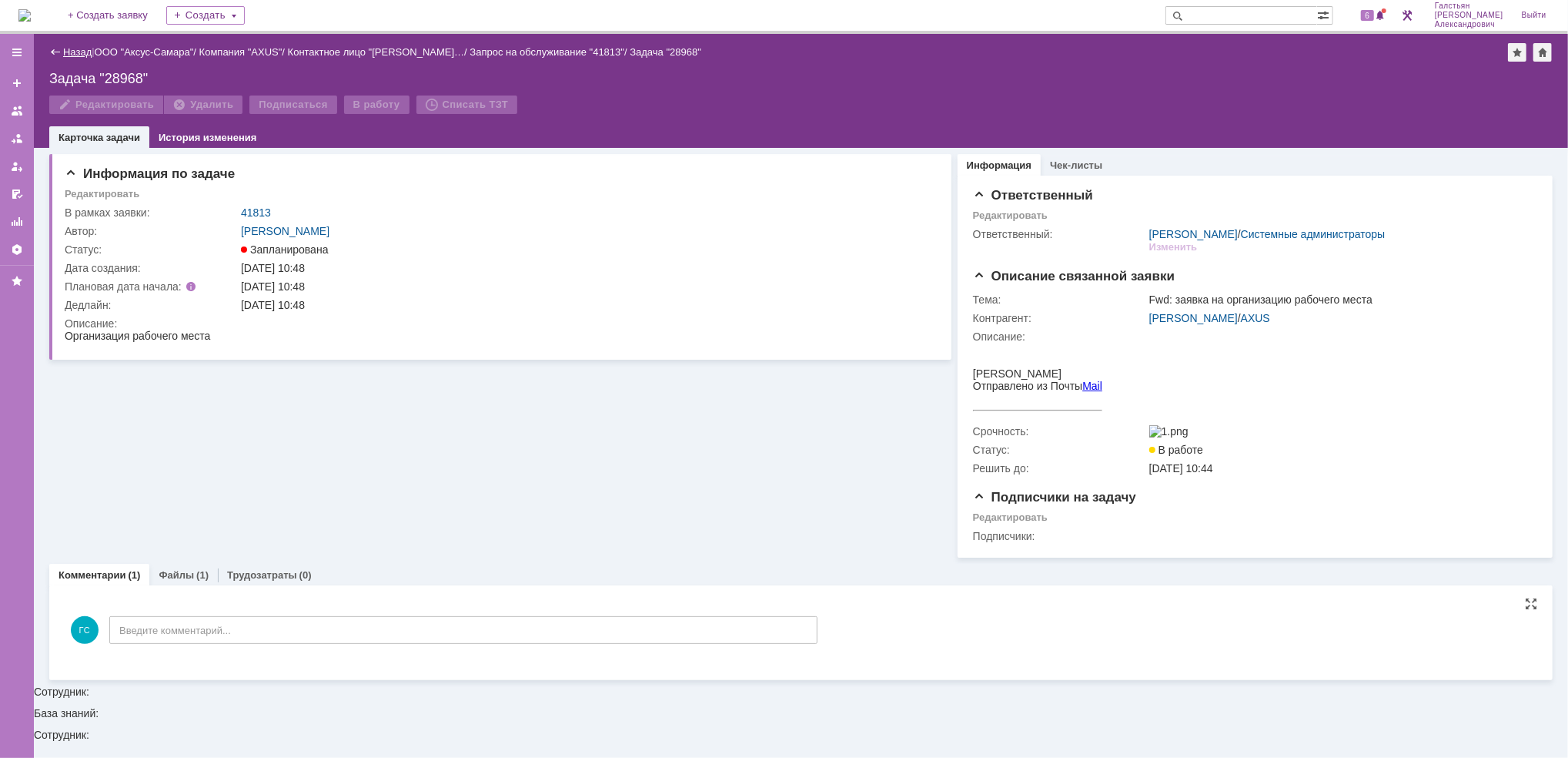
click at [79, 48] on link "Назад" at bounding box center [76, 52] width 28 height 12
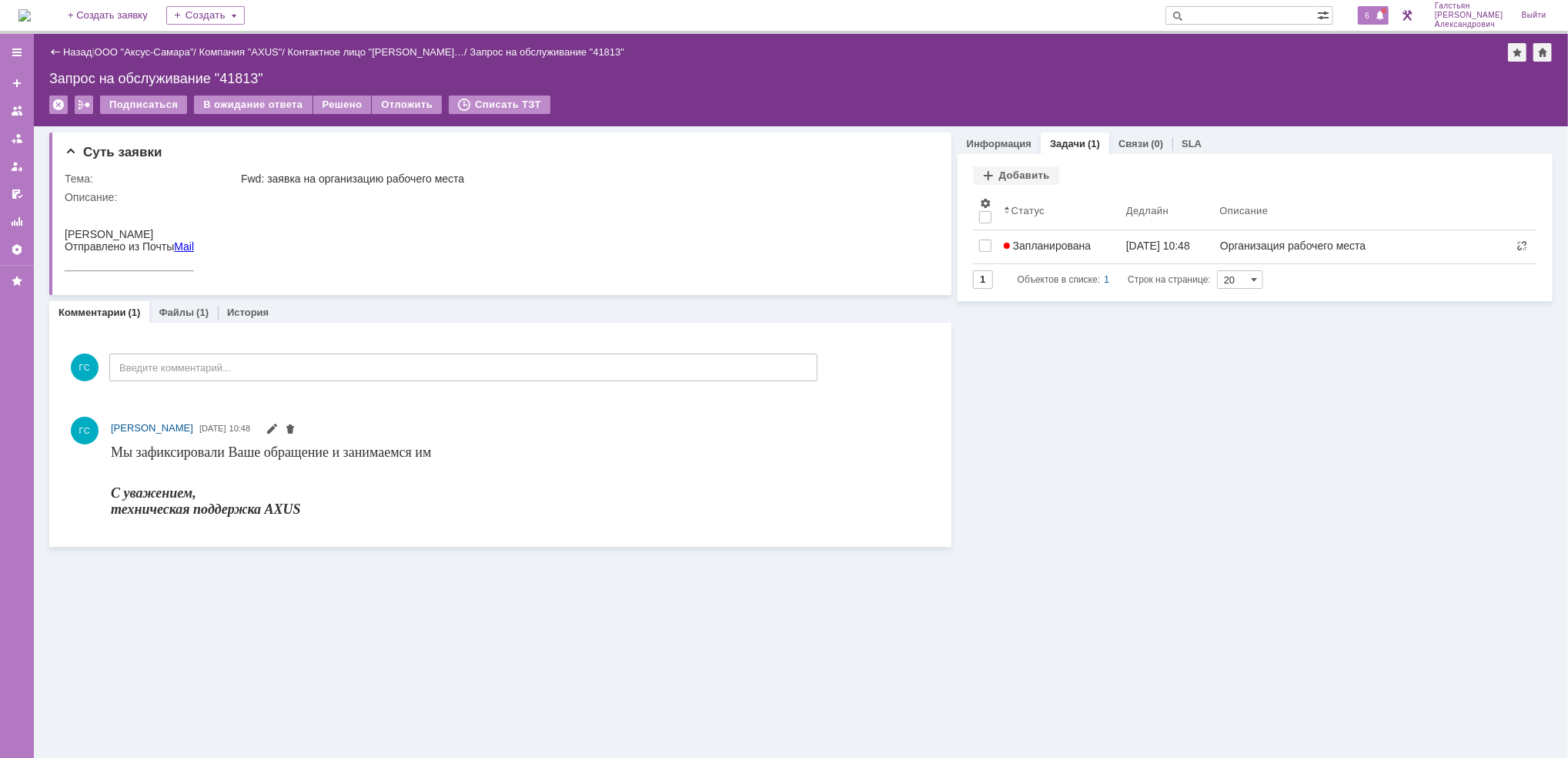
click at [1365, 19] on div "6" at bounding box center [1373, 15] width 31 height 19
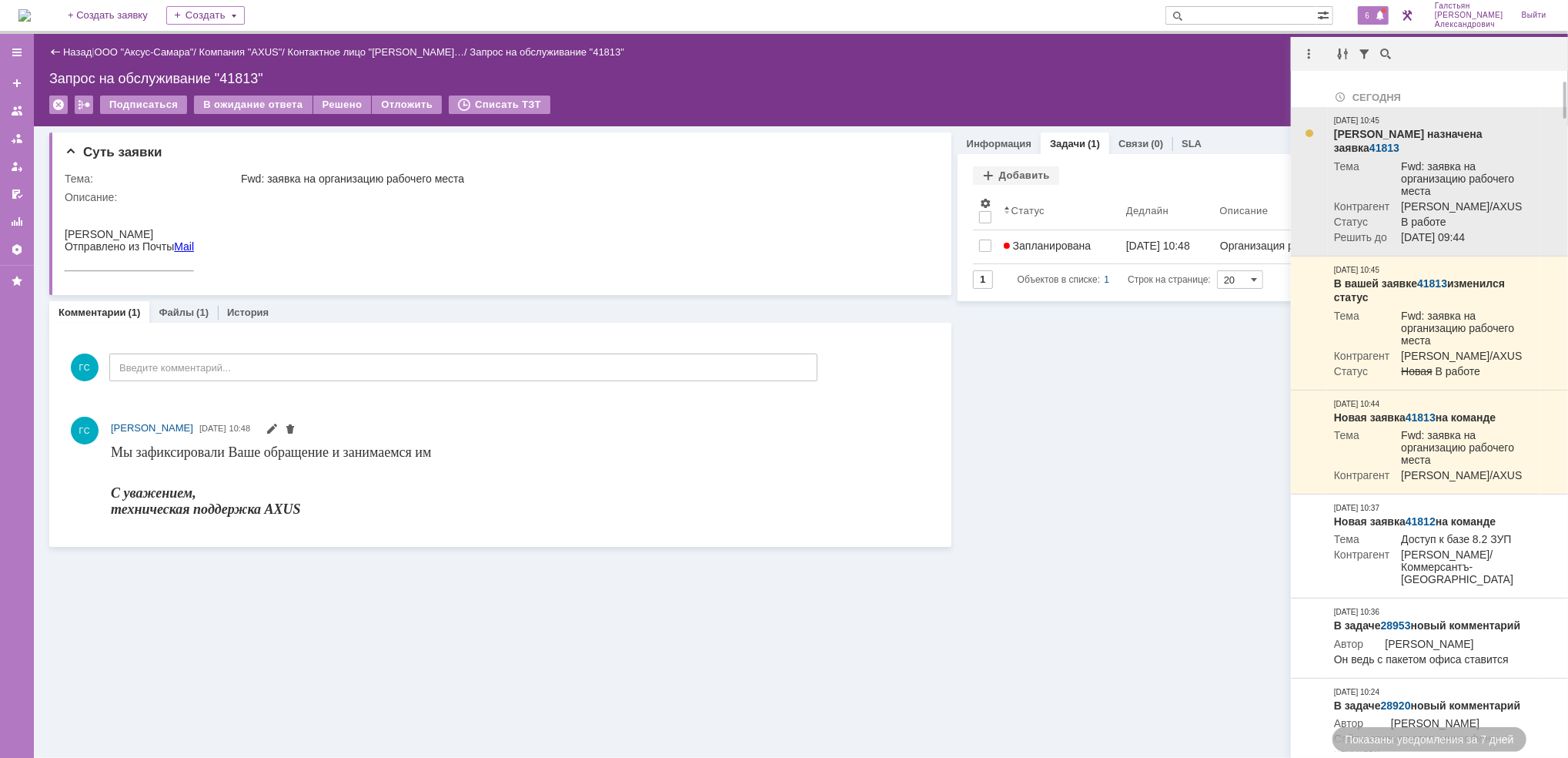
click at [1399, 142] on link "41813" at bounding box center [1384, 148] width 30 height 13
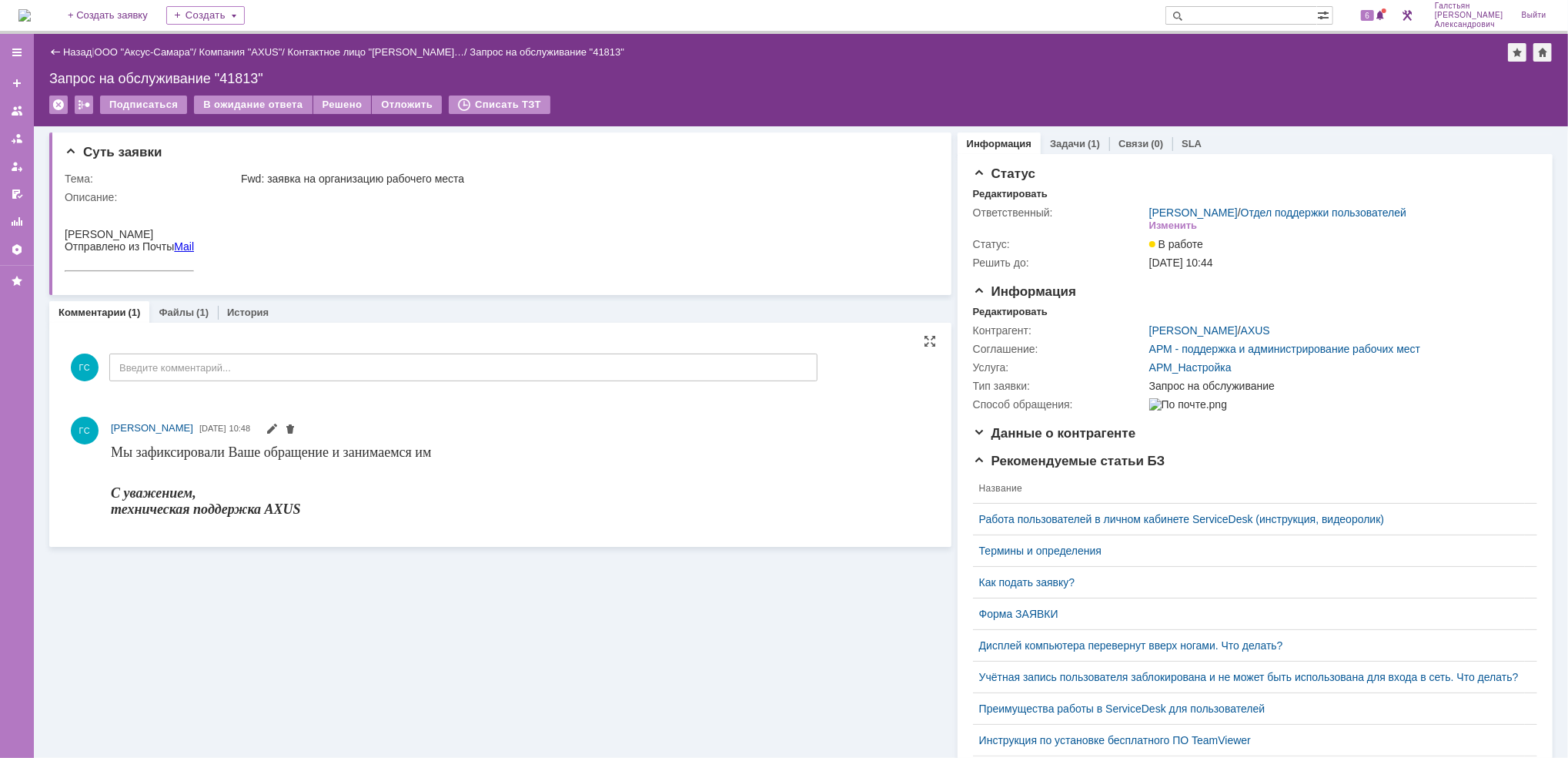
click at [163, 370] on input "Введите комментарий..." at bounding box center [464, 368] width 709 height 27
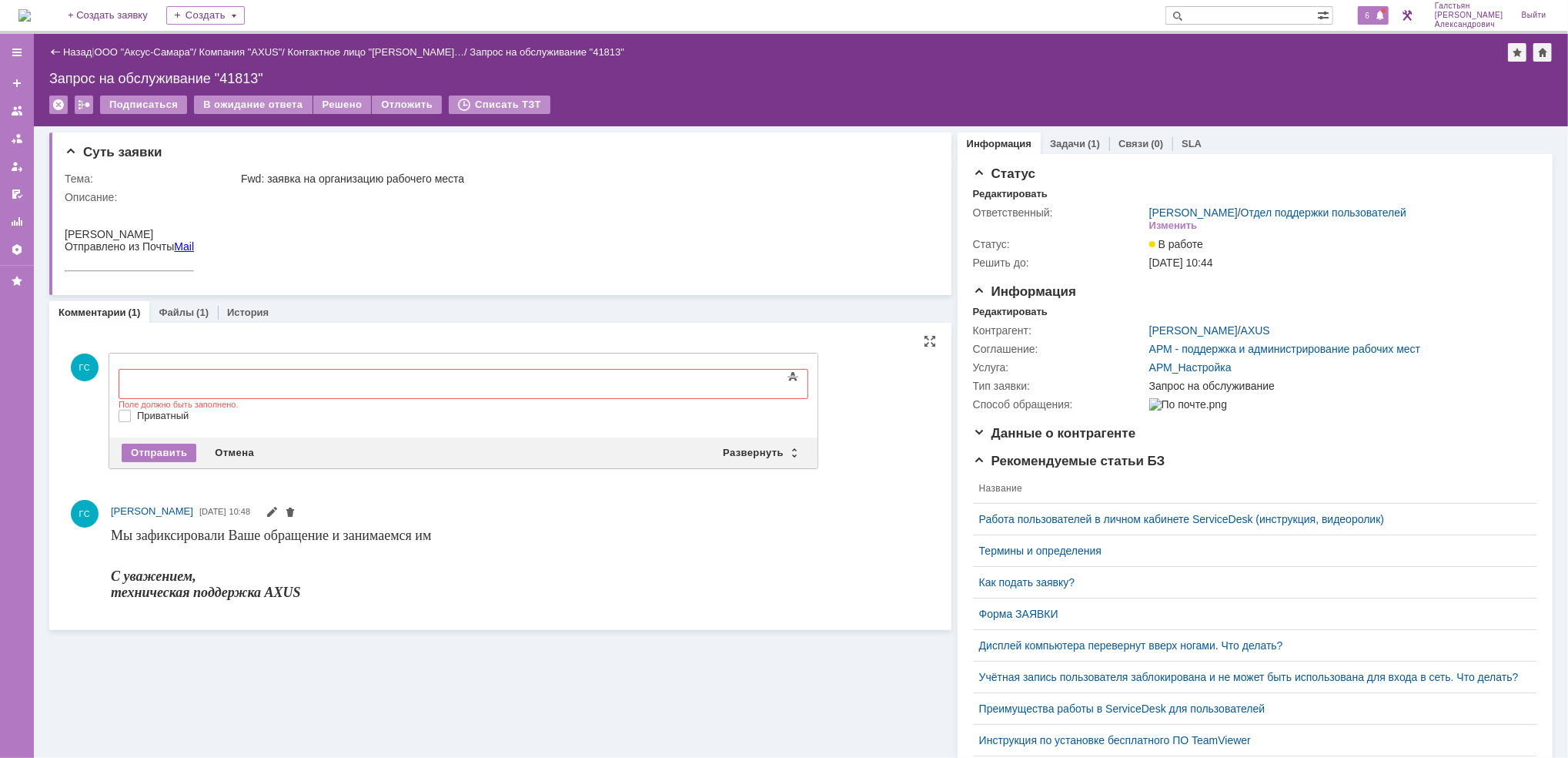
click at [1375, 12] on span "6" at bounding box center [1368, 15] width 14 height 11
click at [1131, 80] on div "Запрос на обслуживание "41813"" at bounding box center [801, 78] width 1503 height 16
click at [30, 9] on img at bounding box center [24, 15] width 13 height 13
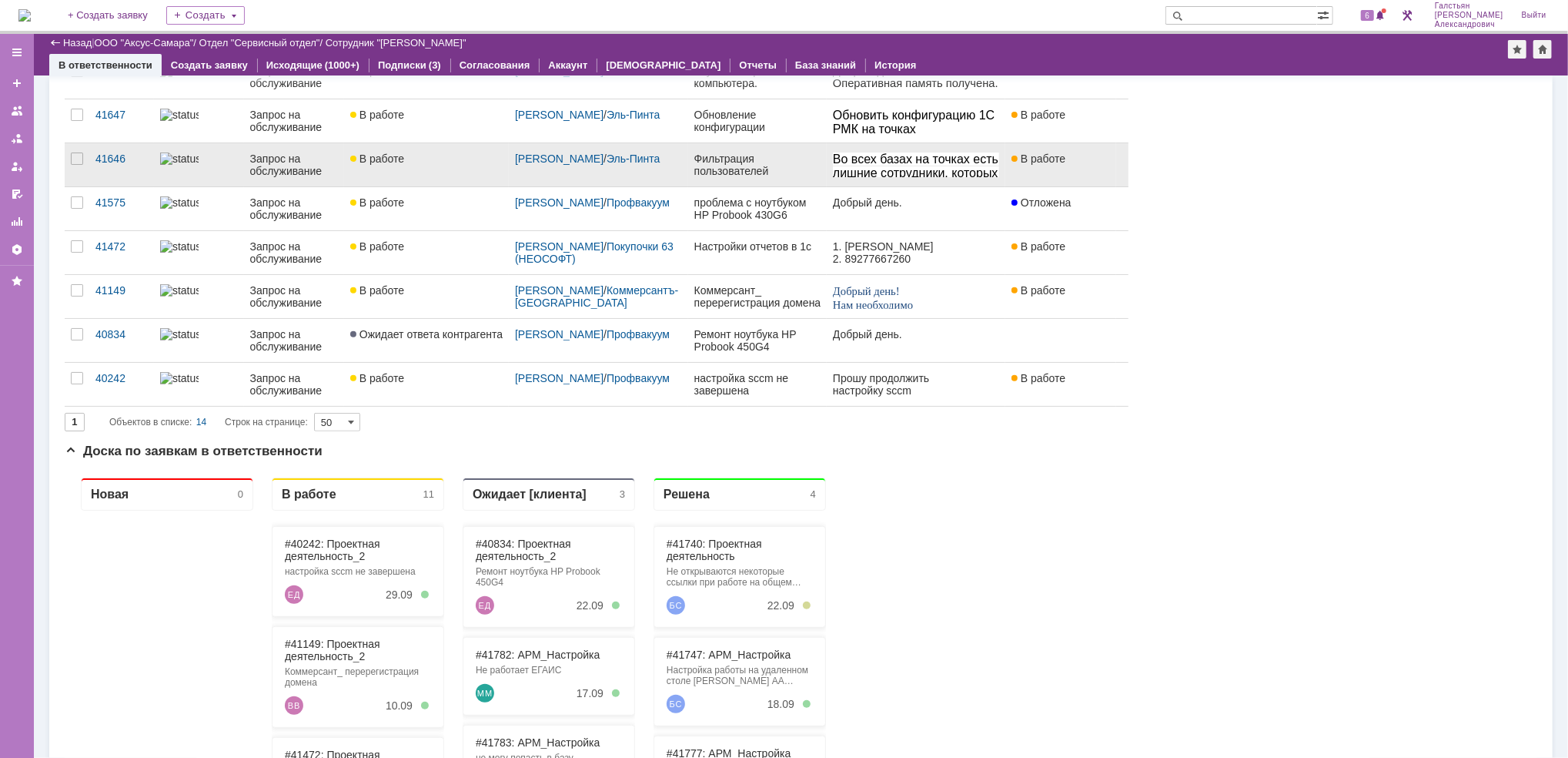
scroll to position [411, 0]
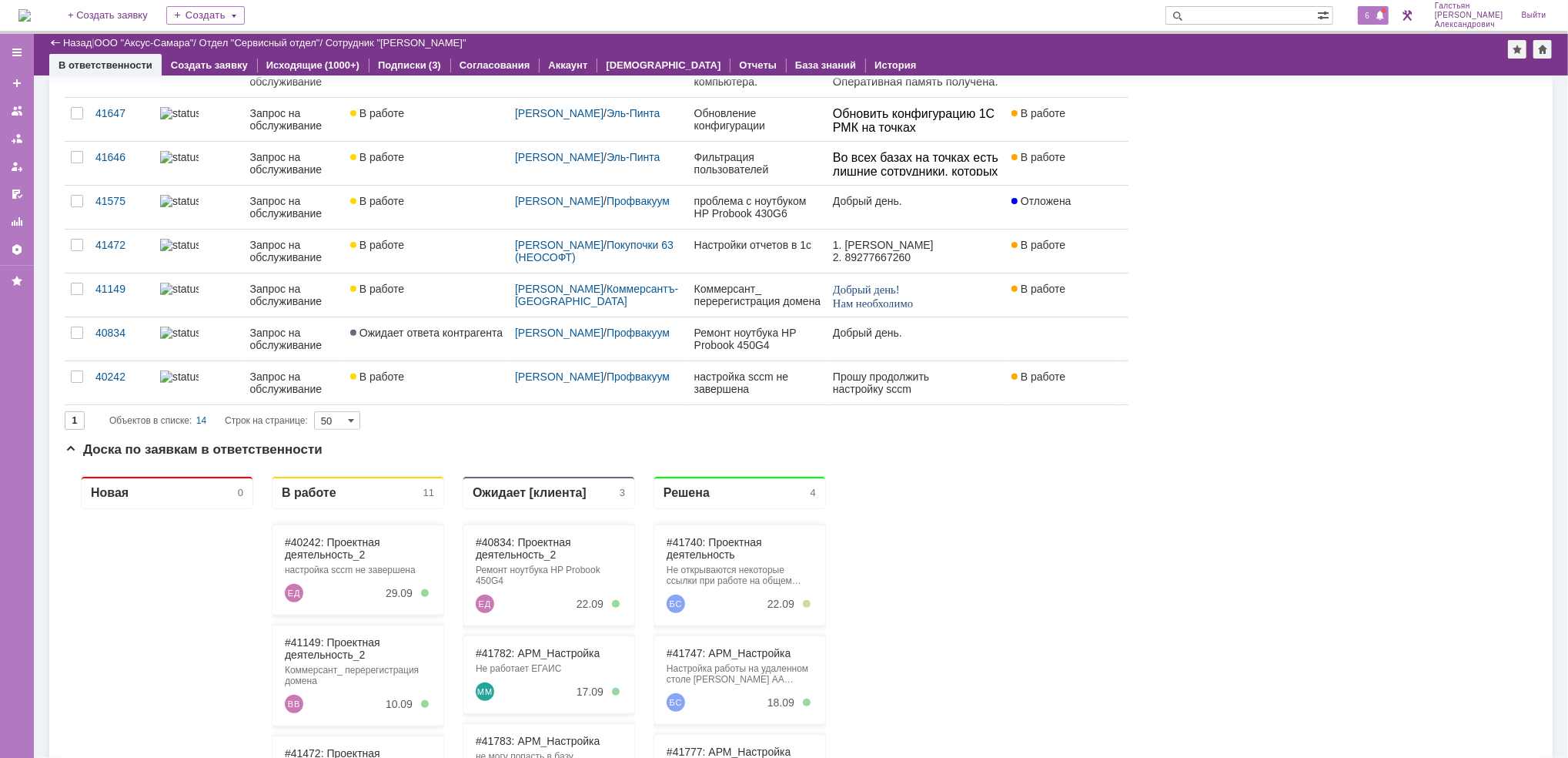
click at [1378, 24] on div "6" at bounding box center [1373, 15] width 31 height 19
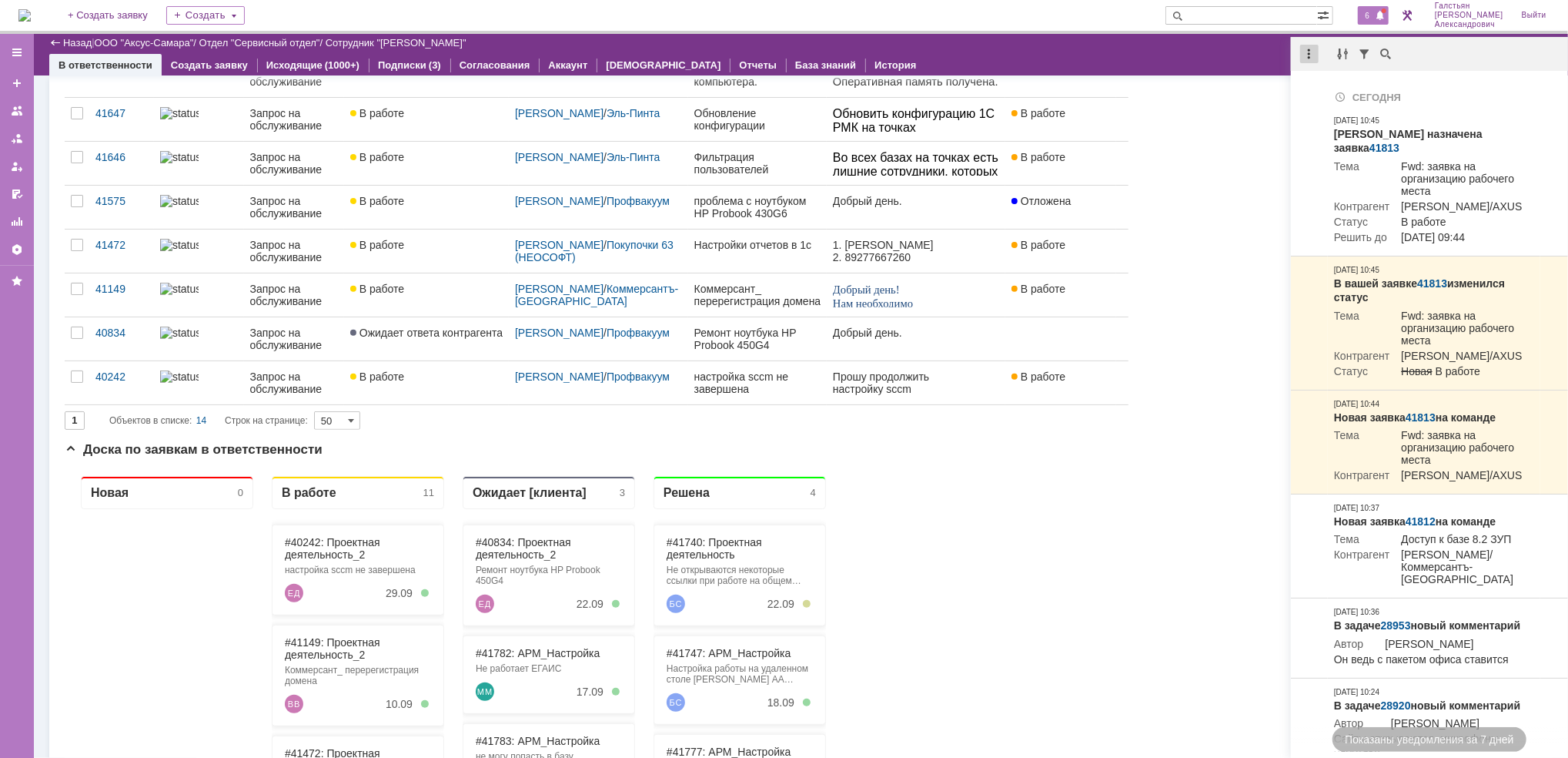
click at [1311, 50] on div at bounding box center [1309, 54] width 19 height 19
click at [1322, 83] on div "Отметить уведомления прочитанными" at bounding box center [1415, 93] width 224 height 24
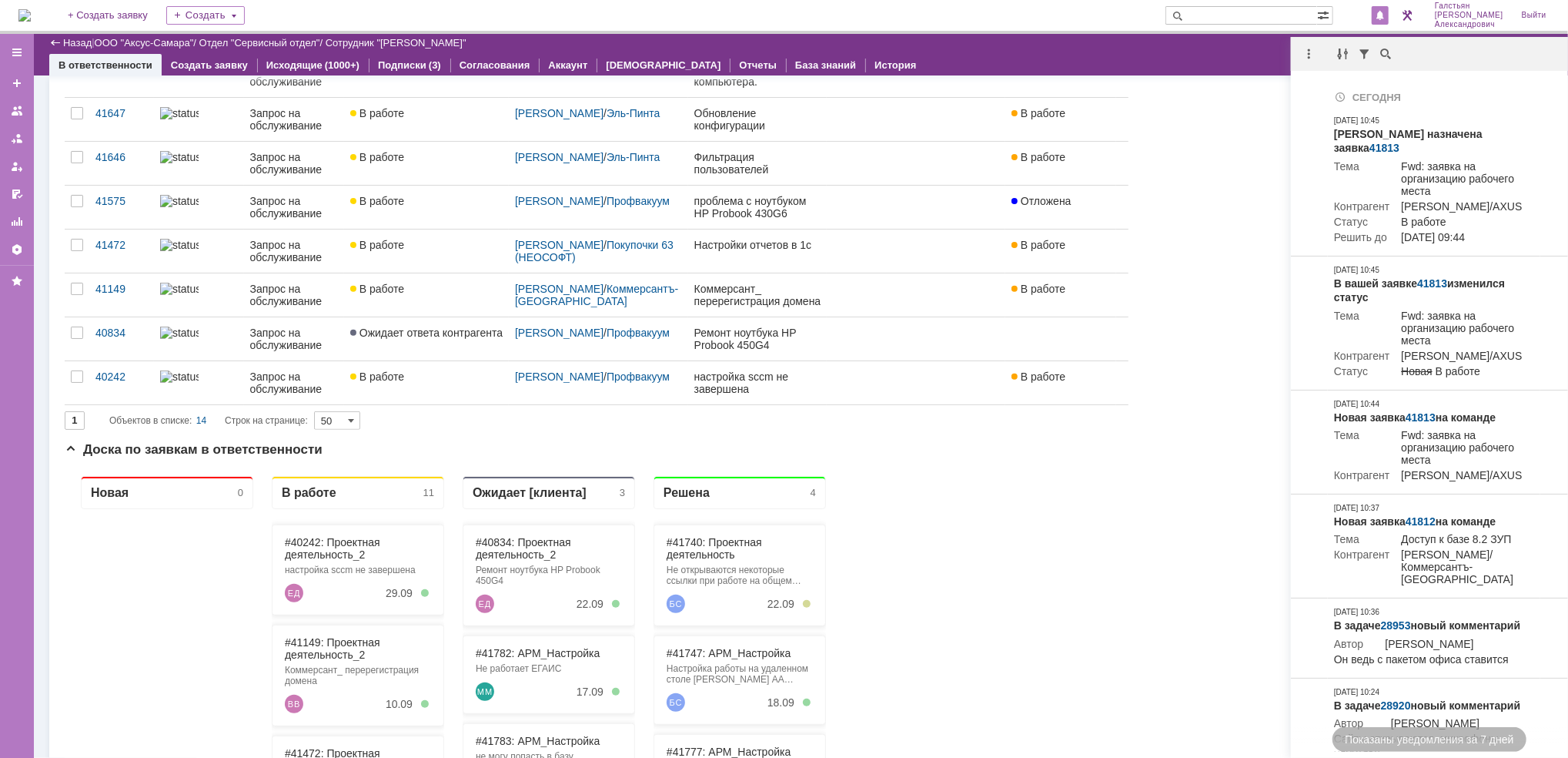
scroll to position [0, 0]
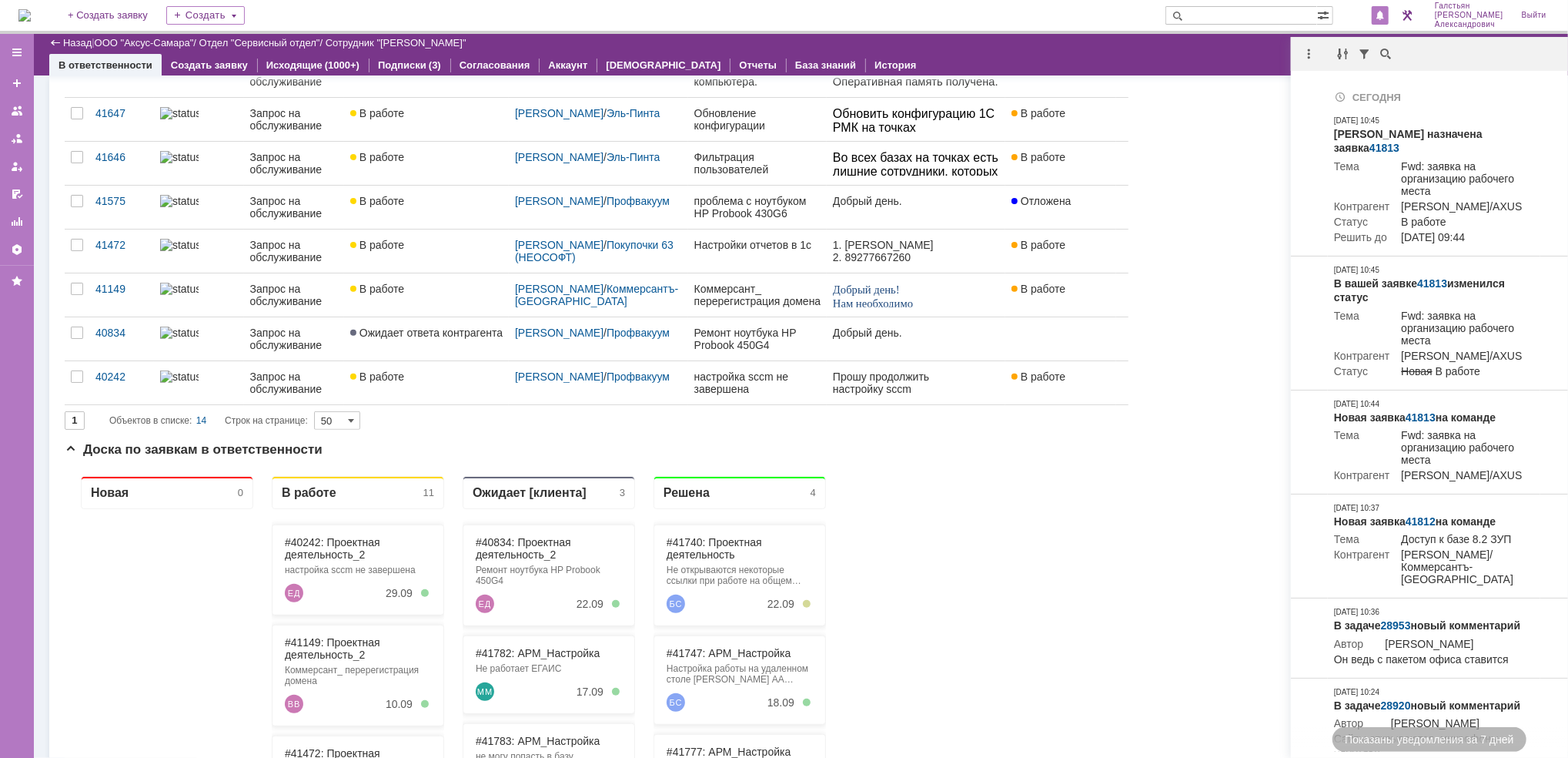
click at [1249, 37] on div "Назад | ООО "Аксус-Самара" / Отдел "Сервисный отдел" / Сотрудник "[PERSON_NAME]"" at bounding box center [801, 43] width 1503 height 19
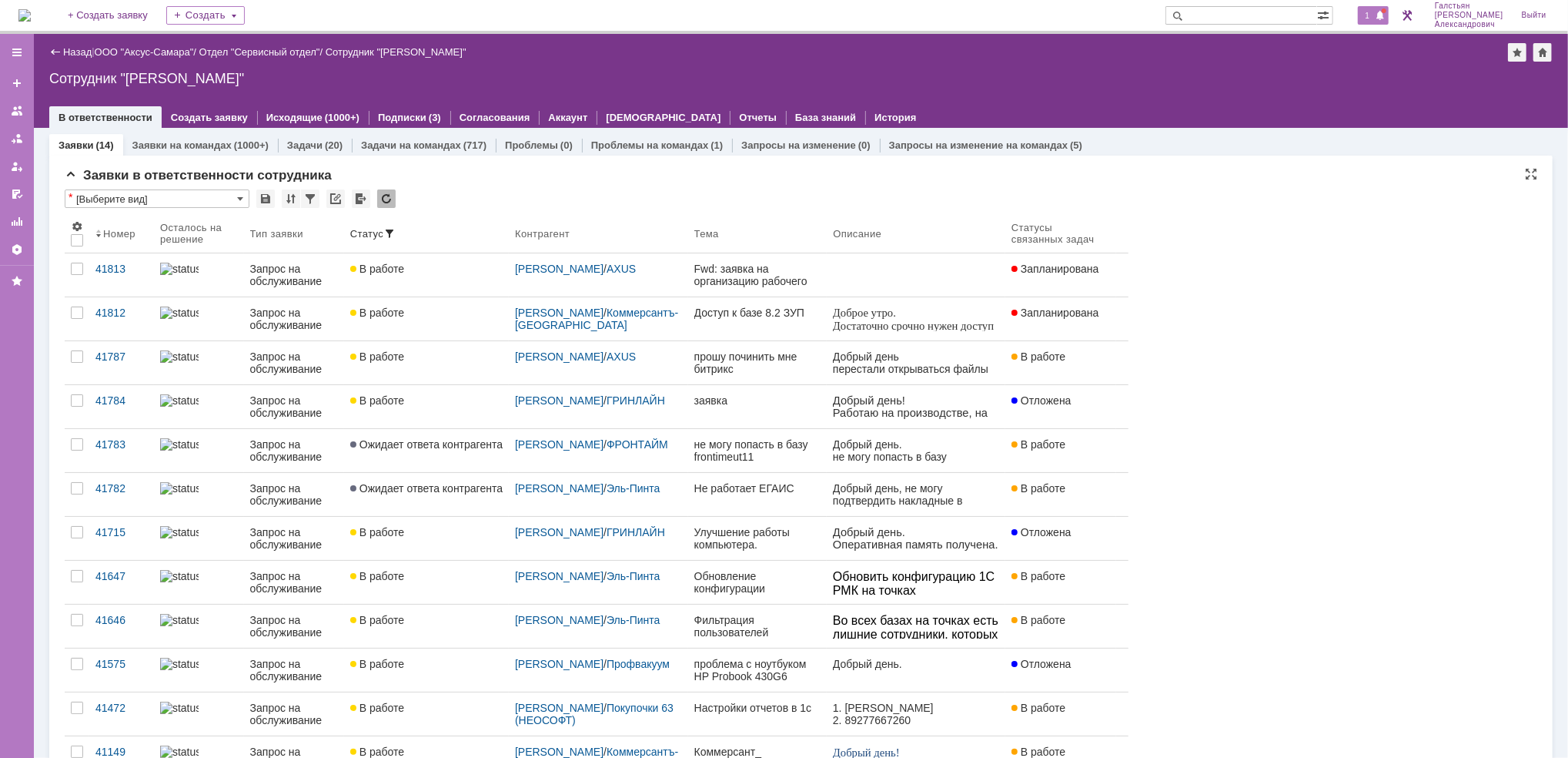
click at [1374, 19] on span "1" at bounding box center [1368, 15] width 14 height 11
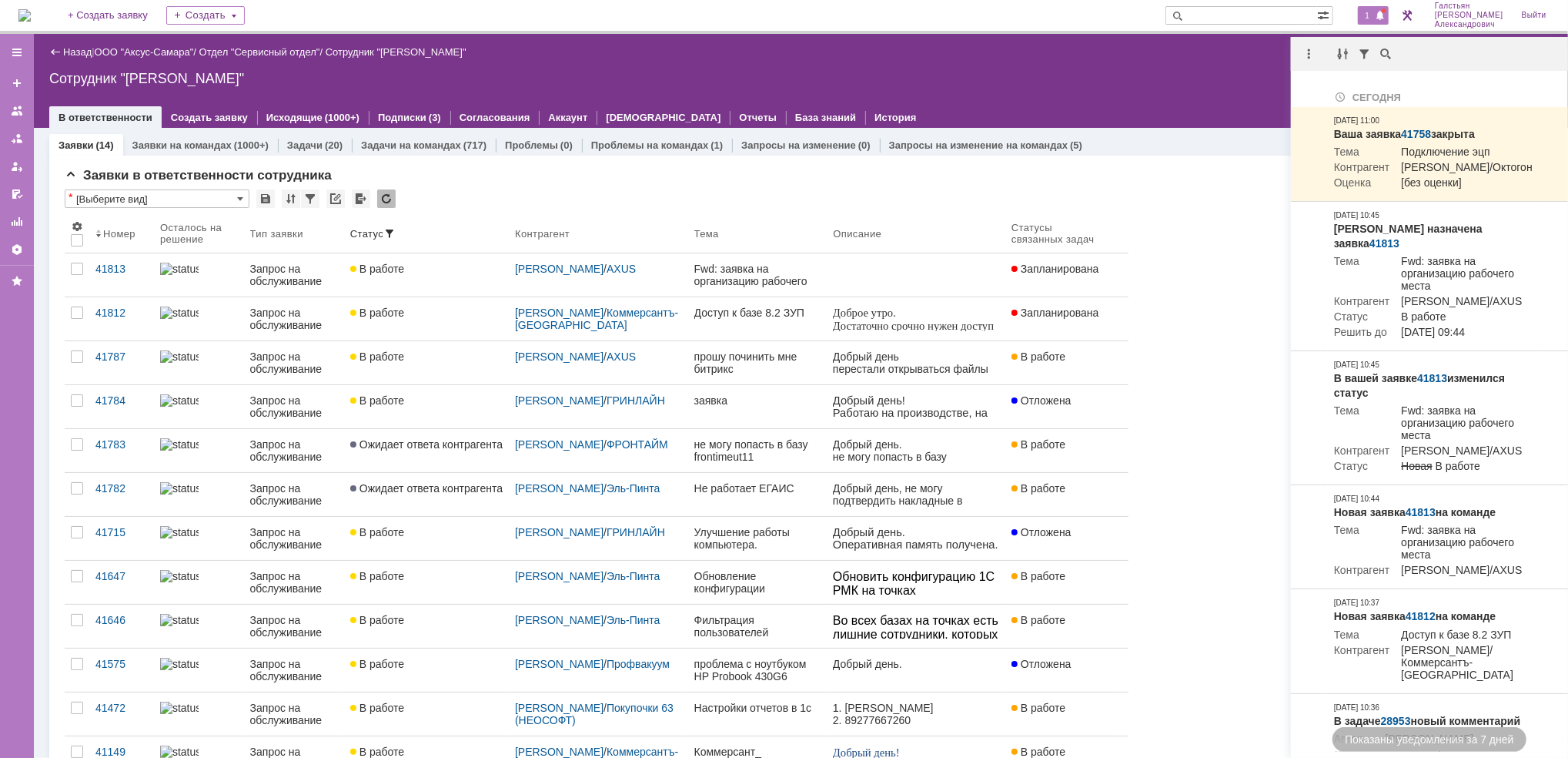
click at [1203, 71] on div "Сотрудник "[PERSON_NAME]"" at bounding box center [801, 78] width 1503 height 16
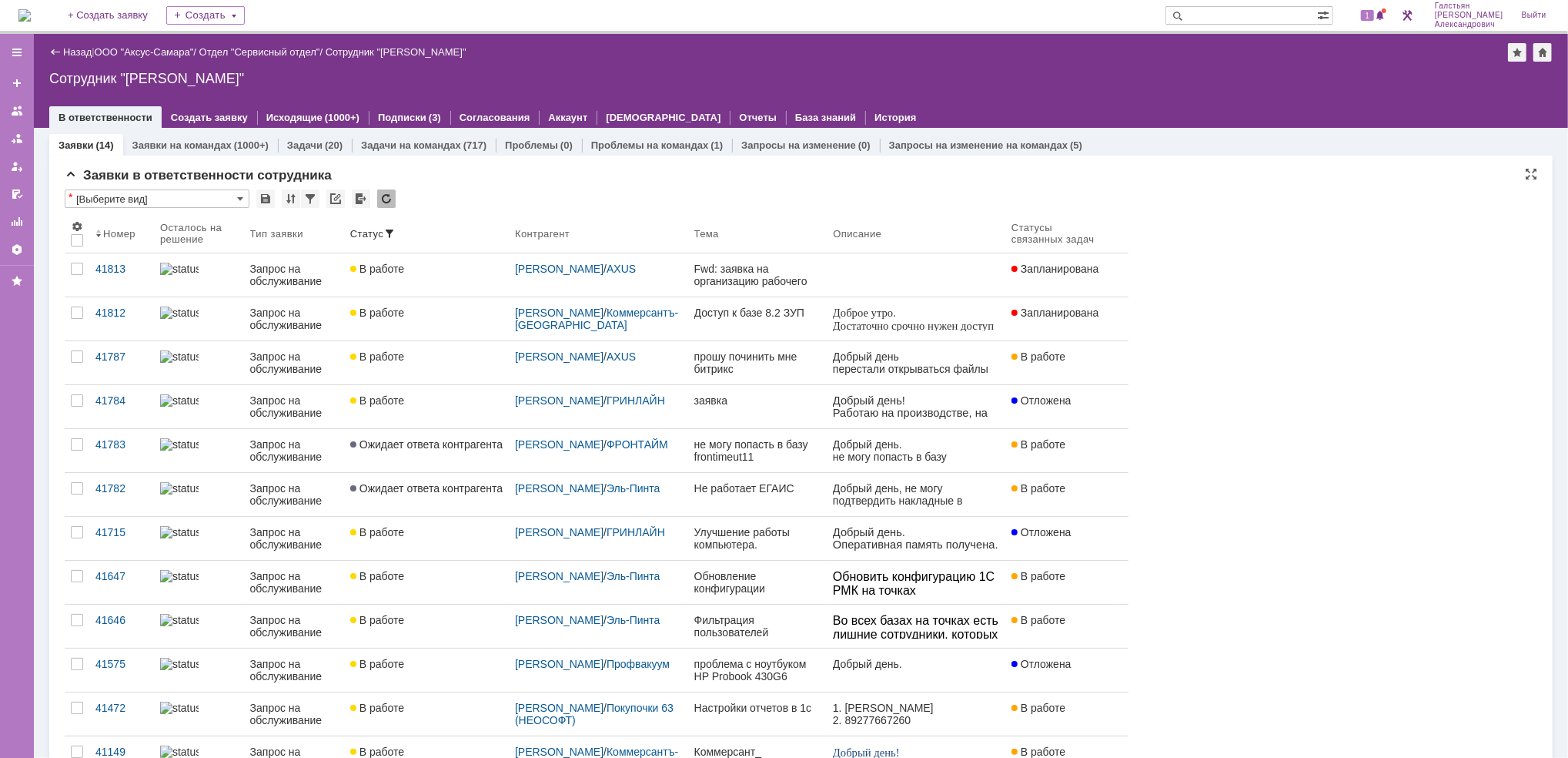
click at [30, 9] on img at bounding box center [24, 15] width 13 height 13
click at [1380, 8] on div "1" at bounding box center [1373, 15] width 31 height 19
click at [1210, 81] on div "Сотрудник "[PERSON_NAME]"" at bounding box center [801, 78] width 1503 height 16
click at [1372, 2] on div "1" at bounding box center [1365, 15] width 46 height 30
click at [1375, 13] on span "1" at bounding box center [1368, 15] width 14 height 11
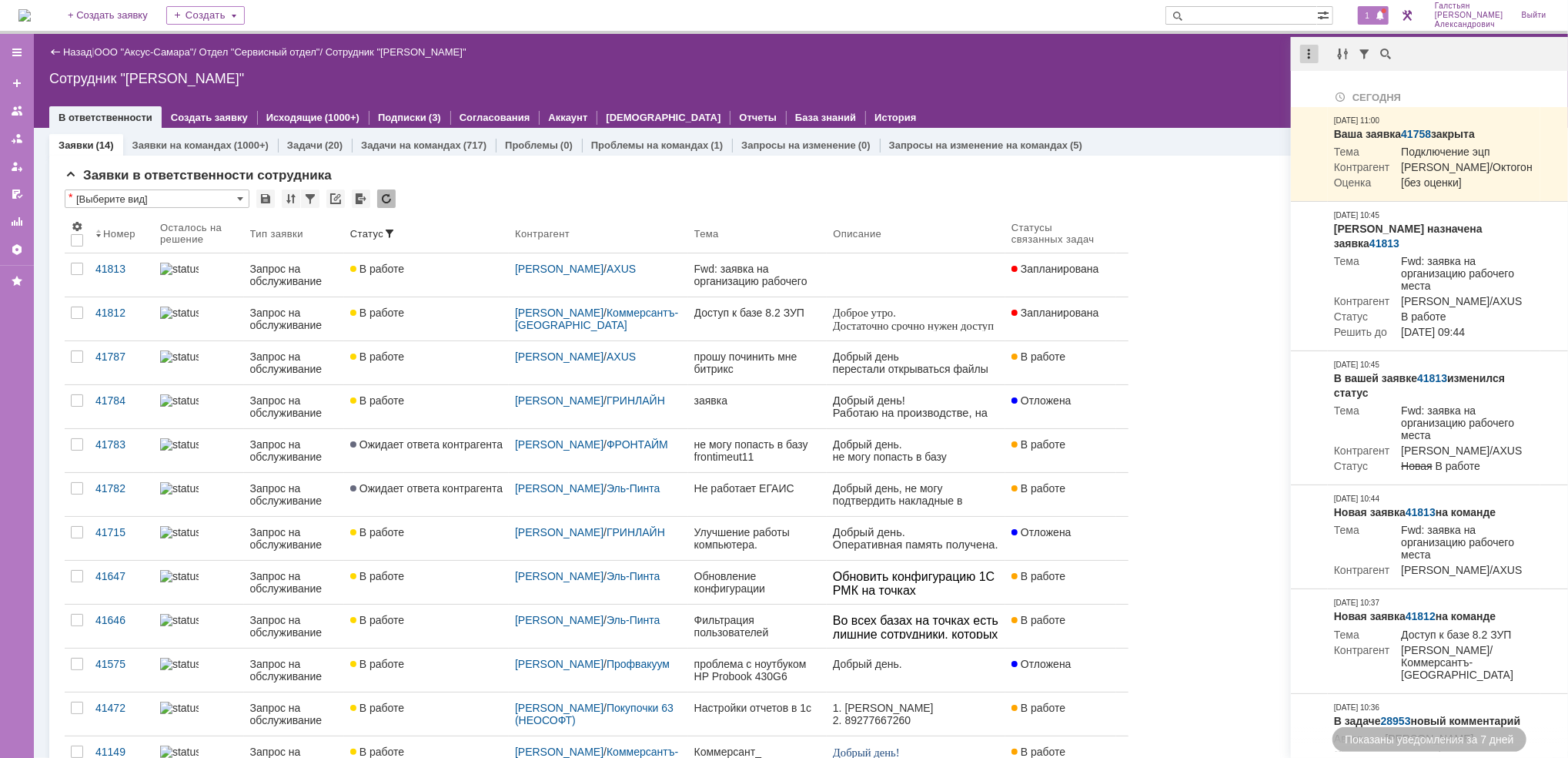
click at [1311, 51] on div at bounding box center [1309, 54] width 19 height 19
drag, startPoint x: 1343, startPoint y: 90, endPoint x: 1193, endPoint y: 110, distance: 151.3
click at [1341, 90] on div "Отметить уведомления прочитанными" at bounding box center [1415, 93] width 206 height 11
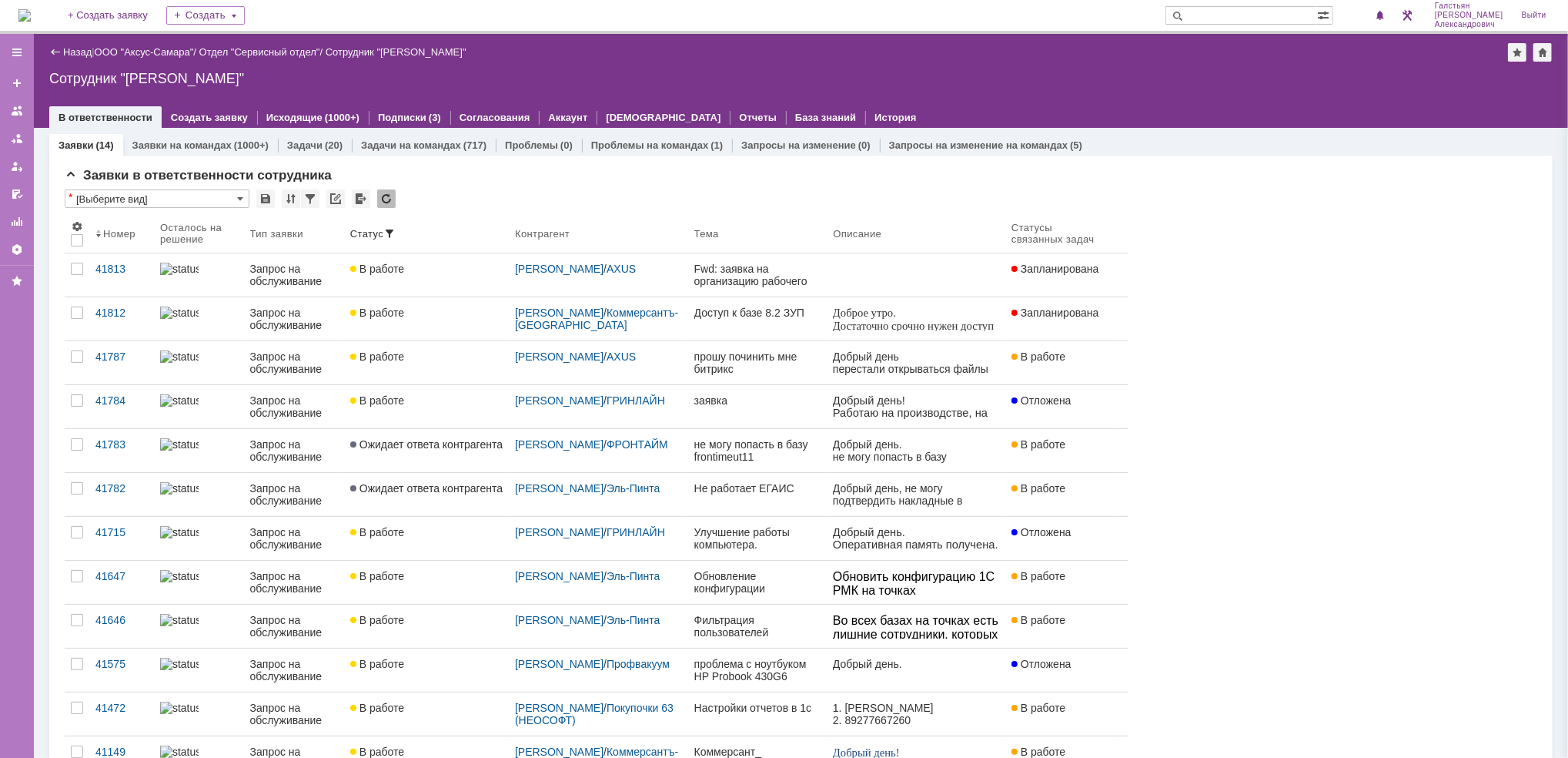
click at [1087, 100] on div at bounding box center [801, 101] width 1503 height 13
click at [30, 9] on img at bounding box center [24, 15] width 13 height 13
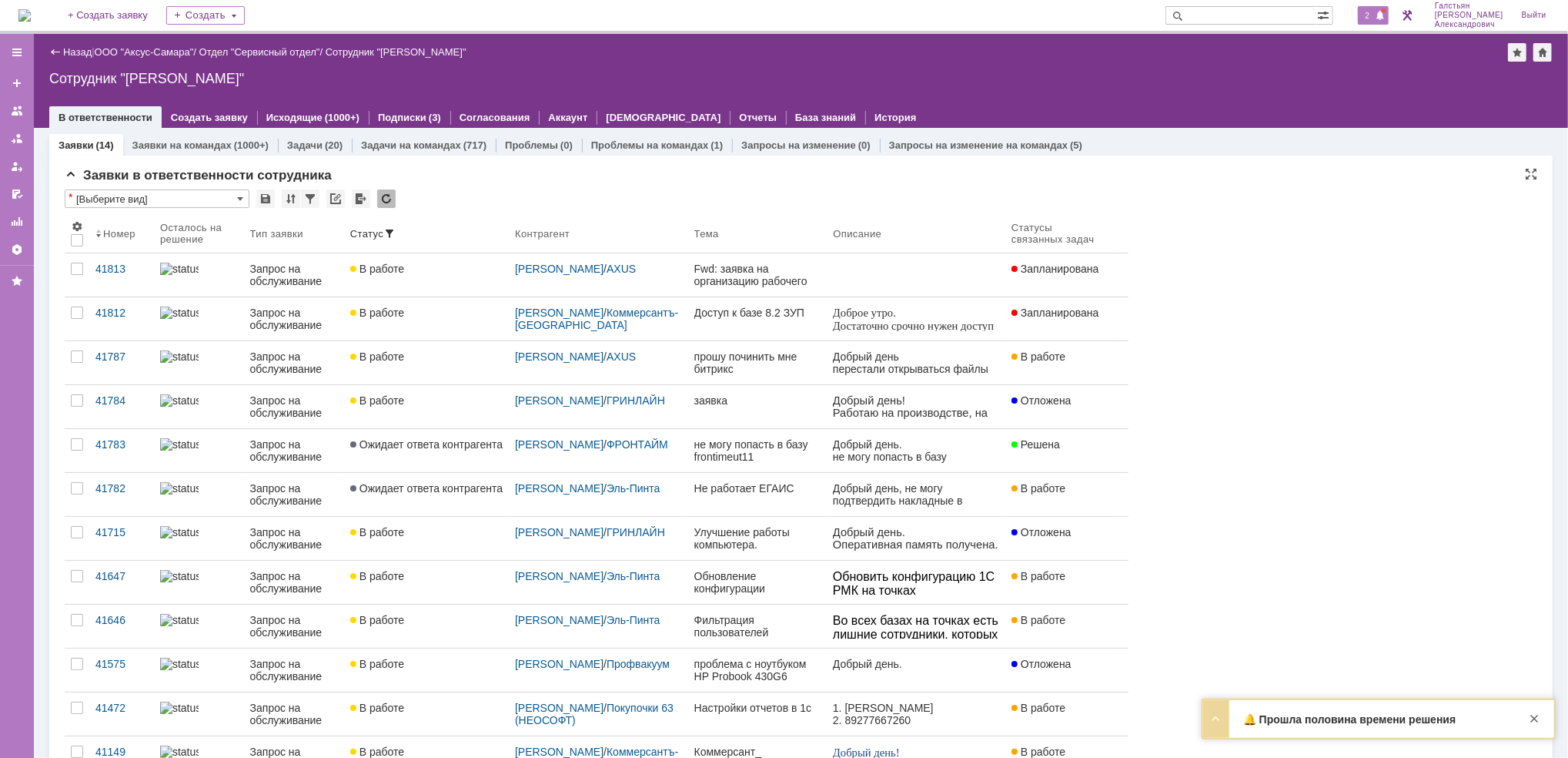
click at [1368, 19] on span "2" at bounding box center [1368, 15] width 14 height 11
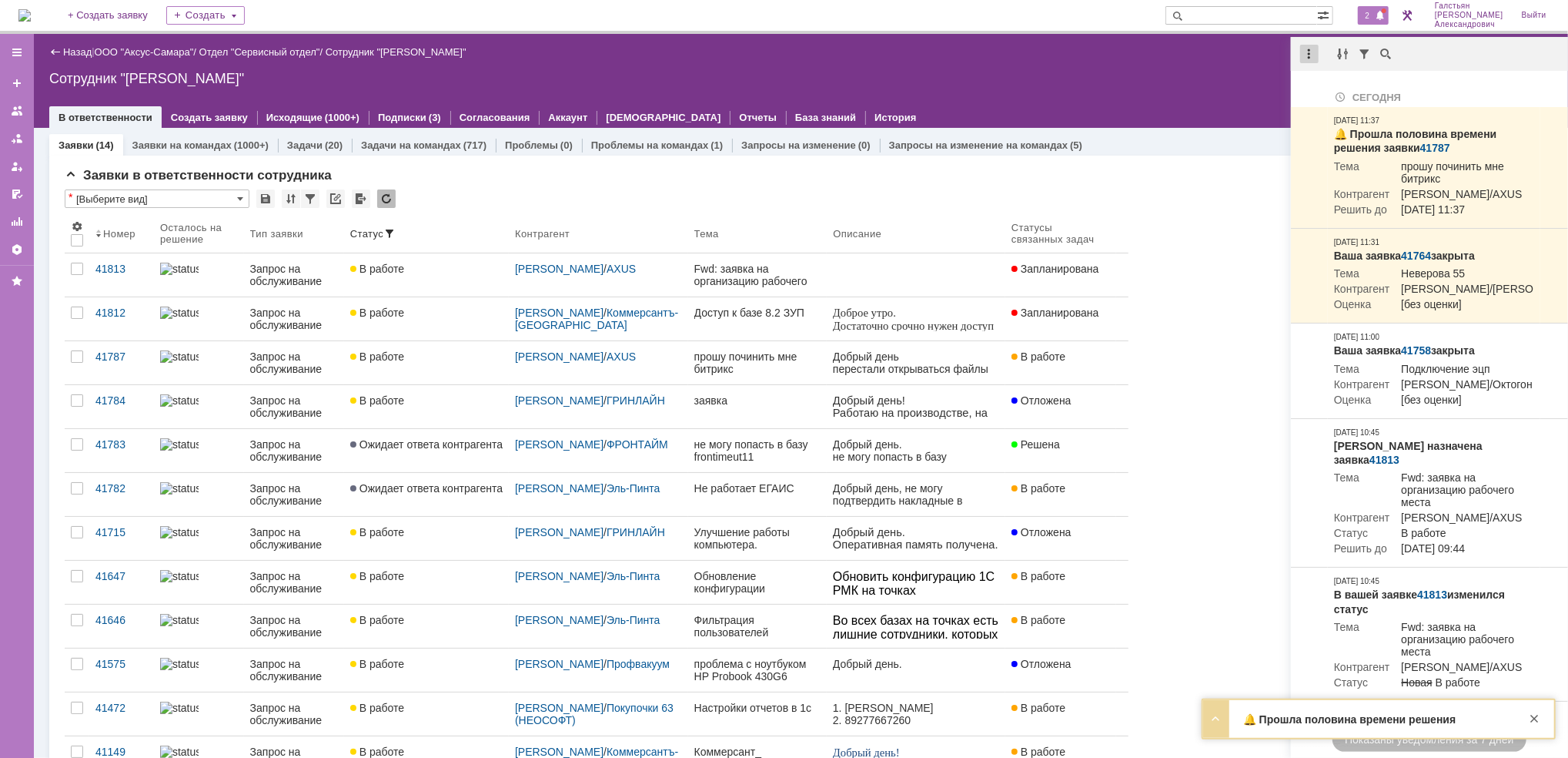
click at [1306, 51] on div at bounding box center [1309, 54] width 19 height 19
click at [1336, 88] on div "Отметить уведомления прочитанными" at bounding box center [1415, 93] width 206 height 11
click at [1055, 73] on div "Сотрудник "[PERSON_NAME]"" at bounding box center [801, 78] width 1503 height 16
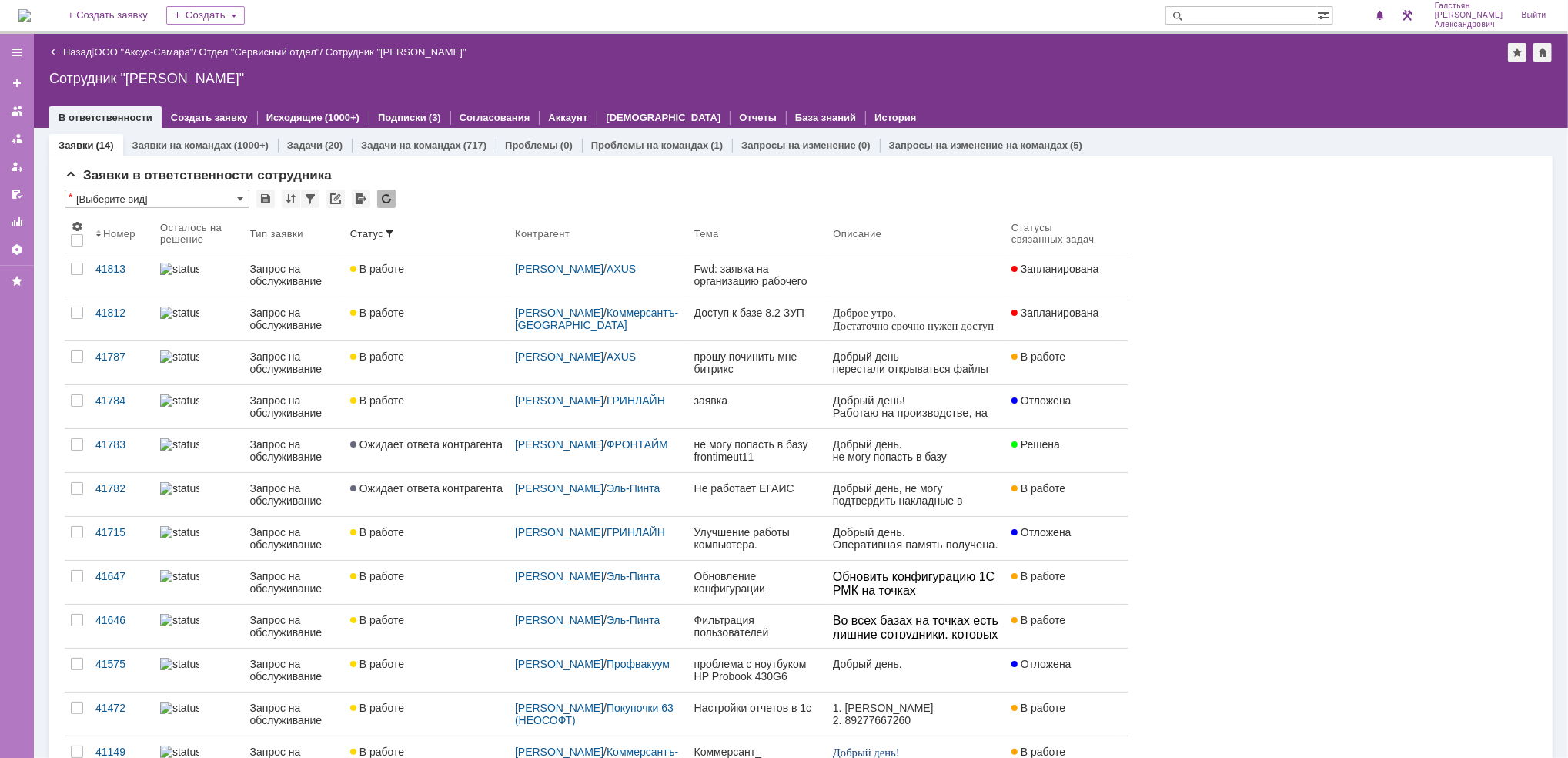
click at [1000, 432] on link at bounding box center [916, 450] width 178 height 43
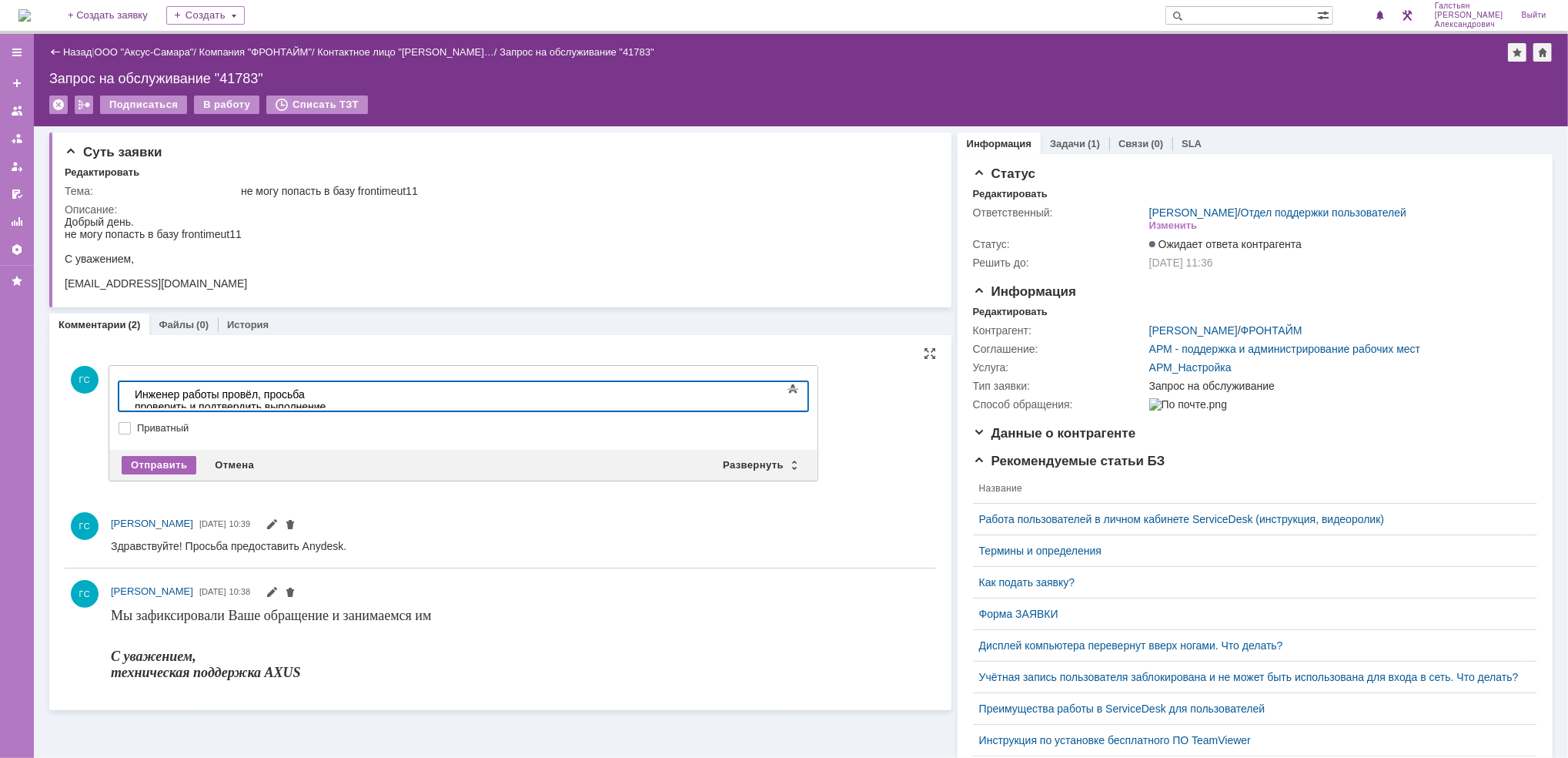
click at [159, 459] on div "Отправить" at bounding box center [159, 465] width 74 height 19
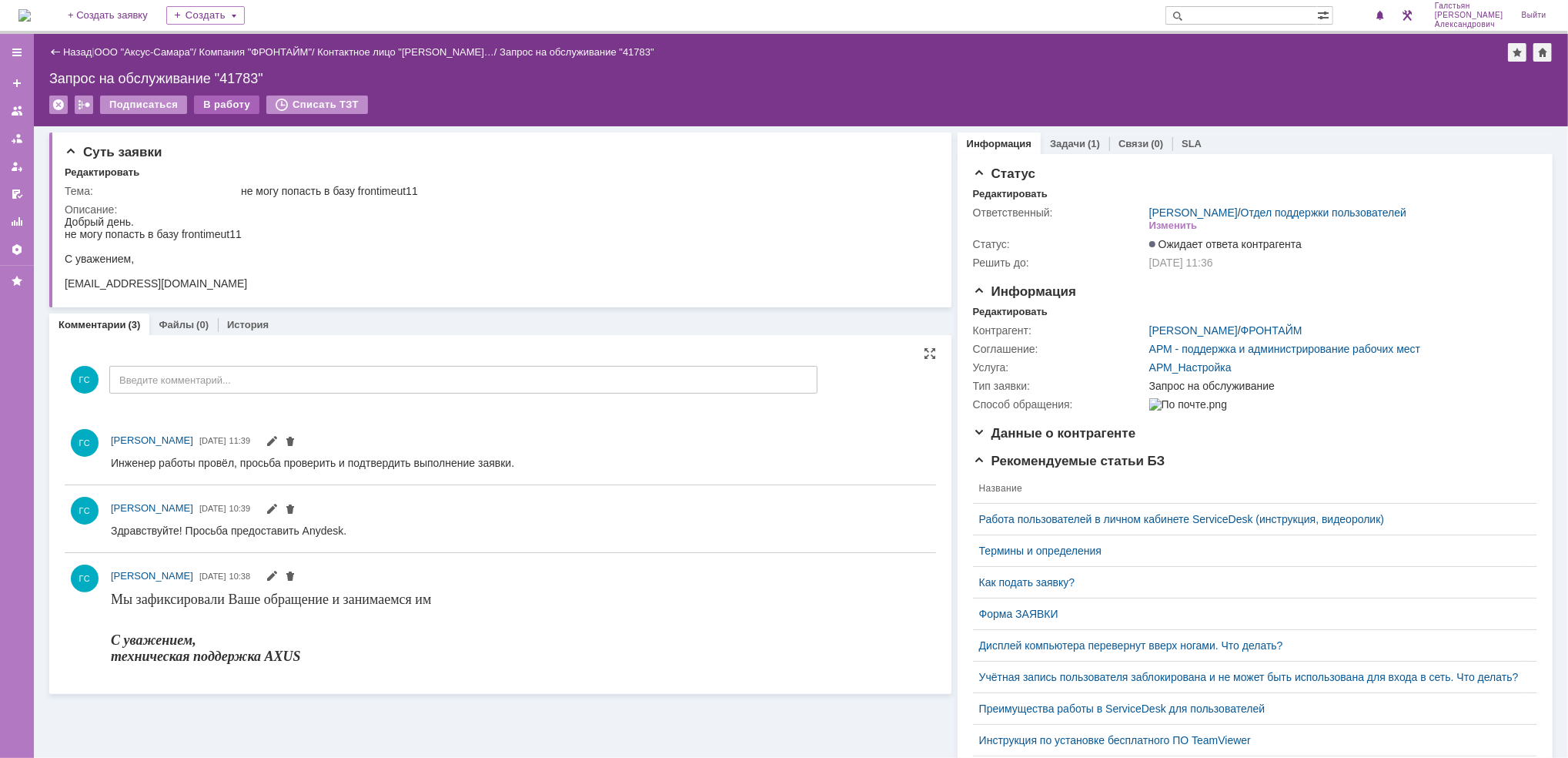
click at [220, 108] on div "В работу" at bounding box center [226, 104] width 66 height 19
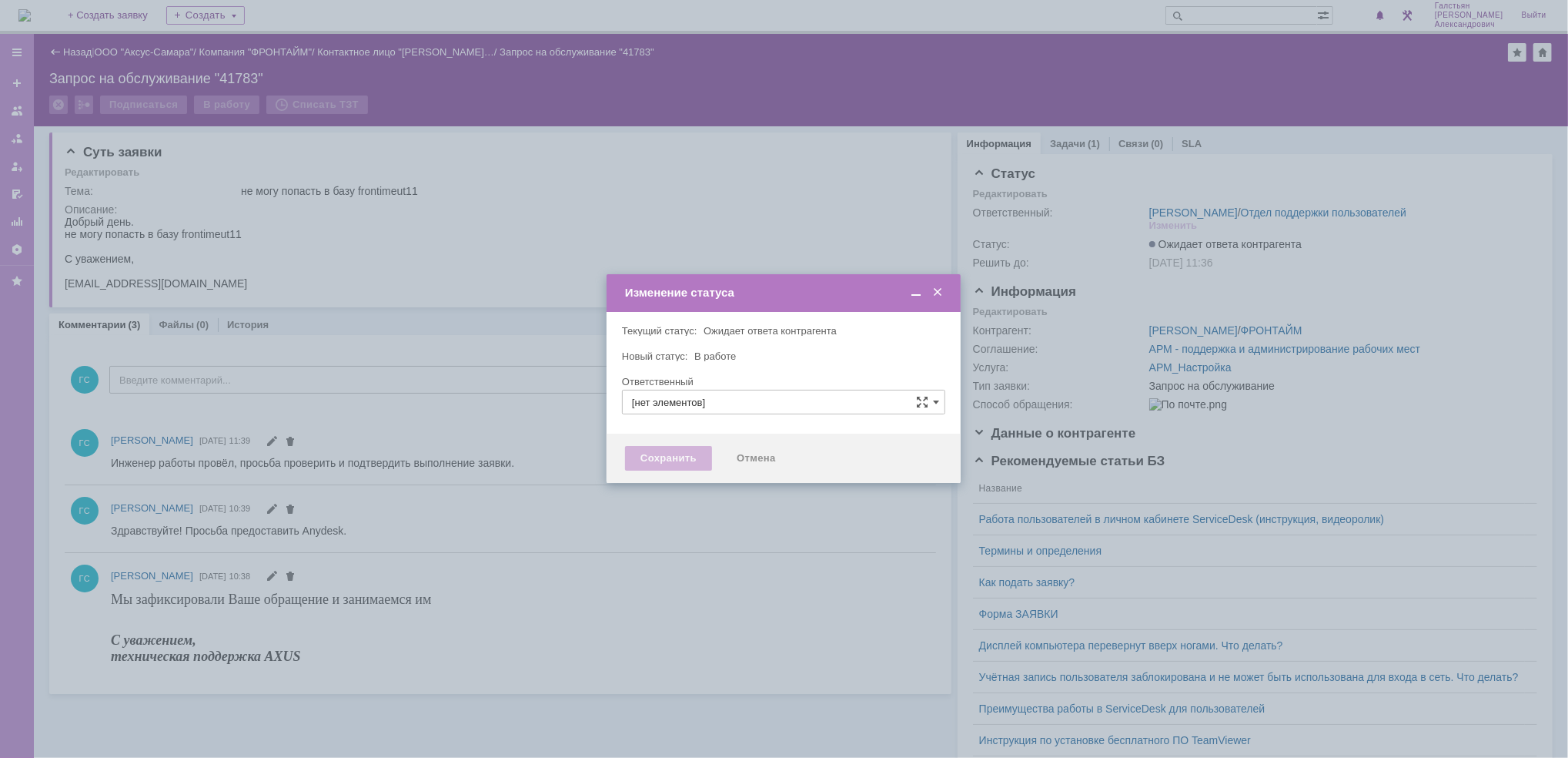
type input "[PERSON_NAME]"
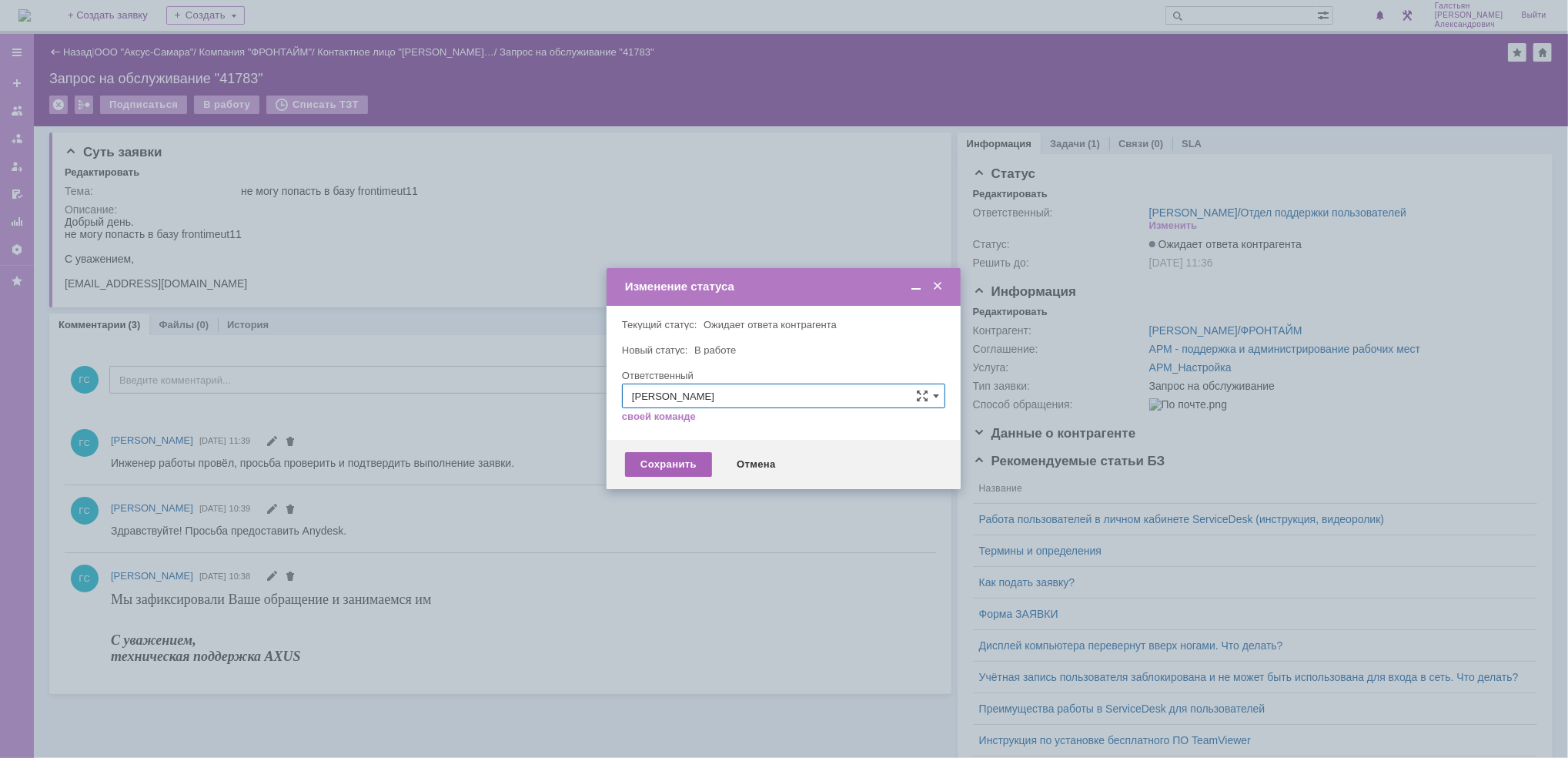
click at [634, 471] on div "Сохранить" at bounding box center [668, 464] width 87 height 25
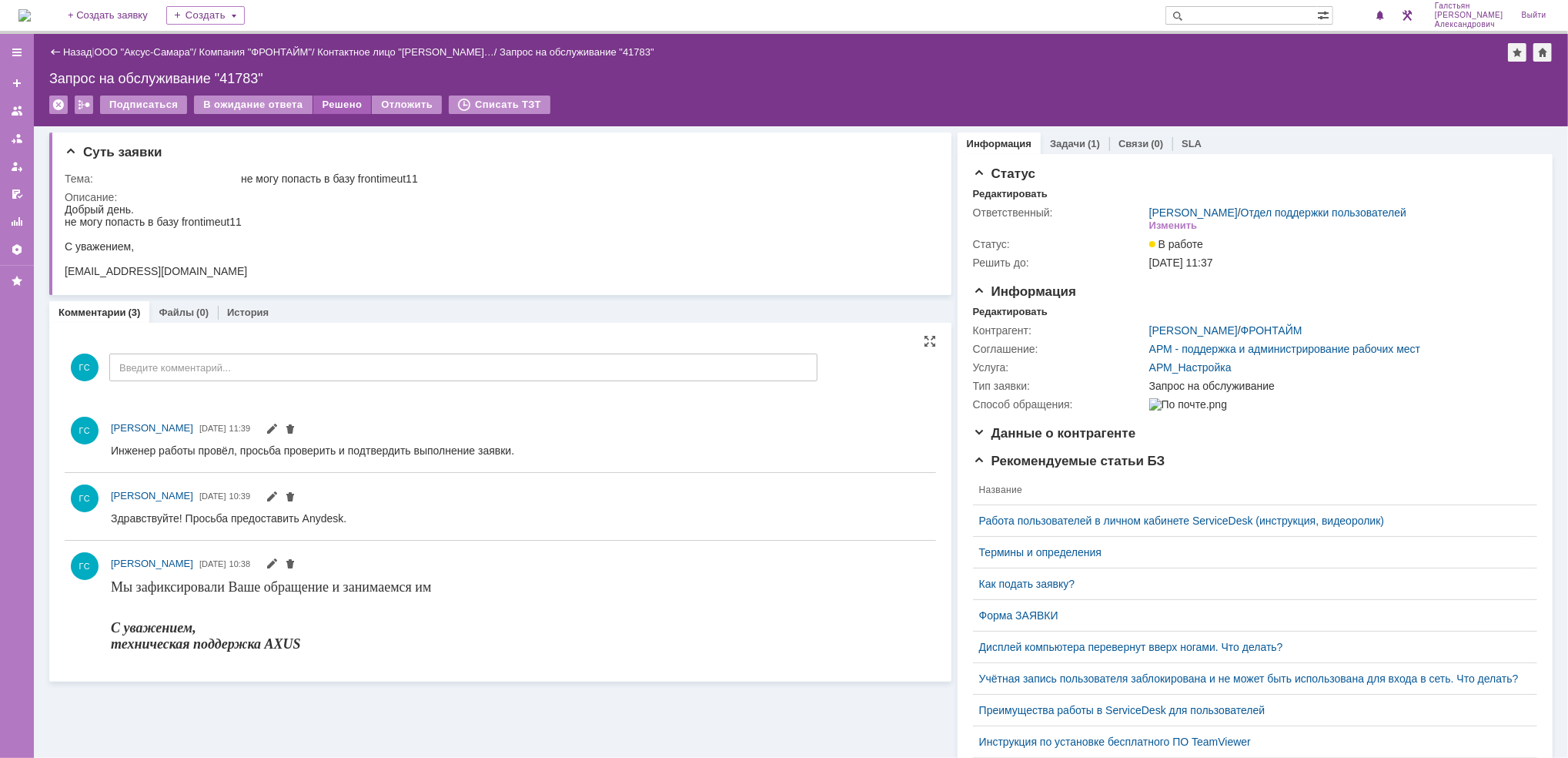
click at [336, 112] on div "Решено" at bounding box center [343, 104] width 59 height 19
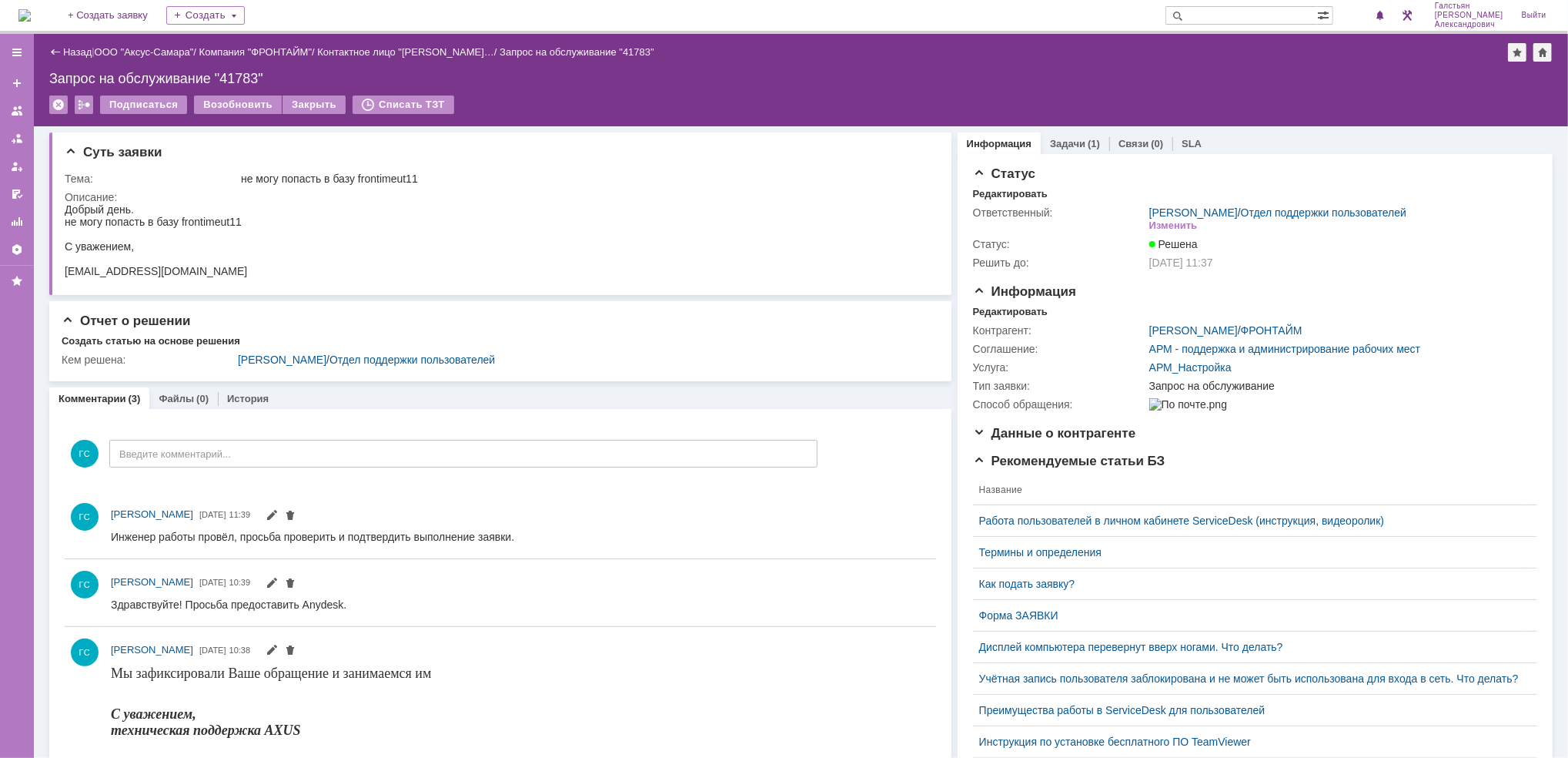
click at [30, 9] on img at bounding box center [24, 15] width 13 height 13
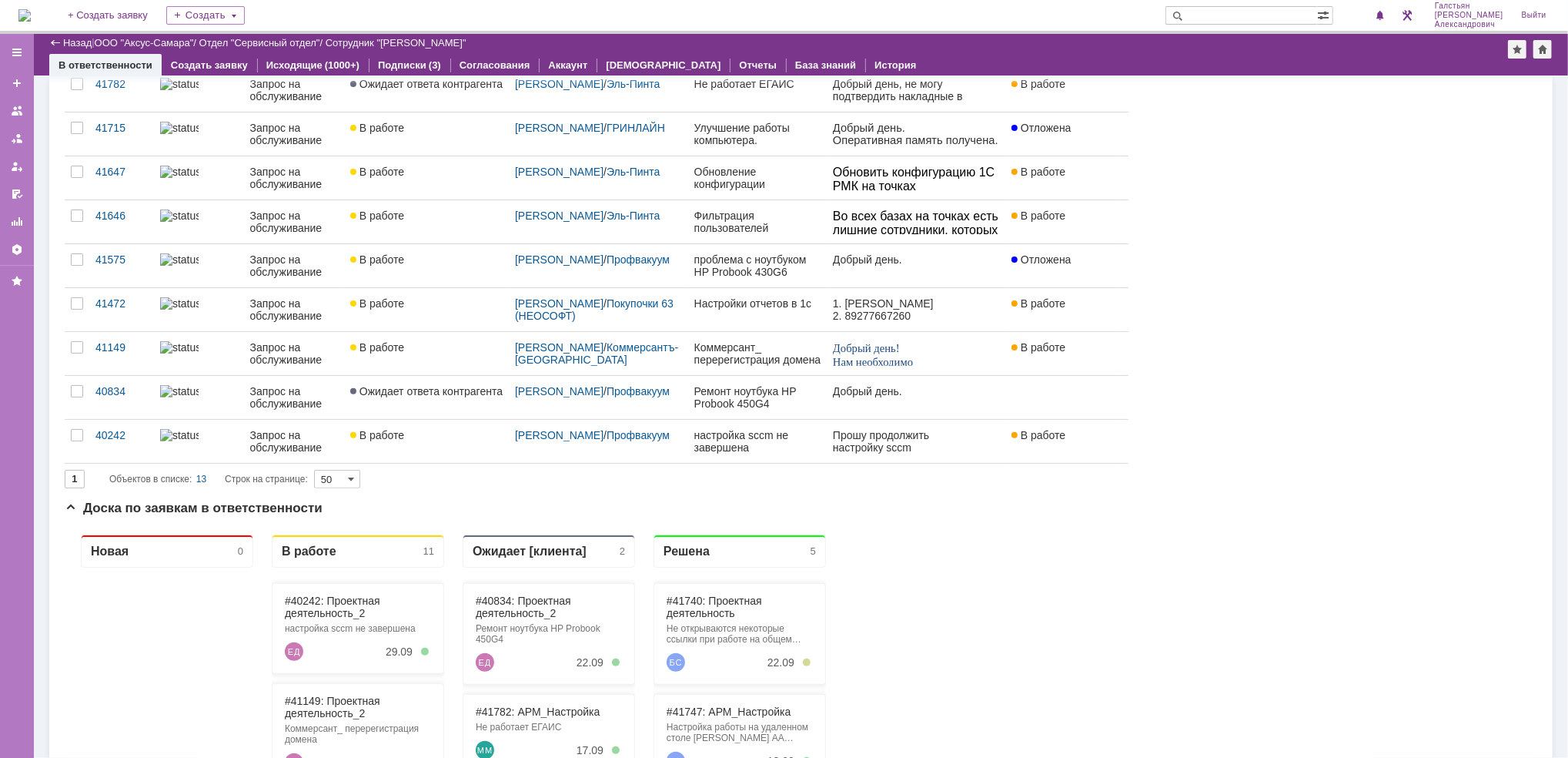
click at [1454, 227] on div "Номер Осталось на решение Тип заявки Статус Контрагент Тема Описание Статусы св…" at bounding box center [801, 159] width 1473 height 610
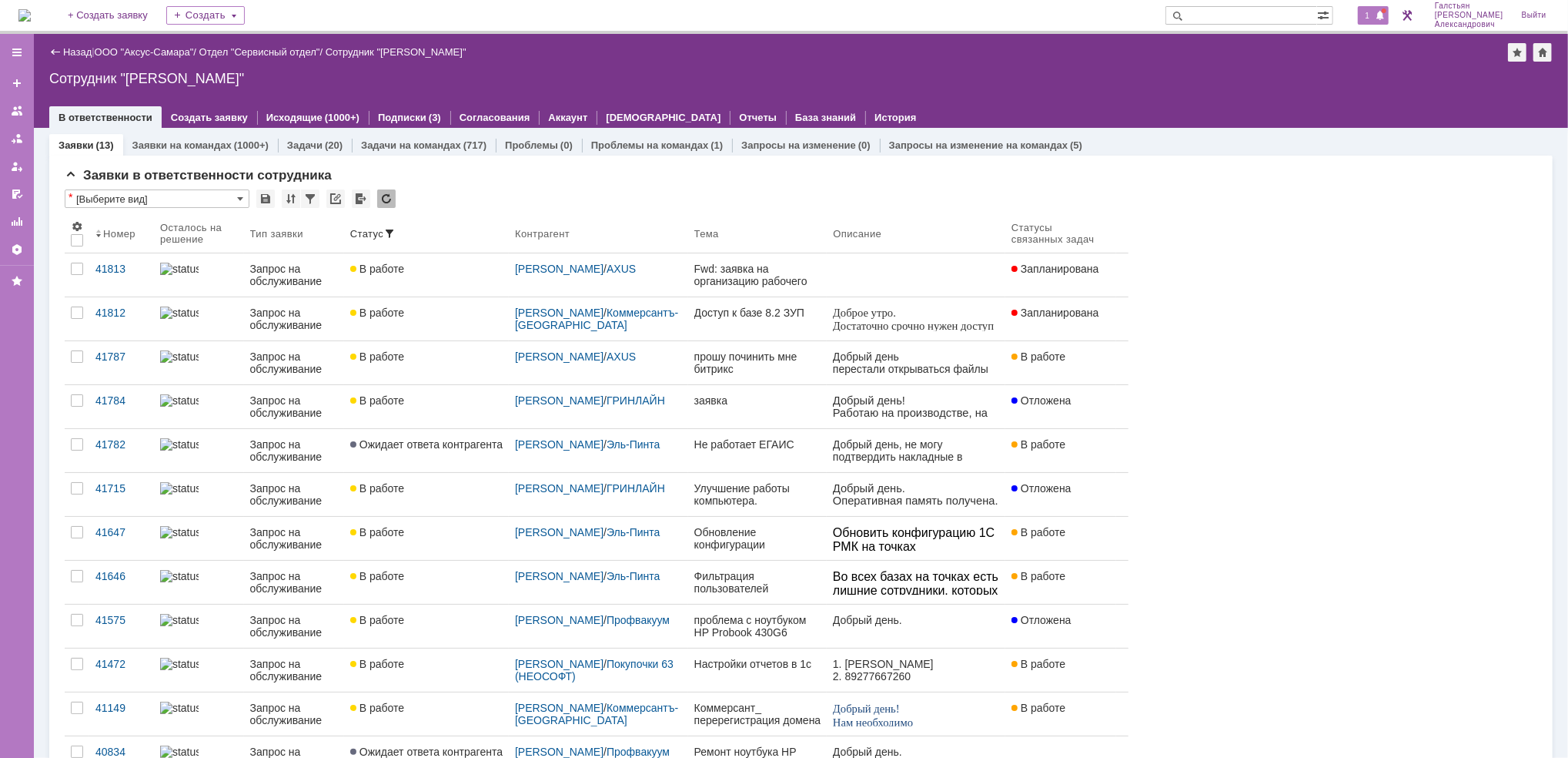
click at [1363, 19] on div "1" at bounding box center [1373, 15] width 31 height 19
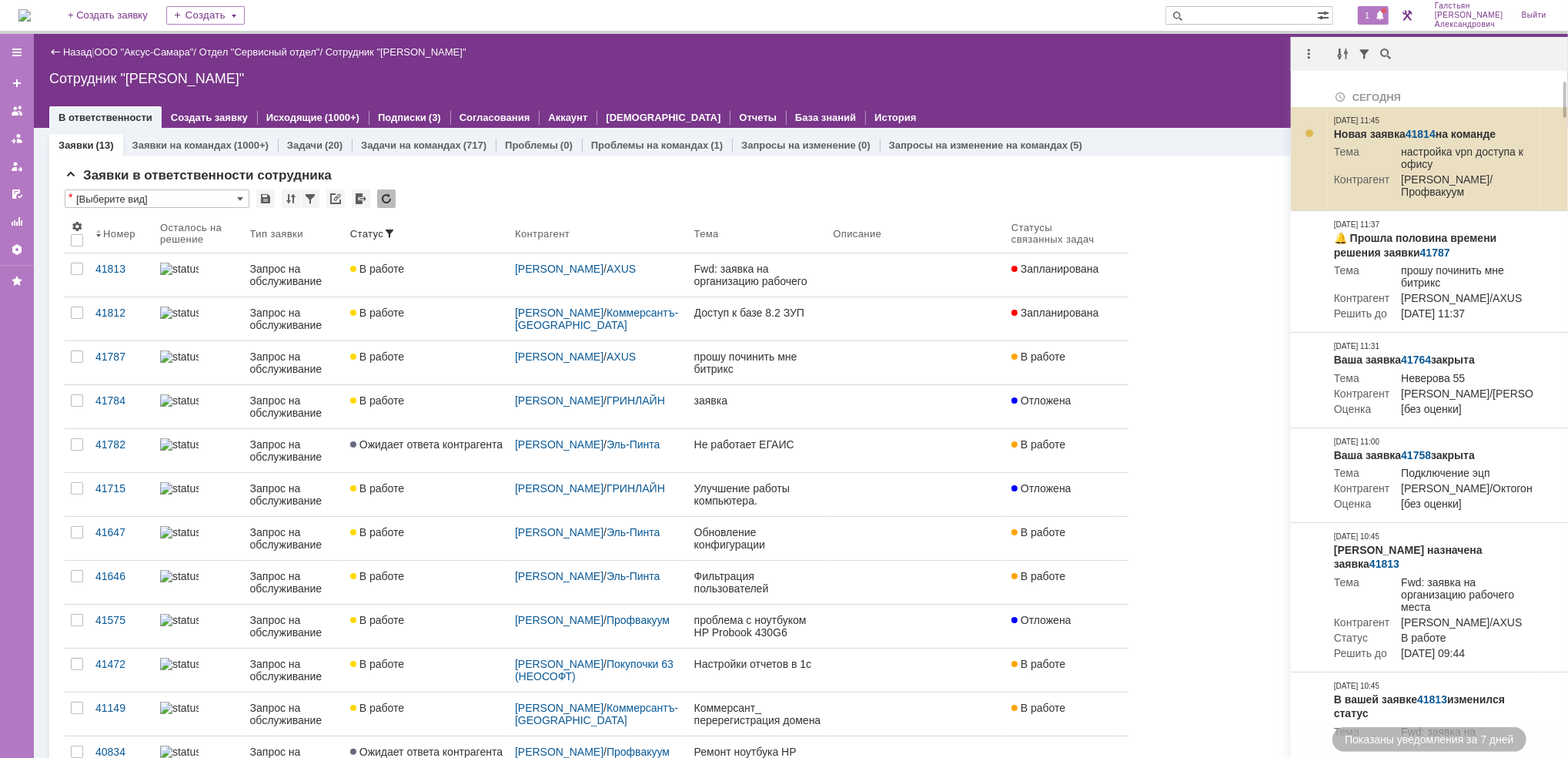
click at [1426, 127] on link "41814" at bounding box center [1420, 133] width 30 height 13
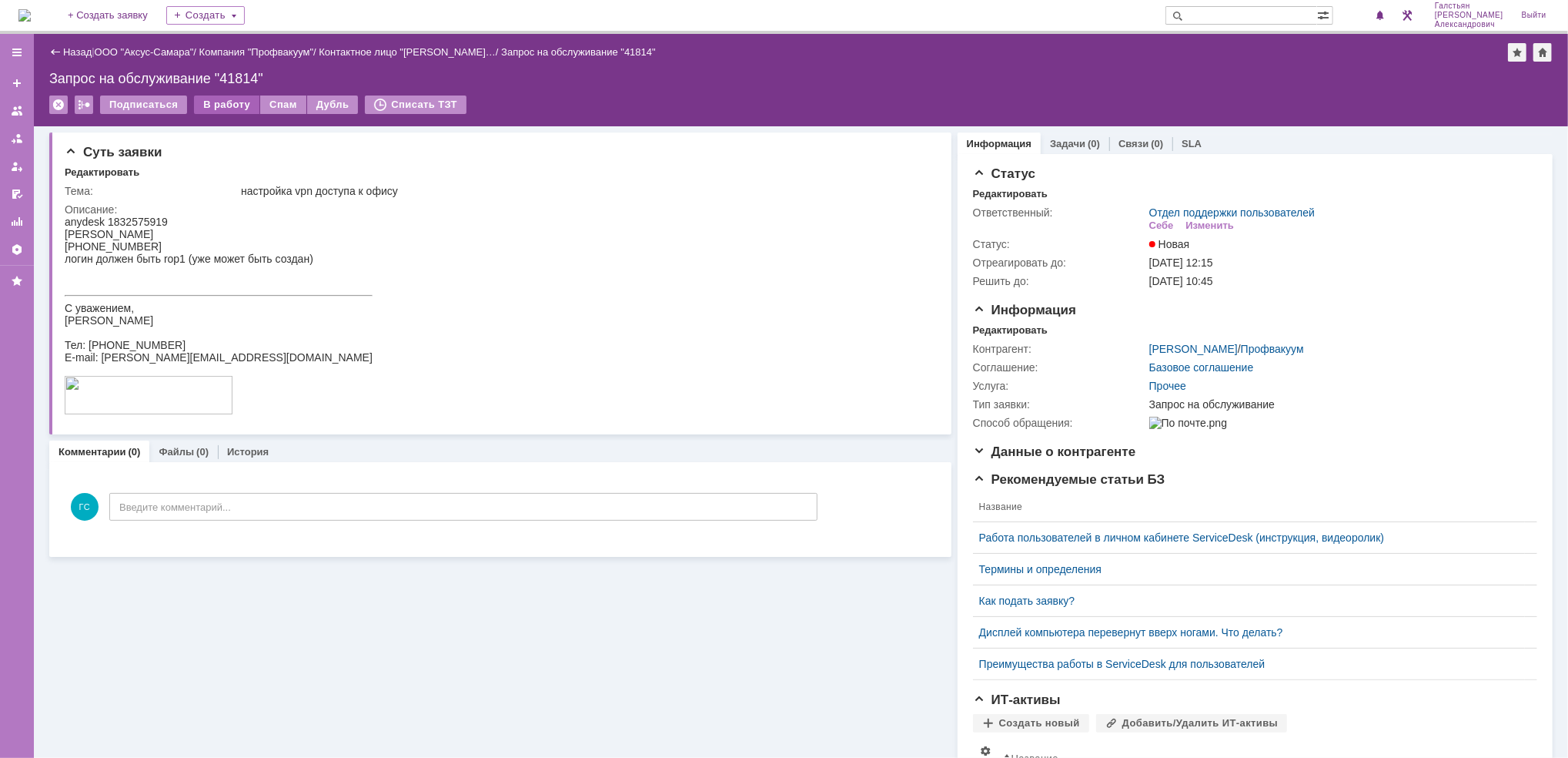
click at [222, 107] on div "В работу" at bounding box center [226, 104] width 66 height 19
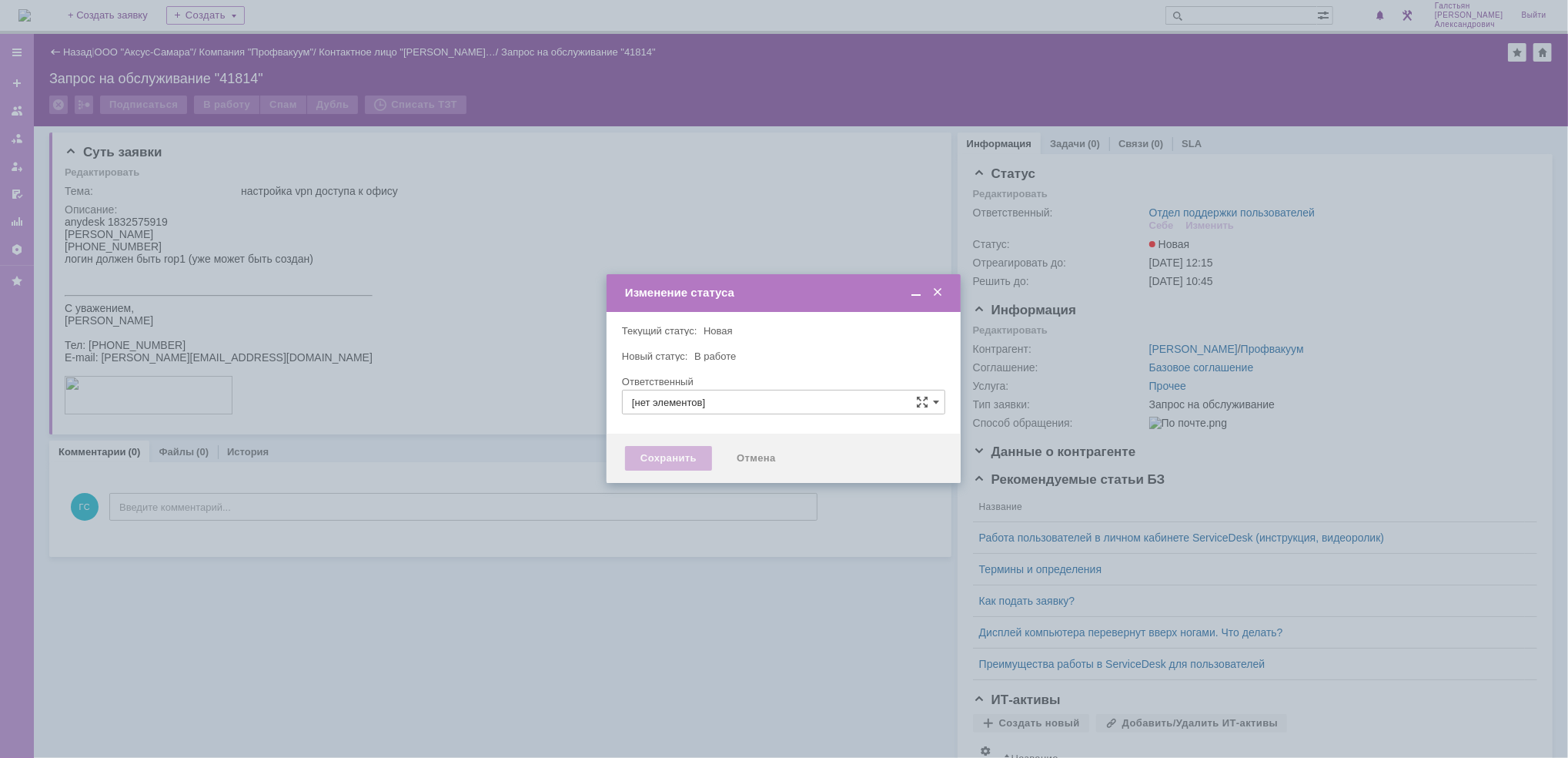
type input "Отдел поддержки пользователей"
type input "[PERSON_NAME]"
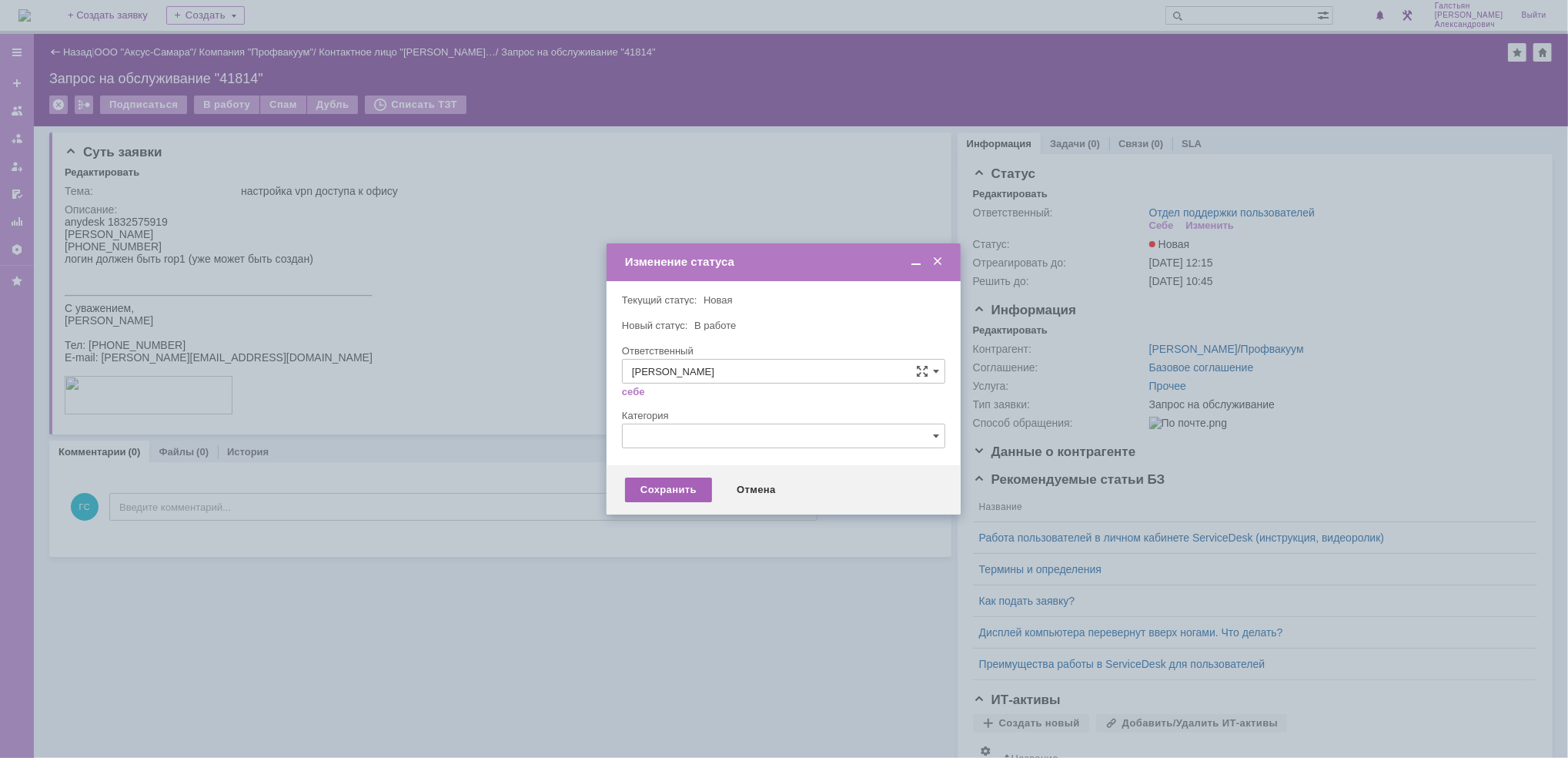
click at [651, 480] on div "Сохранить" at bounding box center [668, 489] width 87 height 25
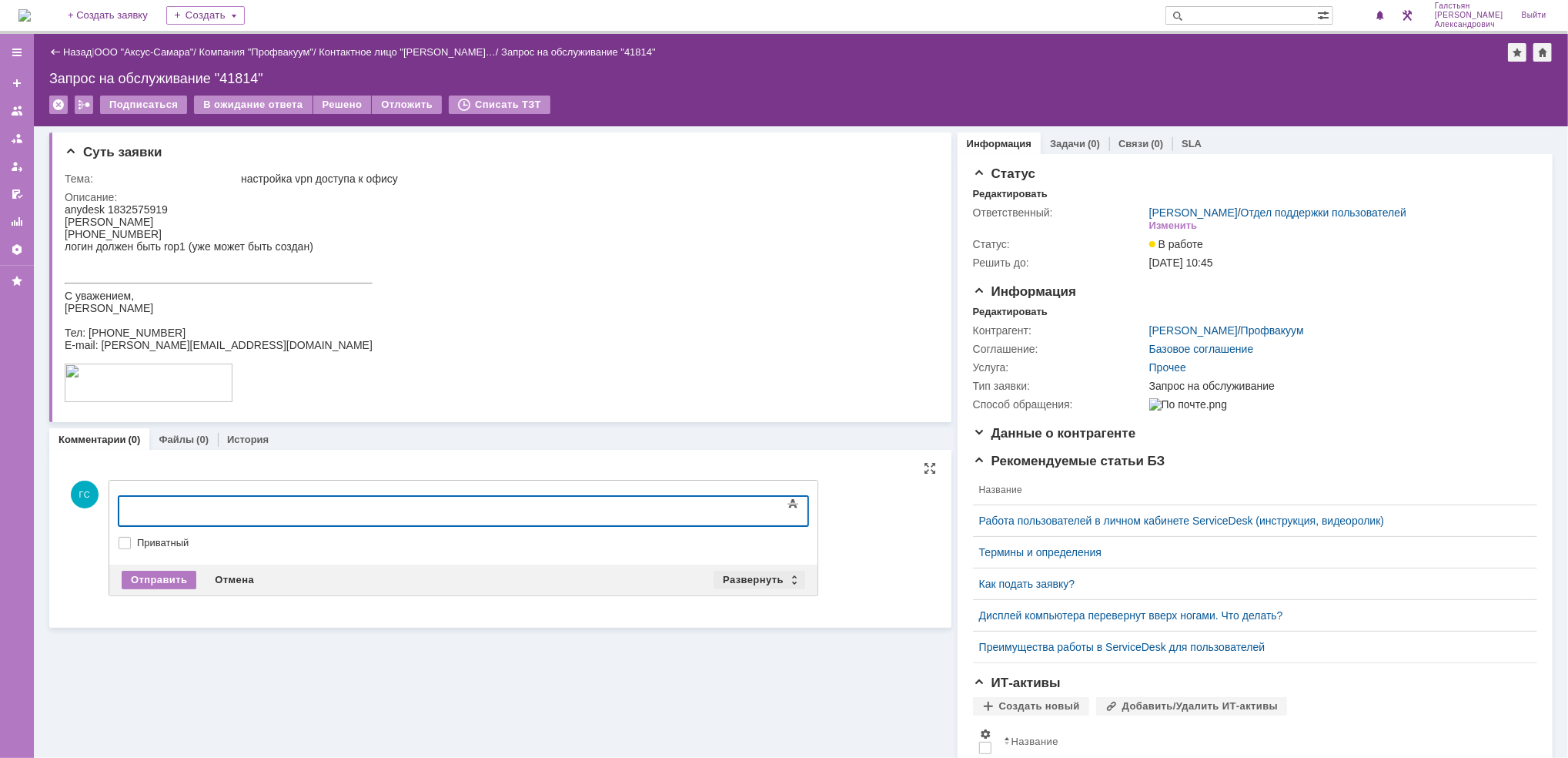
click at [741, 581] on div "Развернуть" at bounding box center [759, 580] width 91 height 19
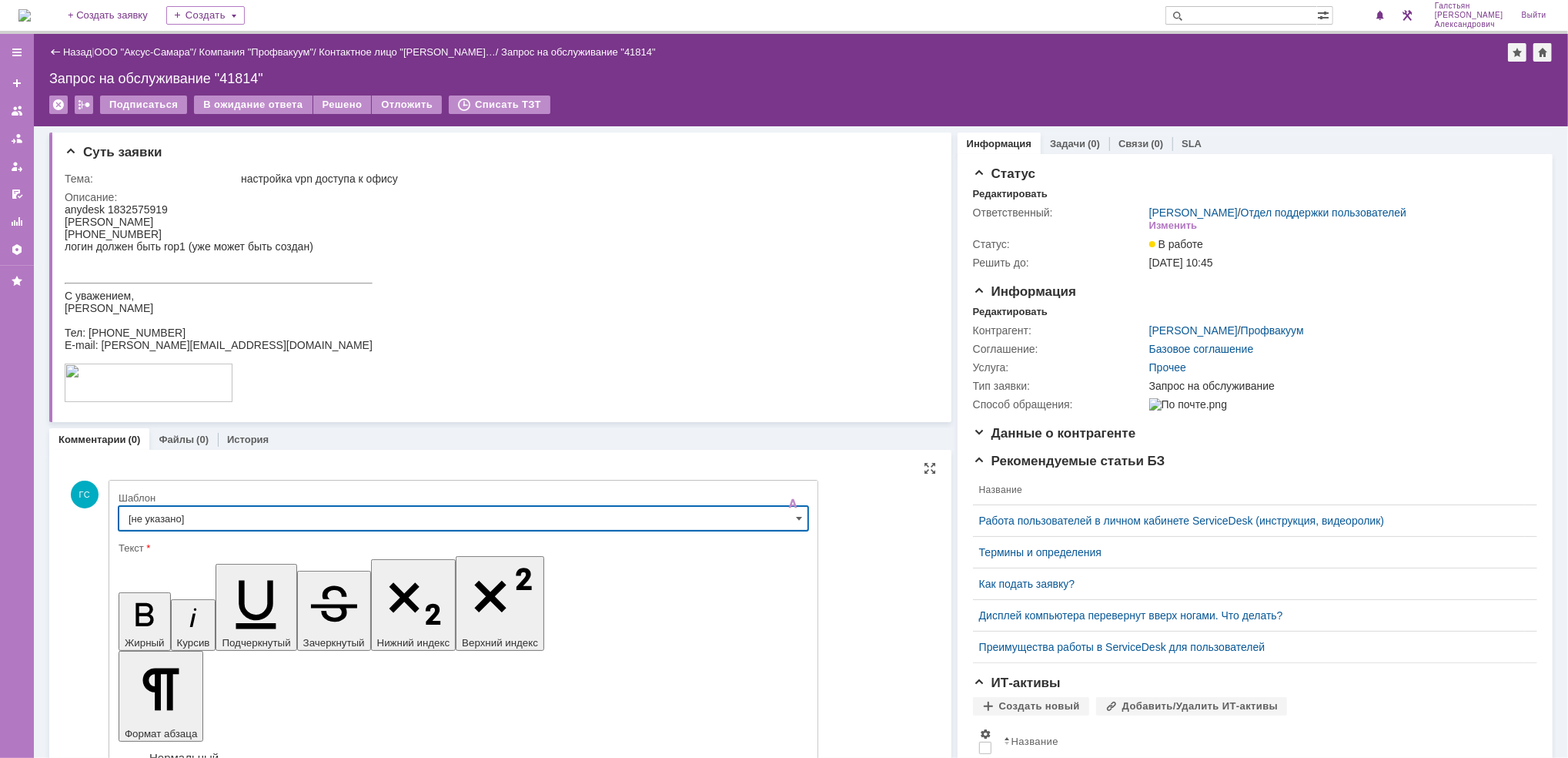
click at [192, 519] on input "[не указано]" at bounding box center [464, 518] width 690 height 25
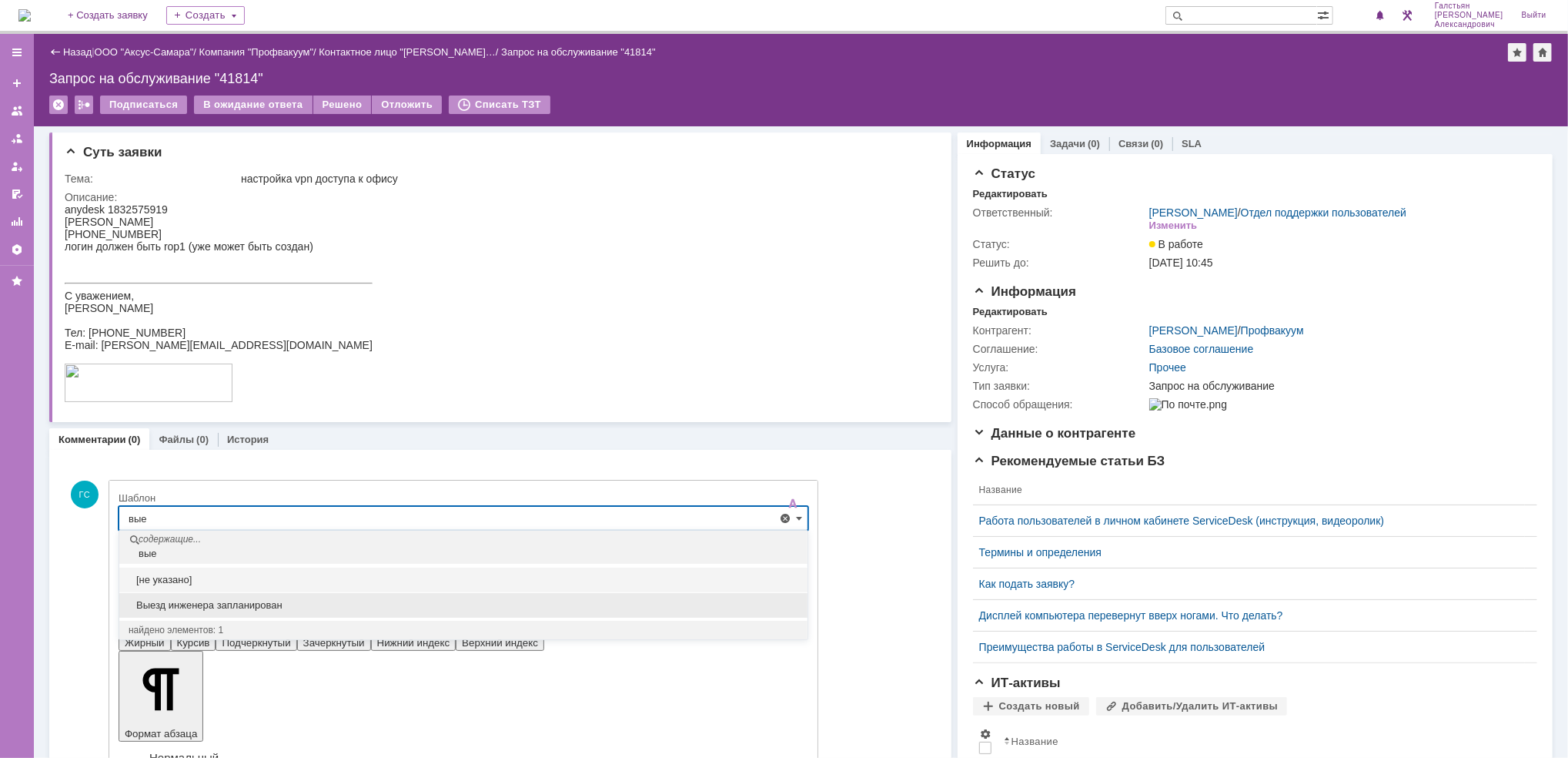
click at [264, 601] on span "Выезд инженера запланирован" at bounding box center [463, 605] width 669 height 13
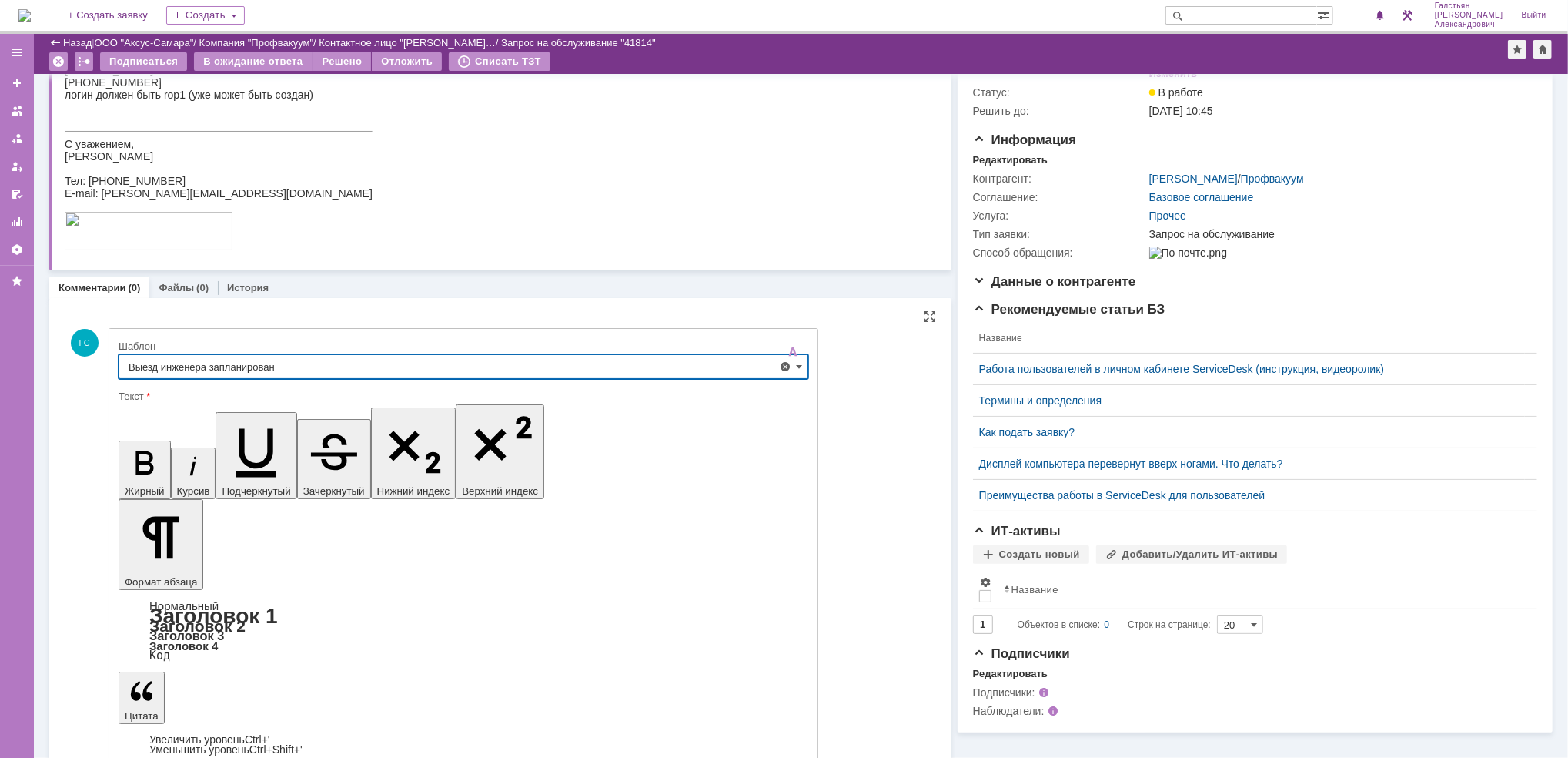
scroll to position [89, 0]
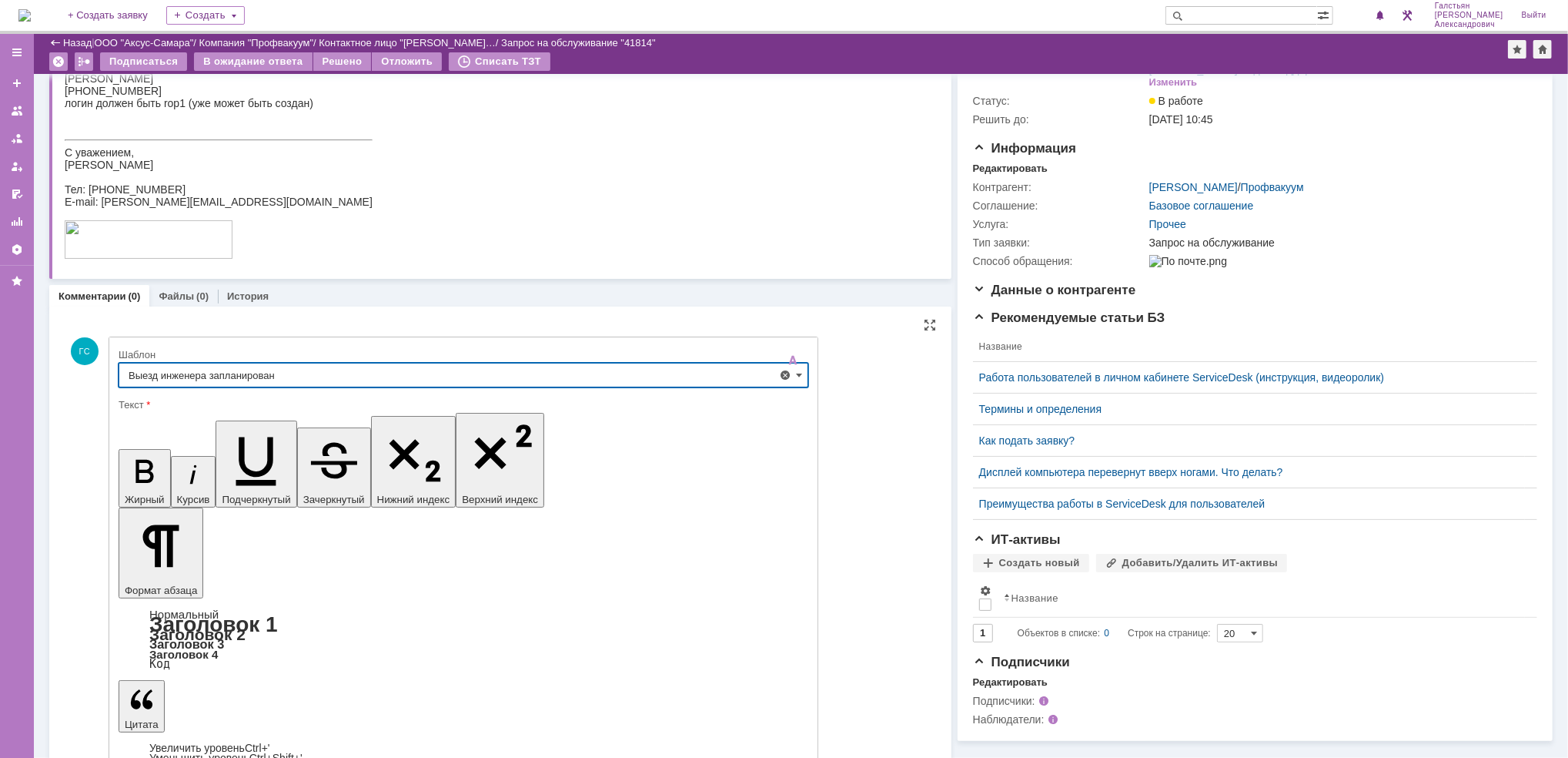
type input "Выезд инженера запланирован"
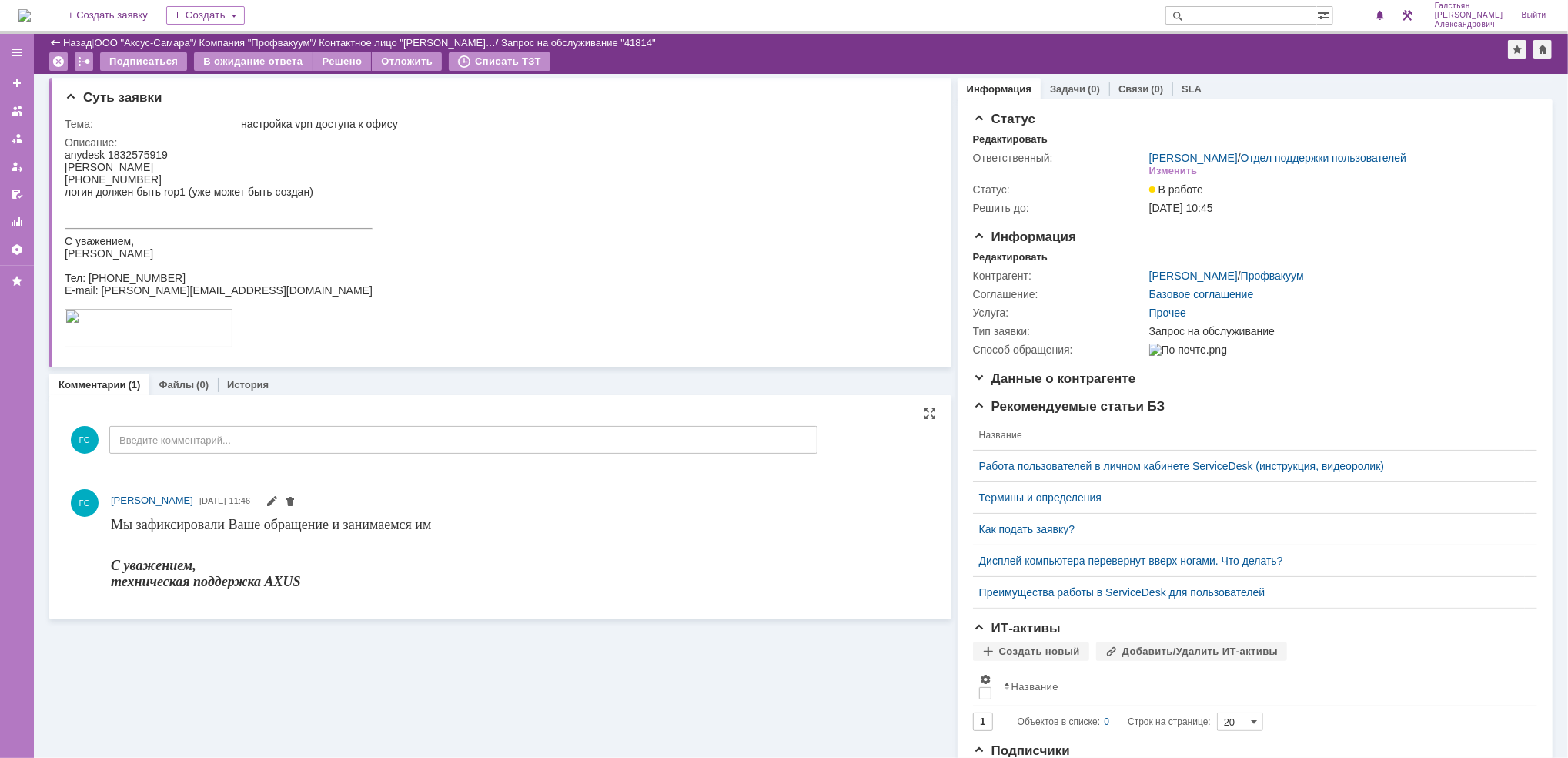
scroll to position [0, 0]
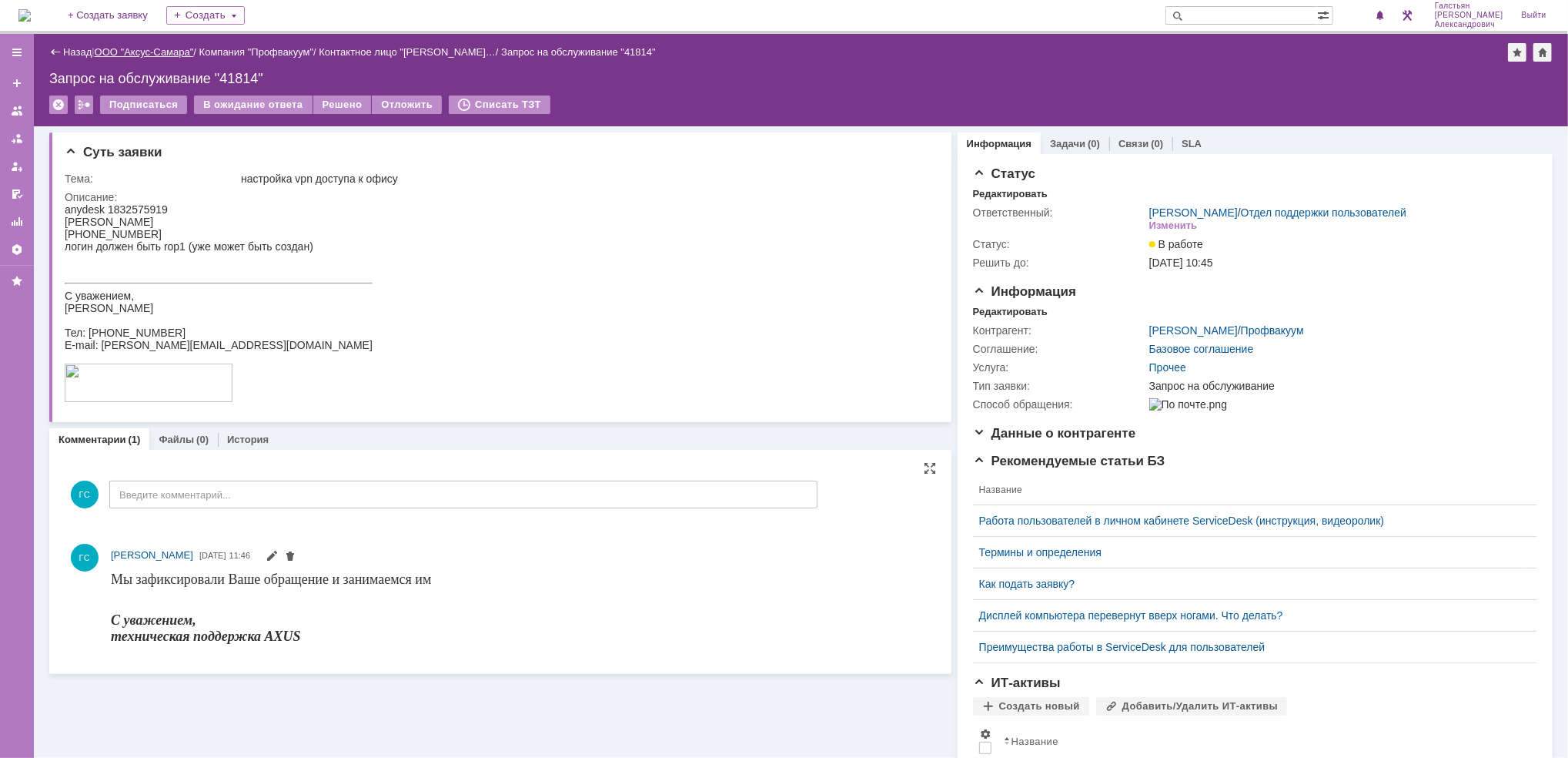
click at [139, 47] on link "ООО "Аксус-Самара"" at bounding box center [144, 52] width 99 height 12
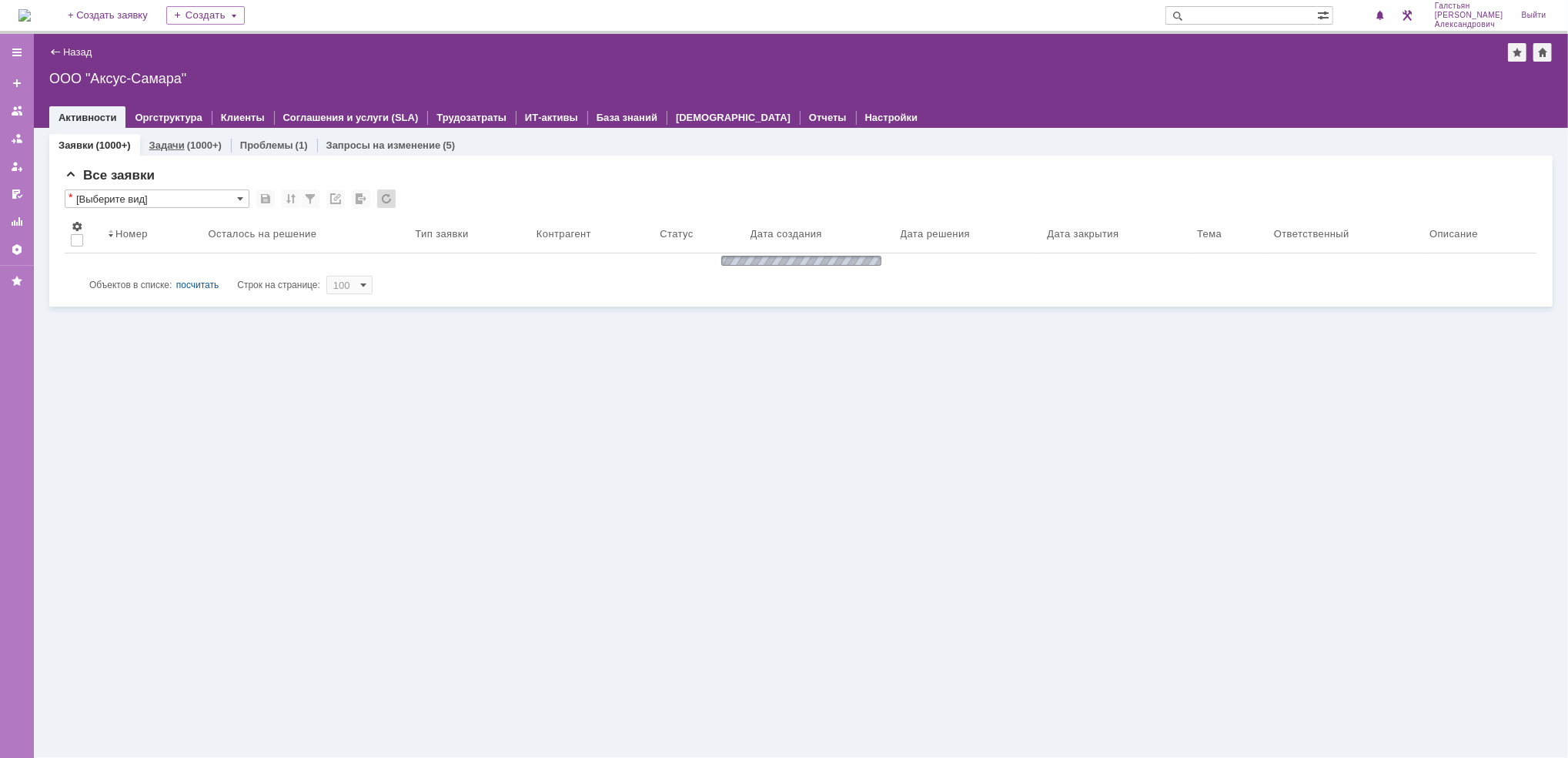
click at [187, 140] on div "(1000+)" at bounding box center [204, 145] width 34 height 12
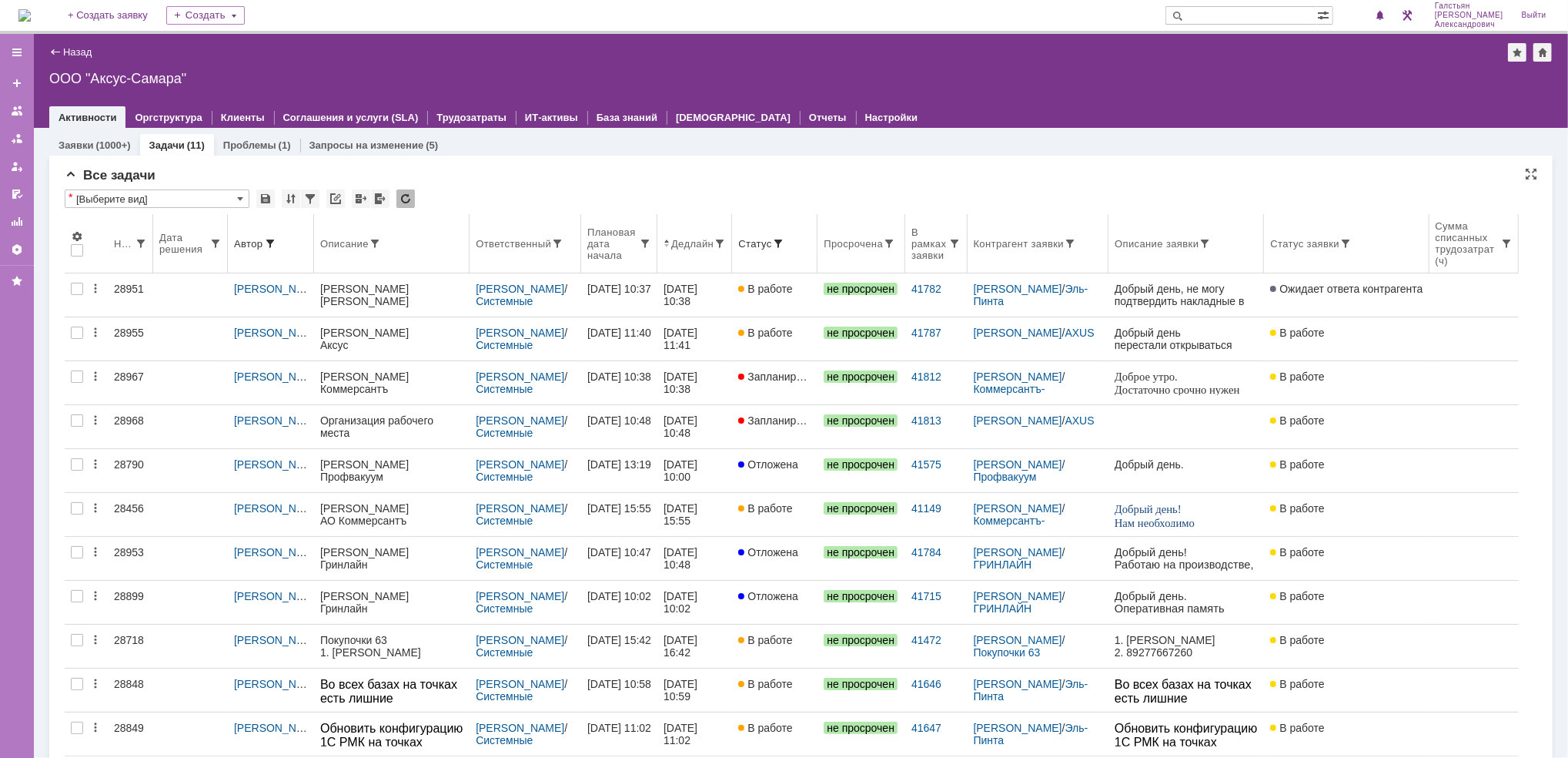
click at [527, 246] on div "Ответственный" at bounding box center [513, 244] width 75 height 12
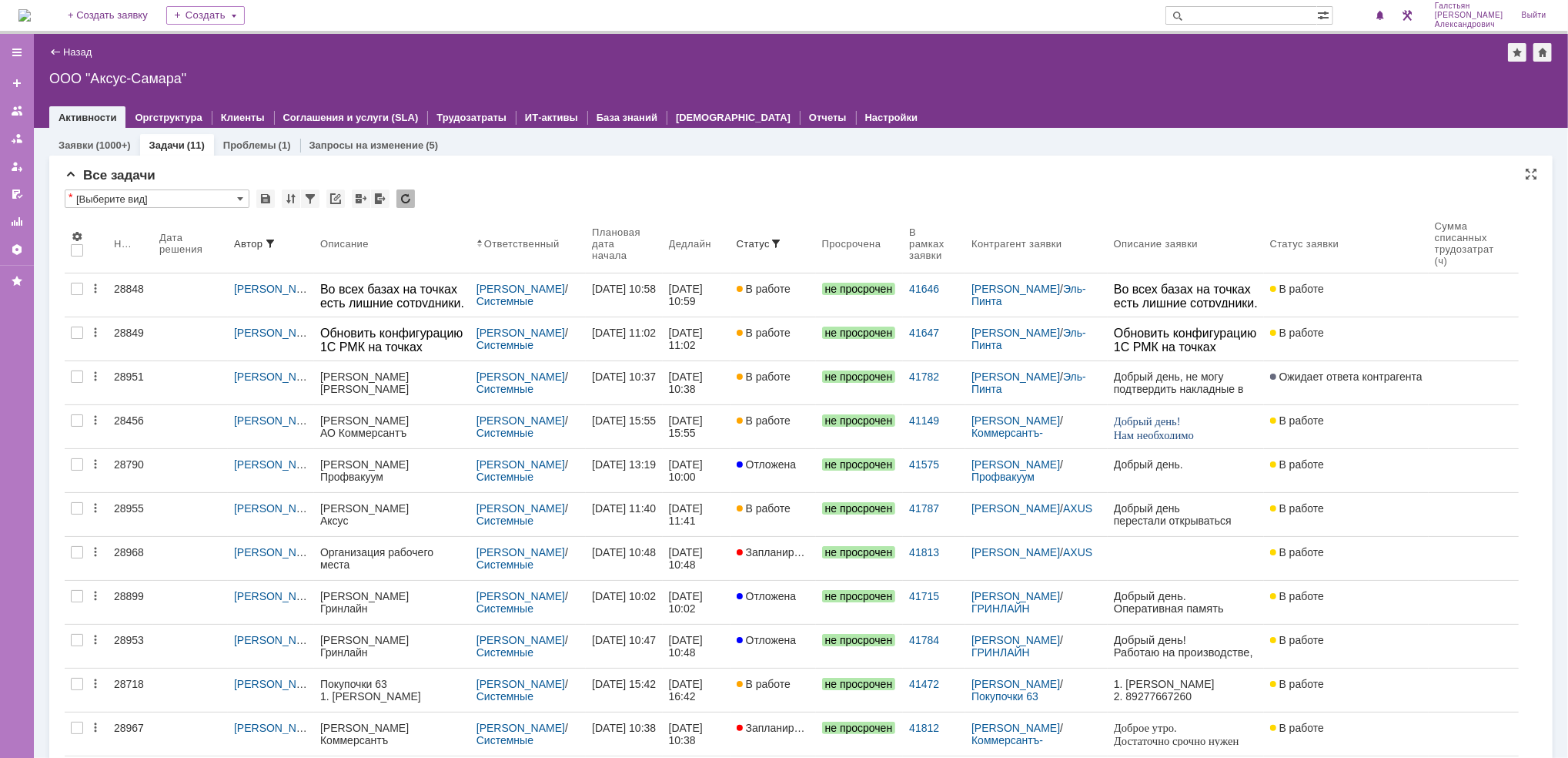
click at [30, 13] on img at bounding box center [24, 15] width 13 height 13
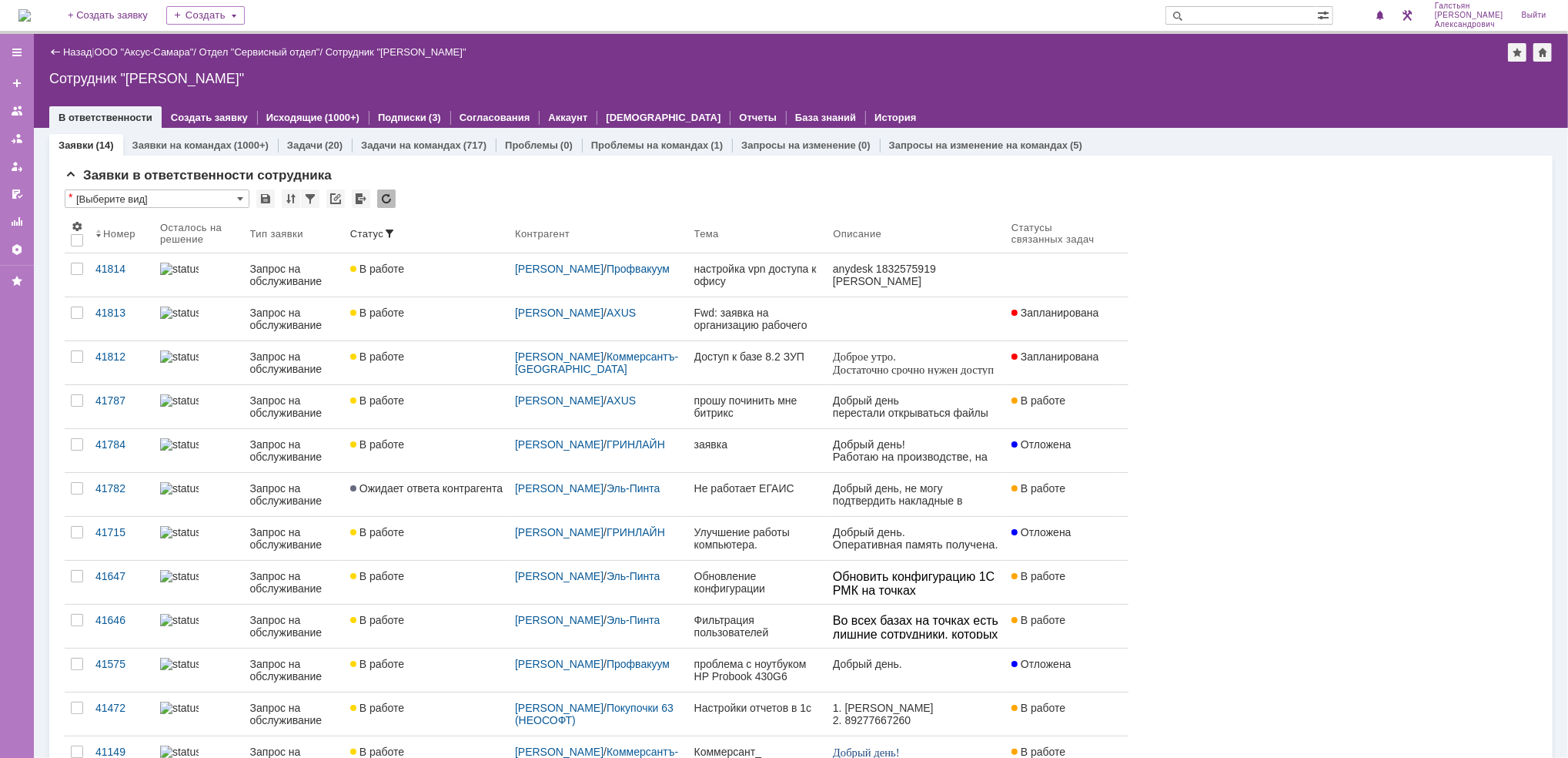
click at [963, 275] on div "[PERSON_NAME]" at bounding box center [916, 280] width 167 height 13
click at [802, 279] on div "настройка vpn доступа к офису" at bounding box center [758, 275] width 127 height 25
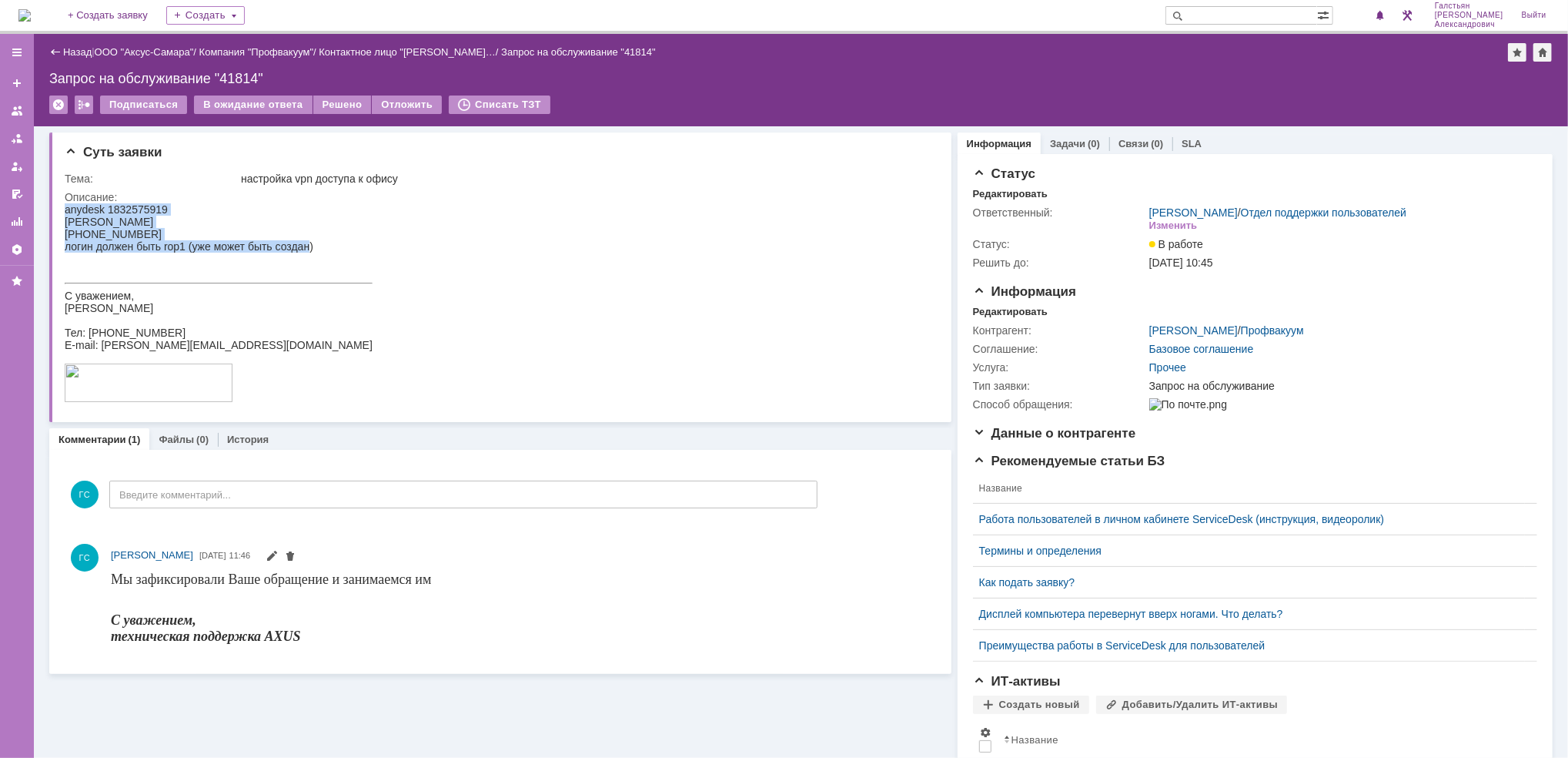
drag, startPoint x: 65, startPoint y: 206, endPoint x: 307, endPoint y: 248, distance: 245.6
click at [307, 248] on body "anydesk 1832575919 [PERSON_NAME] [PHONE_NUMBER] [PERSON_NAME] должен быть rop1 …" at bounding box center [218, 303] width 308 height 201
copy body "anydesk 1832575919 [PERSON_NAME] [PHONE_NUMBER] [PERSON_NAME] должен быть rop1 …"
click at [1007, 306] on div "Редактировать" at bounding box center [1010, 312] width 74 height 13
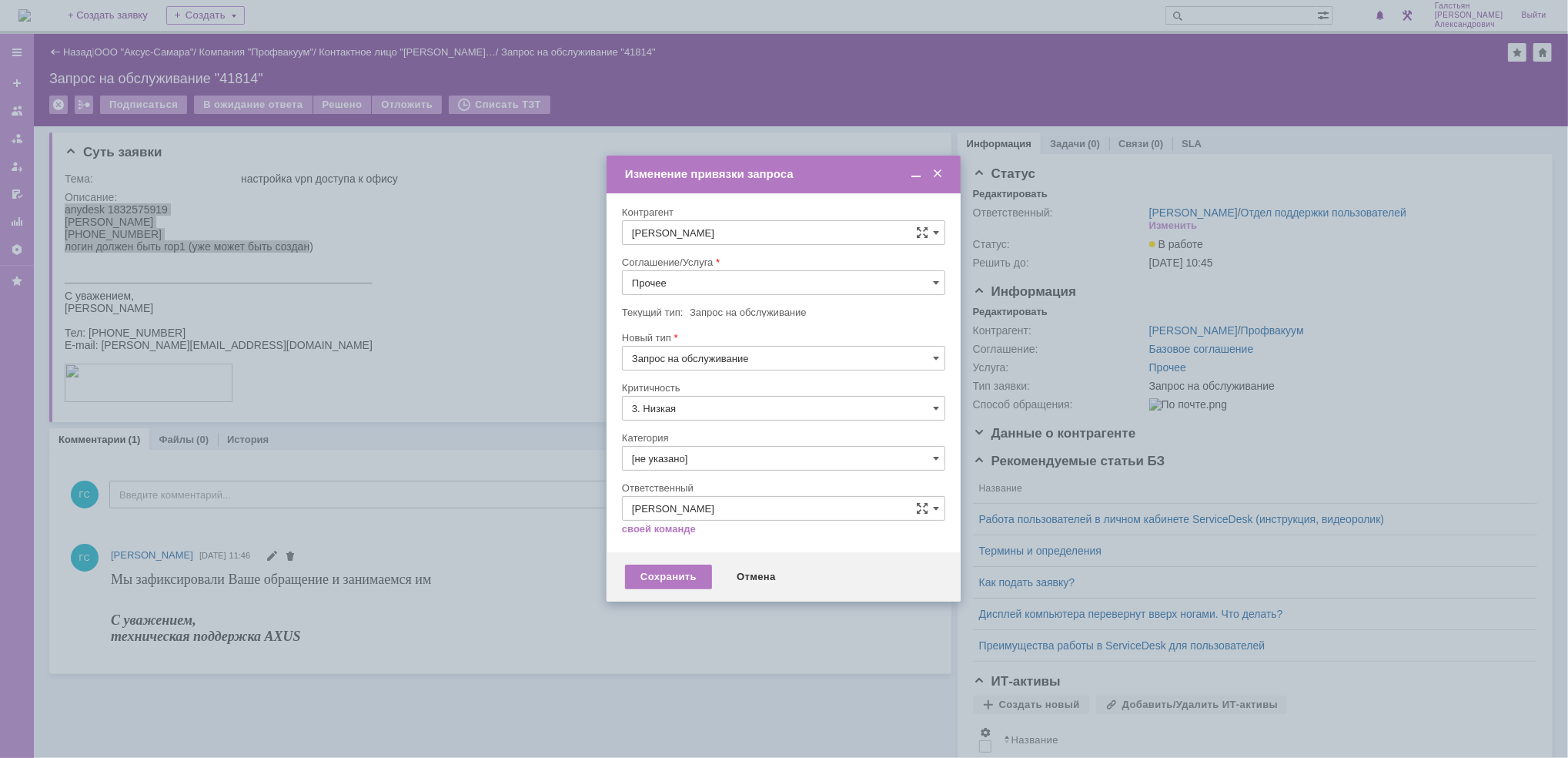
click at [710, 285] on input "Прочее" at bounding box center [784, 282] width 323 height 25
click at [760, 469] on span "АРМ_Настройка" at bounding box center [783, 469] width 303 height 13
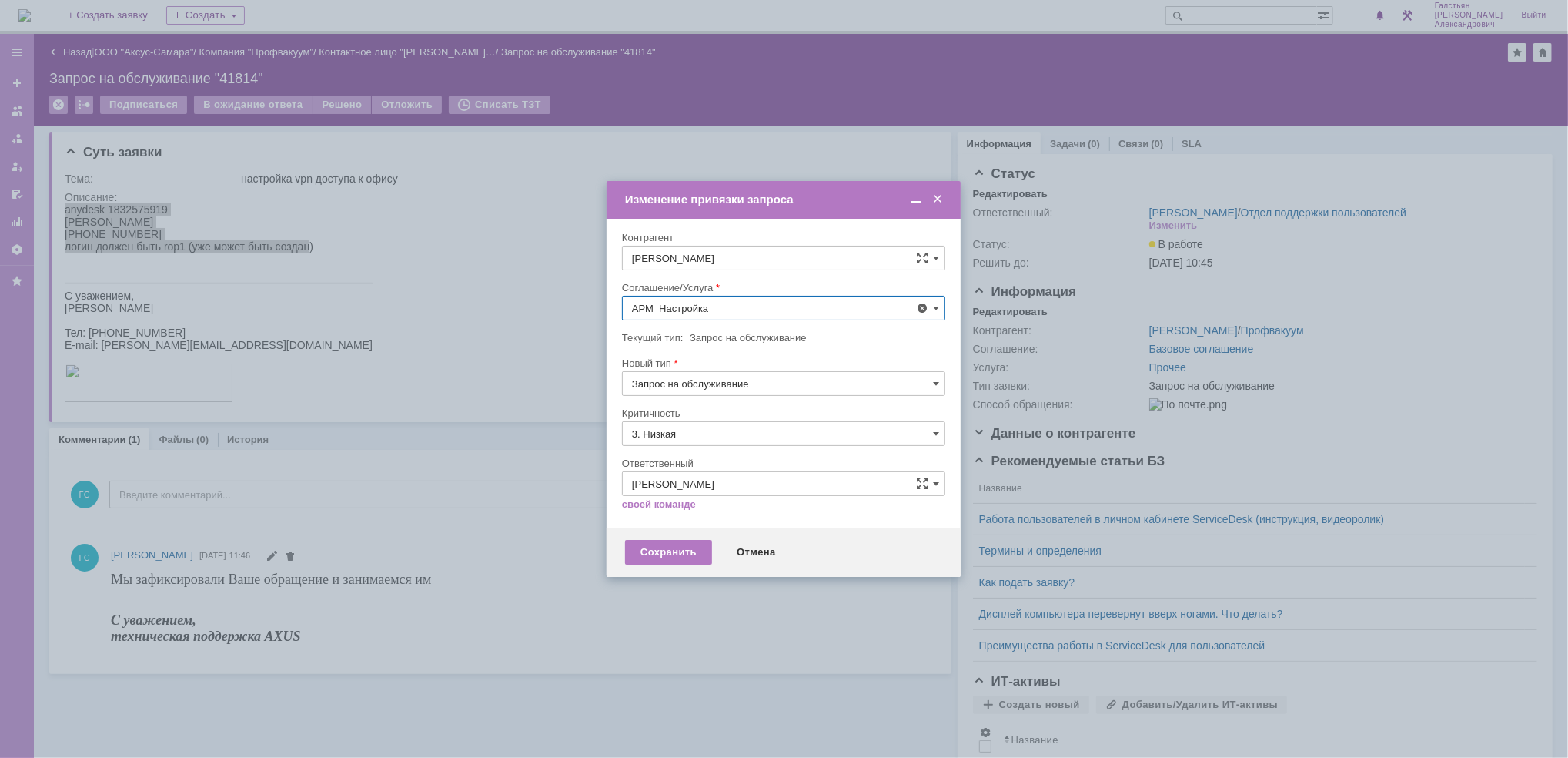
type input "АРМ_Настройка"
click at [732, 439] on input "3. Низкая" at bounding box center [784, 433] width 323 height 25
click at [725, 462] on span "[не указано]" at bounding box center [783, 462] width 303 height 13
type input "[не указано]"
click at [682, 550] on div "Сохранить" at bounding box center [668, 552] width 87 height 25
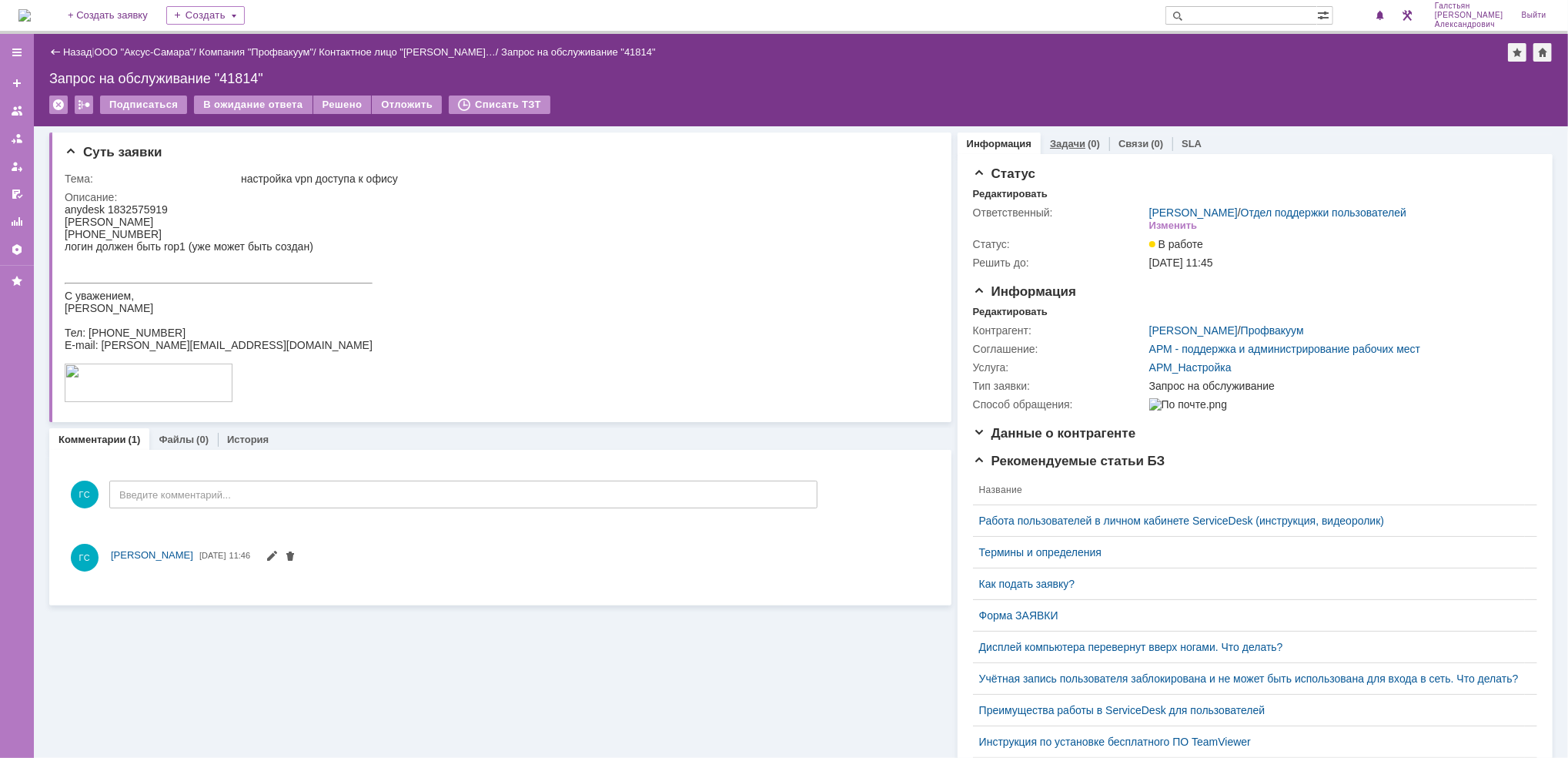
click at [1088, 148] on div "(0)" at bounding box center [1094, 144] width 13 height 12
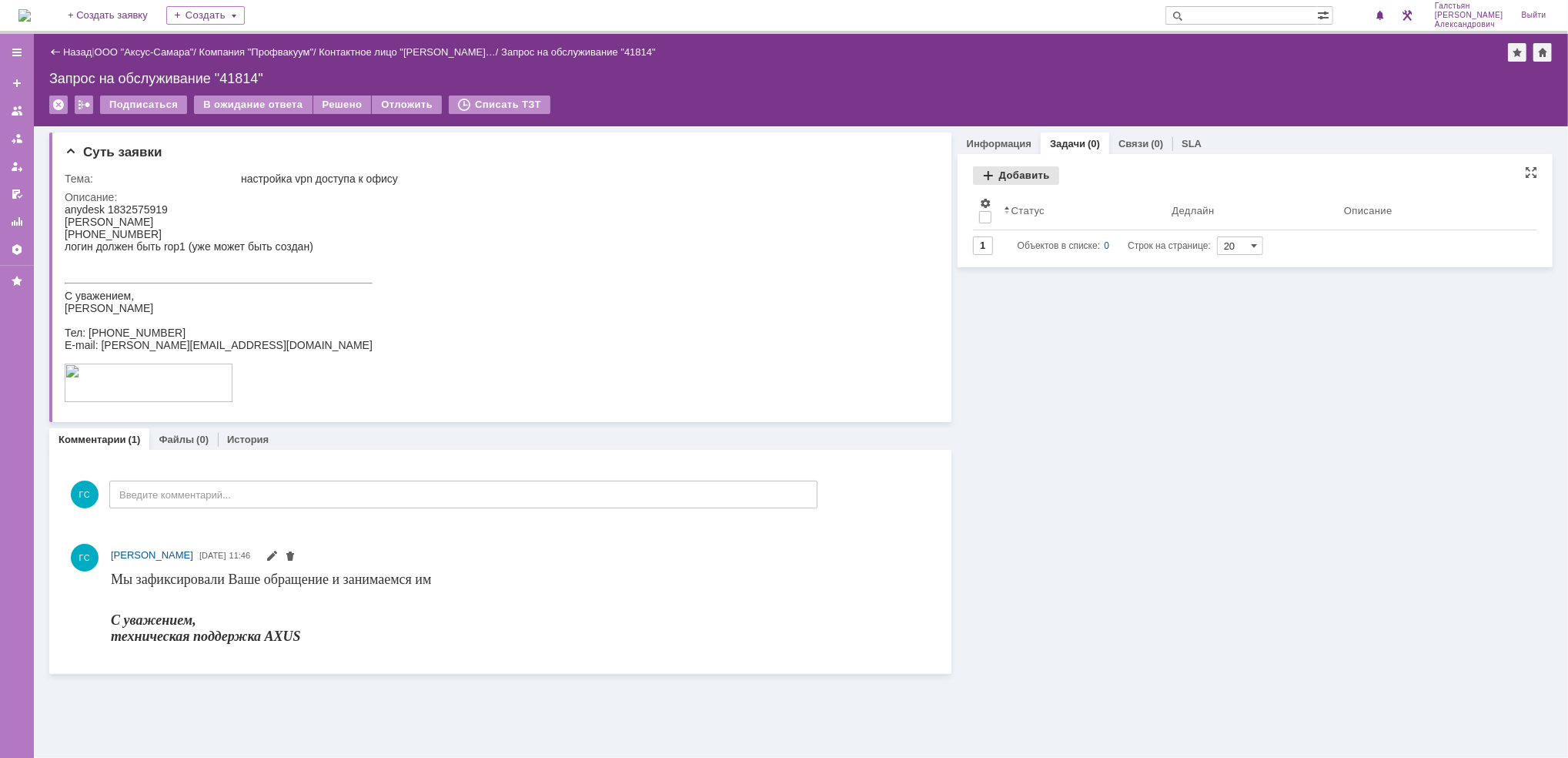
click at [992, 176] on div "Добавить" at bounding box center [1016, 176] width 86 height 19
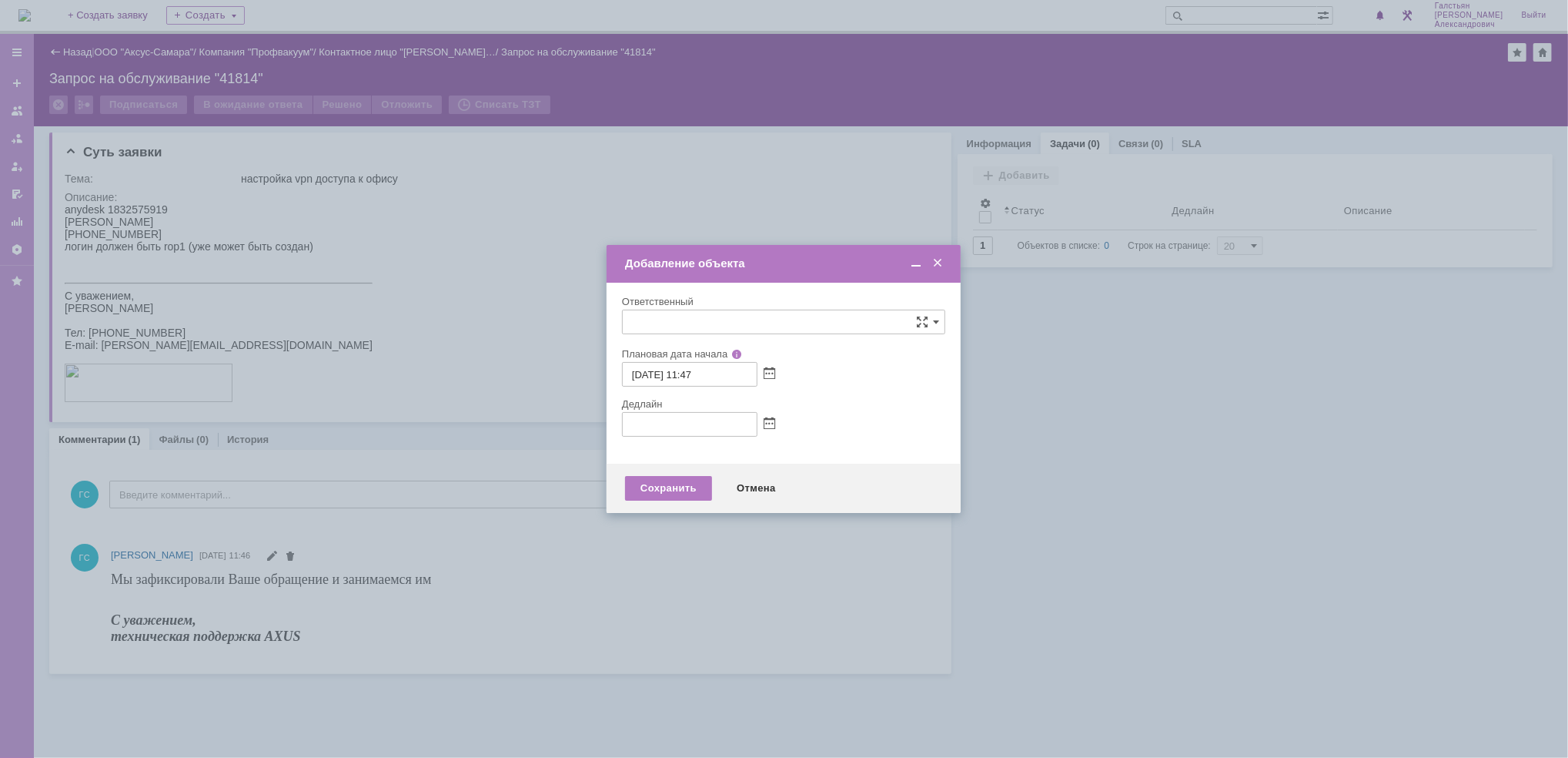
type input "[не указано]"
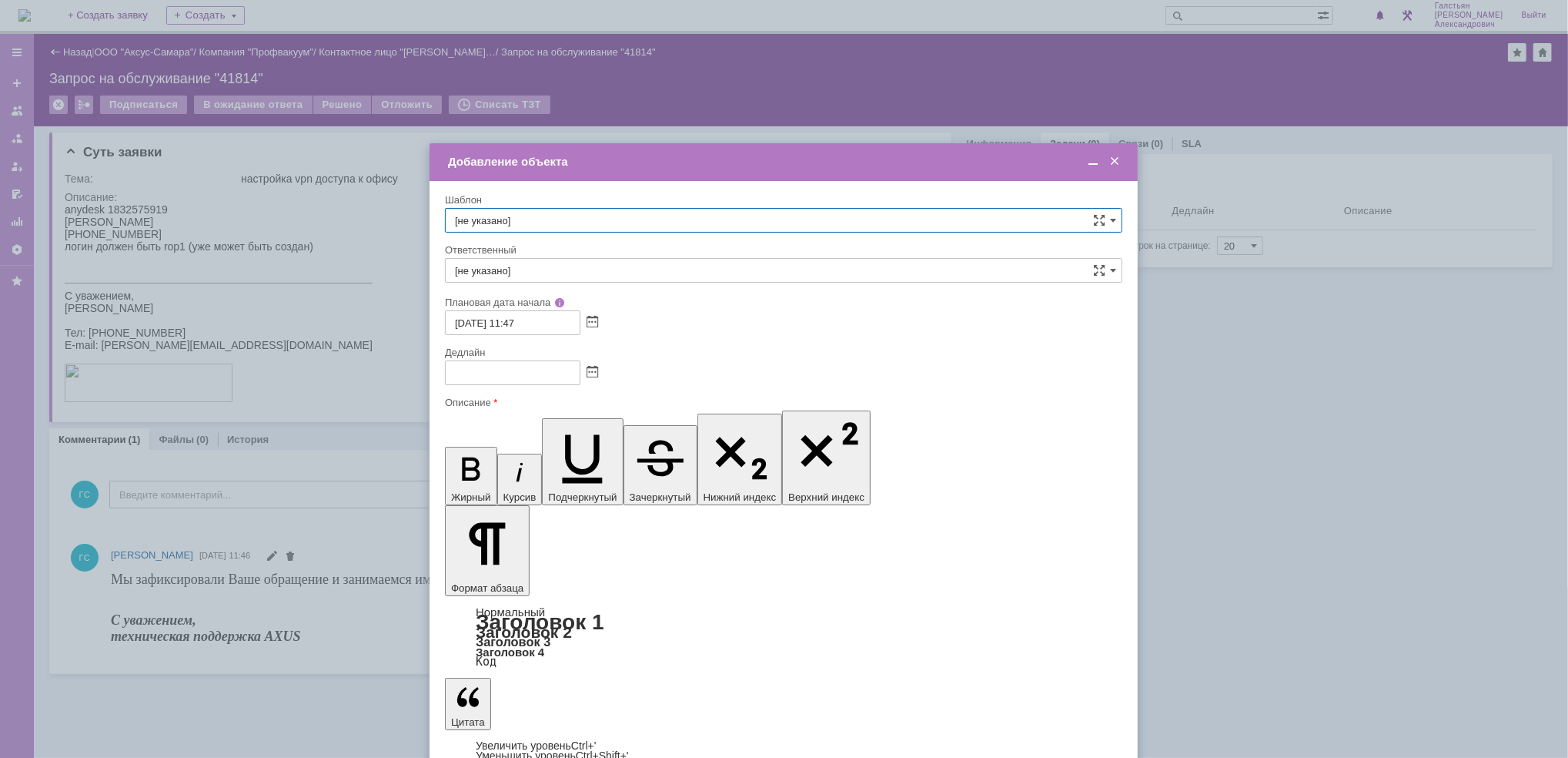
drag, startPoint x: 606, startPoint y: 4583, endPoint x: 615, endPoint y: 4573, distance: 13.5
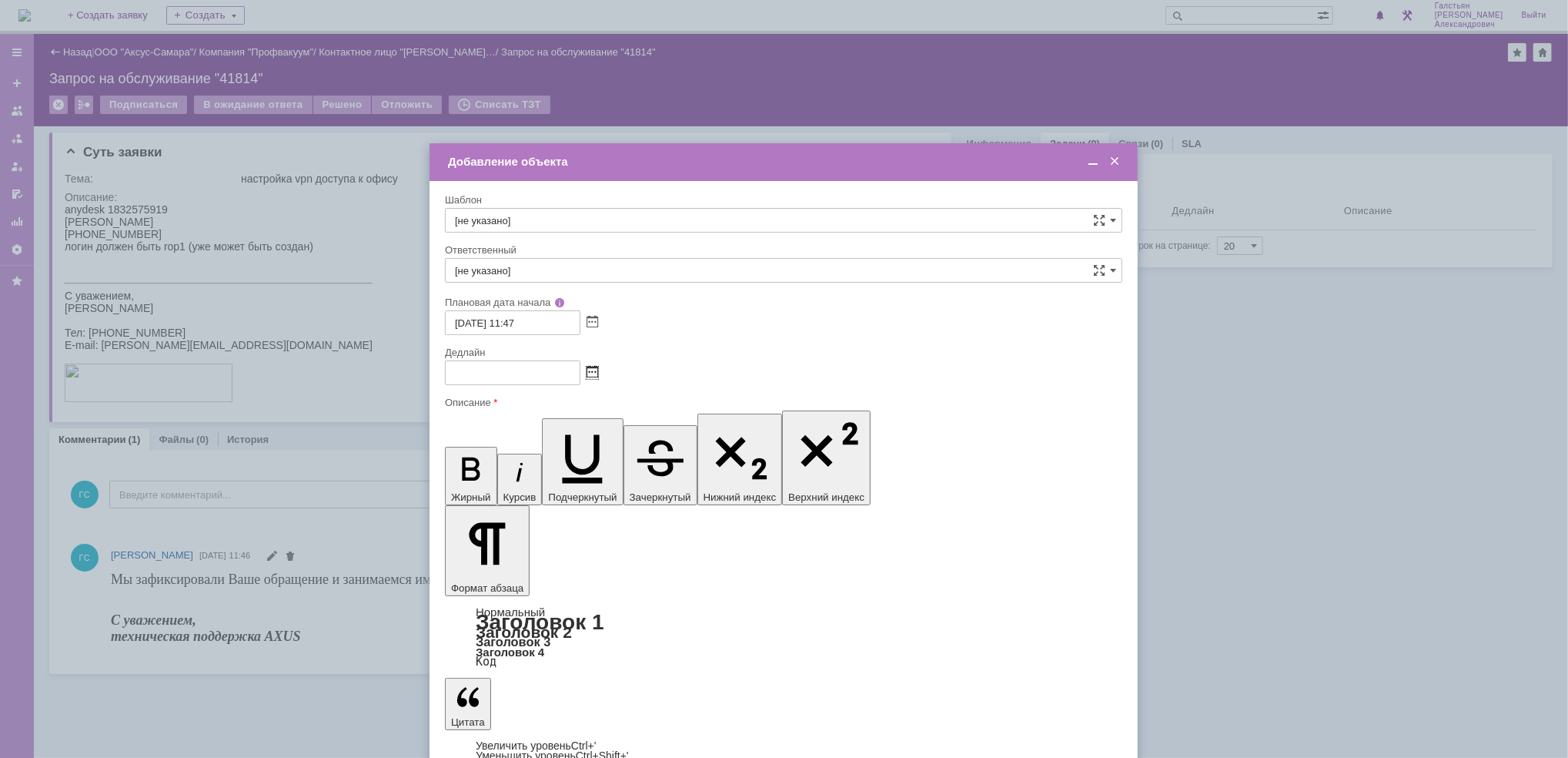
click at [591, 368] on span at bounding box center [592, 373] width 12 height 13
click at [528, 476] on div "18" at bounding box center [532, 478] width 16 height 13
type input "[DATE] 11:48"
click at [571, 262] on input "[не указано]" at bounding box center [783, 270] width 677 height 25
click at [604, 424] on div "[PERSON_NAME]" at bounding box center [784, 433] width 676 height 25
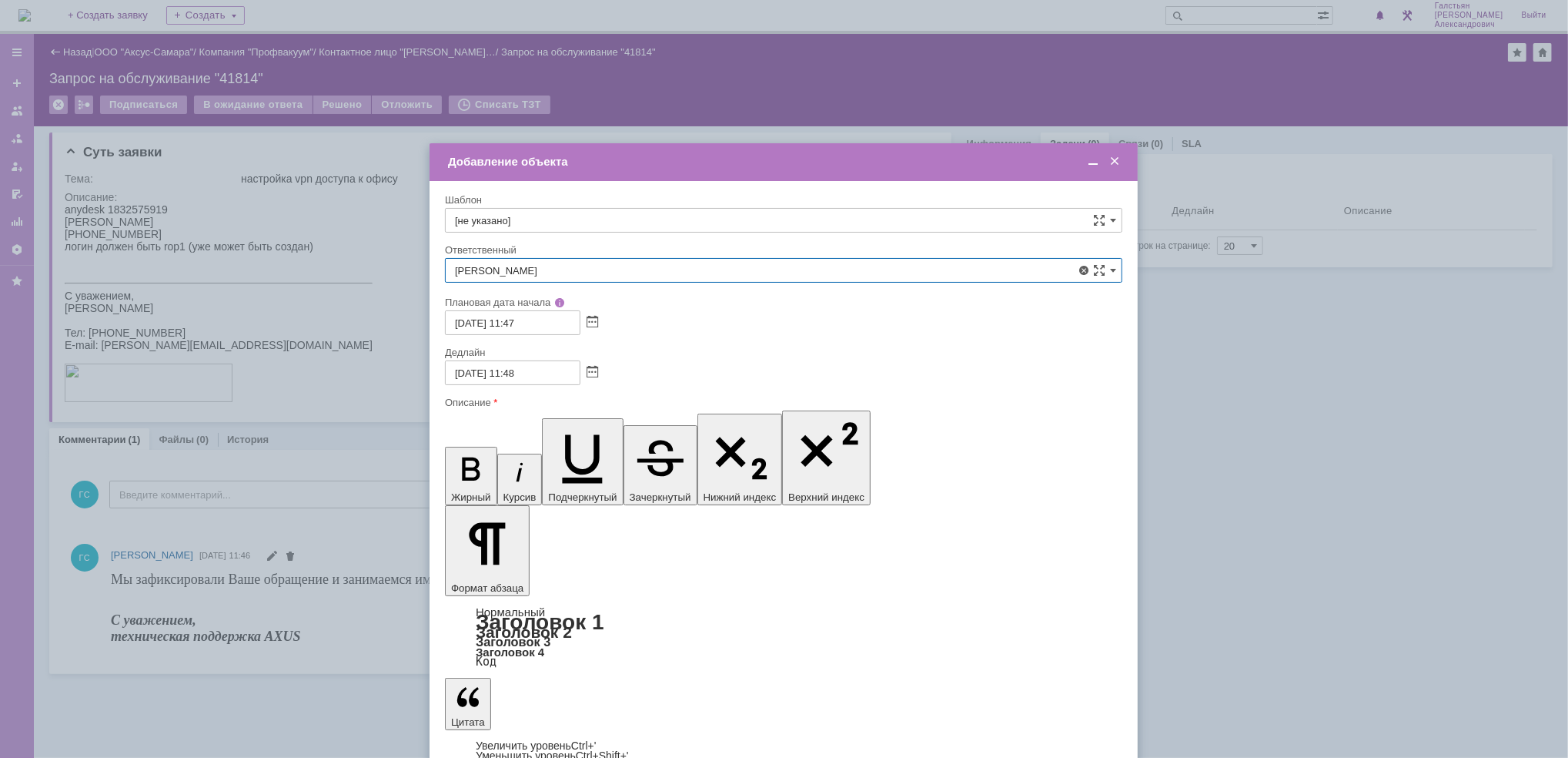
type input "[PERSON_NAME]"
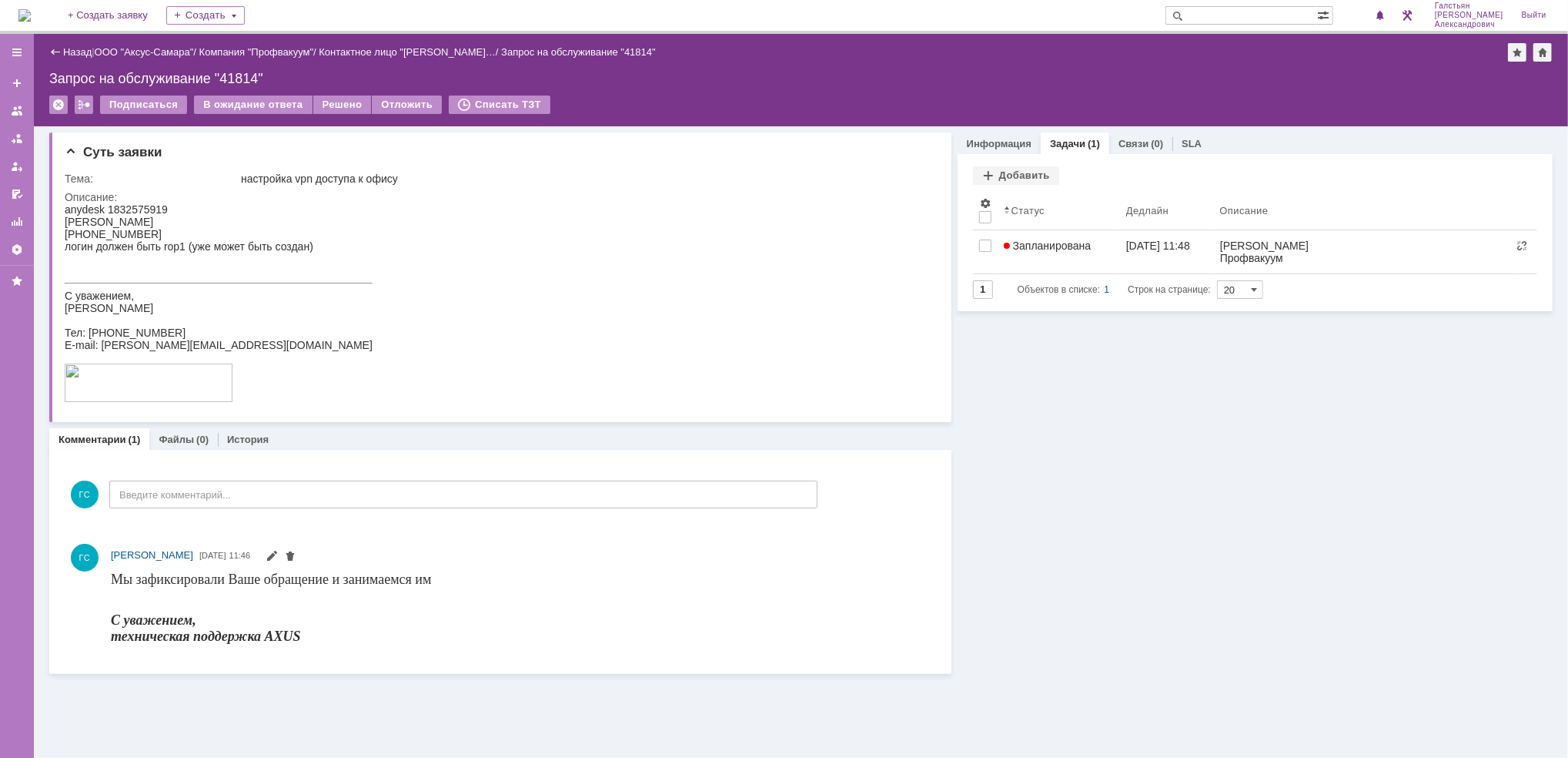
click at [30, 13] on img at bounding box center [24, 15] width 13 height 13
